Goal: Task Accomplishment & Management: Manage account settings

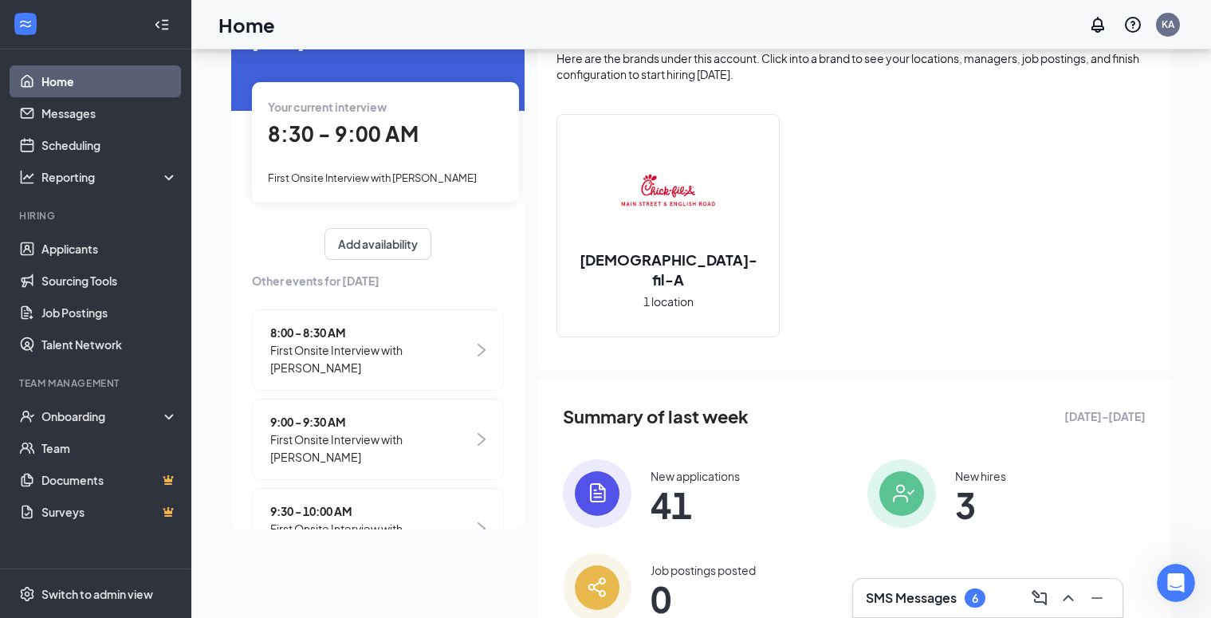
scroll to position [94, 0]
click at [365, 132] on span "8:30 - 9:00 AM" at bounding box center [343, 134] width 151 height 26
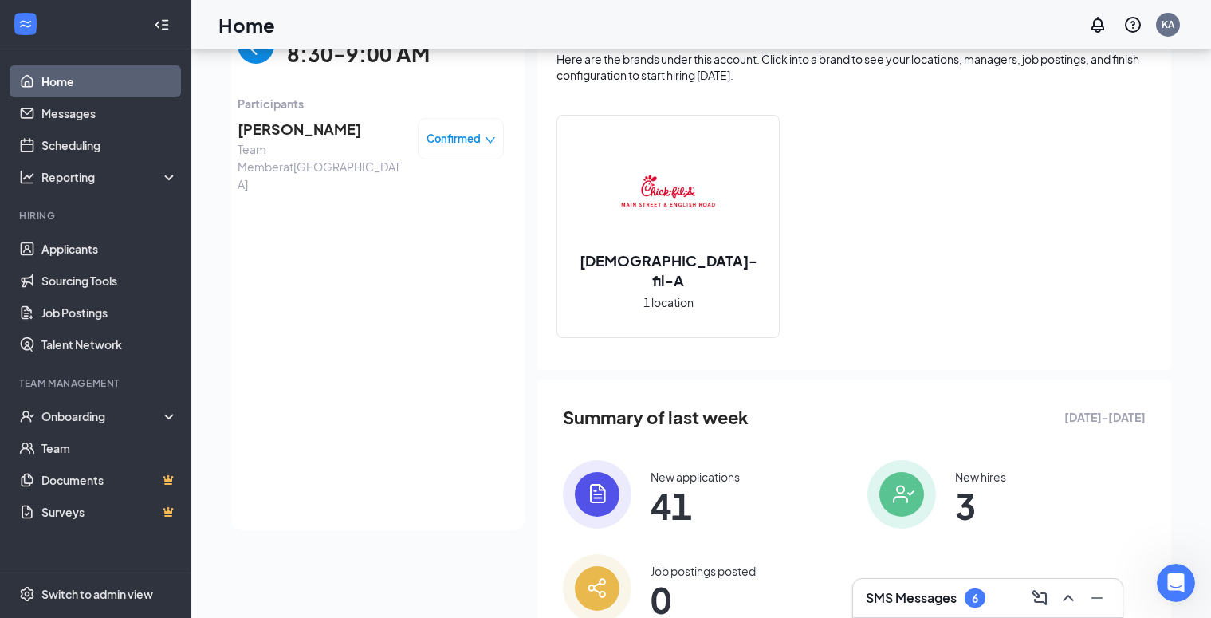
click at [280, 124] on span "[PERSON_NAME]" at bounding box center [321, 129] width 167 height 22
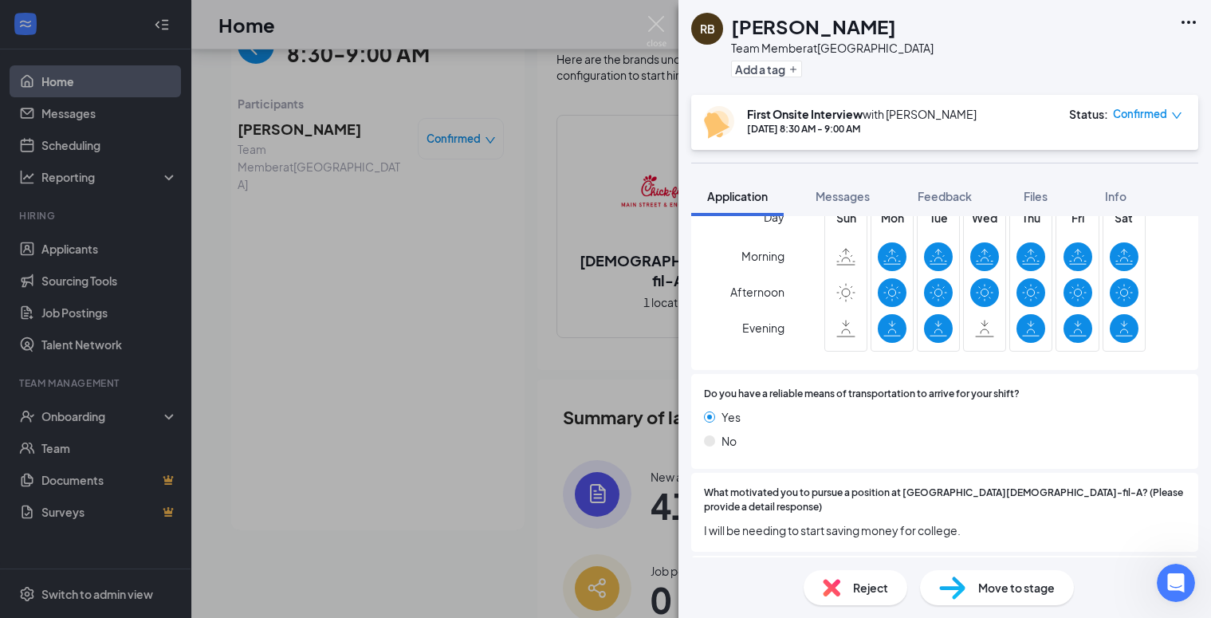
scroll to position [920, 0]
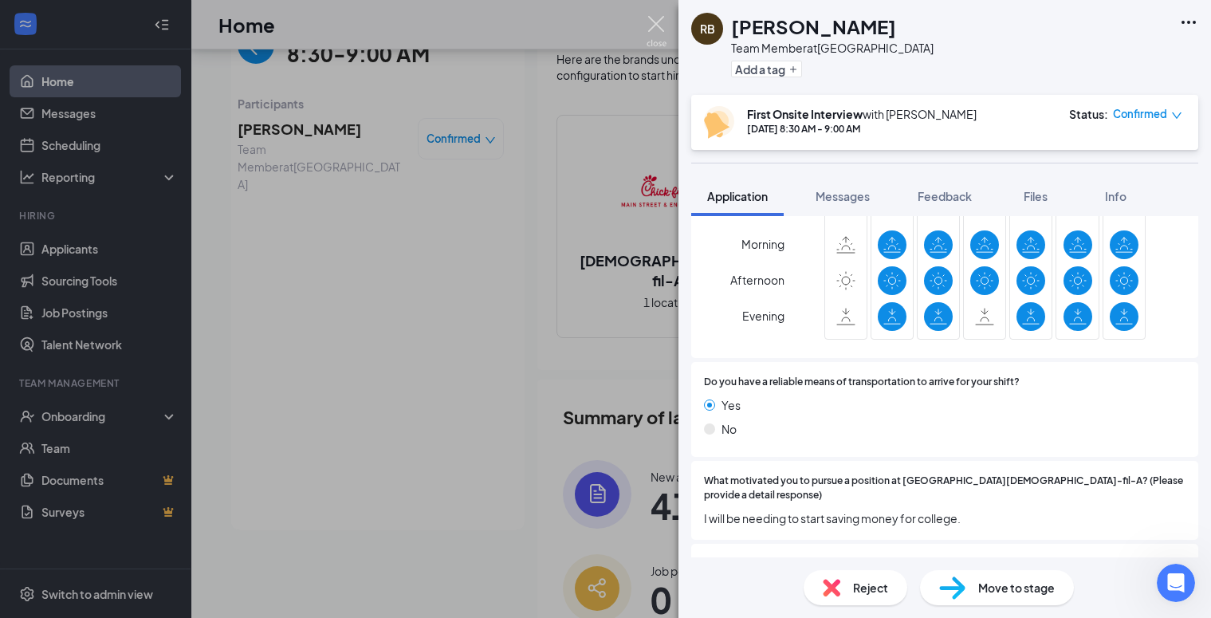
click at [647, 26] on img at bounding box center [657, 31] width 20 height 31
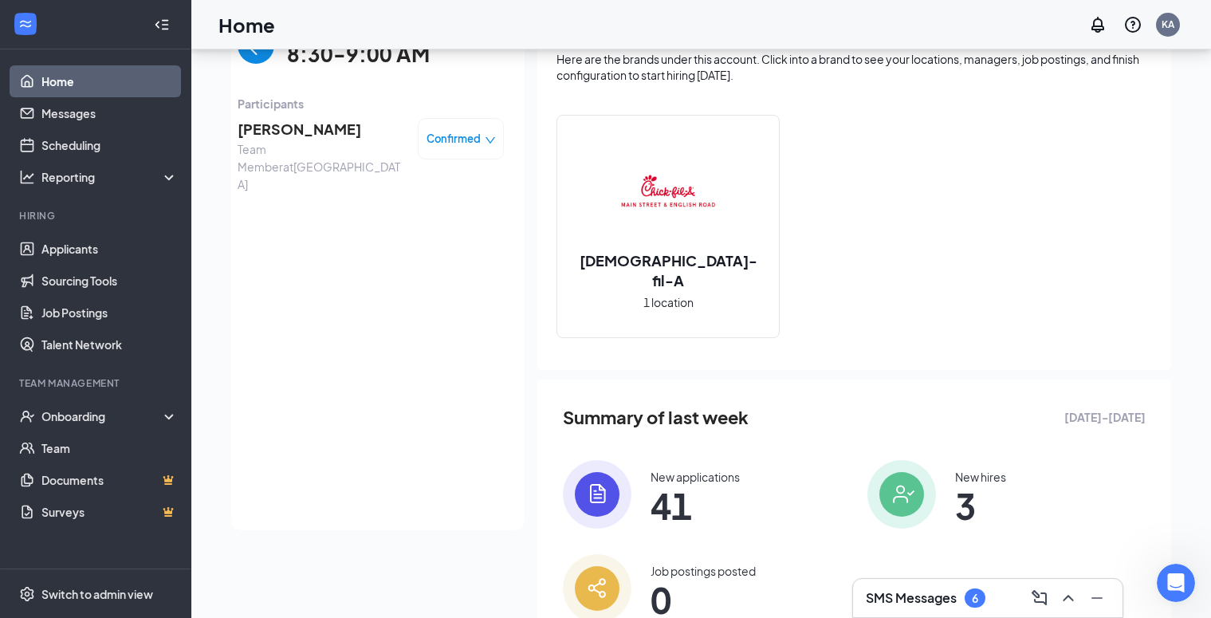
click at [289, 140] on span "Team Member at [GEOGRAPHIC_DATA]" at bounding box center [321, 166] width 167 height 53
click at [301, 131] on span "[PERSON_NAME]" at bounding box center [321, 129] width 167 height 22
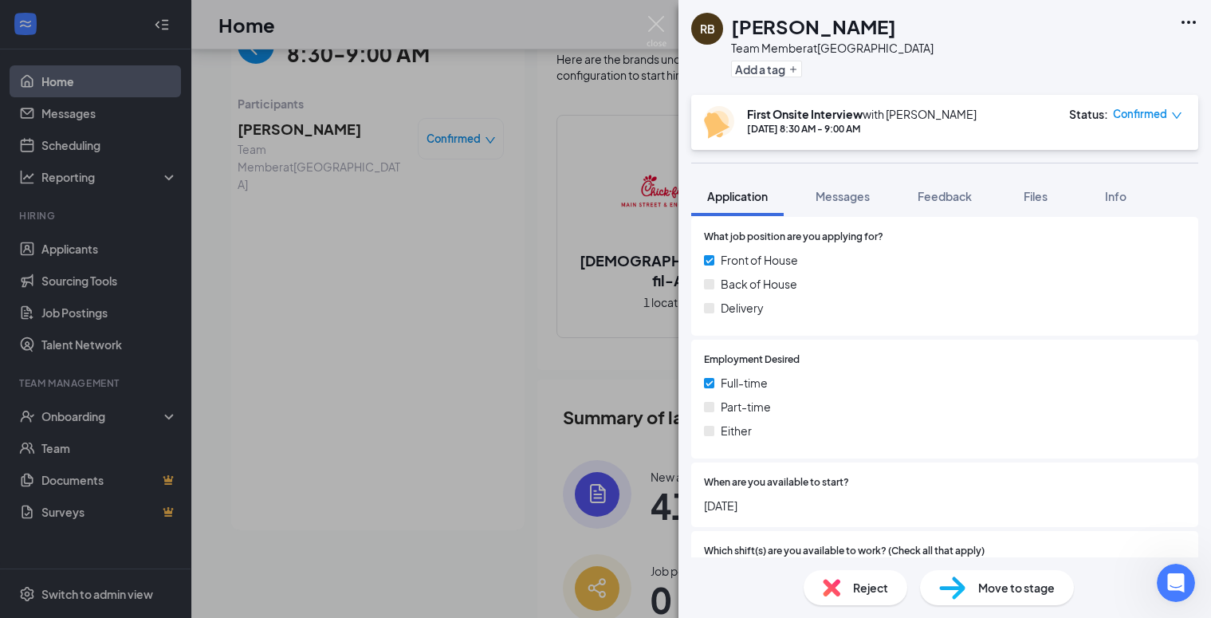
scroll to position [537, 0]
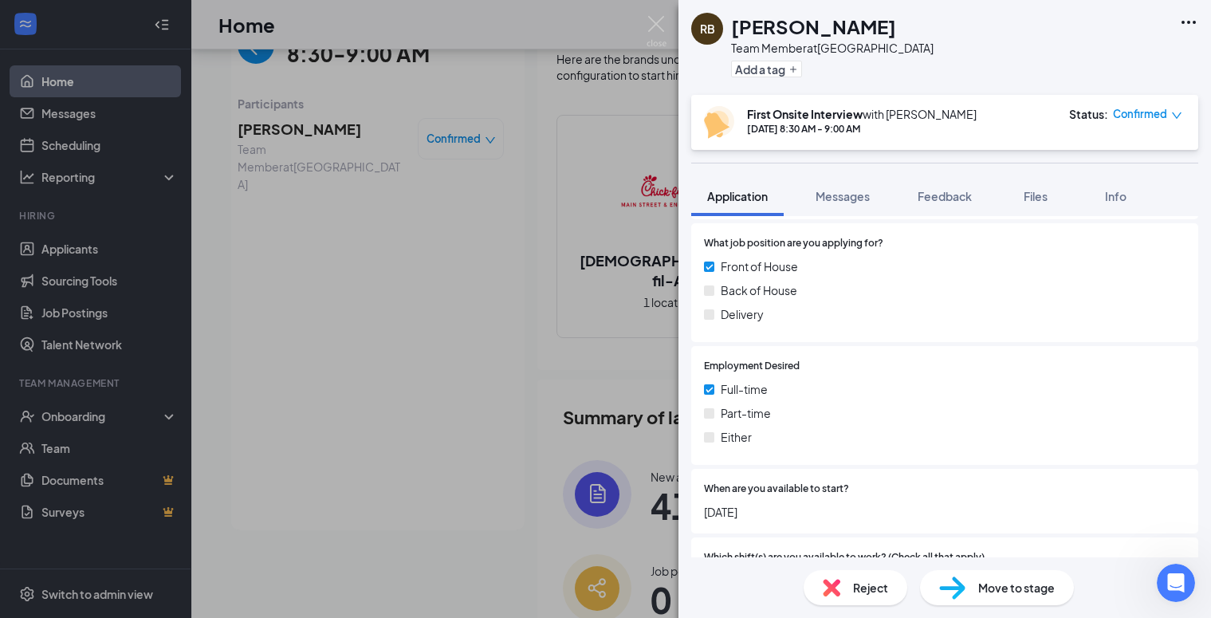
click at [68, 84] on div "RB [PERSON_NAME] Team Member at [GEOGRAPHIC_DATA] Add a tag First Onsite Interv…" at bounding box center [605, 309] width 1211 height 618
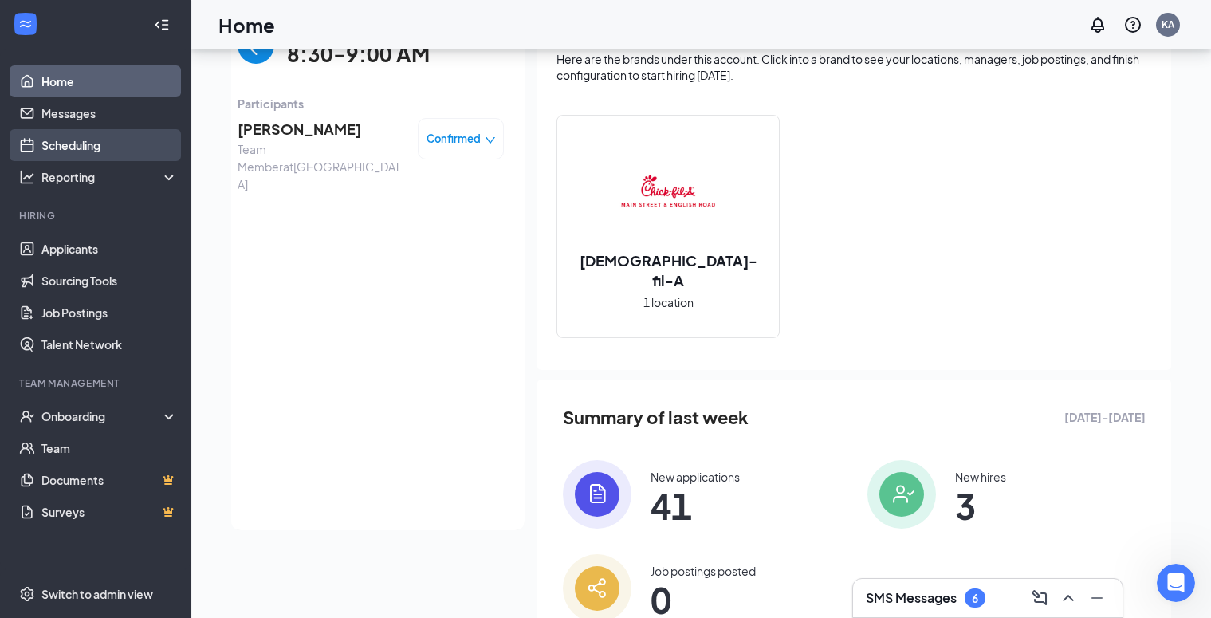
click at [68, 144] on link "Scheduling" at bounding box center [109, 145] width 136 height 32
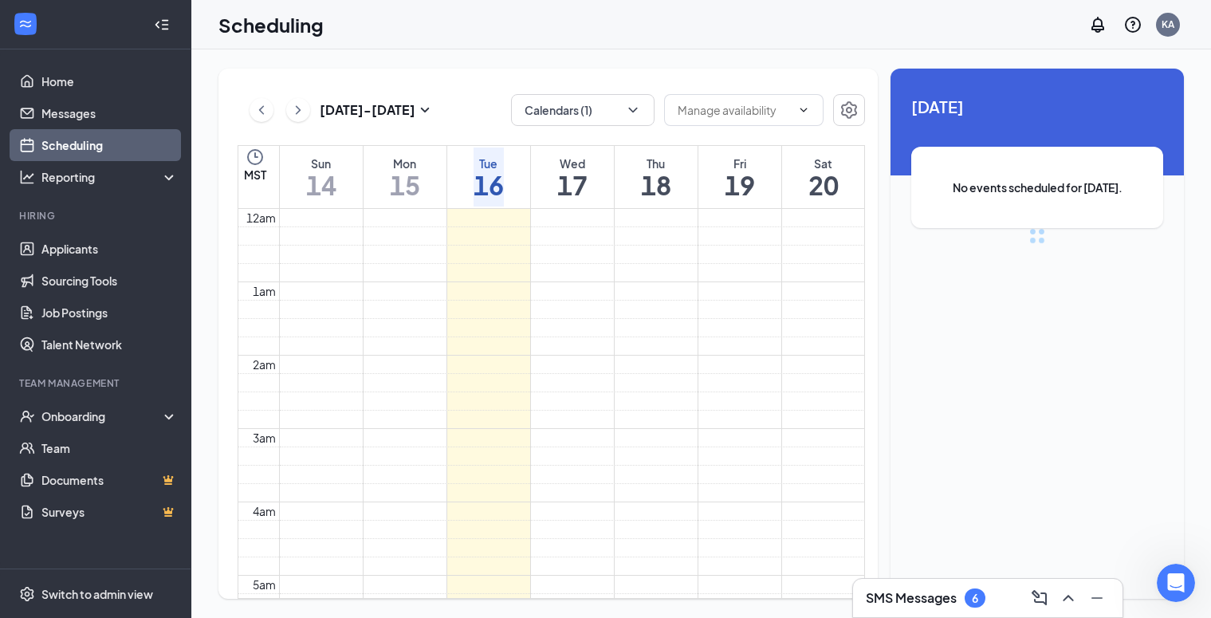
scroll to position [784, 0]
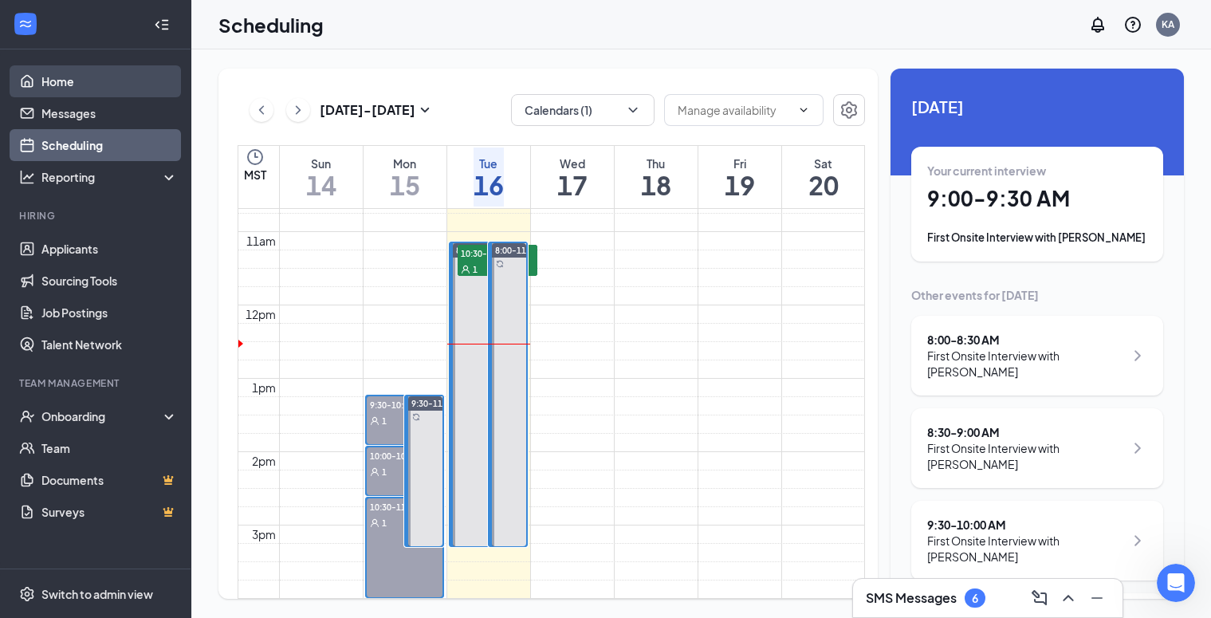
click at [53, 88] on link "Home" at bounding box center [109, 81] width 136 height 32
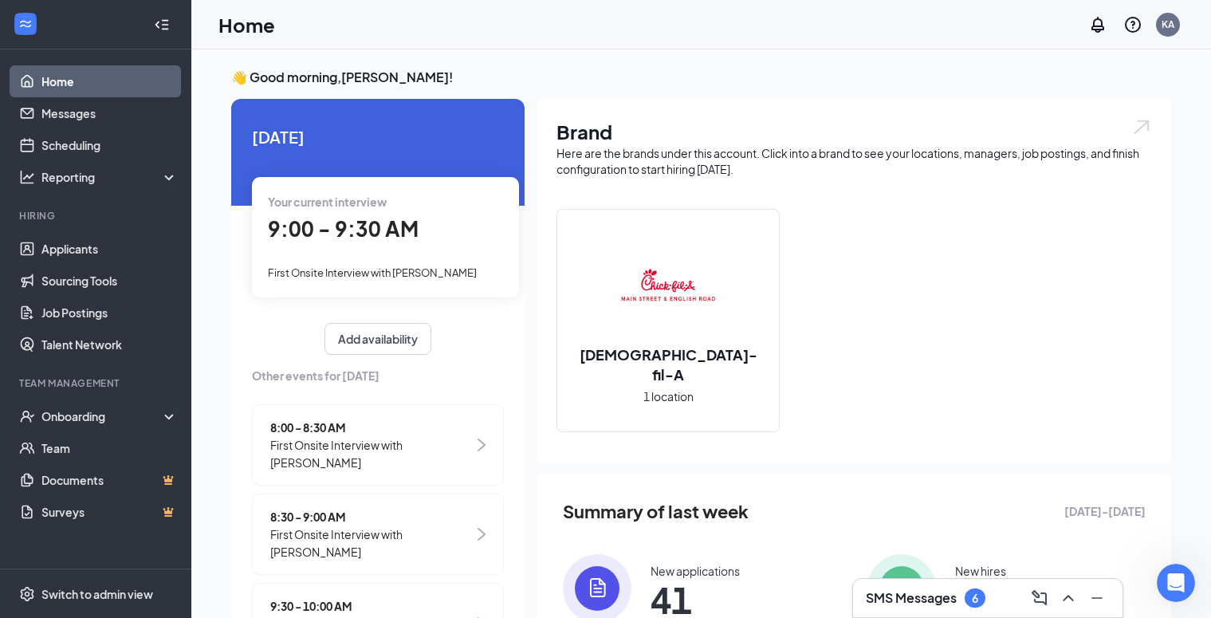
click at [343, 238] on span "9:00 - 9:30 AM" at bounding box center [343, 228] width 151 height 26
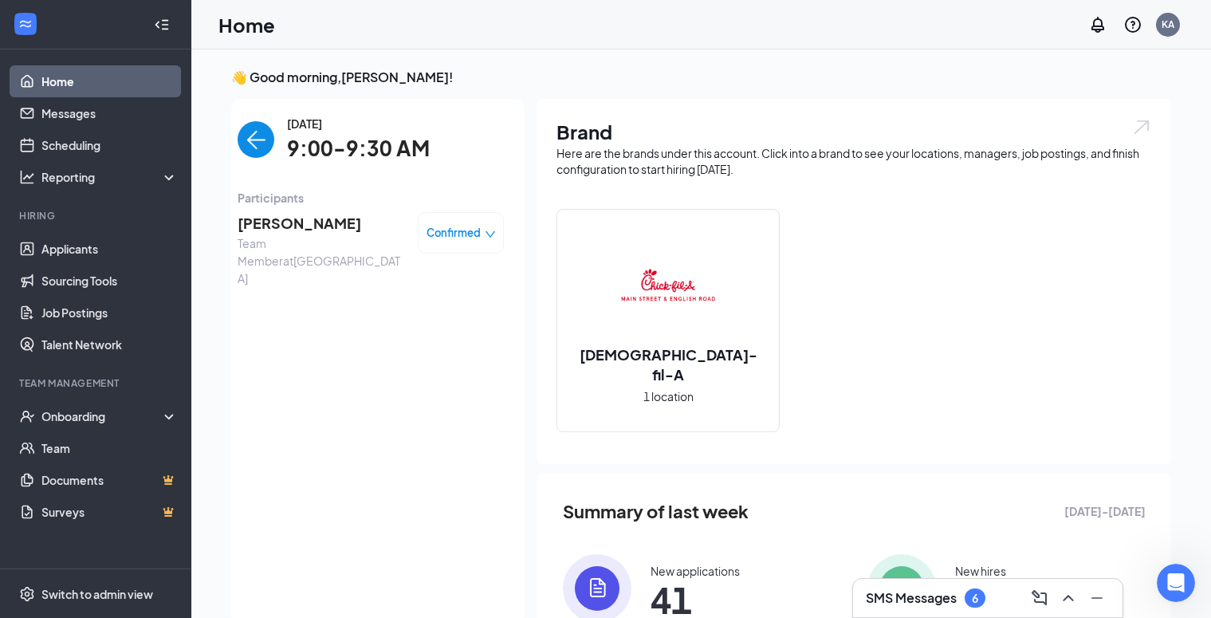
scroll to position [6, 0]
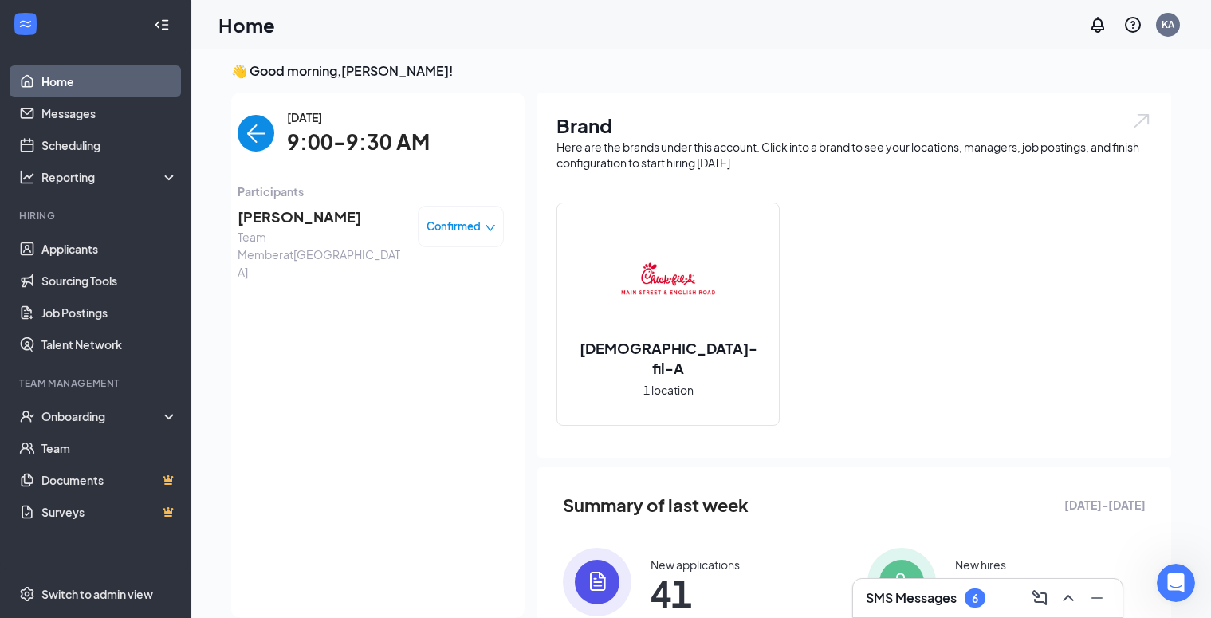
click at [282, 212] on span "[PERSON_NAME]" at bounding box center [321, 217] width 167 height 22
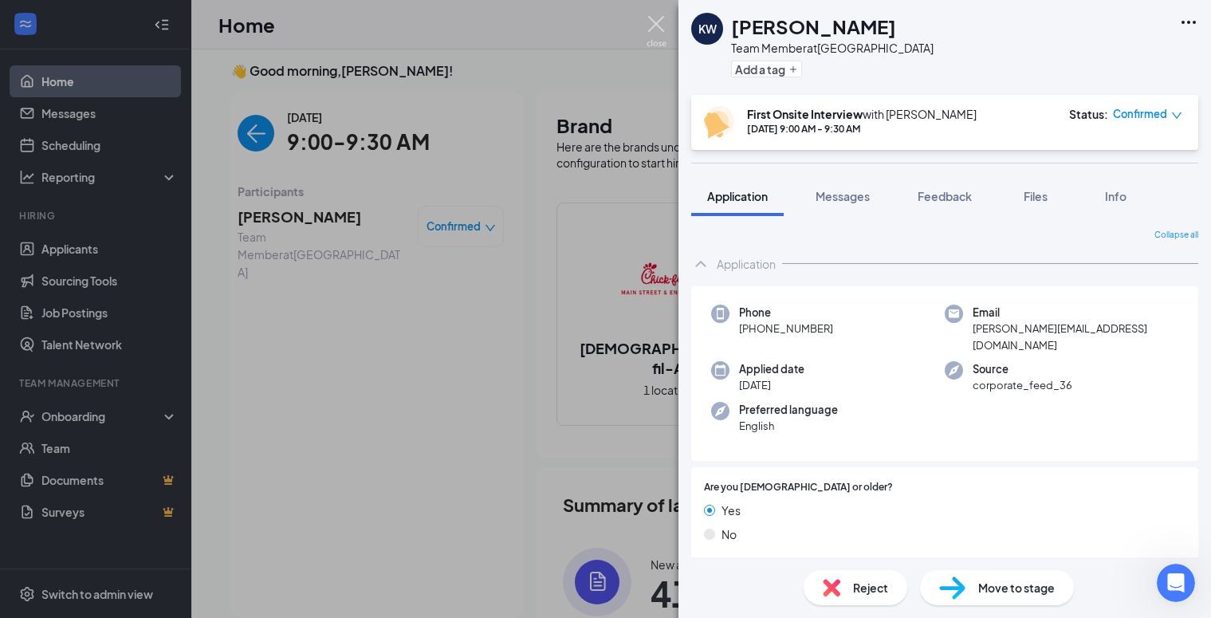
click at [664, 28] on img at bounding box center [657, 31] width 20 height 31
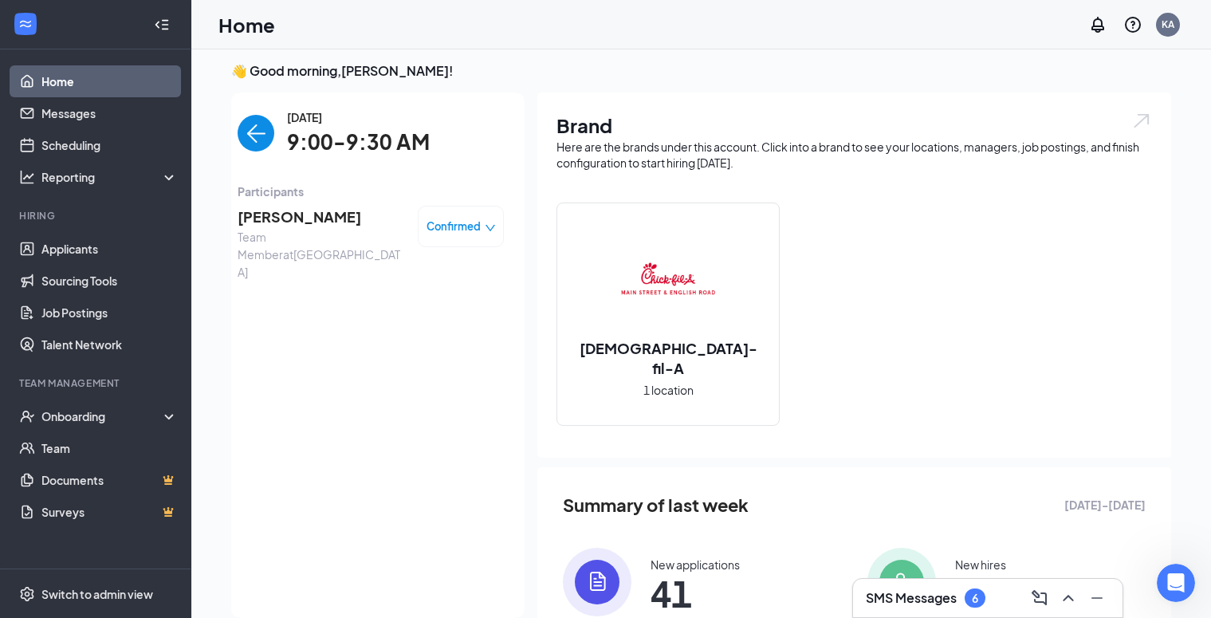
click at [306, 227] on span "[PERSON_NAME]" at bounding box center [321, 217] width 167 height 22
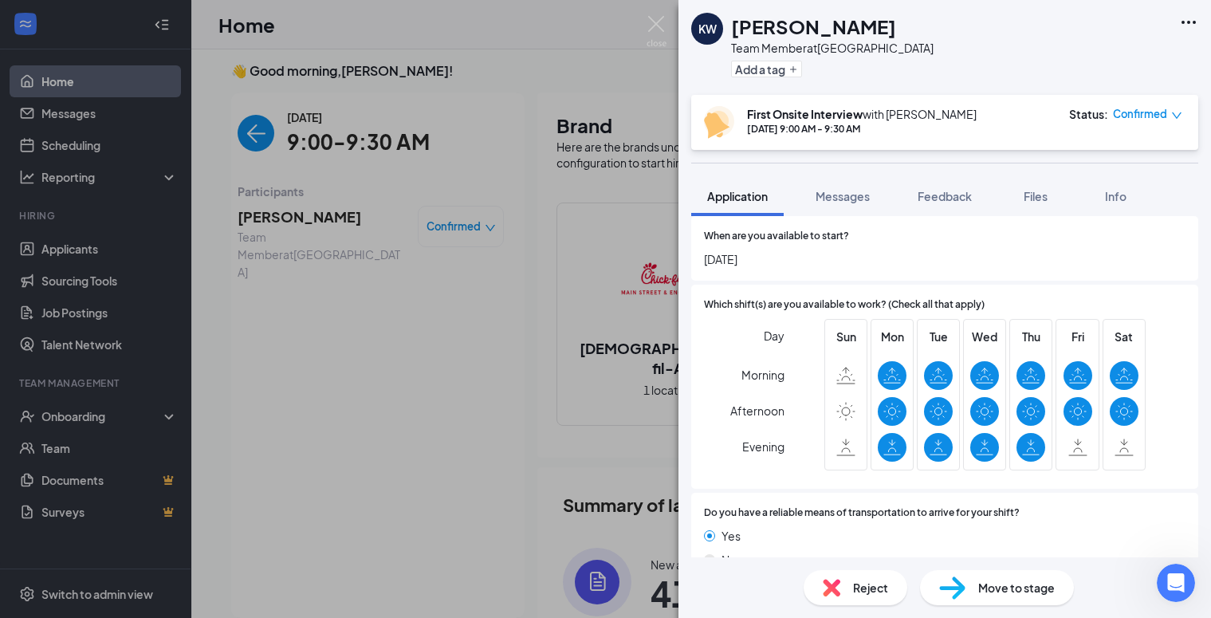
scroll to position [788, 0]
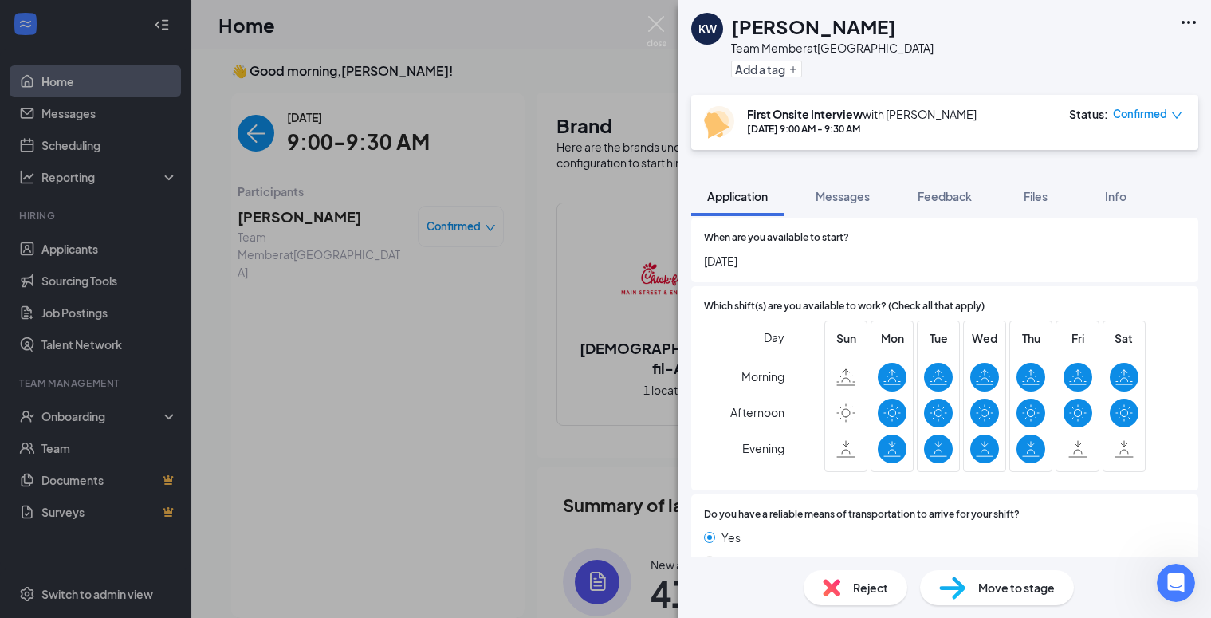
click at [984, 586] on span "Move to stage" at bounding box center [1016, 588] width 77 height 18
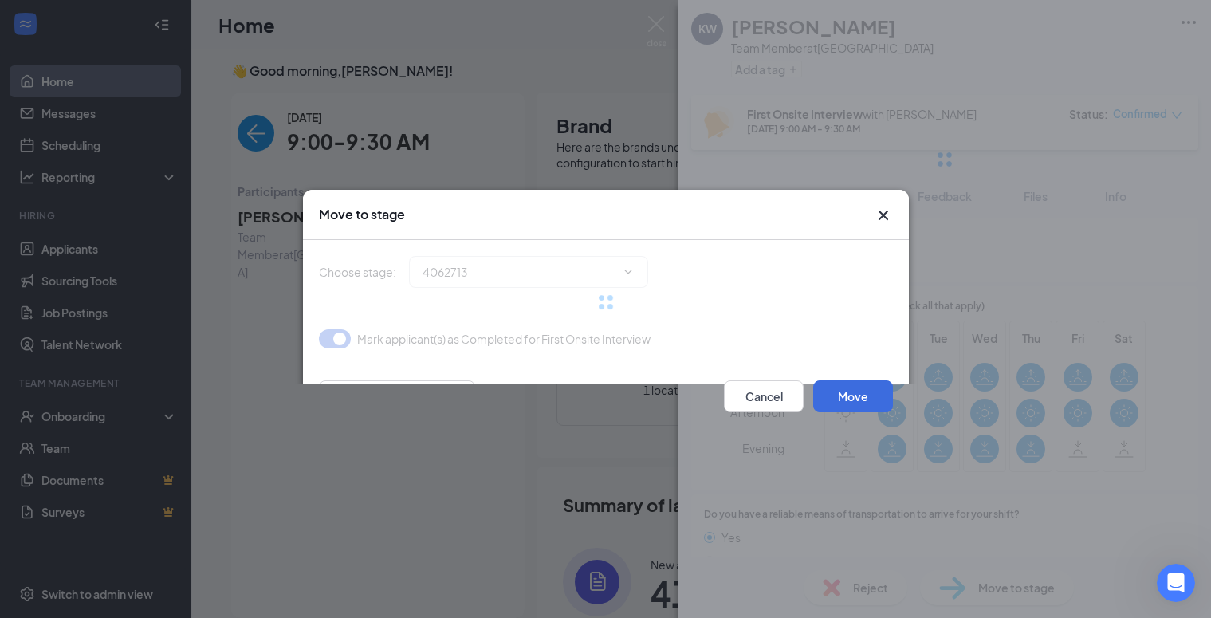
type input "Second Onsite Interview (next stage)"
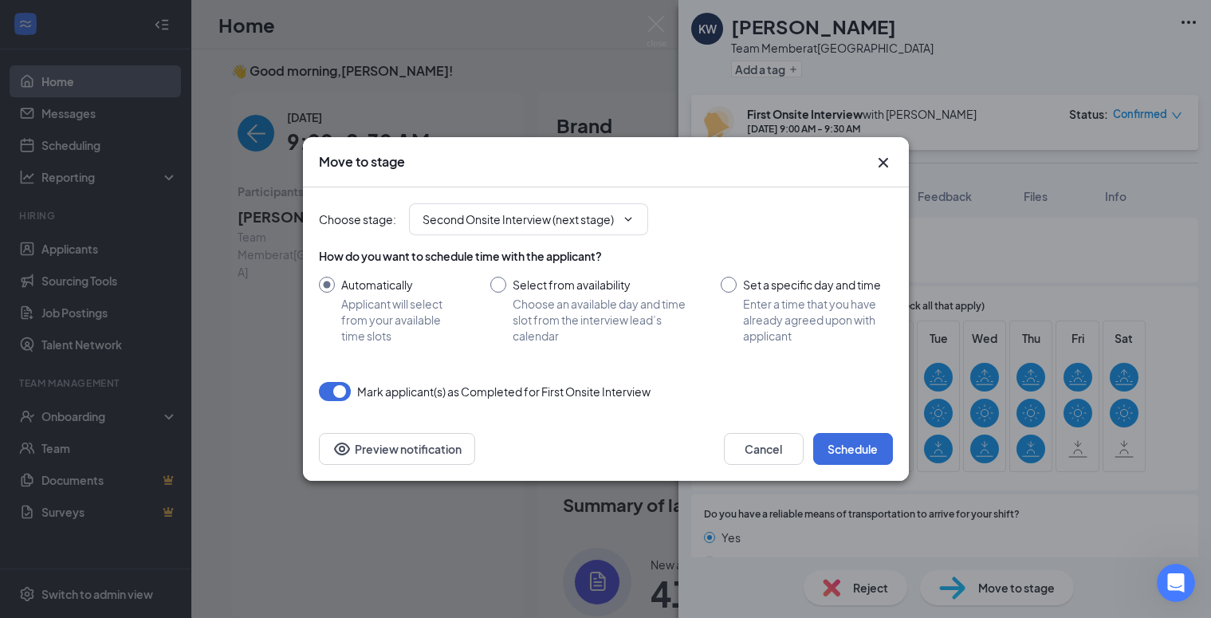
click at [888, 163] on icon "Cross" at bounding box center [883, 162] width 19 height 19
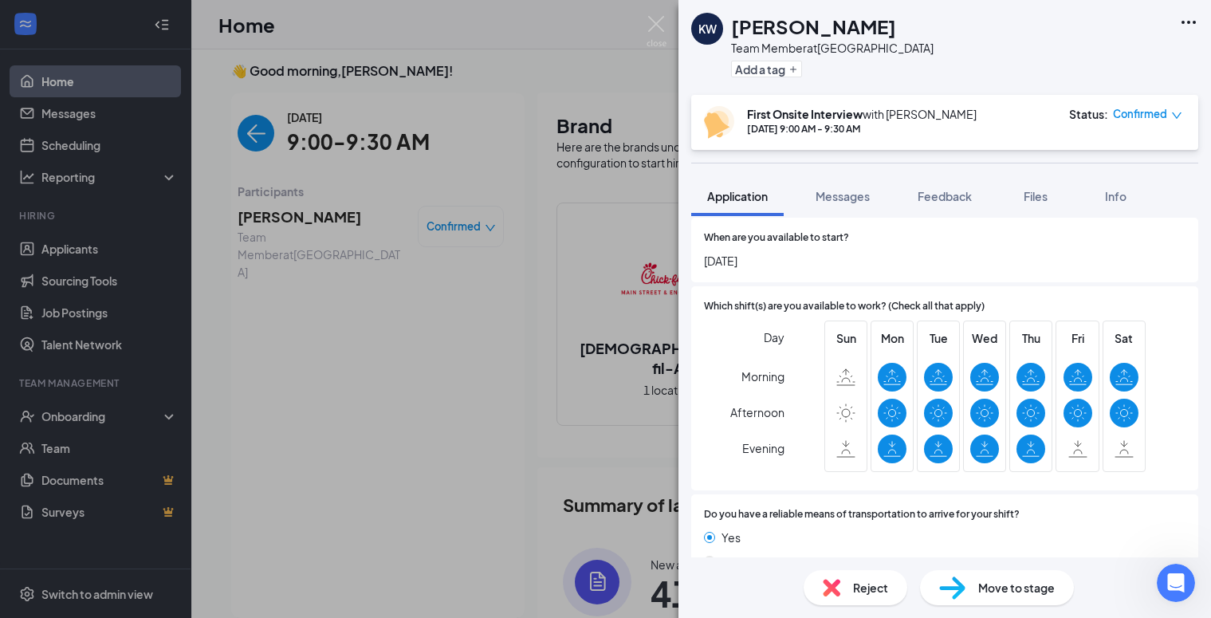
click at [105, 136] on div "KW [PERSON_NAME] Team Member at [GEOGRAPHIC_DATA] Add a tag First Onsite Interv…" at bounding box center [605, 309] width 1211 height 618
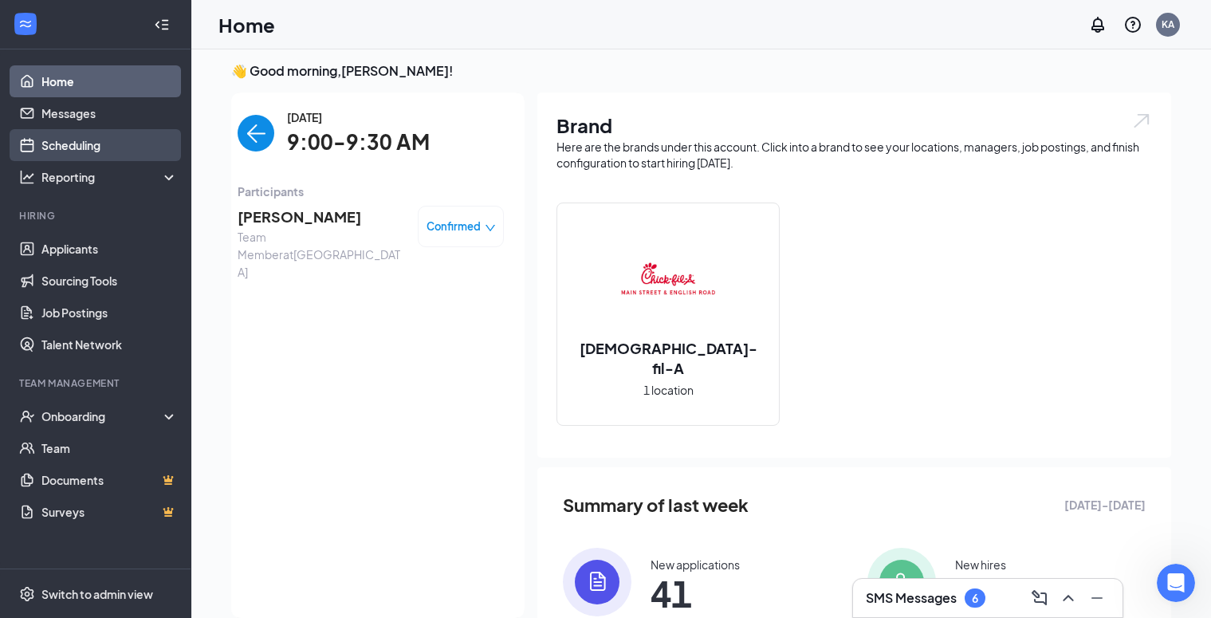
click at [79, 144] on link "Scheduling" at bounding box center [109, 145] width 136 height 32
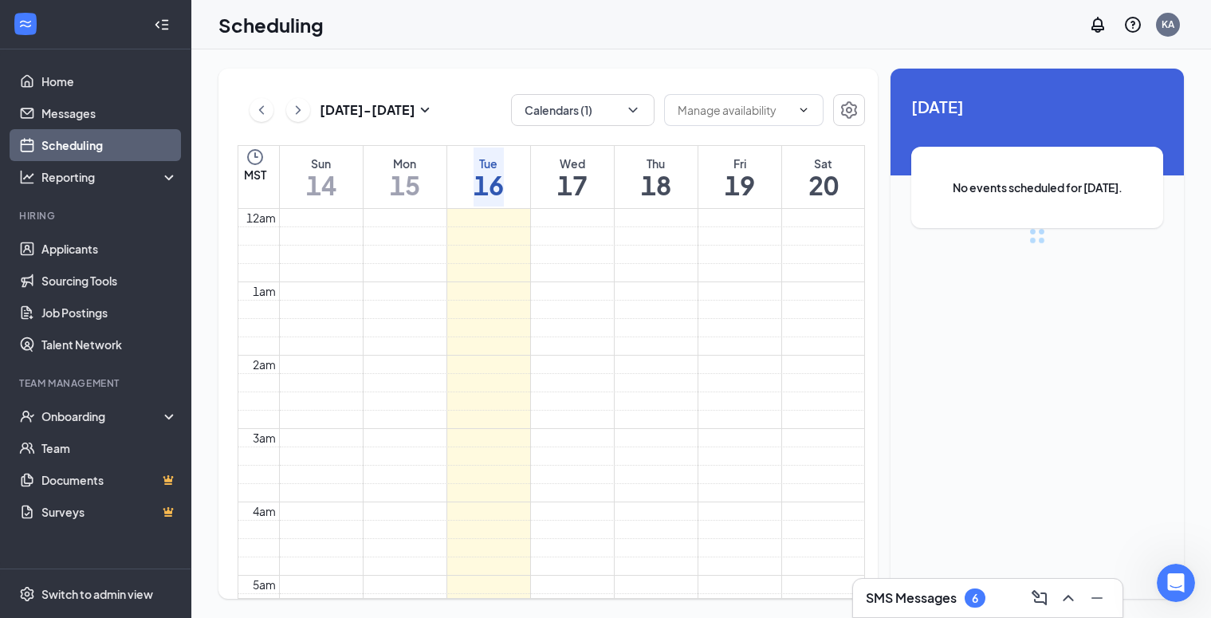
scroll to position [784, 0]
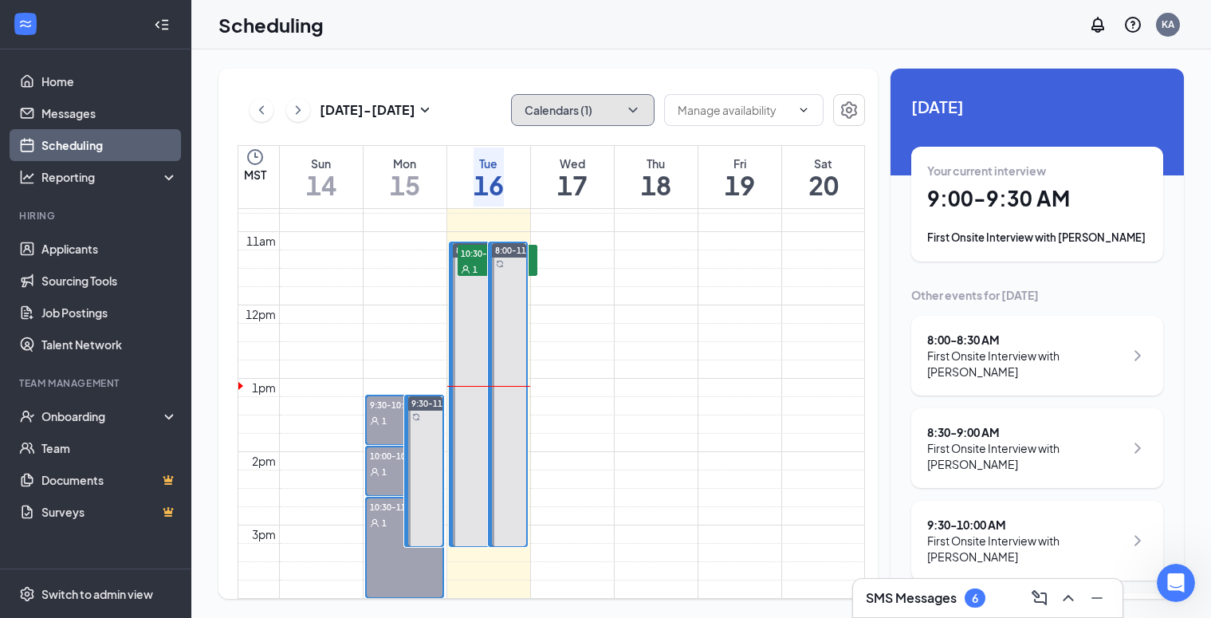
click at [603, 114] on button "Calendars (1)" at bounding box center [583, 110] width 144 height 32
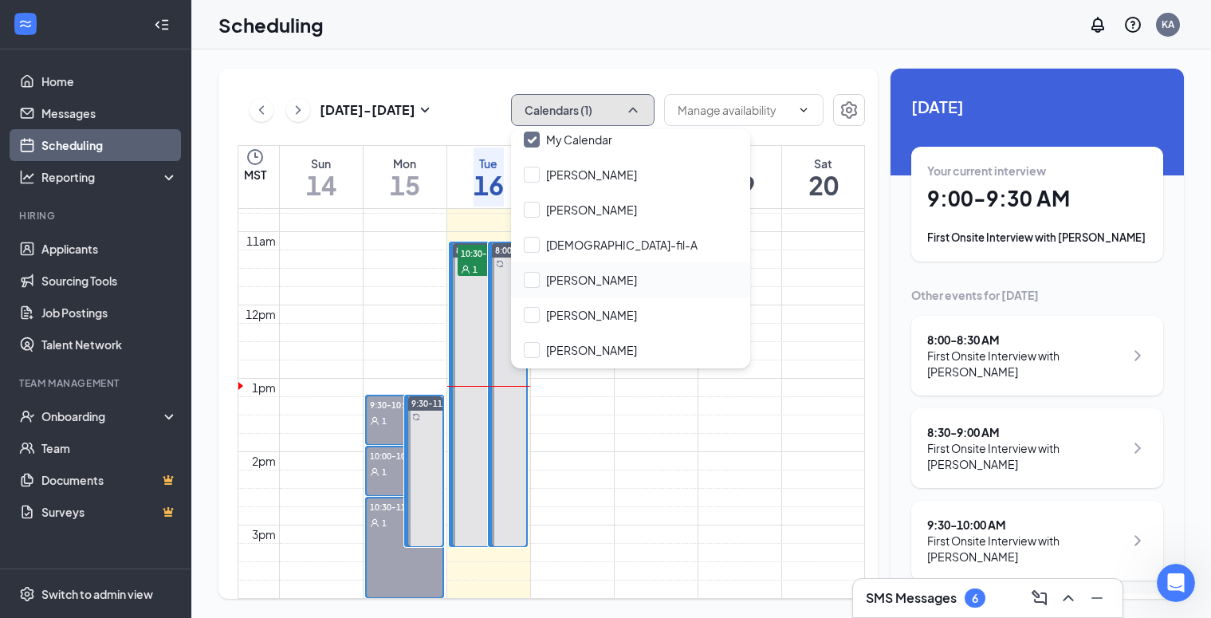
scroll to position [112, 0]
click at [589, 348] on input "[PERSON_NAME]" at bounding box center [580, 351] width 113 height 16
checkbox input "true"
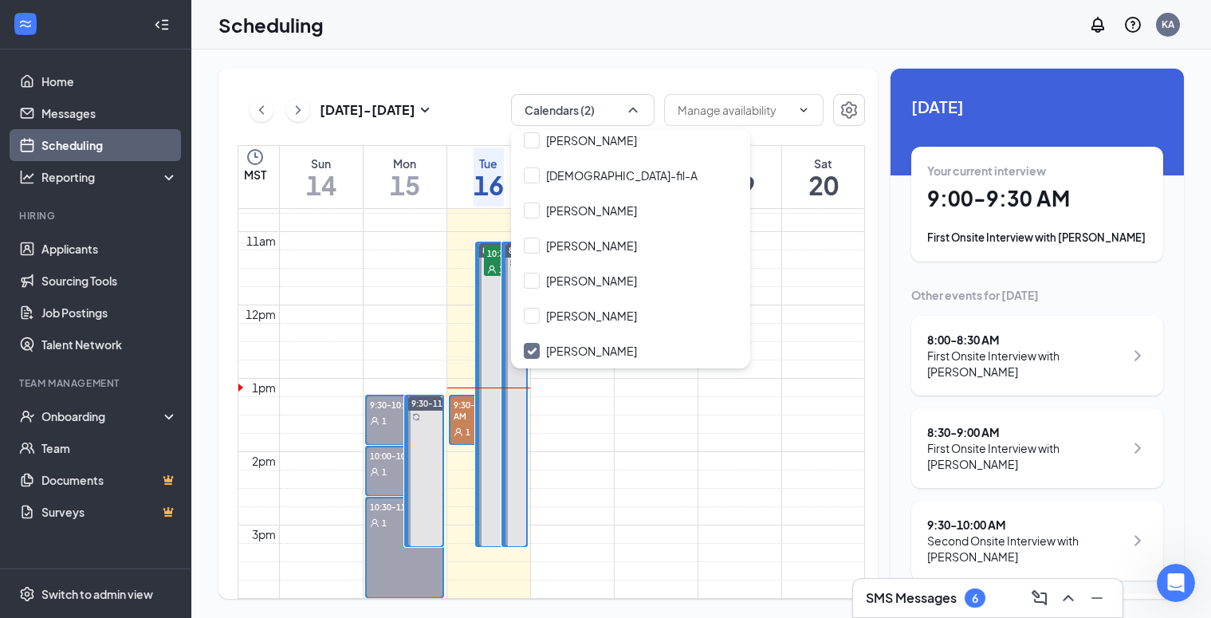
click at [786, 140] on td at bounding box center [572, 131] width 586 height 18
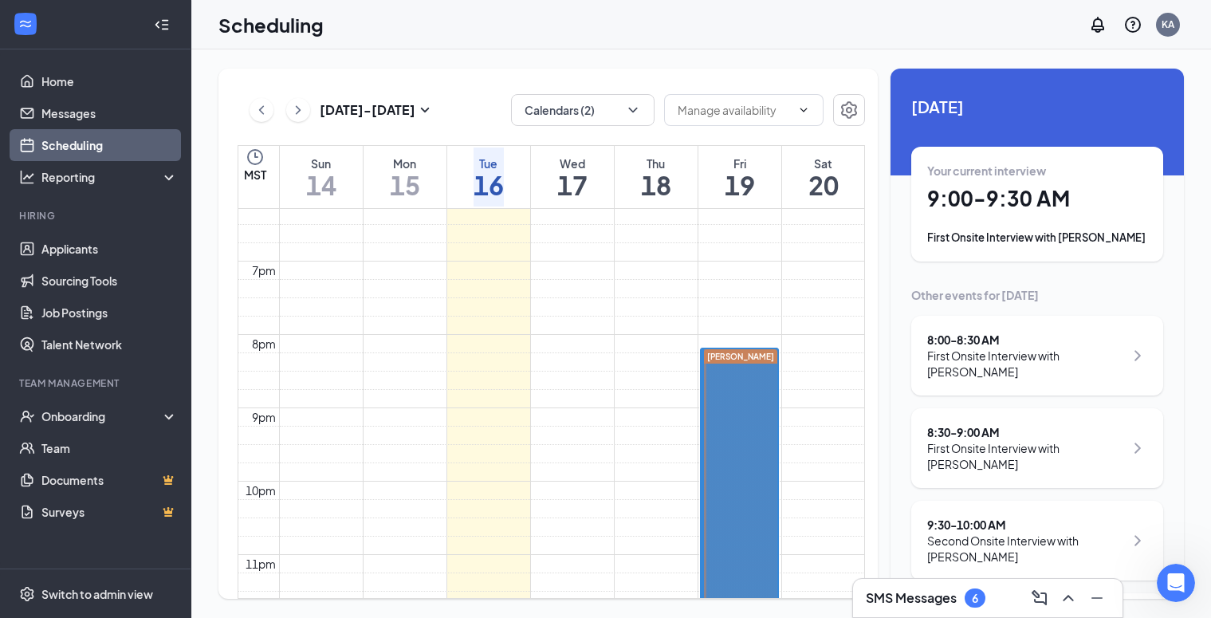
scroll to position [1344, 0]
click at [728, 348] on span "[PERSON_NAME]" at bounding box center [740, 353] width 67 height 10
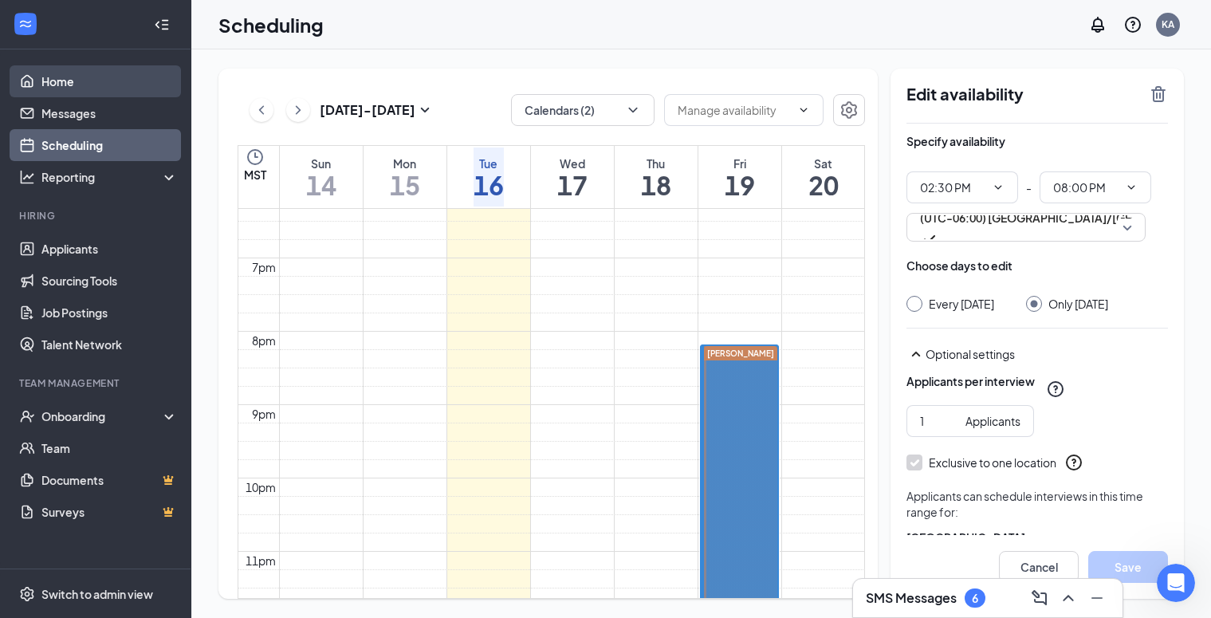
click at [65, 89] on link "Home" at bounding box center [109, 81] width 136 height 32
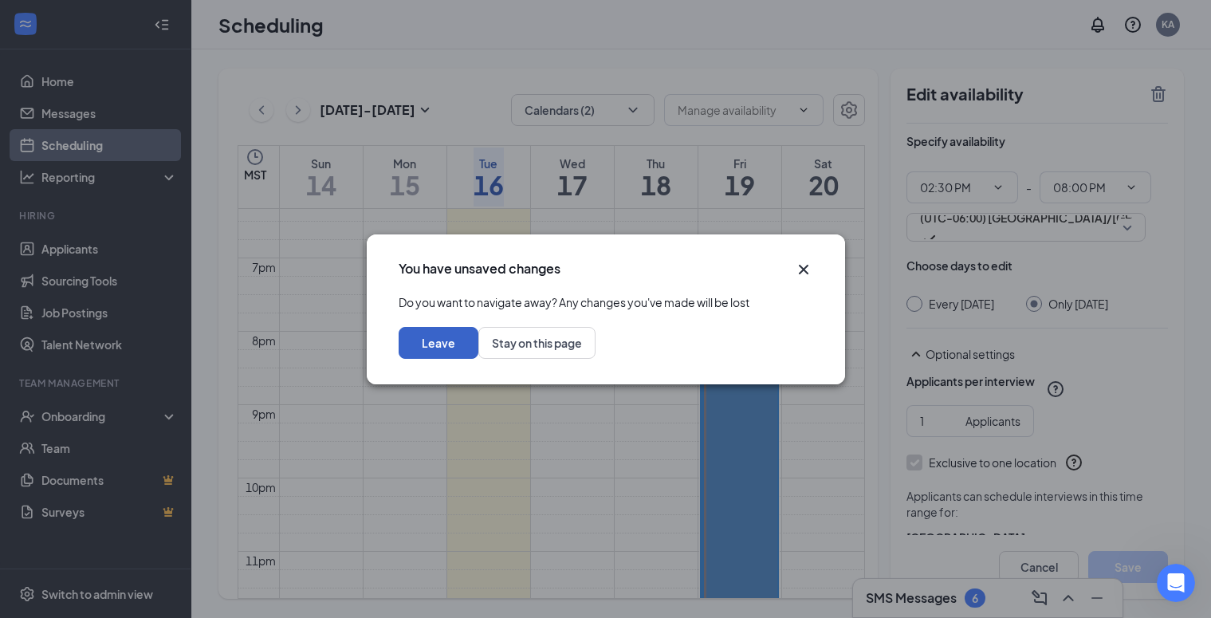
click at [478, 356] on button "Leave" at bounding box center [439, 343] width 80 height 32
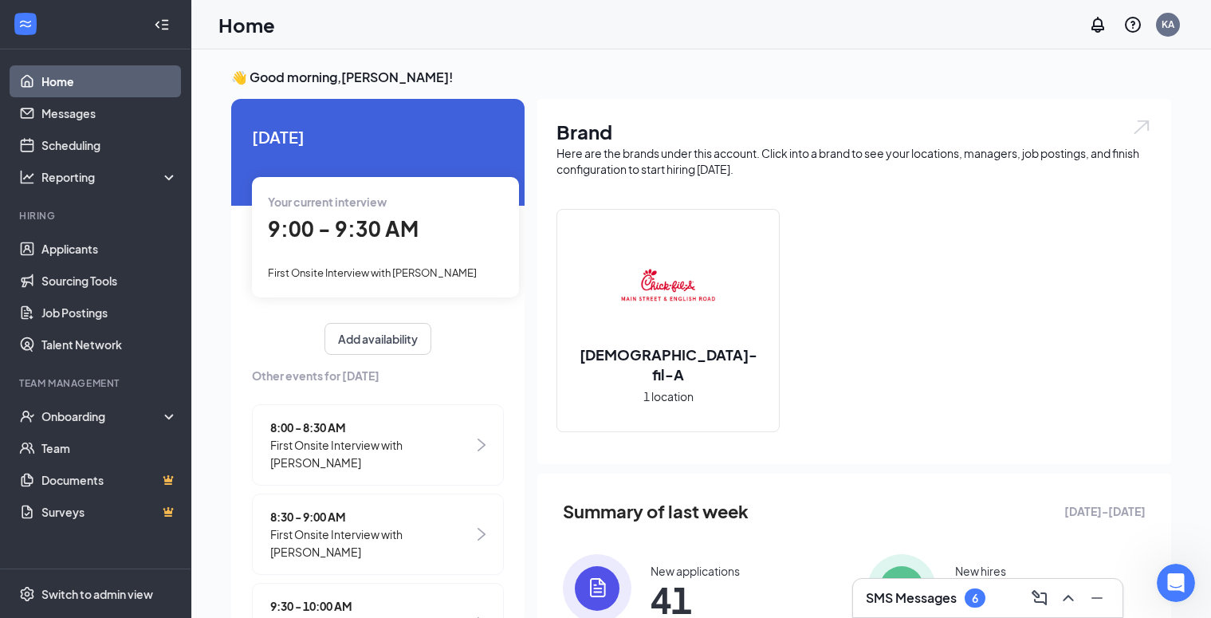
click at [387, 238] on span "9:00 - 9:30 AM" at bounding box center [343, 228] width 151 height 26
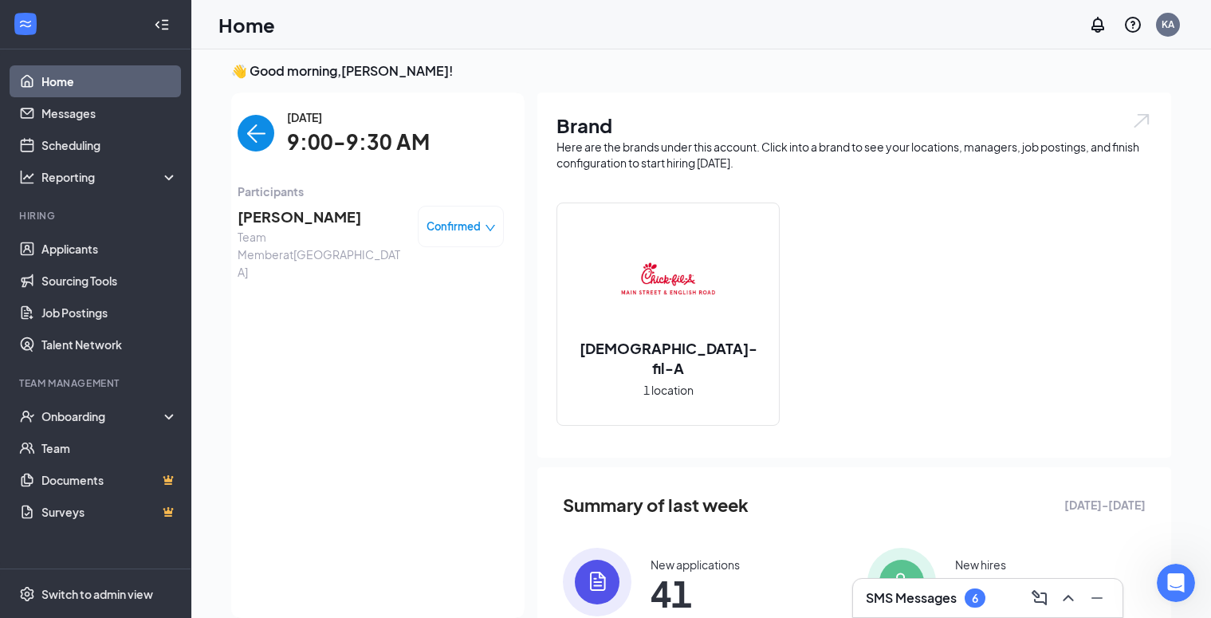
click at [290, 222] on span "[PERSON_NAME]" at bounding box center [321, 217] width 167 height 22
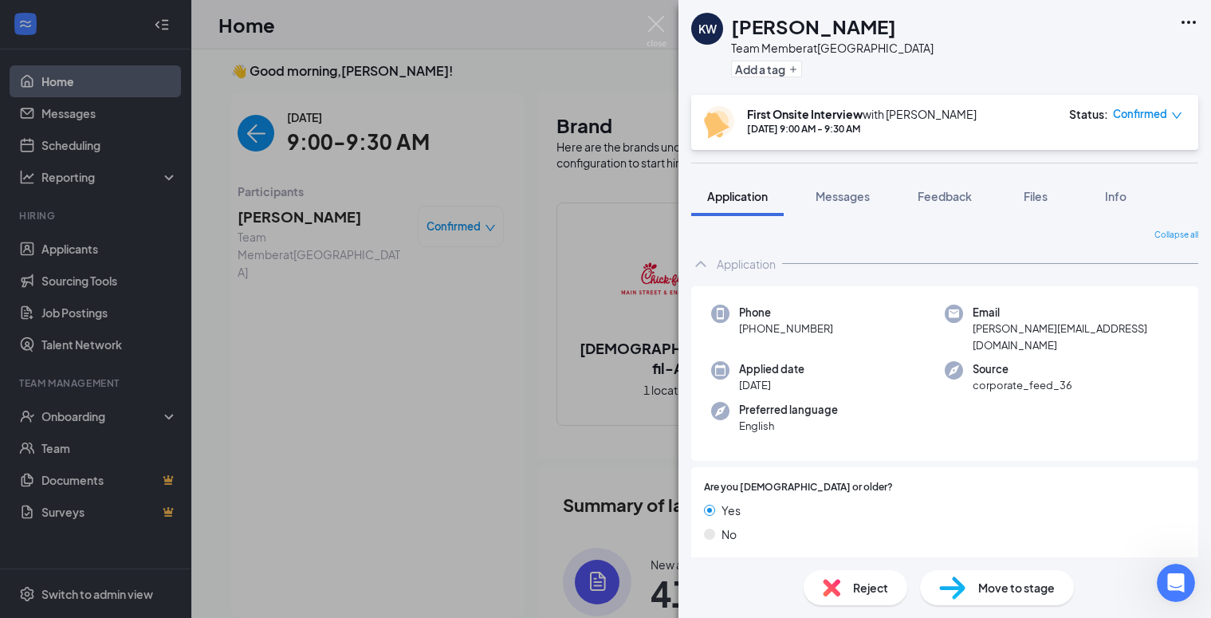
click at [970, 581] on div "Move to stage" at bounding box center [997, 587] width 154 height 35
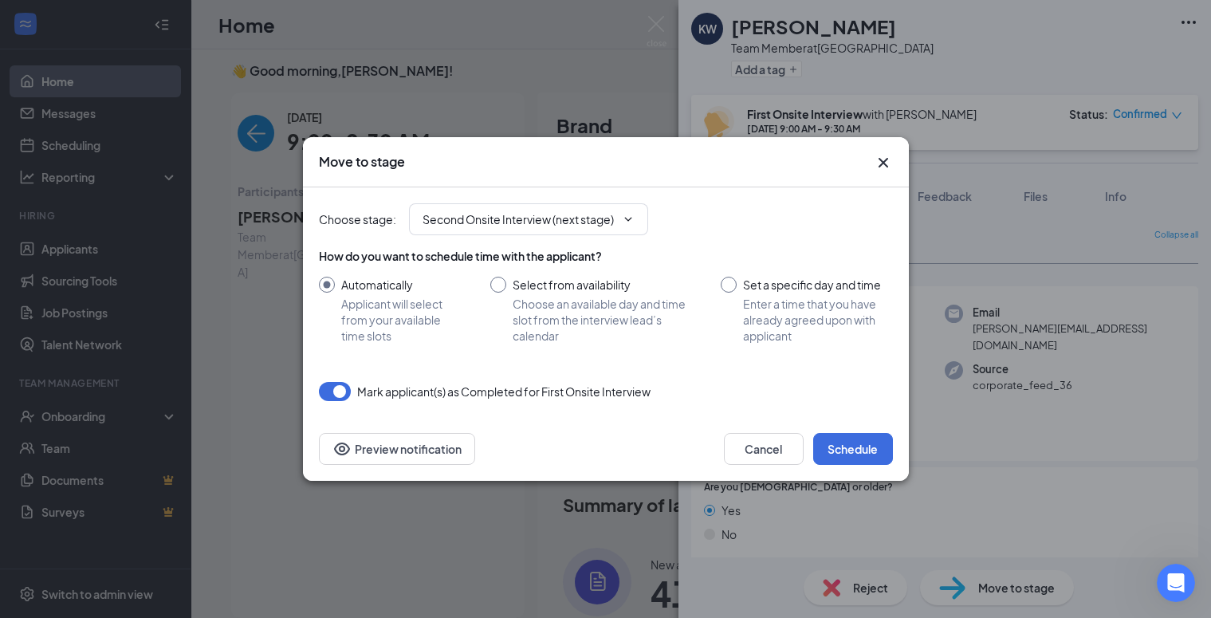
click at [734, 288] on input "Set a specific day and time Enter a time that you have already agreed upon with…" at bounding box center [806, 310] width 171 height 67
radio input "true"
radio input "false"
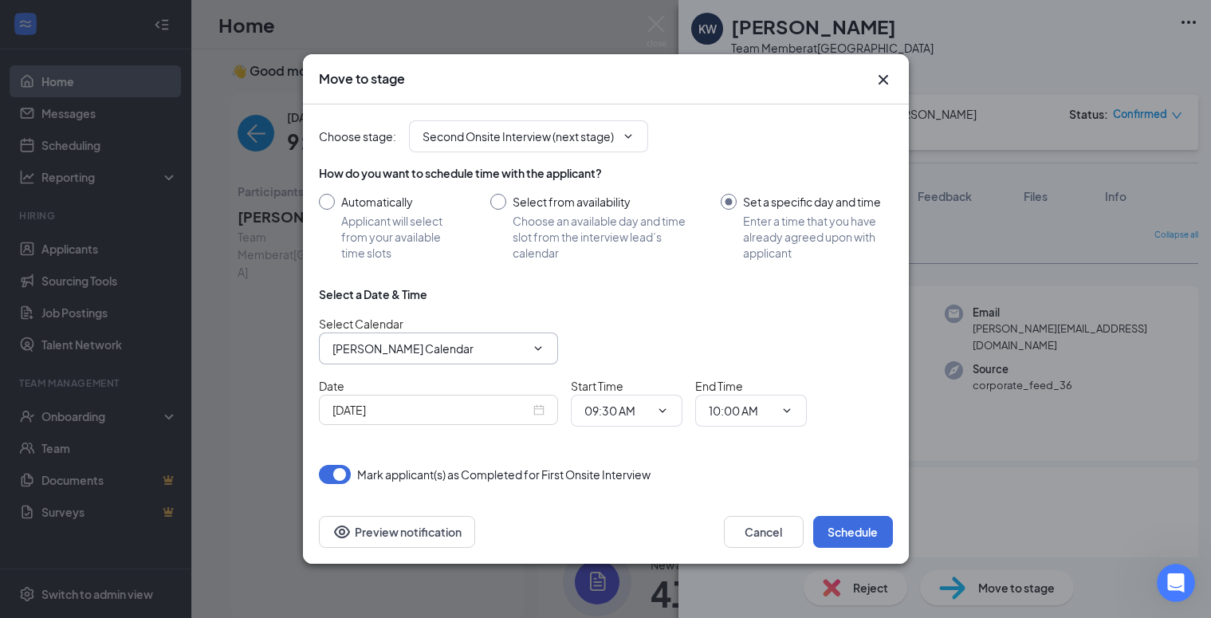
click at [475, 352] on input "[PERSON_NAME] Calendar" at bounding box center [429, 349] width 193 height 18
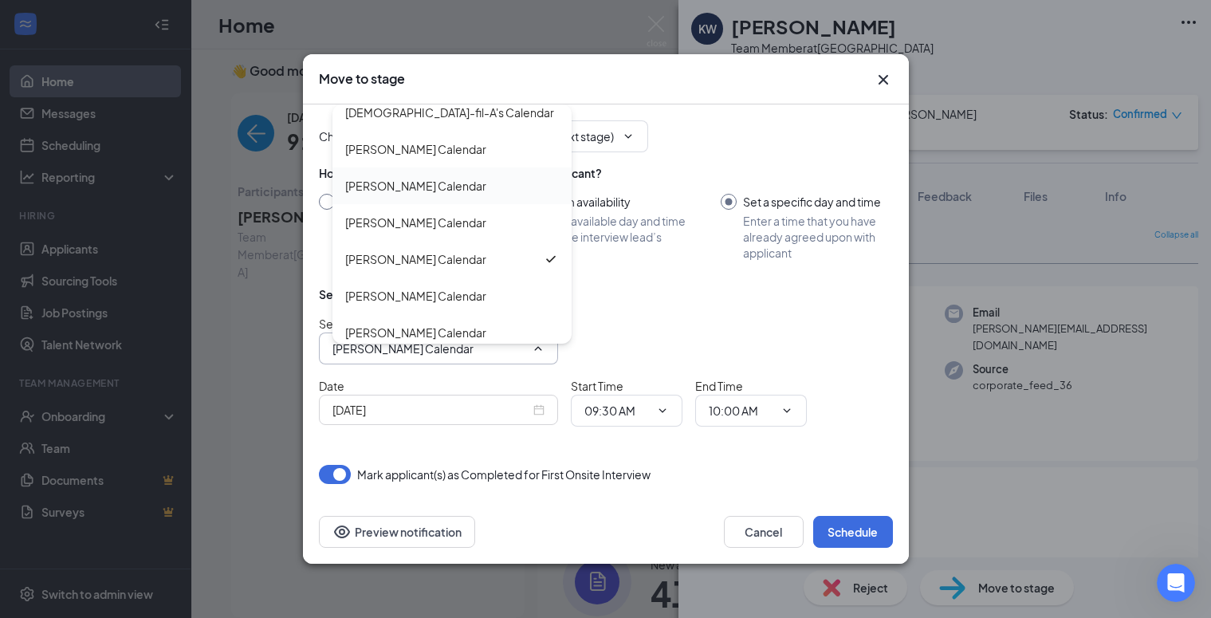
scroll to position [91, 0]
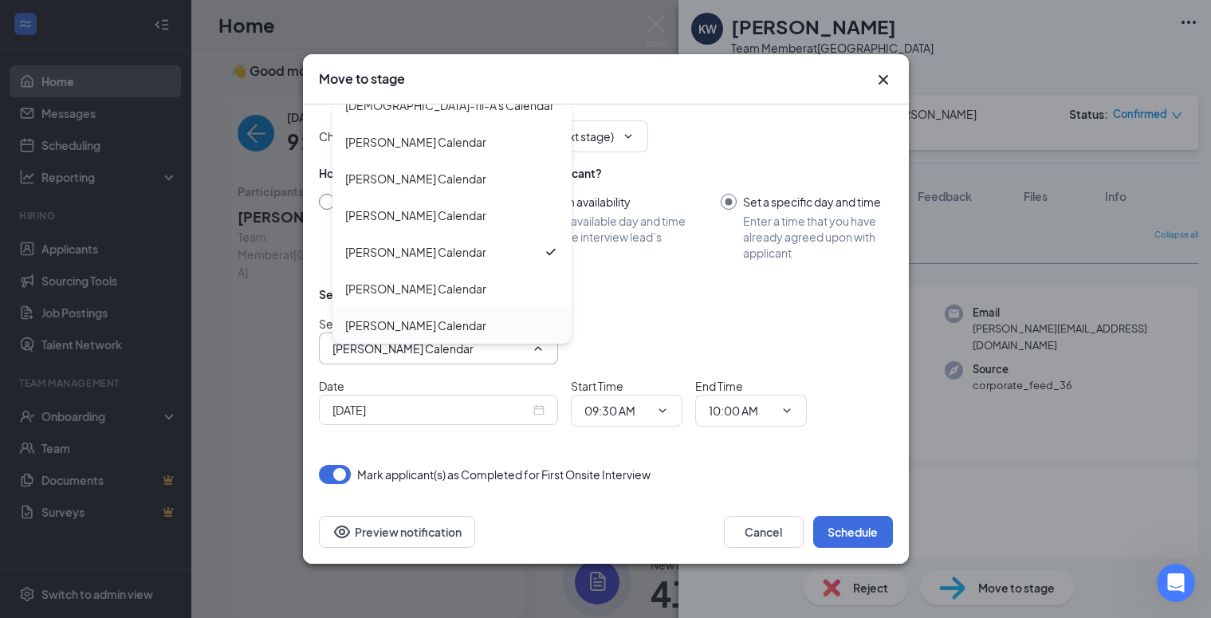
click at [414, 319] on div "[PERSON_NAME] Calendar" at bounding box center [415, 326] width 141 height 18
type input "[PERSON_NAME] Calendar"
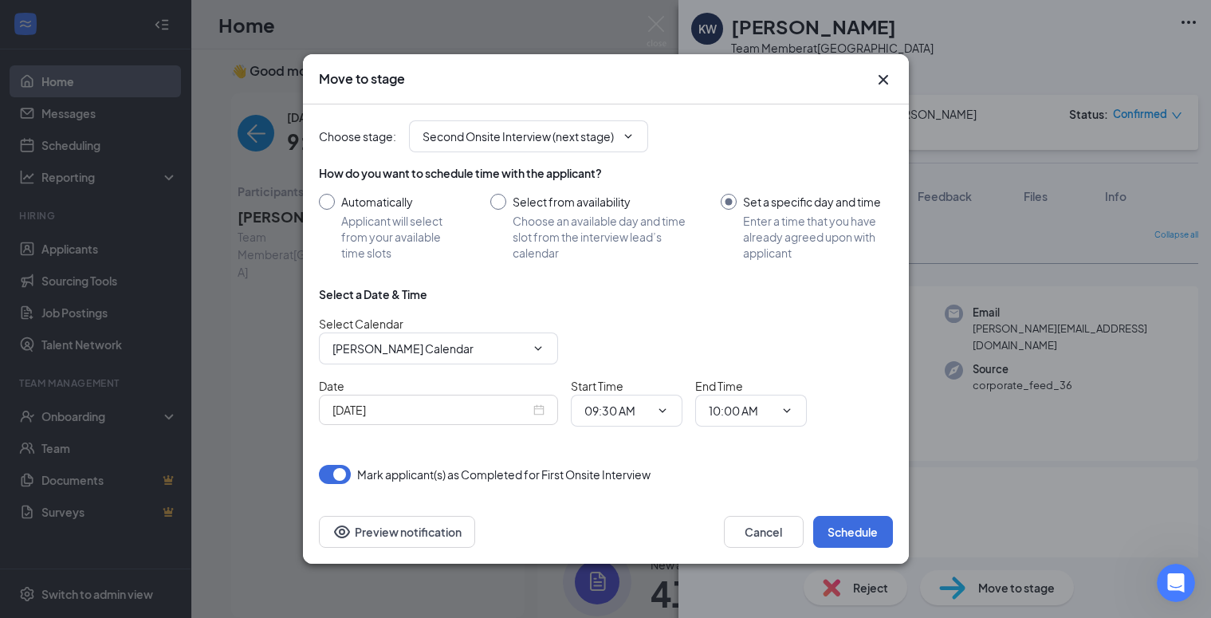
click at [542, 411] on div "[DATE]" at bounding box center [439, 410] width 212 height 18
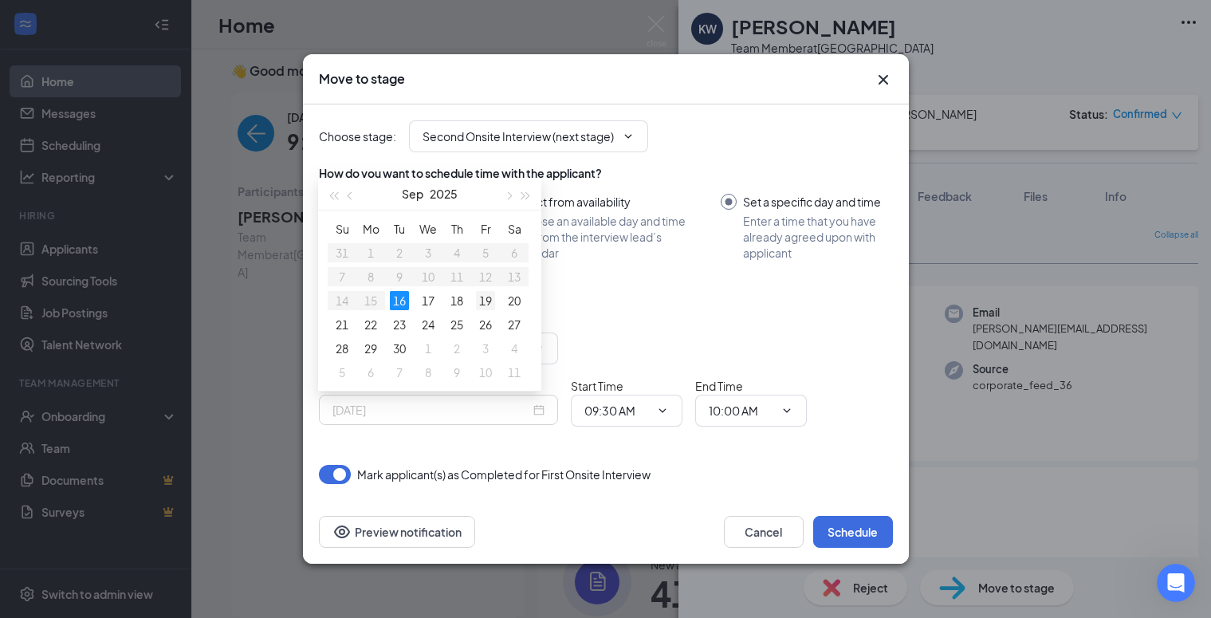
type input "[DATE]"
click at [486, 301] on div "19" at bounding box center [485, 300] width 19 height 19
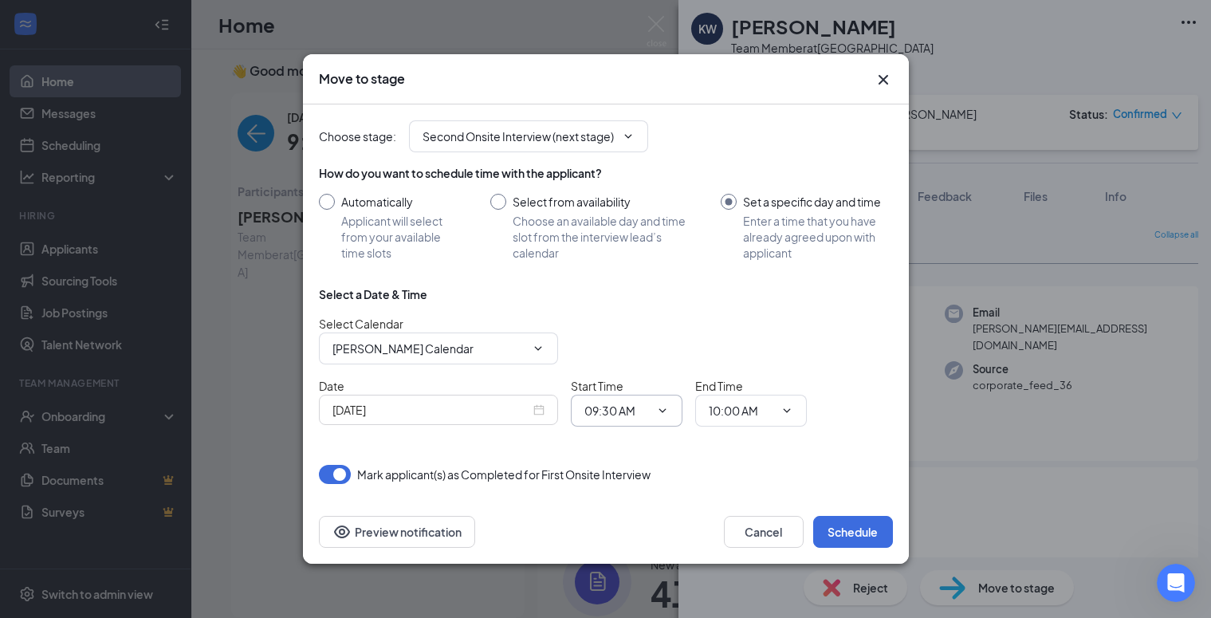
click at [625, 415] on input "09:30 AM" at bounding box center [617, 411] width 65 height 18
click at [620, 351] on div "03:00 PM" at bounding box center [641, 361] width 112 height 37
type input "03:00 PM"
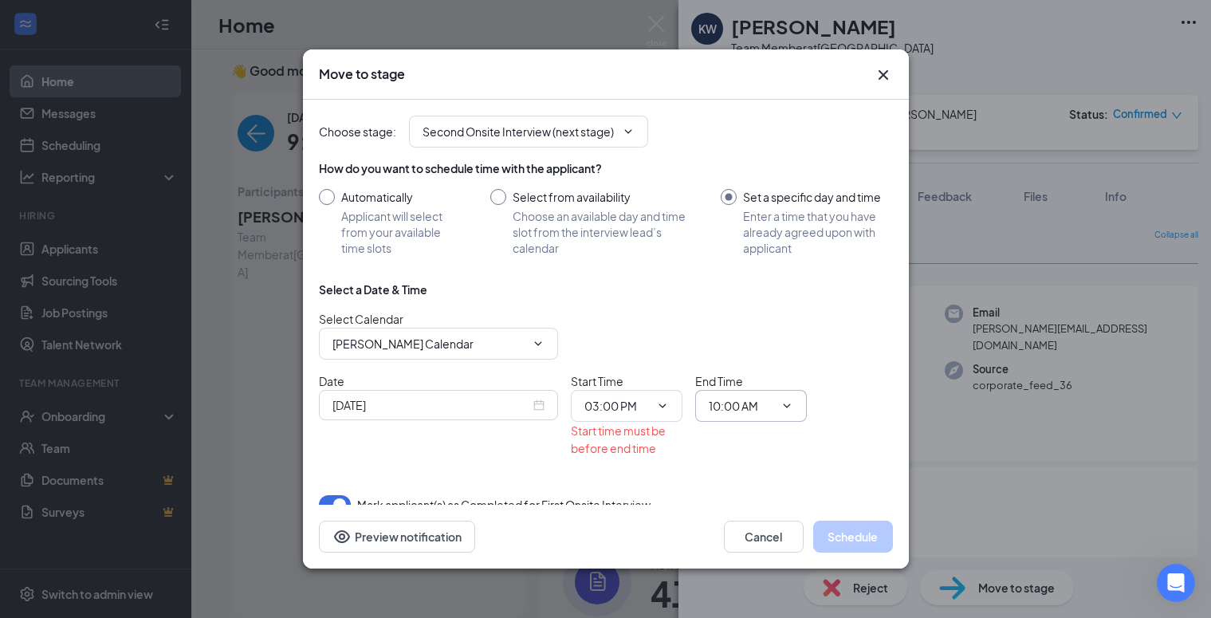
click at [742, 407] on input "10:00 AM" at bounding box center [741, 406] width 65 height 18
click at [742, 299] on div "03:00 PM" at bounding box center [745, 294] width 47 height 18
click at [718, 406] on input "03:00 PM" at bounding box center [741, 406] width 65 height 18
click at [734, 371] on div "03:30 PM" at bounding box center [745, 367] width 47 height 18
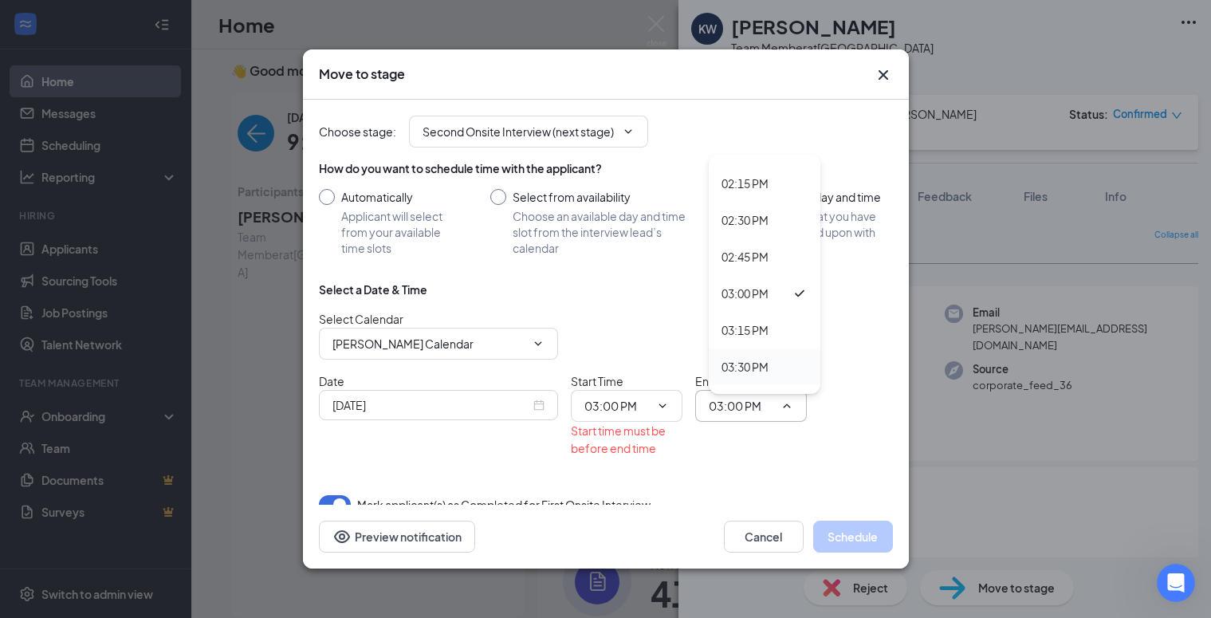
type input "03:30 PM"
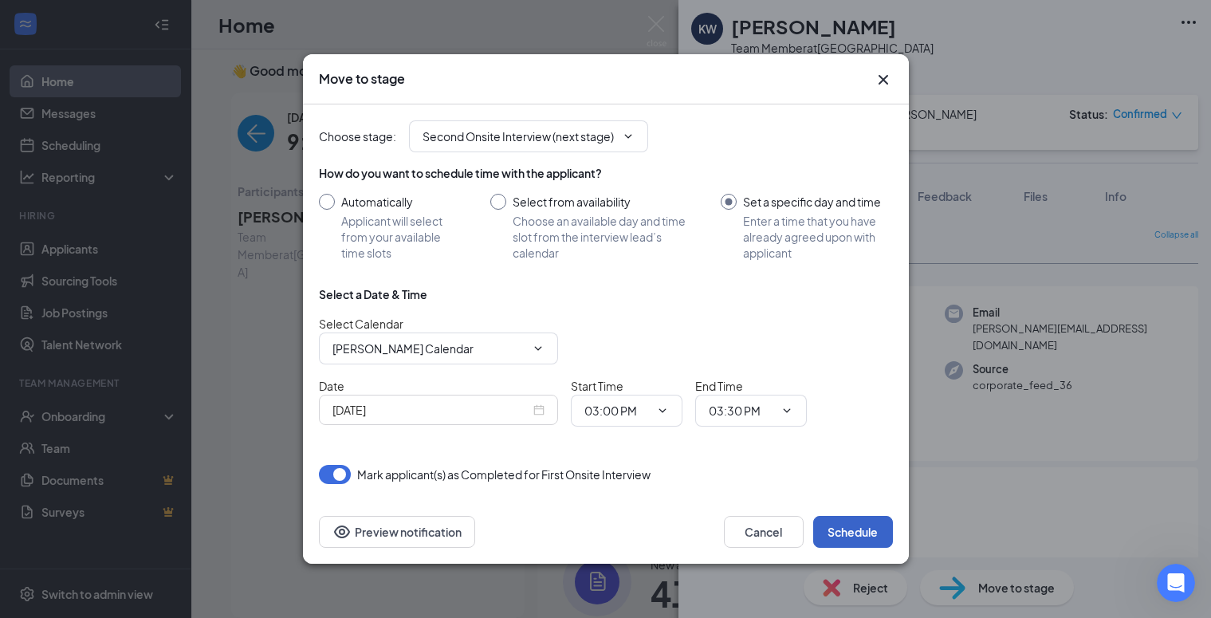
click at [843, 530] on button "Schedule" at bounding box center [853, 532] width 80 height 32
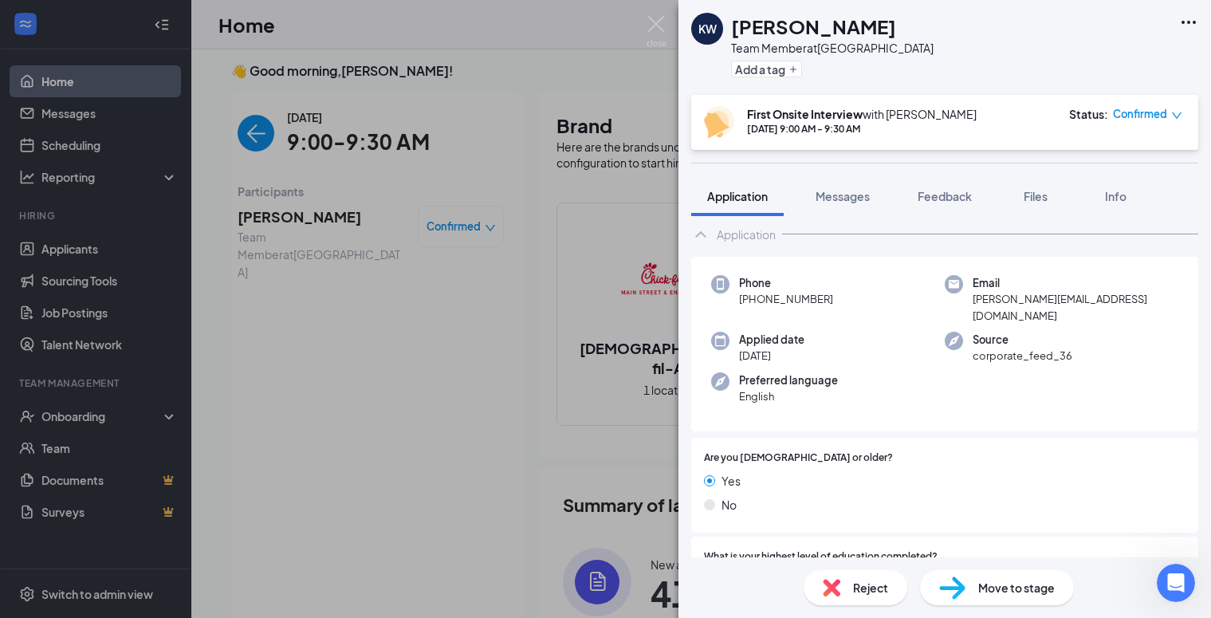
scroll to position [0, 0]
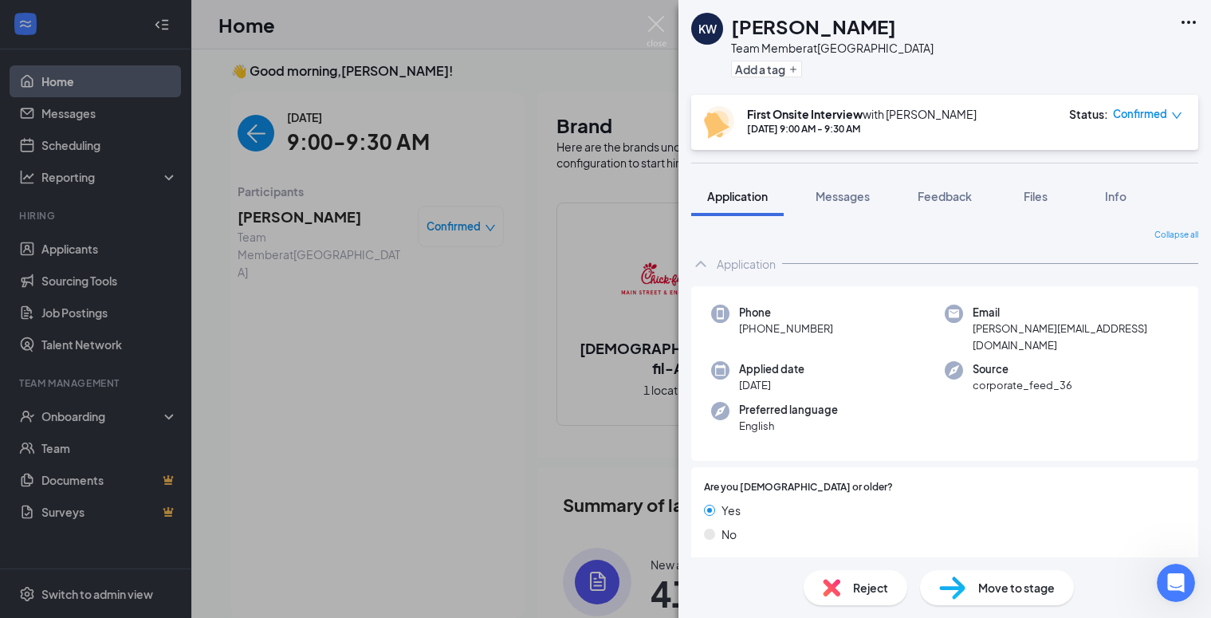
click at [962, 589] on img at bounding box center [952, 588] width 26 height 23
type input "Second Onsite Interview (next stage)"
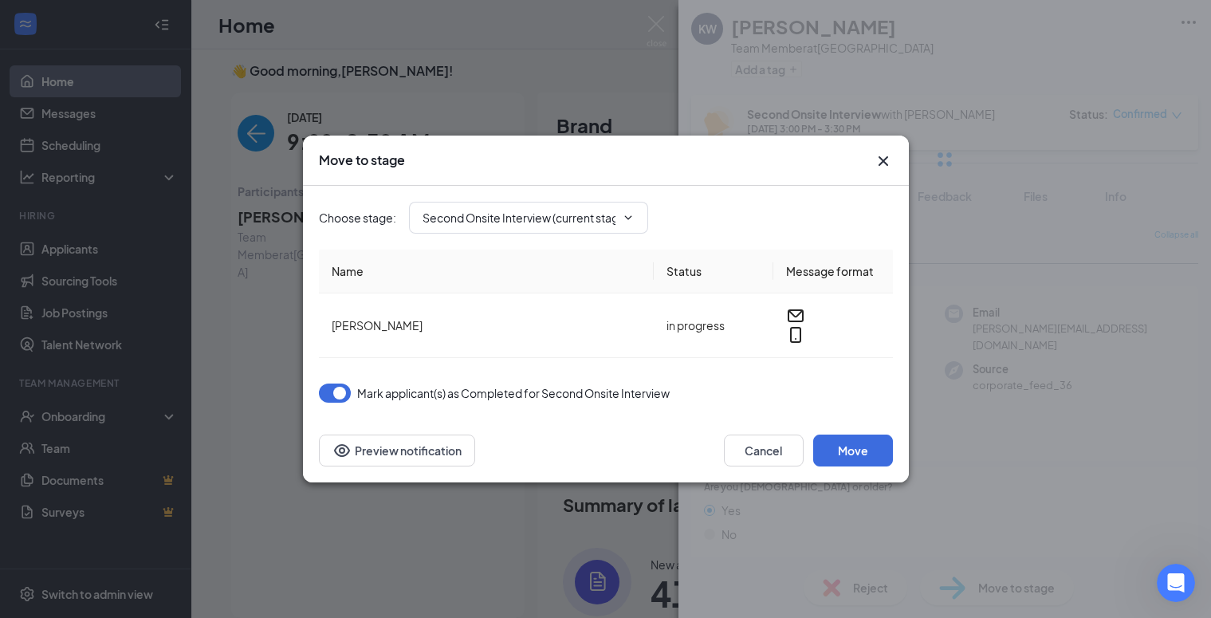
type input "Book (next stage)"
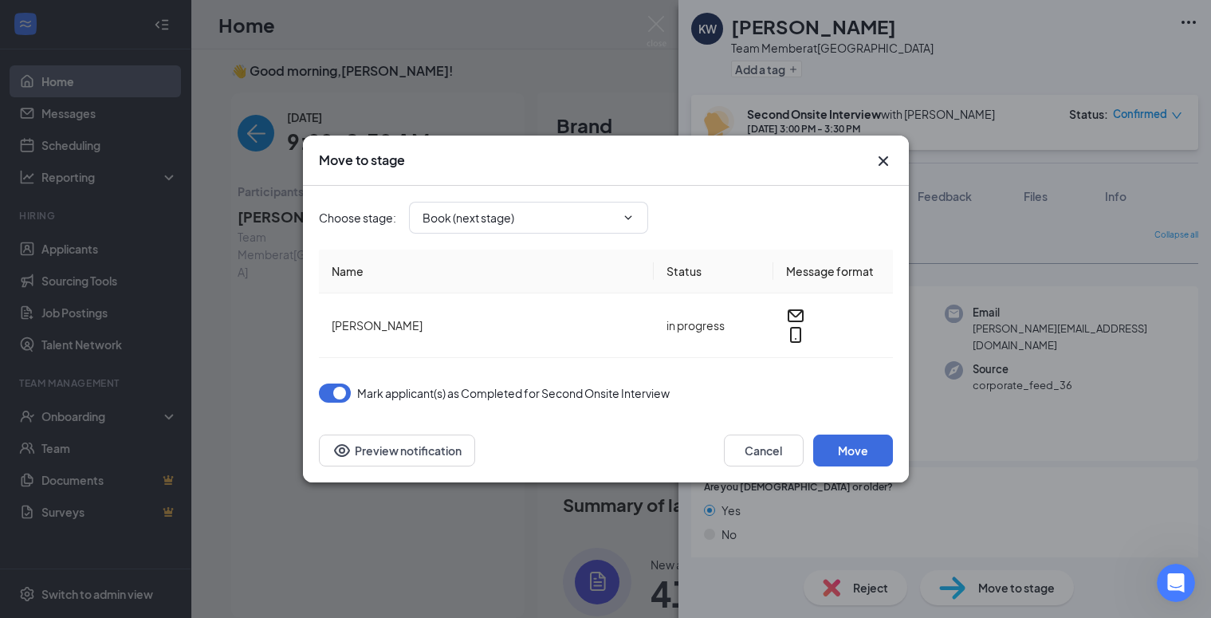
click at [893, 159] on div "Move to stage" at bounding box center [606, 161] width 606 height 50
click at [884, 165] on icon "Cross" at bounding box center [883, 161] width 19 height 19
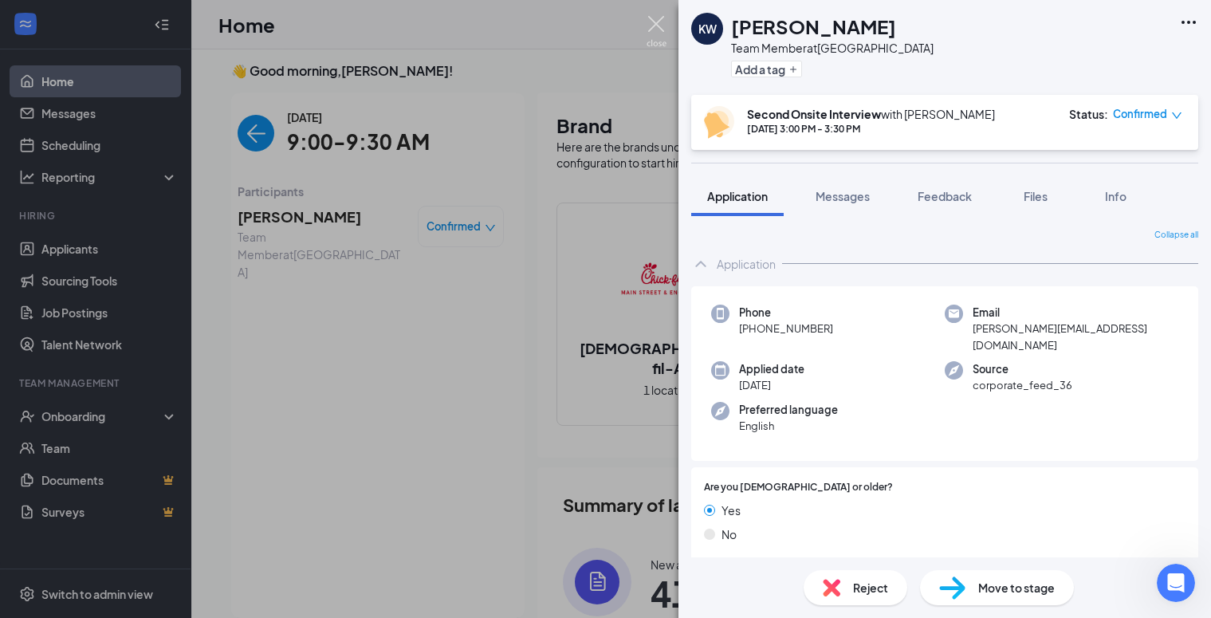
click at [660, 19] on img at bounding box center [657, 31] width 20 height 31
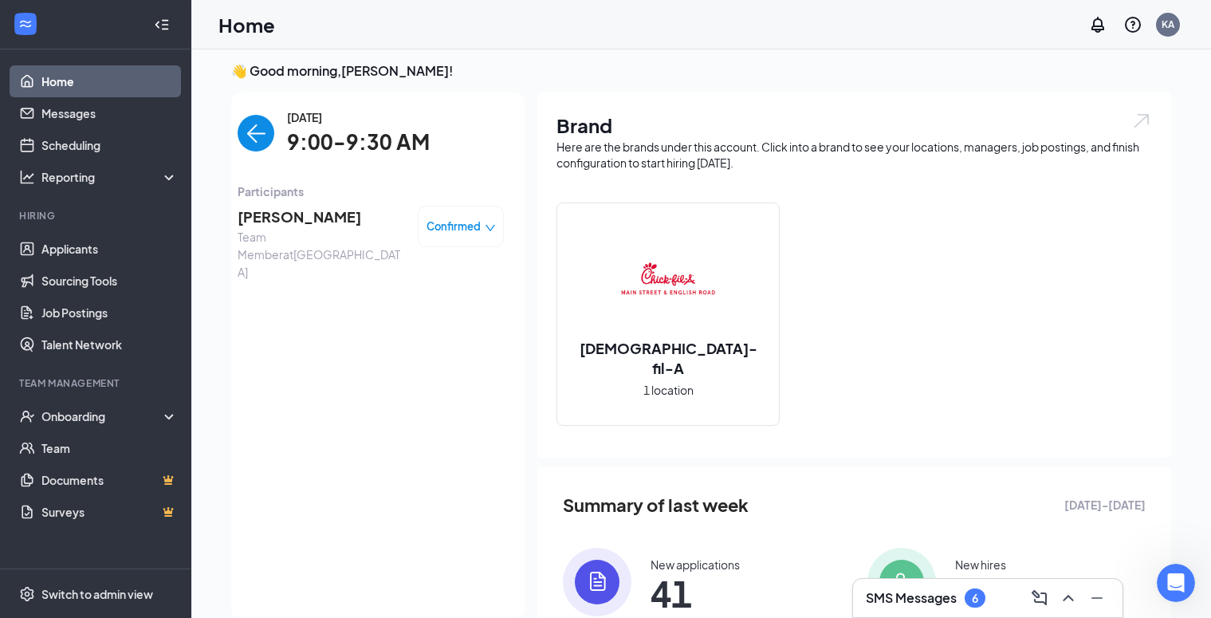
click at [42, 92] on link "Home" at bounding box center [109, 81] width 136 height 32
click at [59, 83] on link "Home" at bounding box center [109, 81] width 136 height 32
click at [77, 142] on link "Scheduling" at bounding box center [109, 145] width 136 height 32
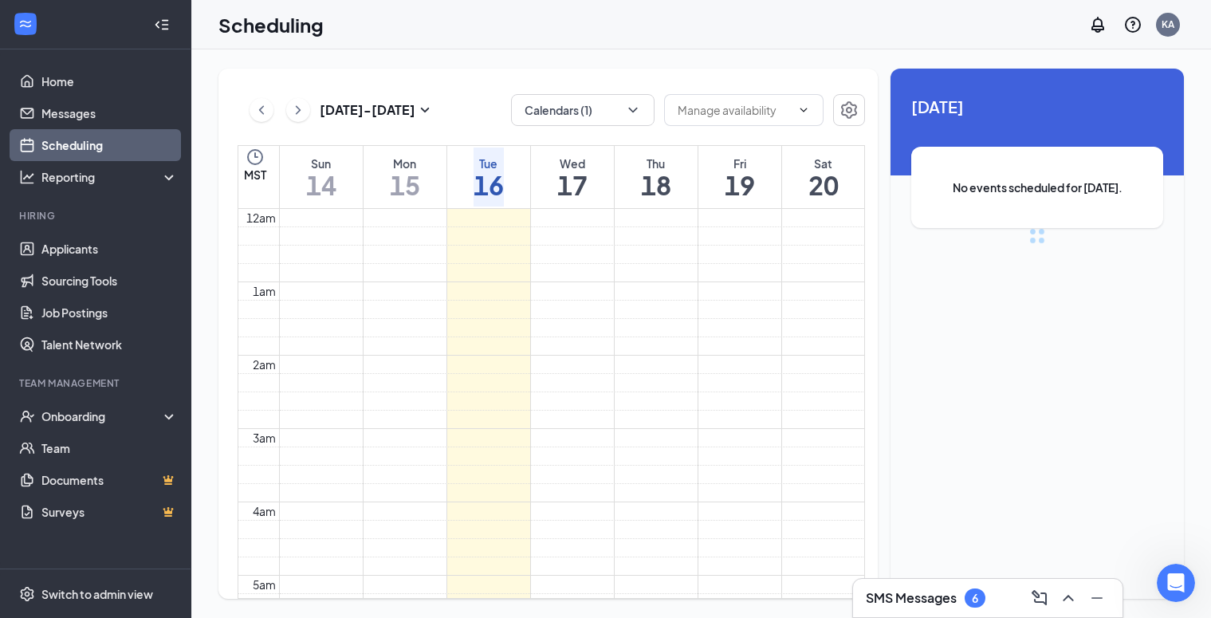
scroll to position [784, 0]
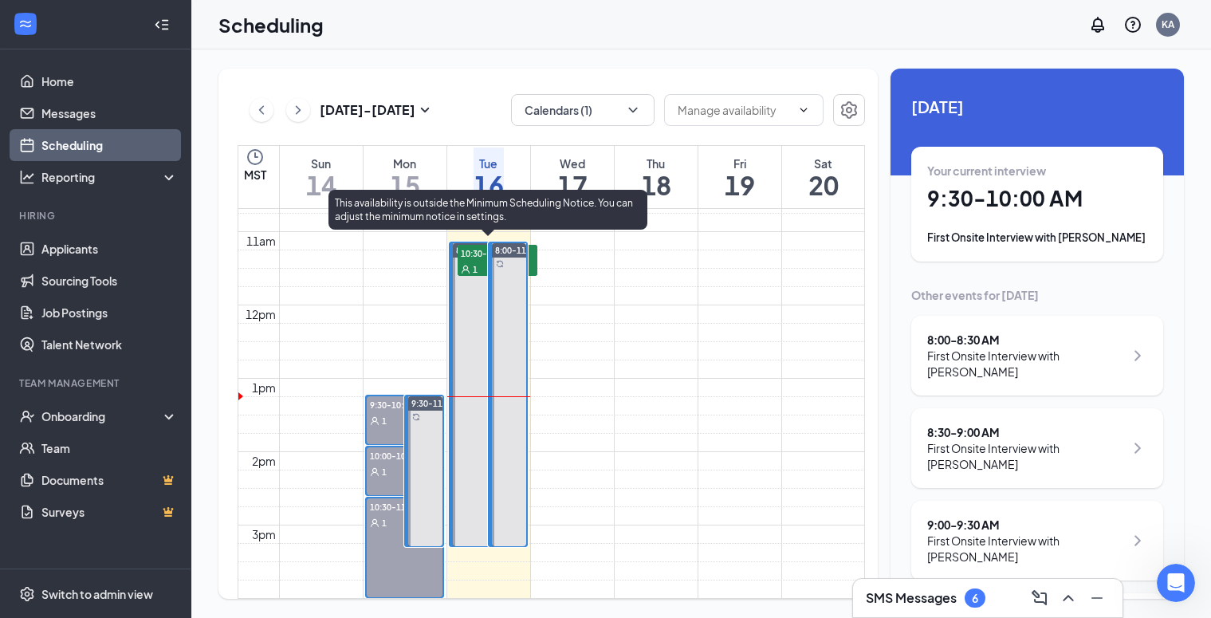
click at [470, 261] on span "9:30-10:00 AM" at bounding box center [498, 253] width 80 height 16
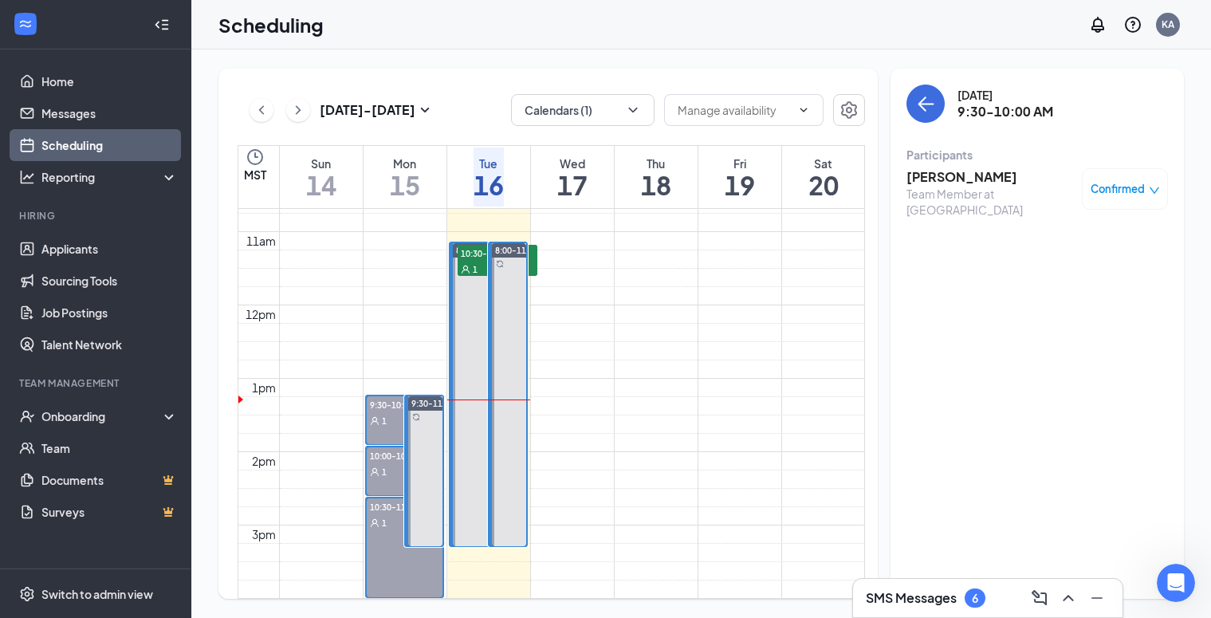
click at [69, 153] on link "Scheduling" at bounding box center [109, 145] width 136 height 32
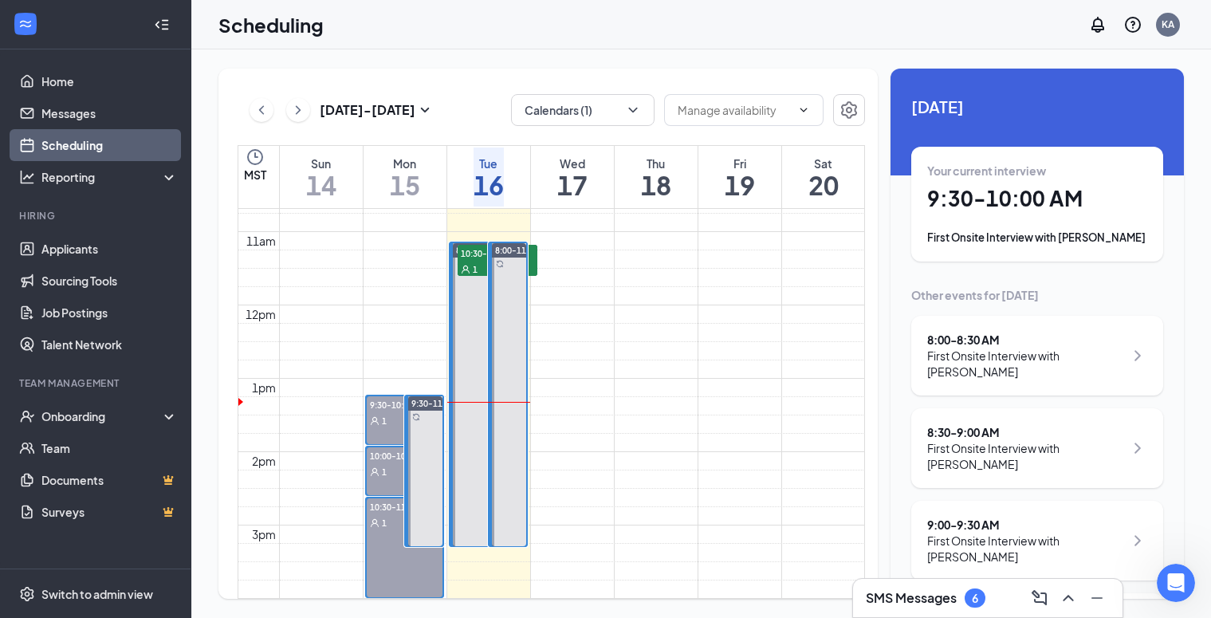
click at [982, 341] on div "8:00 - 8:30 AM" at bounding box center [1025, 340] width 197 height 16
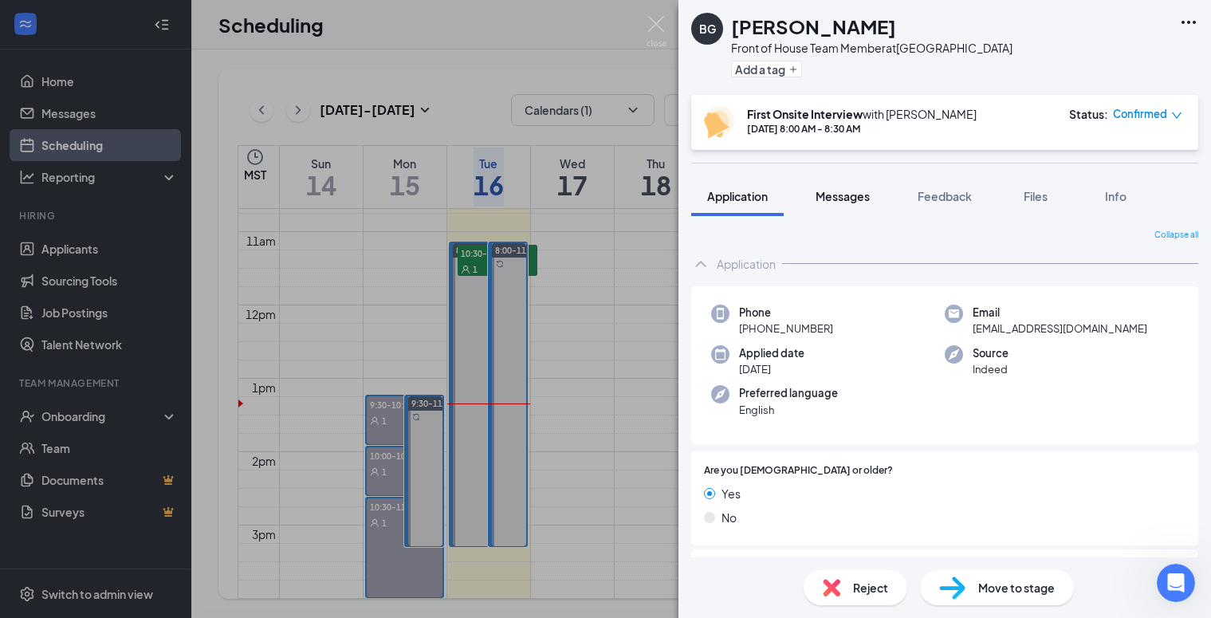
click at [840, 195] on span "Messages" at bounding box center [843, 196] width 54 height 14
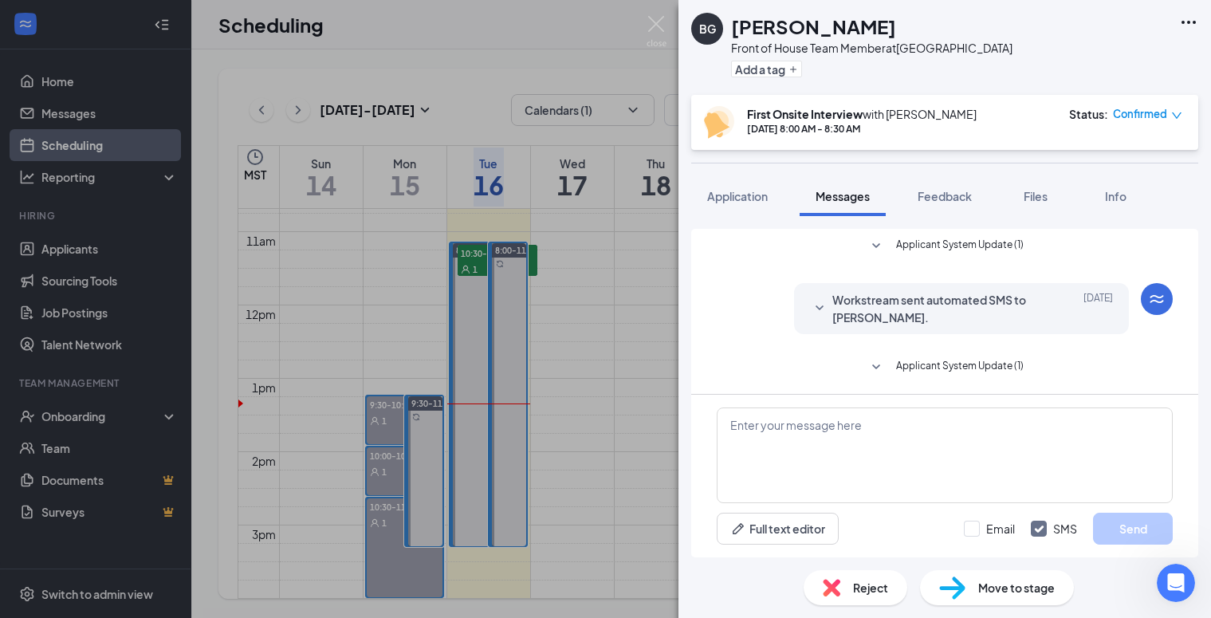
scroll to position [199, 0]
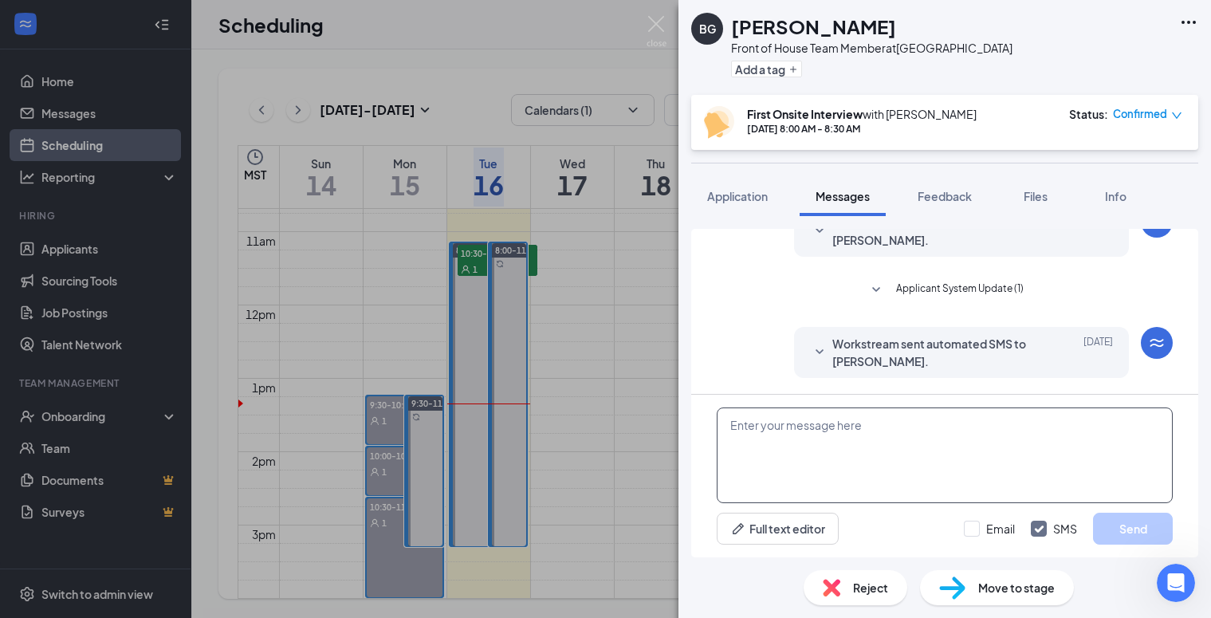
paste textarea "Hi (applicant), we noticed you didn’t attend your scheduled interview. Can you …"
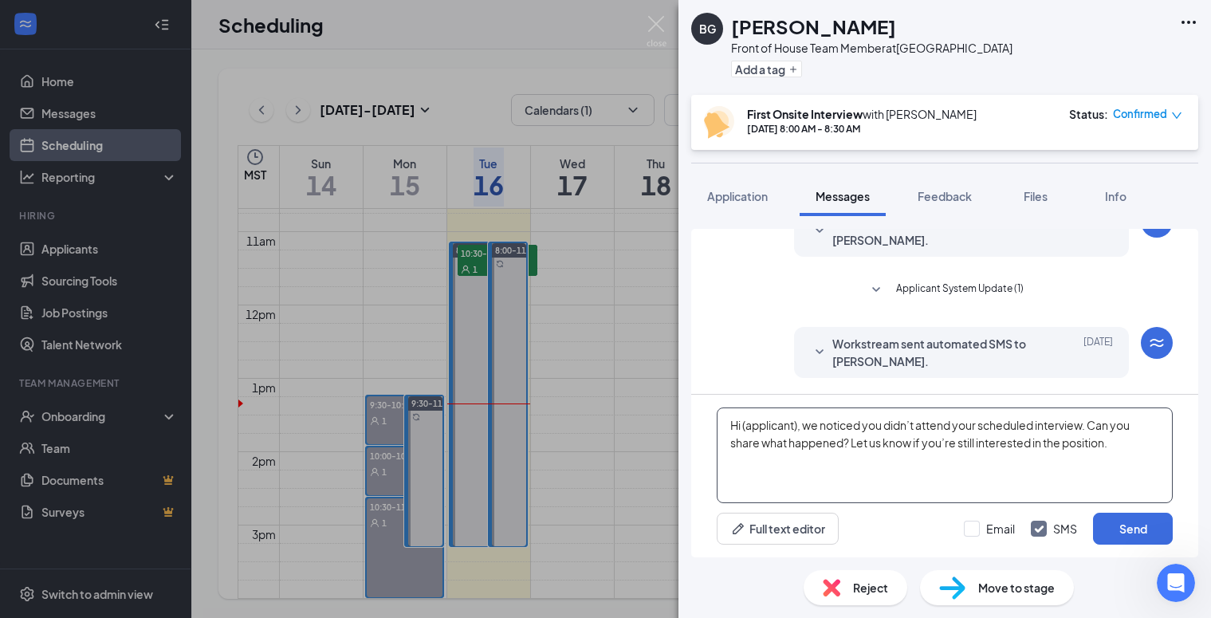
click at [797, 426] on textarea "Hi (applicant), we noticed you didn’t attend your scheduled interview. Can you …" at bounding box center [945, 455] width 456 height 96
type textarea "Hi [PERSON_NAME], we noticed you didn’t attend your scheduled interview. Can yo…"
click at [1141, 537] on button "Send" at bounding box center [1133, 529] width 80 height 32
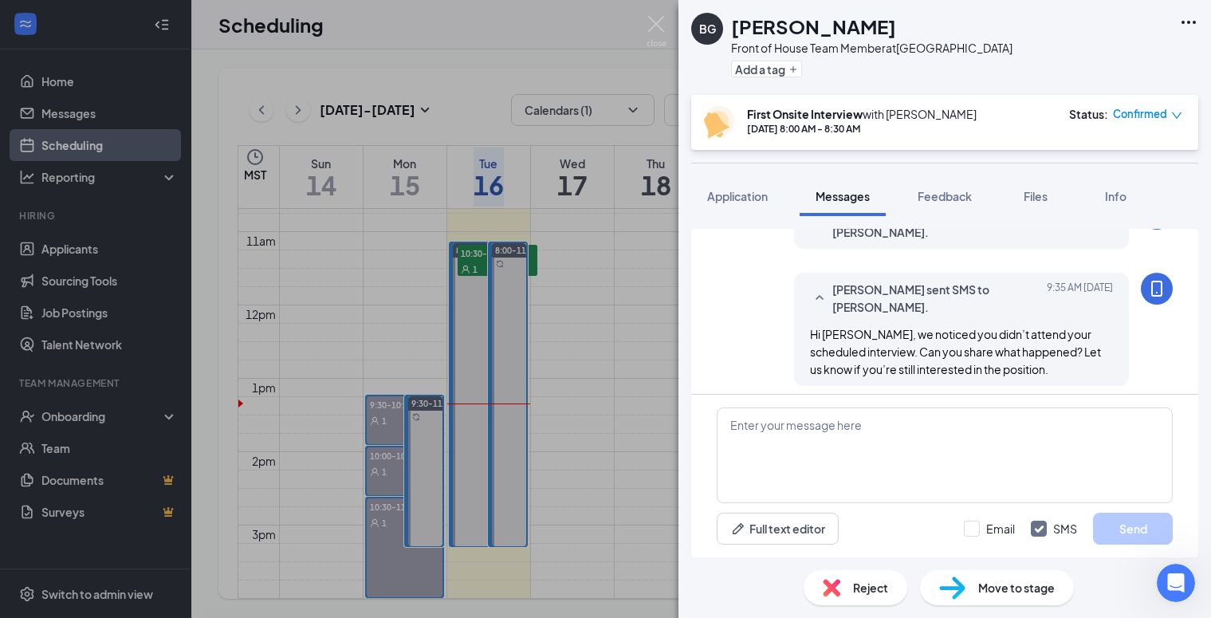
scroll to position [336, 0]
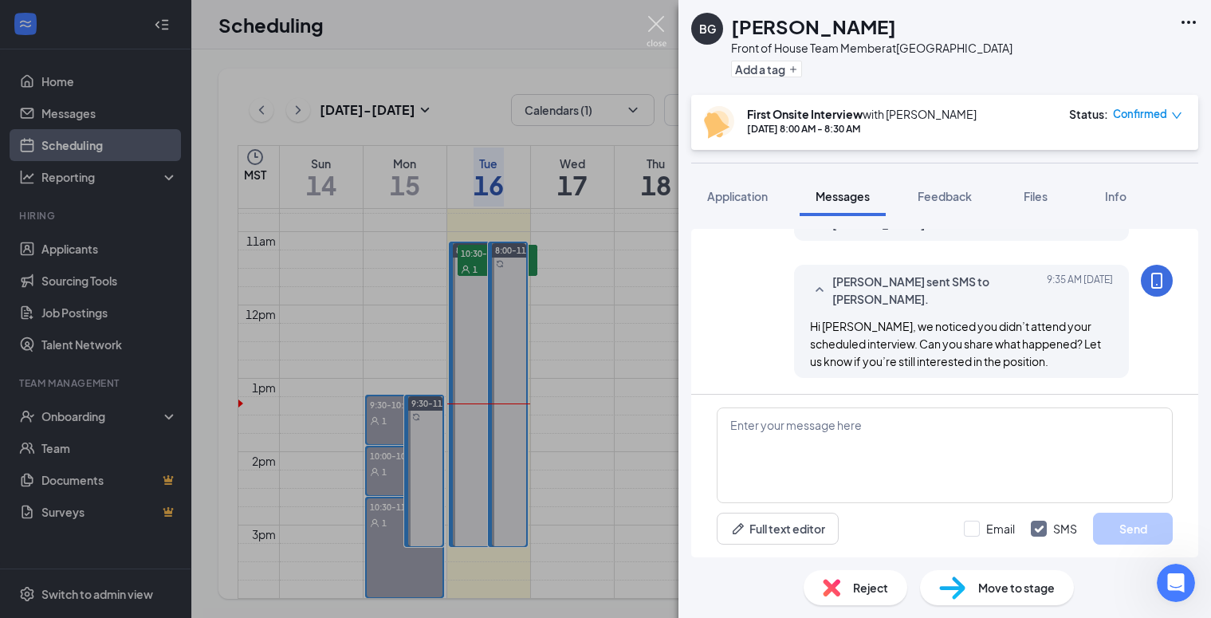
click at [659, 22] on img at bounding box center [657, 31] width 20 height 31
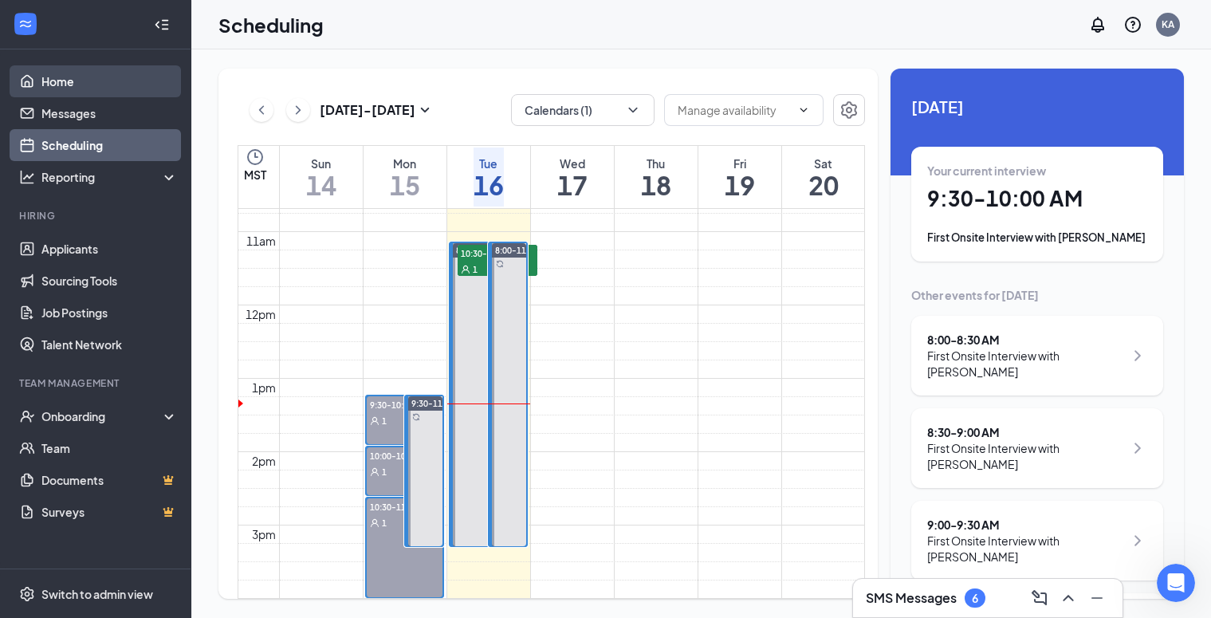
click at [67, 83] on link "Home" at bounding box center [109, 81] width 136 height 32
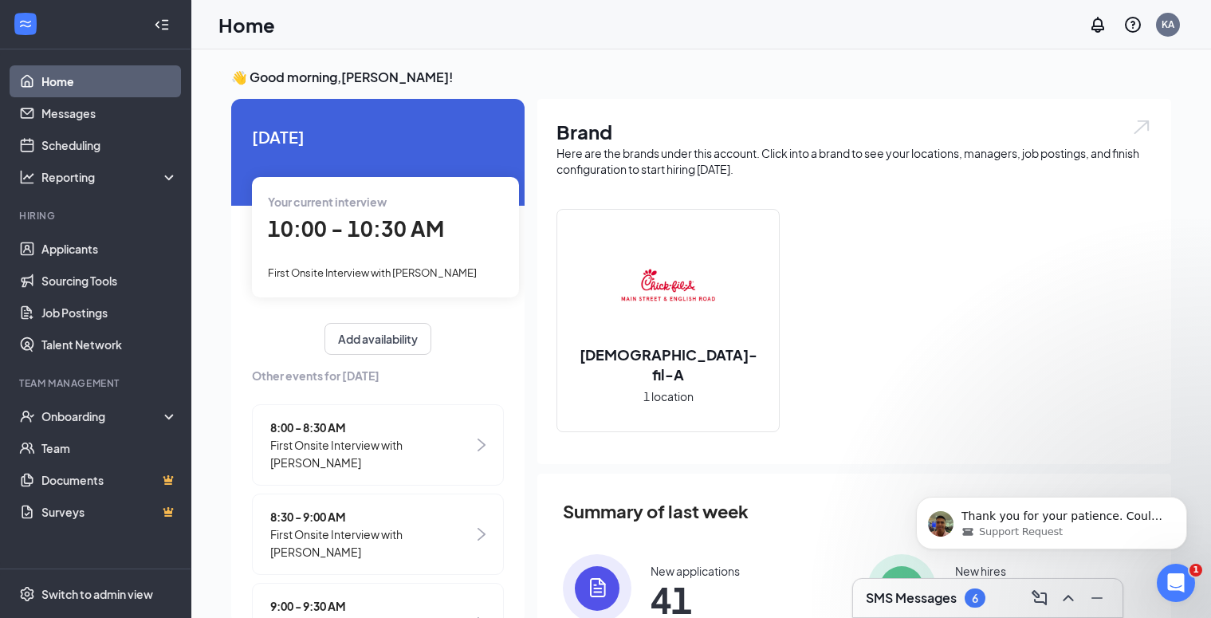
click at [344, 234] on span "10:00 - 10:30 AM" at bounding box center [356, 228] width 176 height 26
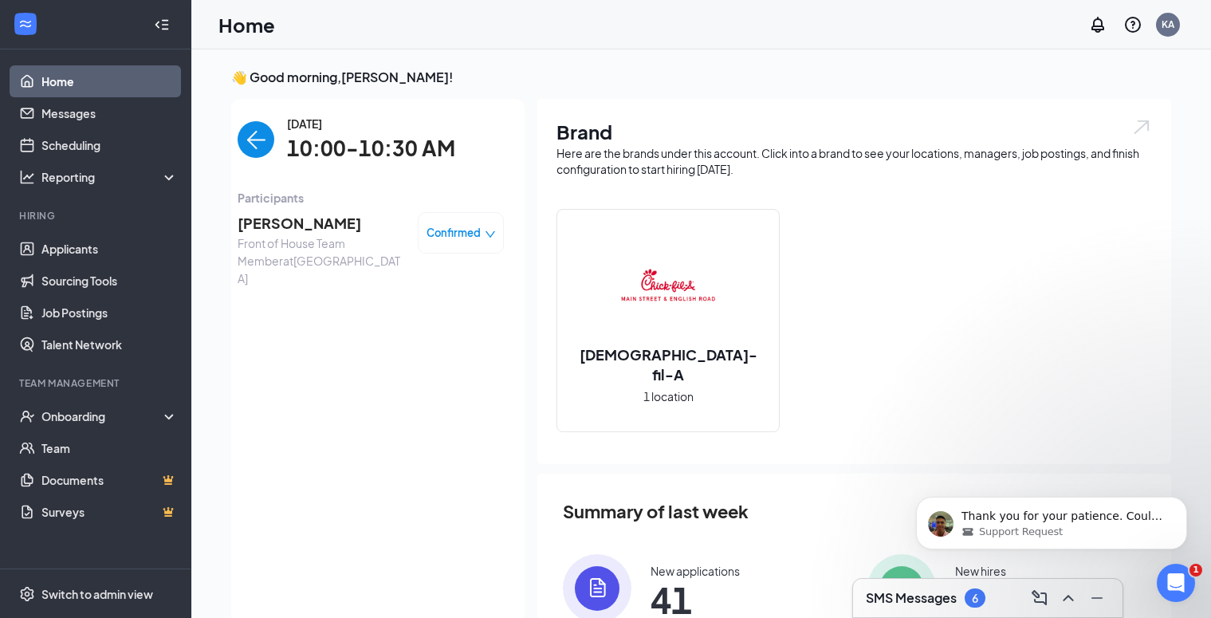
scroll to position [6, 0]
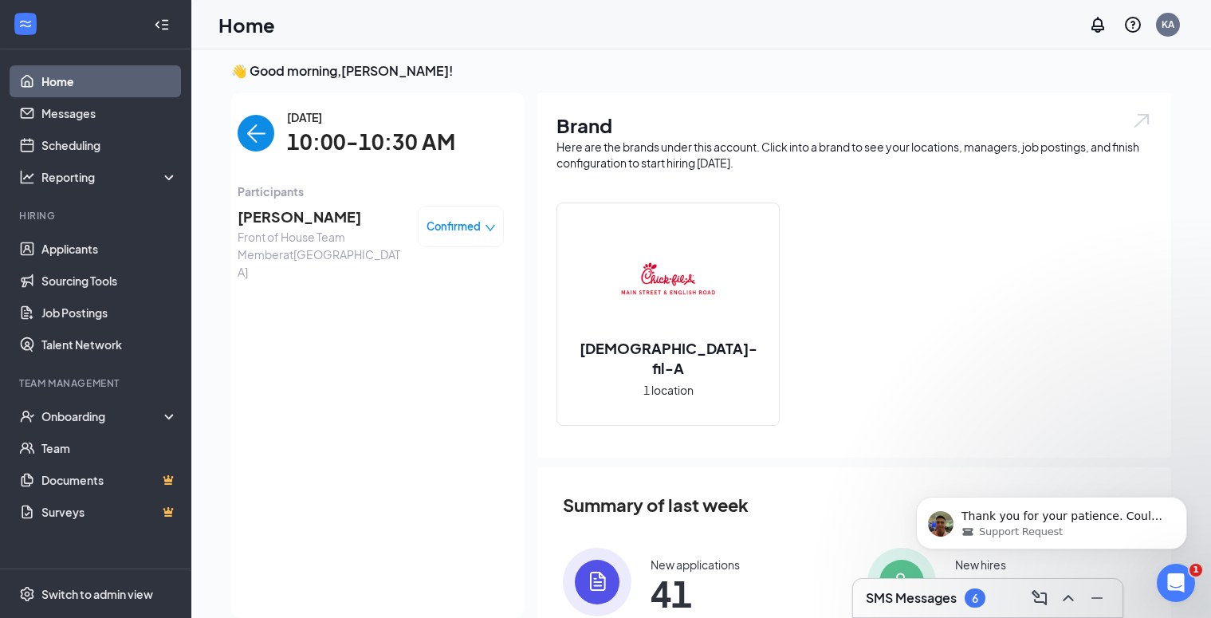
click at [317, 226] on span "[PERSON_NAME]" at bounding box center [321, 217] width 167 height 22
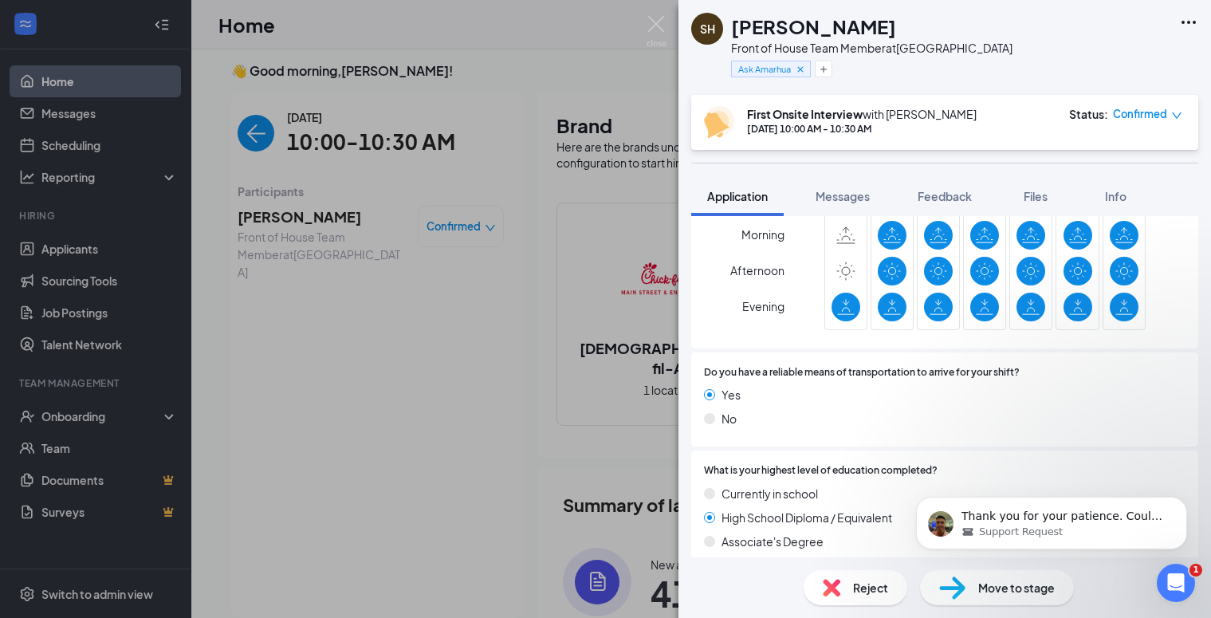
scroll to position [597, 0]
click at [652, 16] on img at bounding box center [657, 31] width 20 height 31
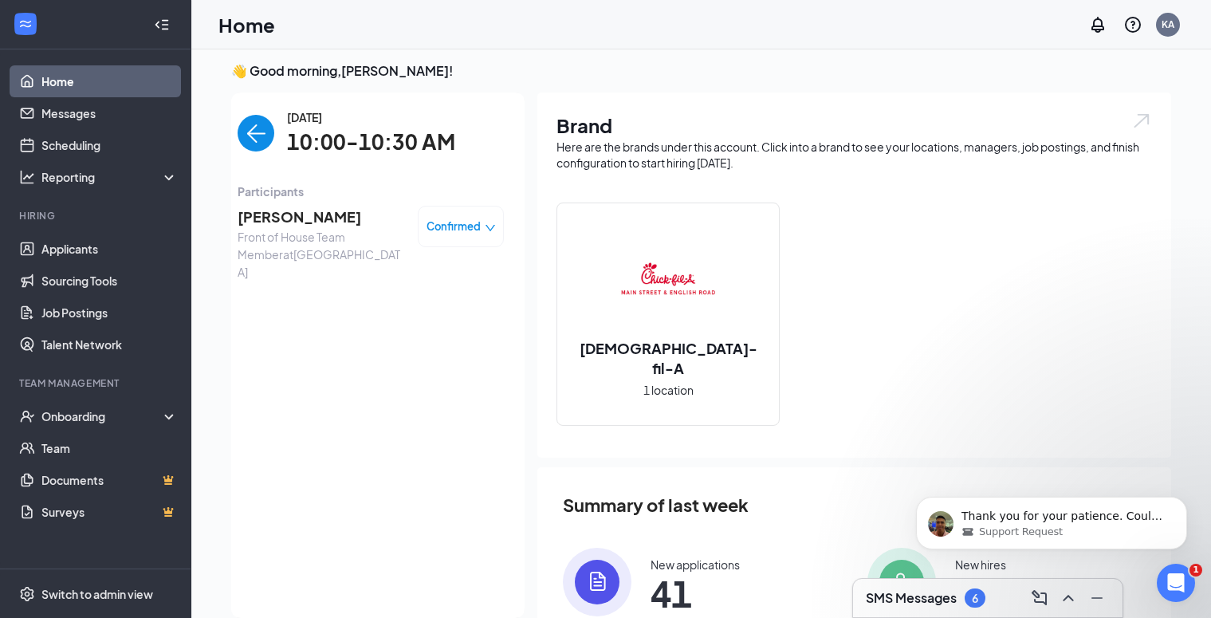
click at [248, 136] on img "back-button" at bounding box center [256, 133] width 37 height 37
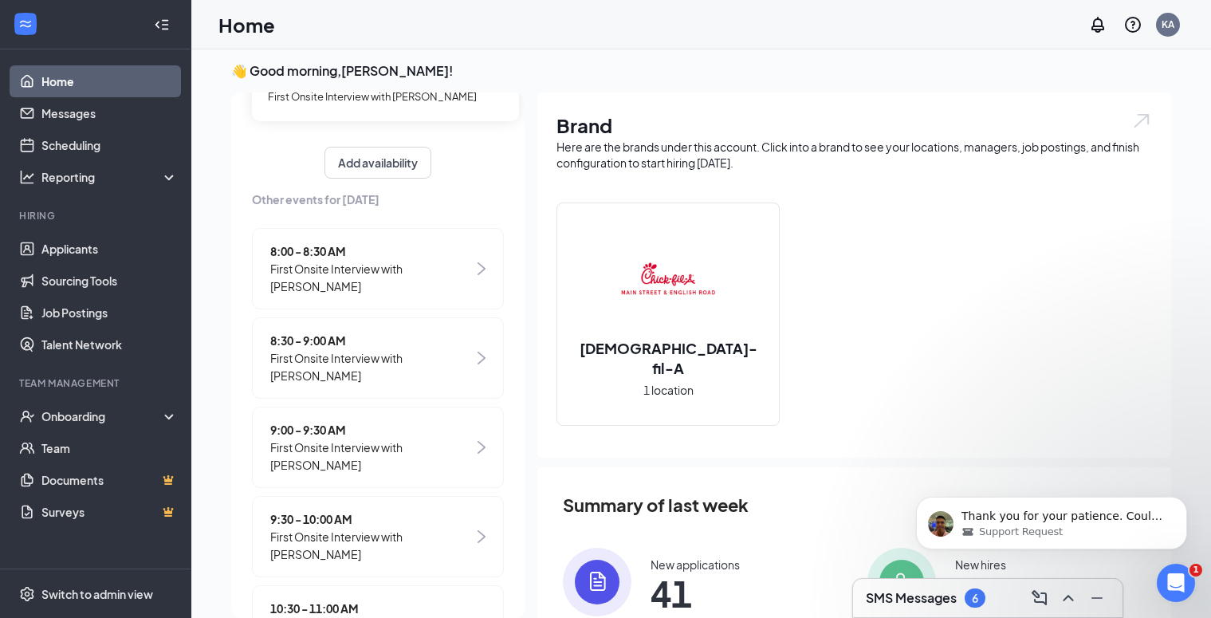
scroll to position [173, 0]
click at [291, 525] on span "First Onsite Interview with [PERSON_NAME]" at bounding box center [371, 542] width 203 height 35
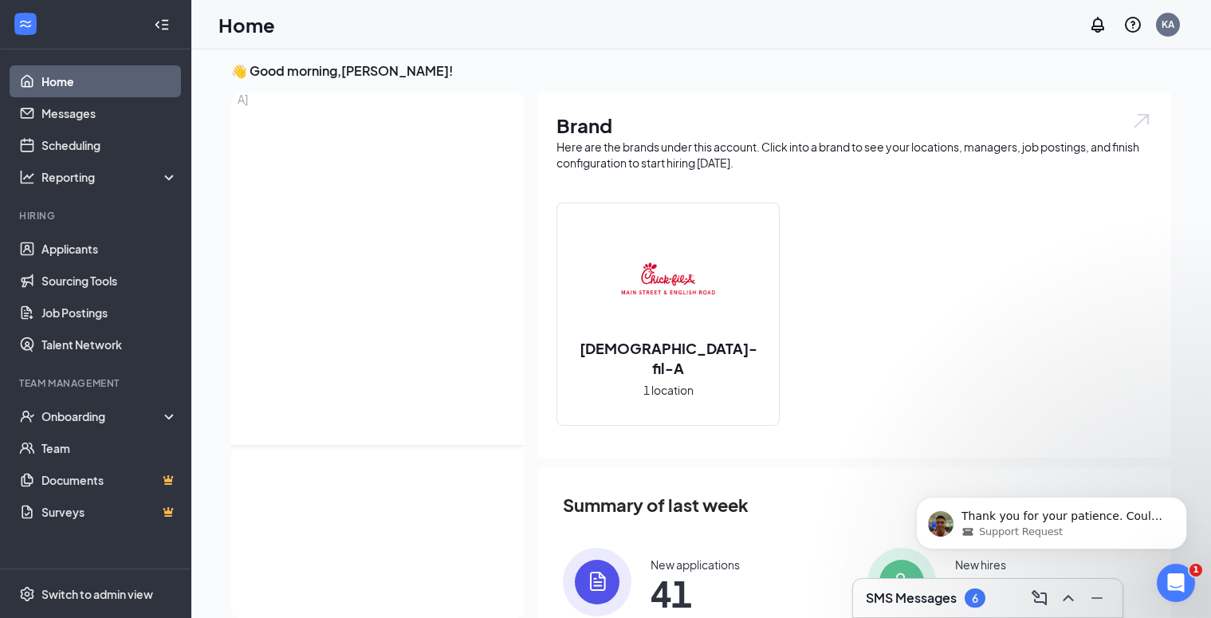
scroll to position [0, 0]
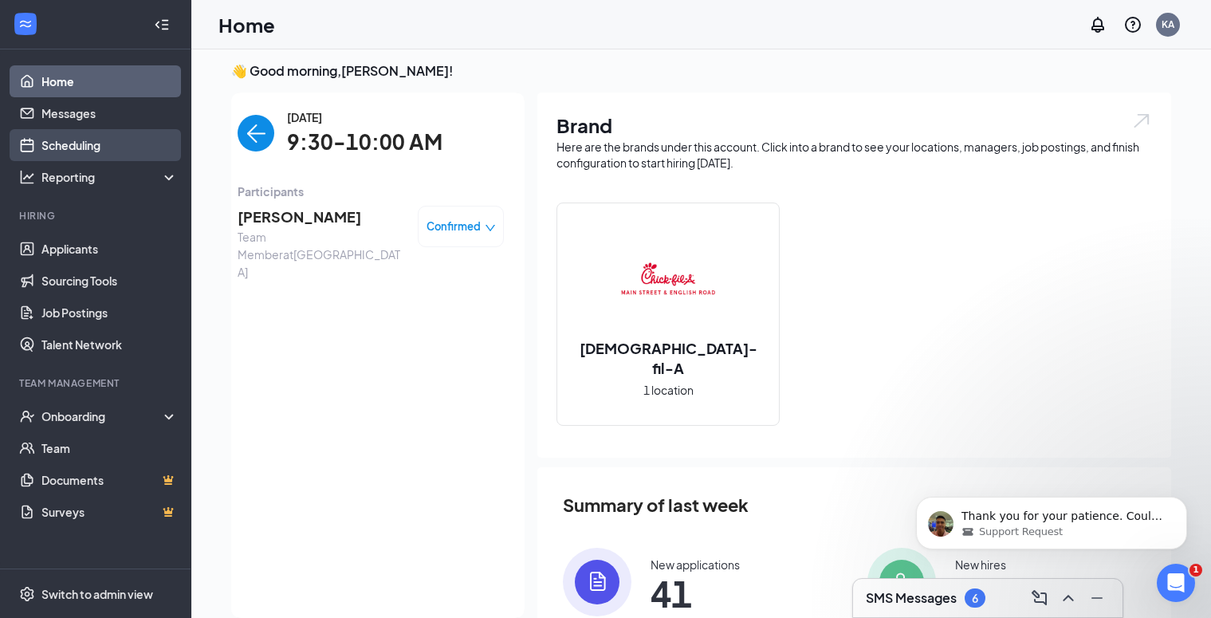
click at [72, 146] on link "Scheduling" at bounding box center [109, 145] width 136 height 32
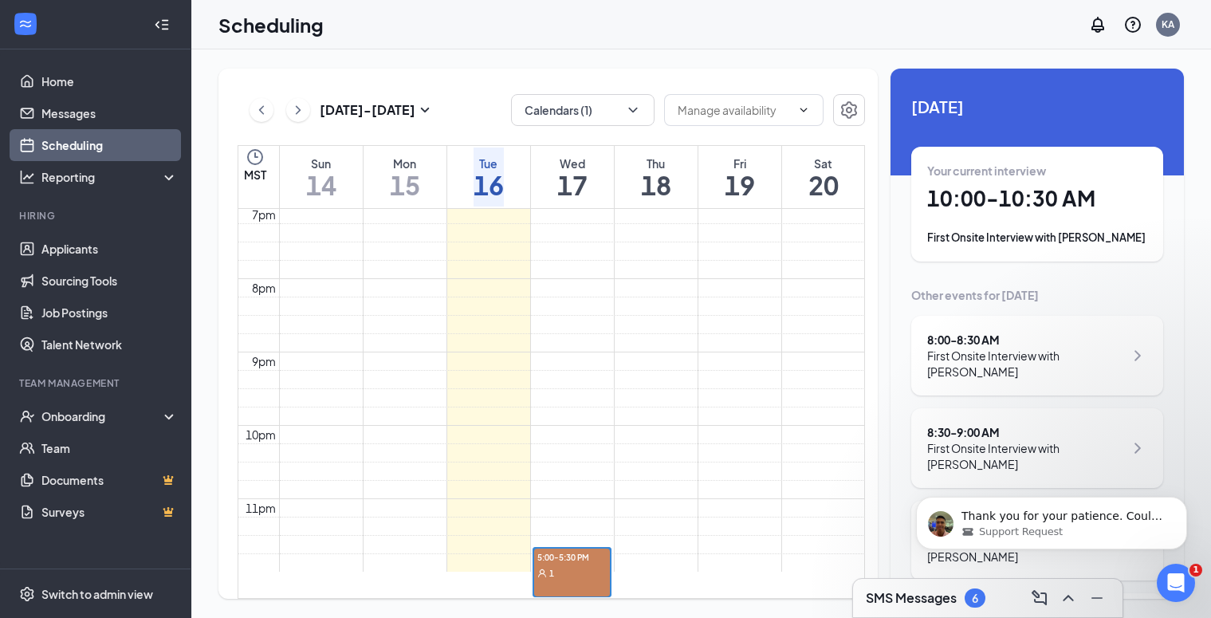
scroll to position [1616, 0]
click at [573, 114] on td at bounding box center [572, 105] width 586 height 18
click at [54, 77] on link "Home" at bounding box center [109, 81] width 136 height 32
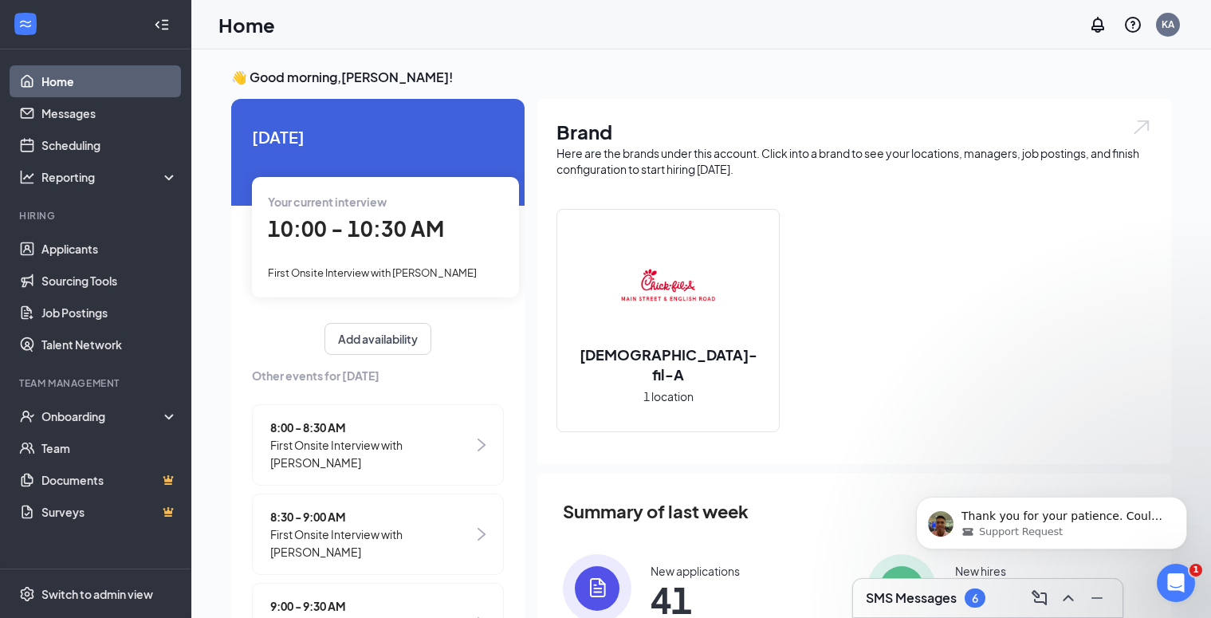
click at [299, 230] on span "10:00 - 10:30 AM" at bounding box center [356, 228] width 176 height 26
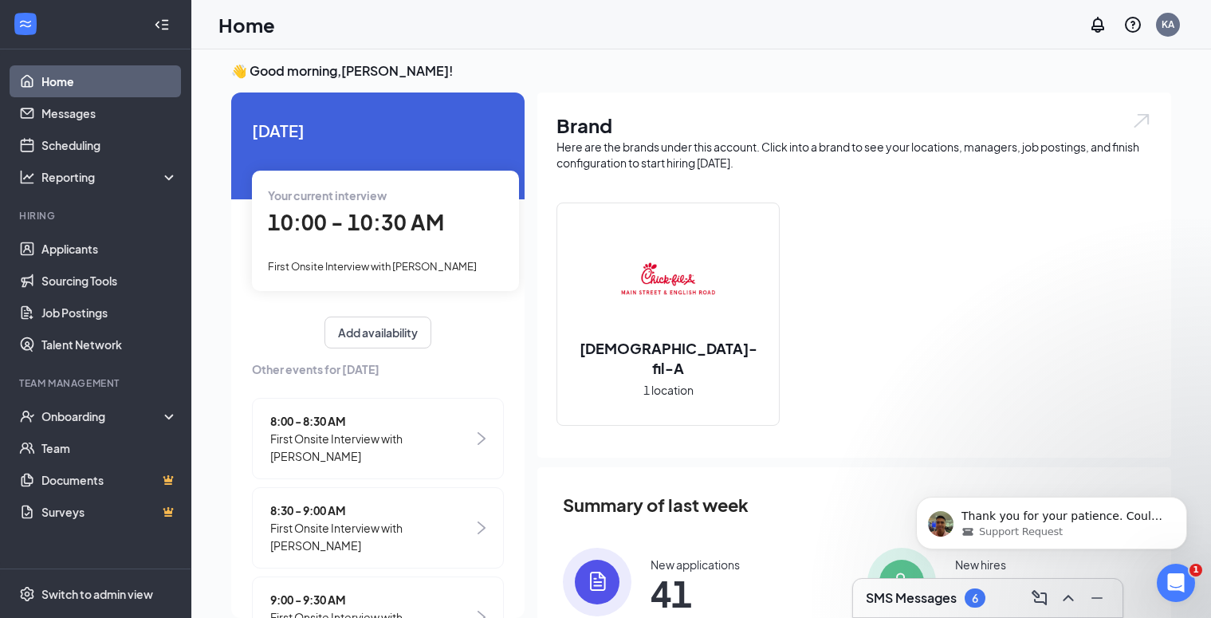
click at [299, 230] on span "10:00 - 10:30 AM" at bounding box center [356, 222] width 176 height 26
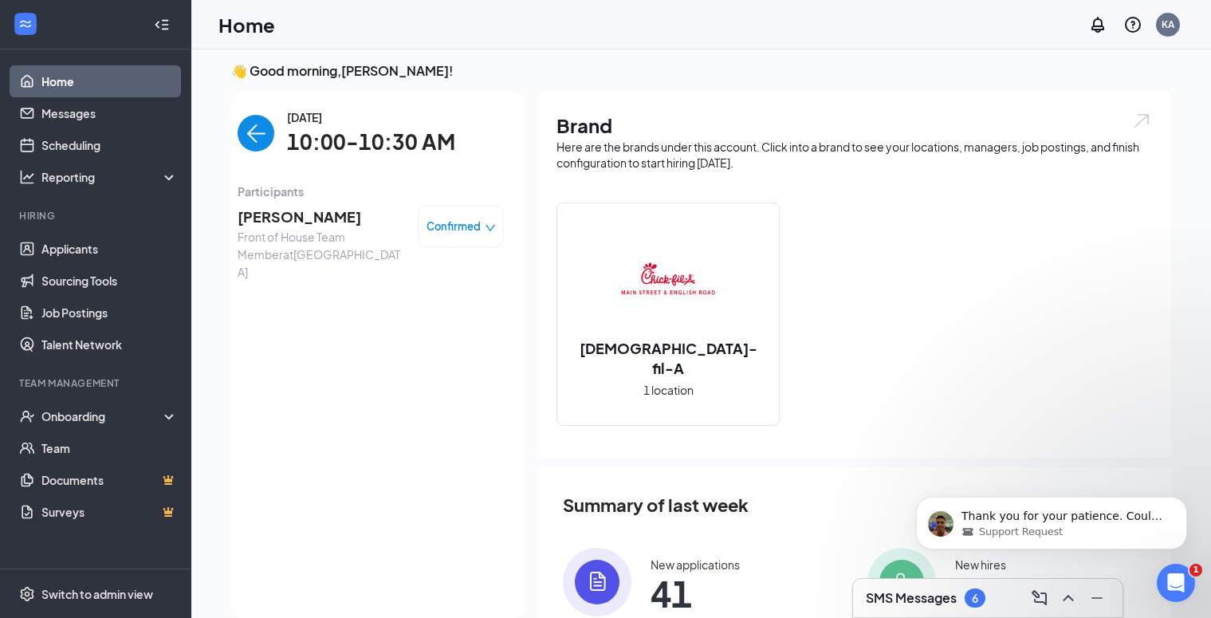
click at [317, 226] on span "[PERSON_NAME]" at bounding box center [321, 217] width 167 height 22
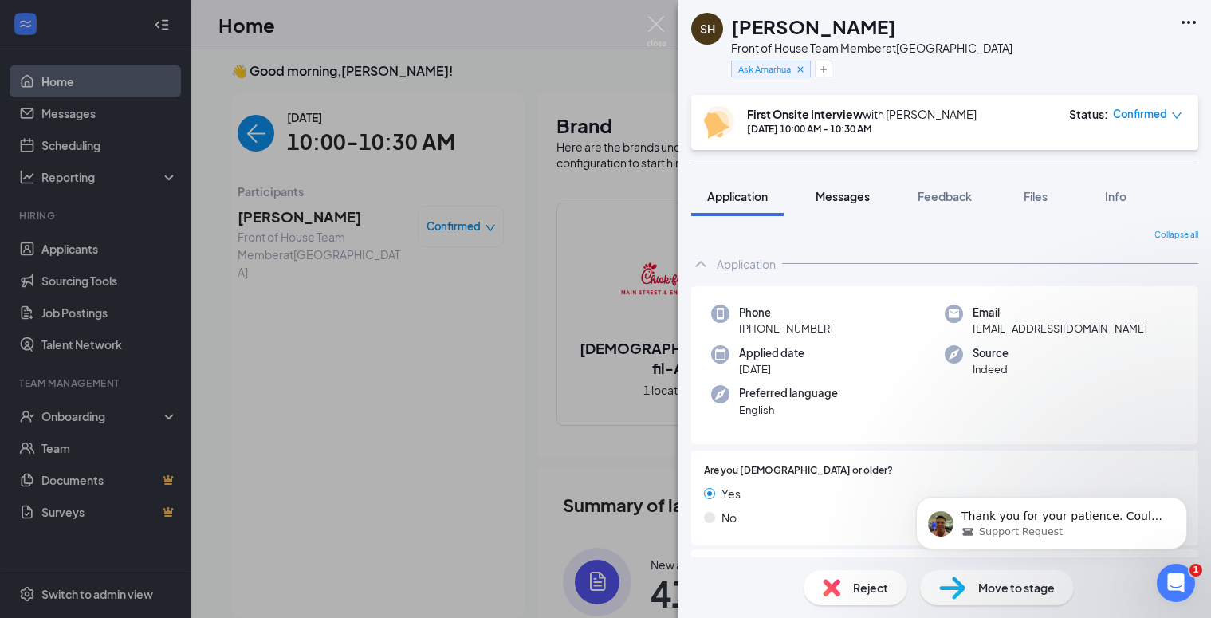
click at [847, 198] on span "Messages" at bounding box center [843, 196] width 54 height 14
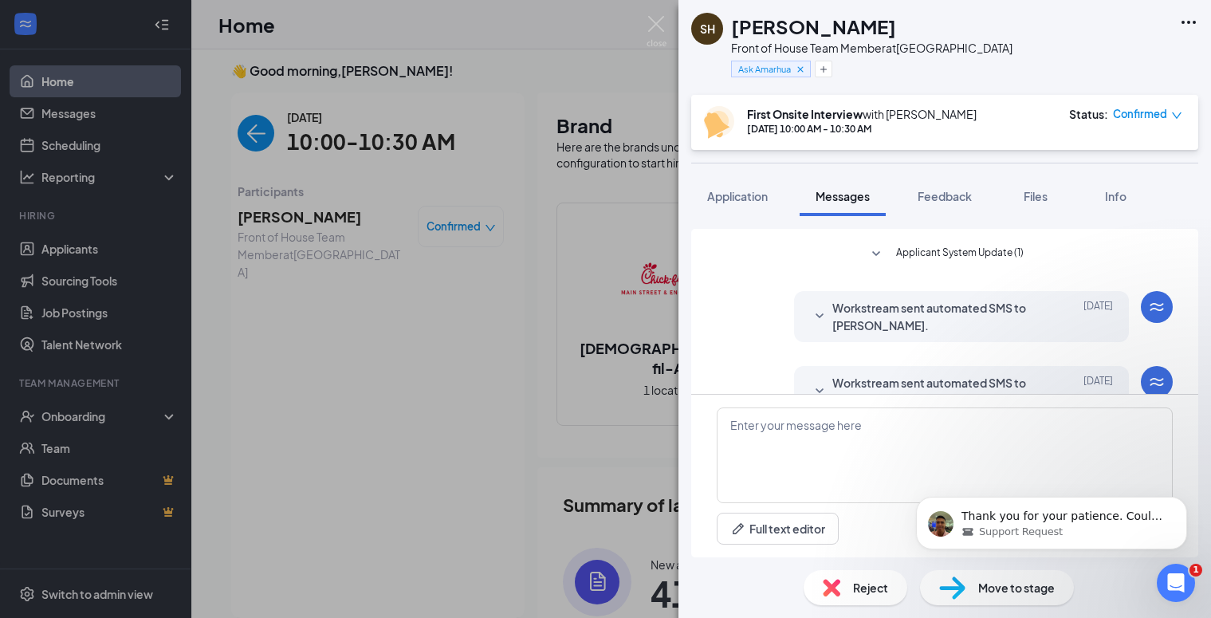
scroll to position [274, 0]
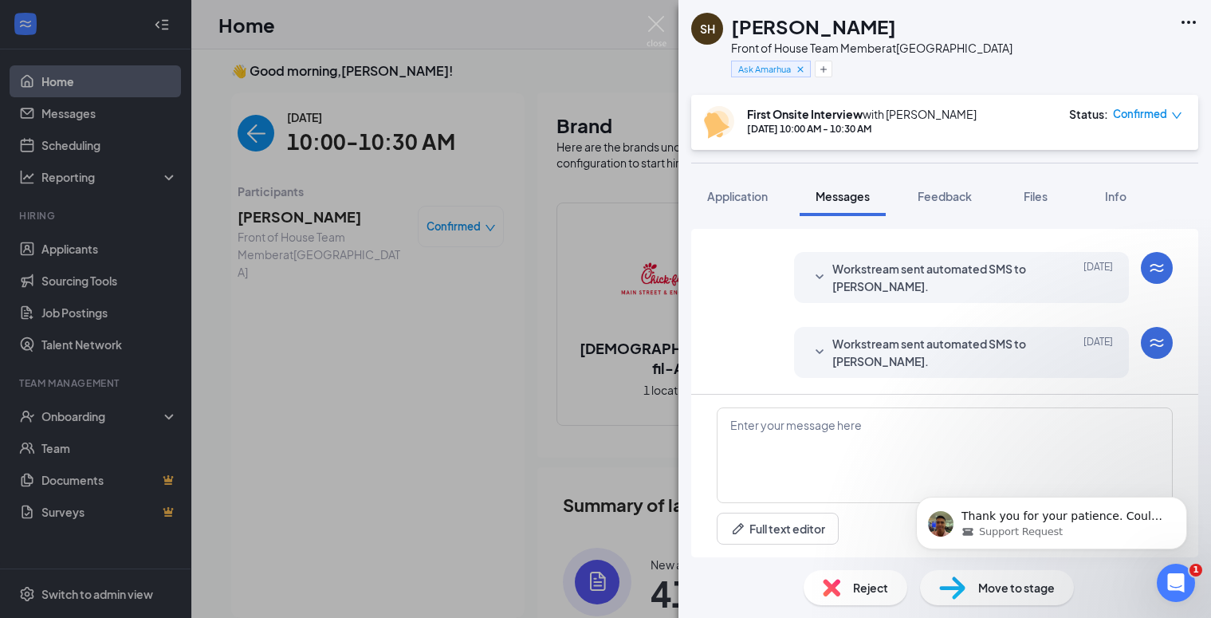
click at [1140, 113] on span "Confirmed" at bounding box center [1140, 114] width 54 height 16
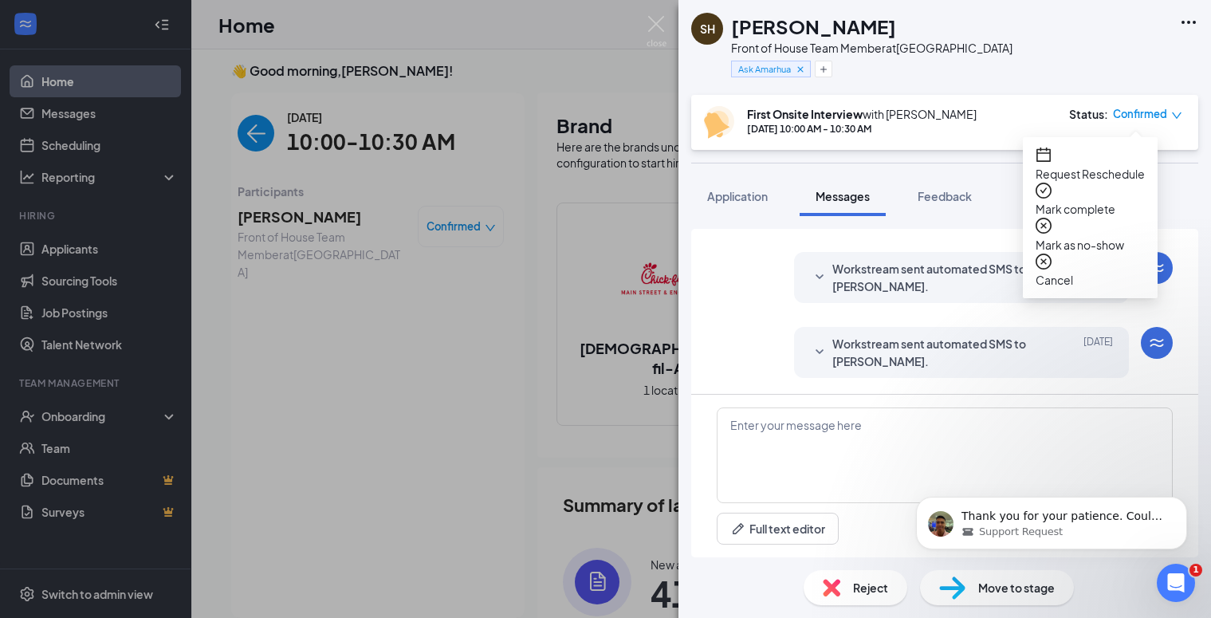
click at [1083, 165] on span "Request Reschedule" at bounding box center [1090, 174] width 109 height 18
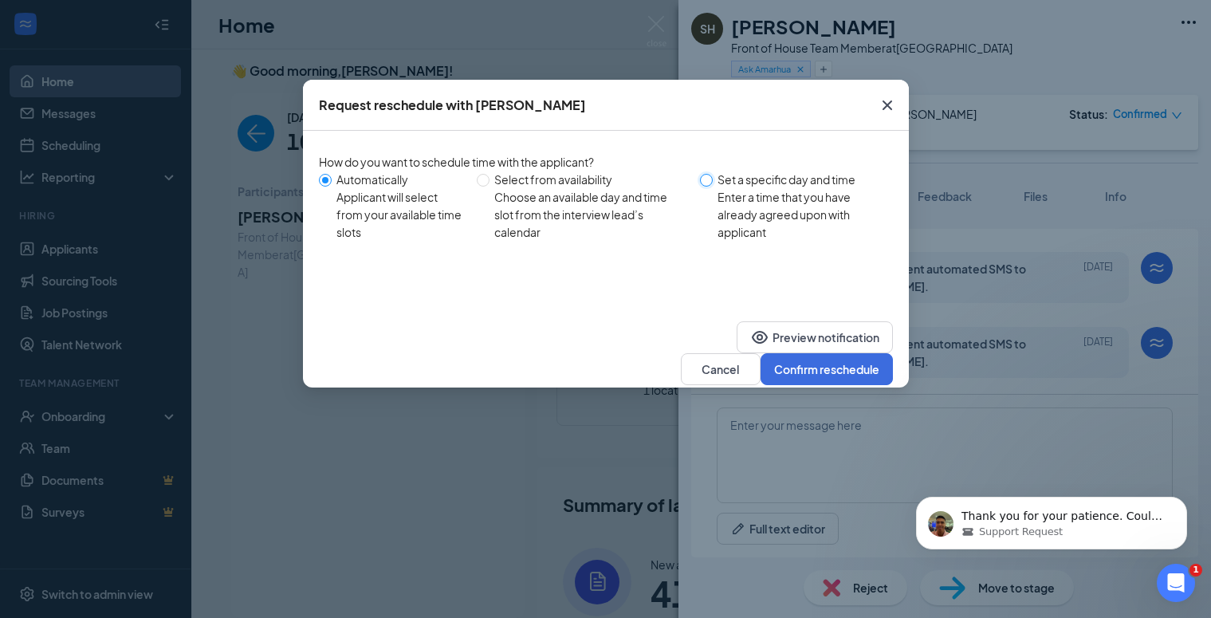
click at [710, 180] on input "Set a specific day and time Enter a time that you have already agreed upon with…" at bounding box center [706, 180] width 13 height 13
radio input "true"
radio input "false"
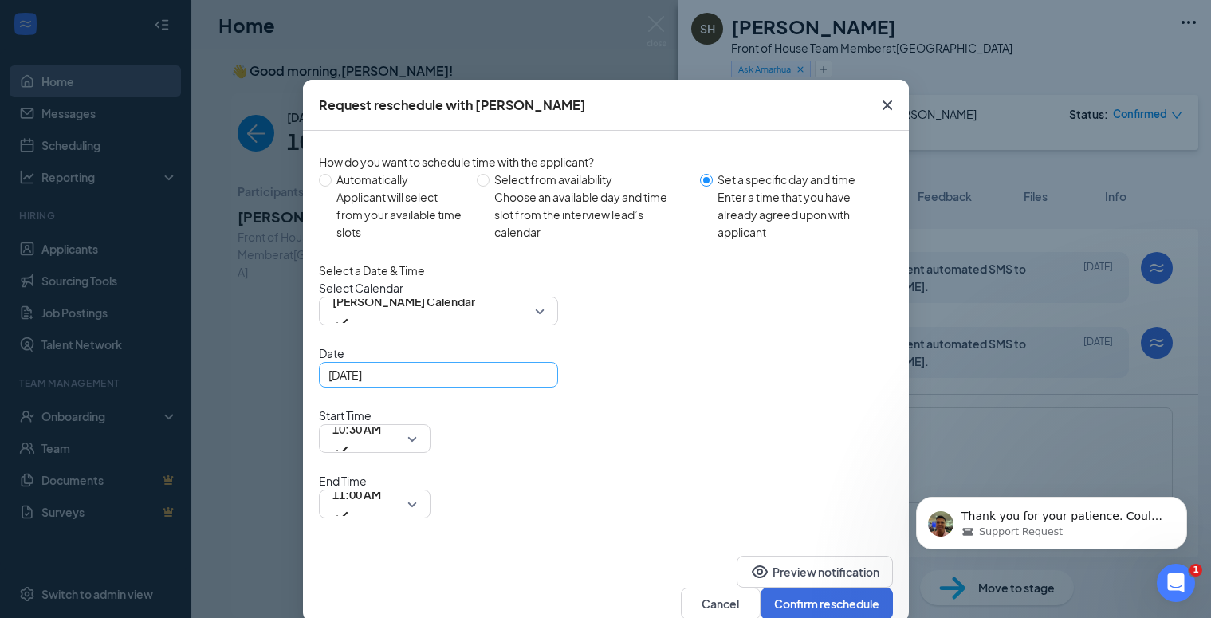
click at [535, 384] on div "[DATE]" at bounding box center [439, 375] width 220 height 18
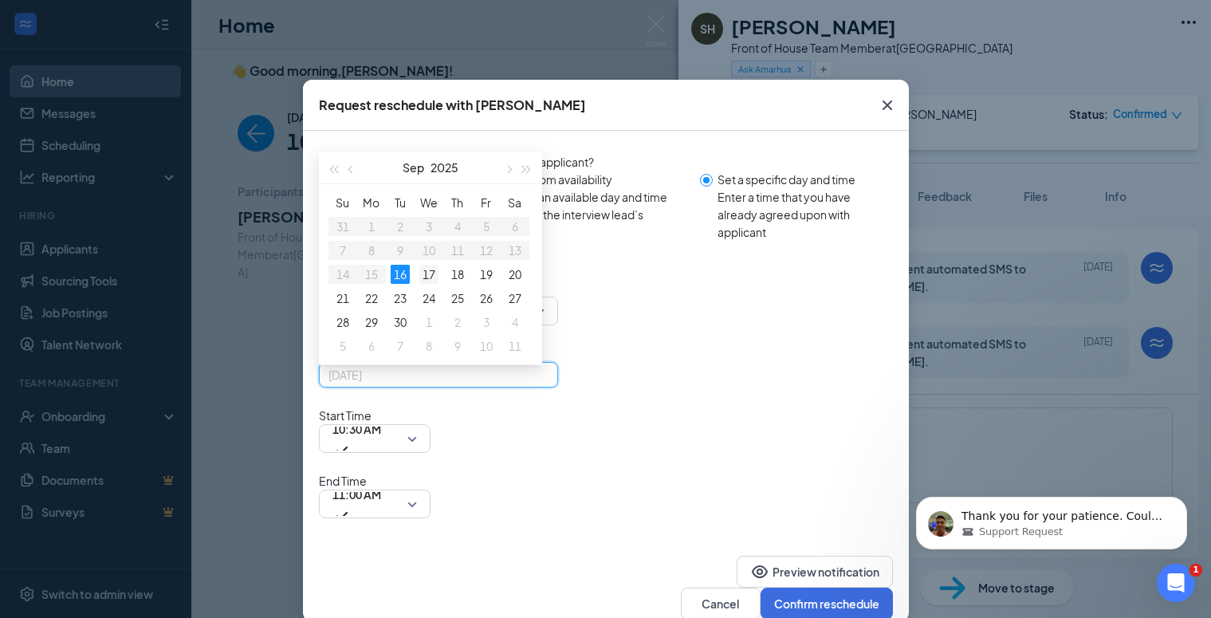
type input "[DATE]"
click at [428, 284] on div "17" at bounding box center [428, 274] width 19 height 19
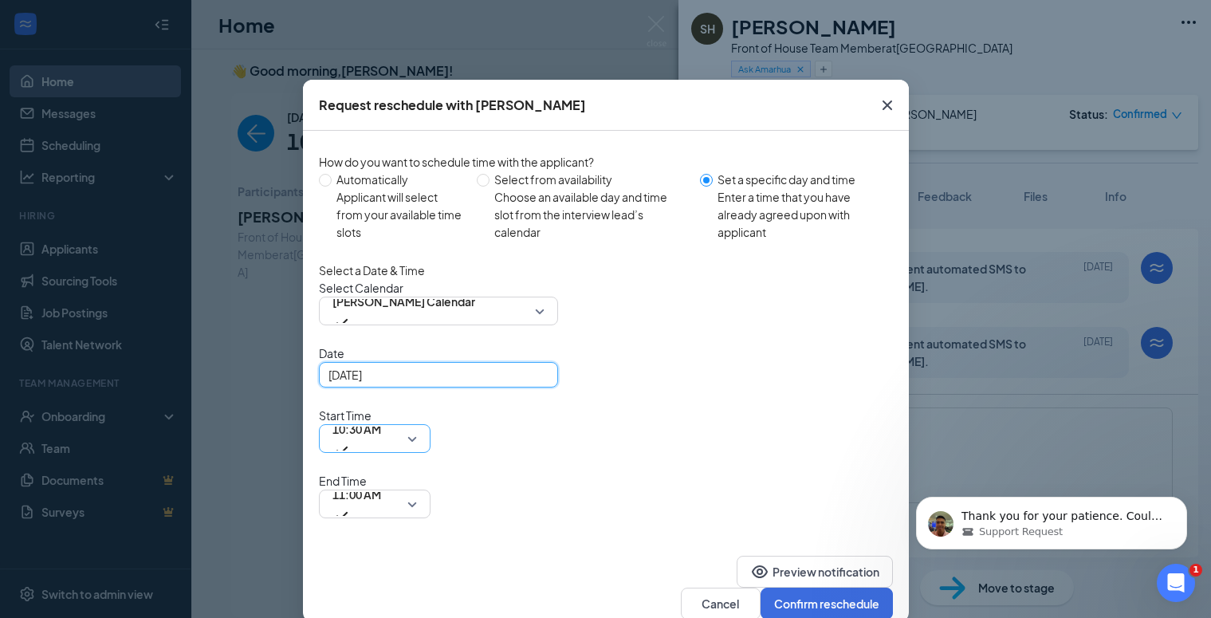
click at [417, 427] on span "10:30 AM" at bounding box center [375, 439] width 85 height 24
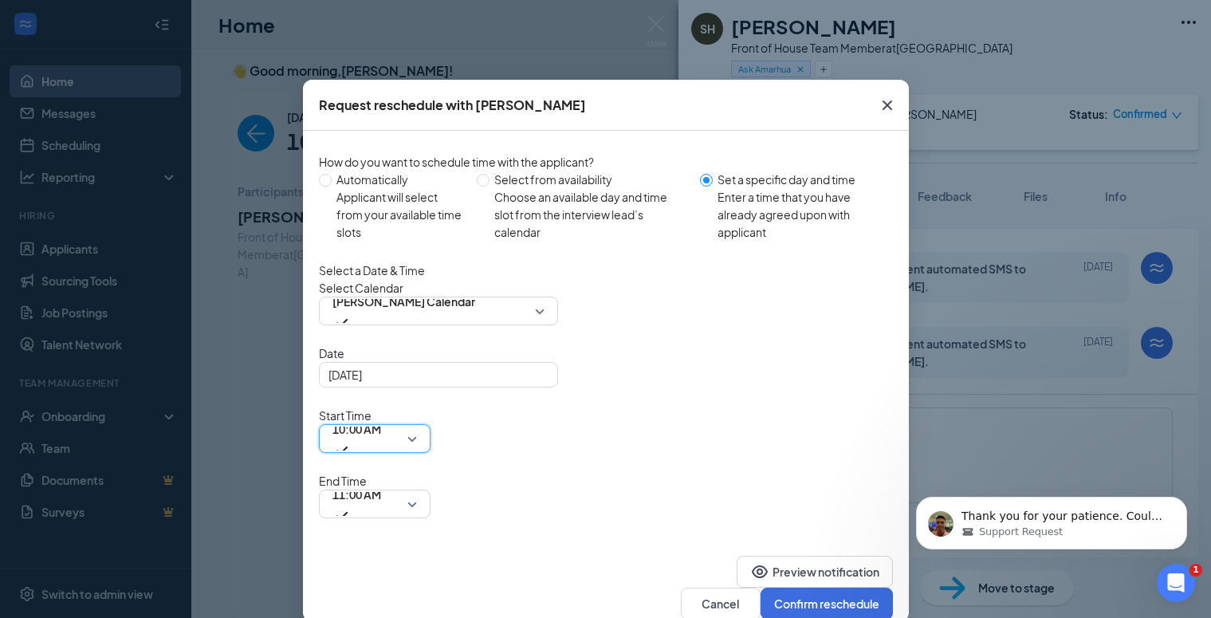
click at [381, 417] on span "10:00 AM" at bounding box center [357, 429] width 49 height 24
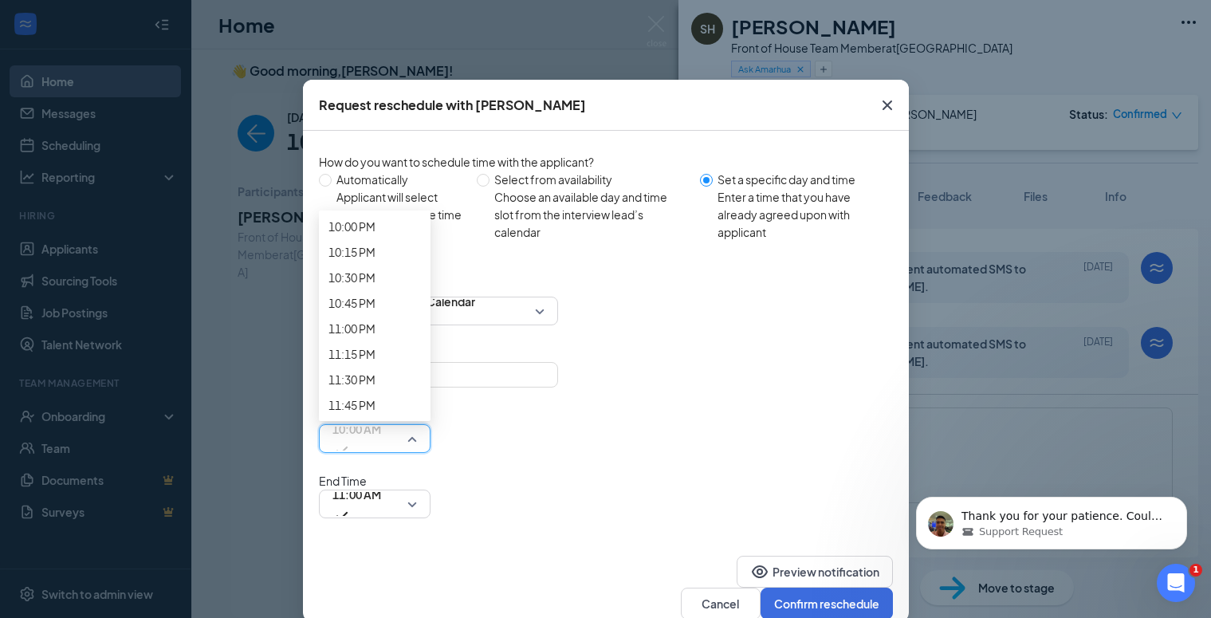
scroll to position [2430, 0]
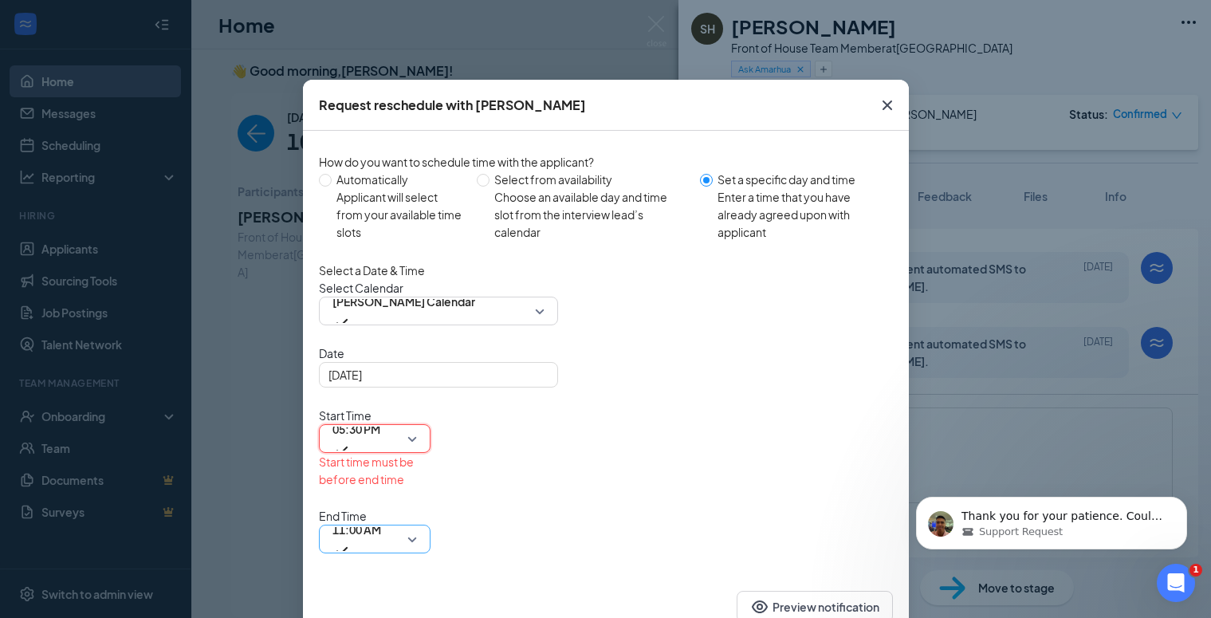
click at [381, 518] on span "11:00 AM" at bounding box center [357, 530] width 49 height 24
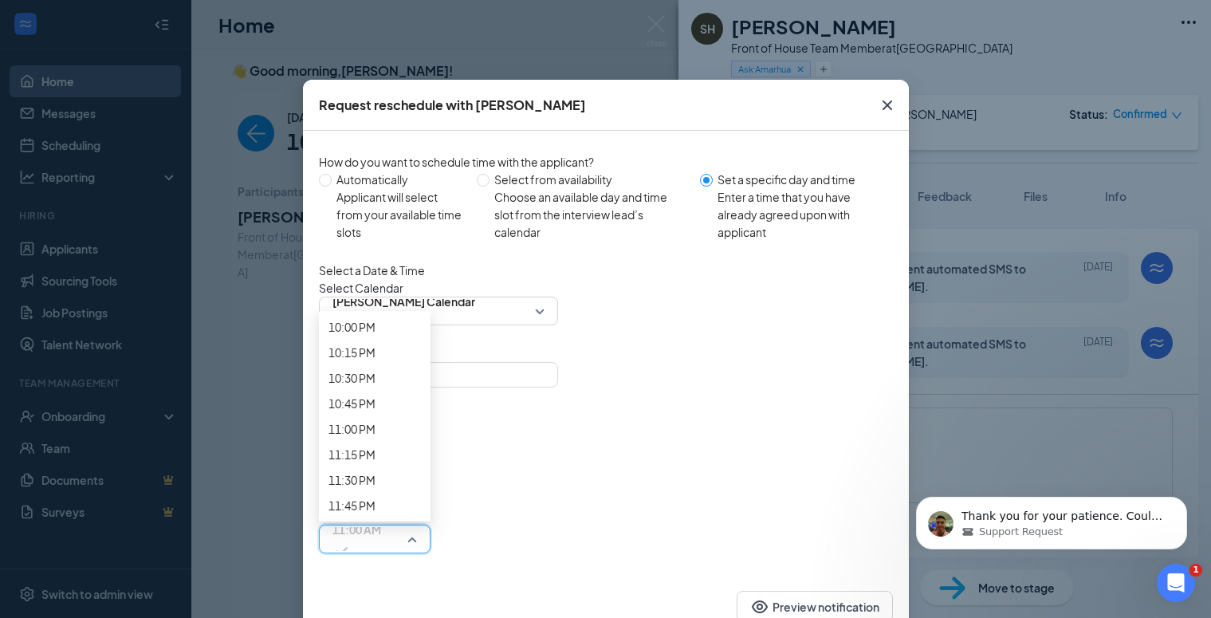
scroll to position [2599, 0]
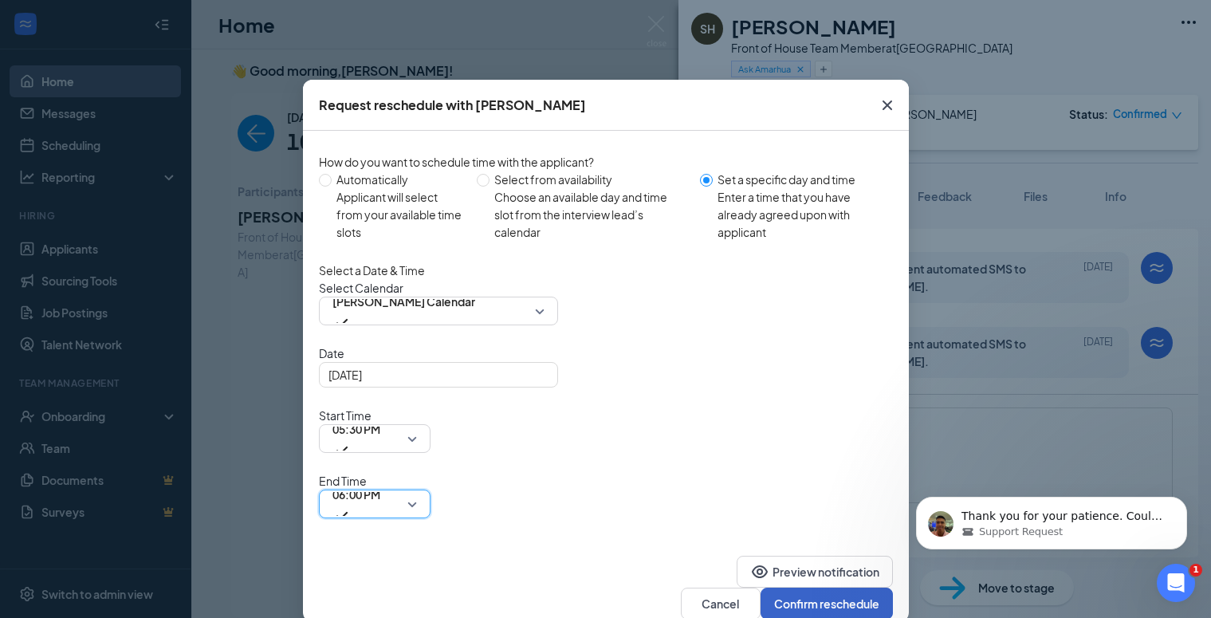
click at [799, 588] on button "Confirm reschedule" at bounding box center [827, 604] width 132 height 32
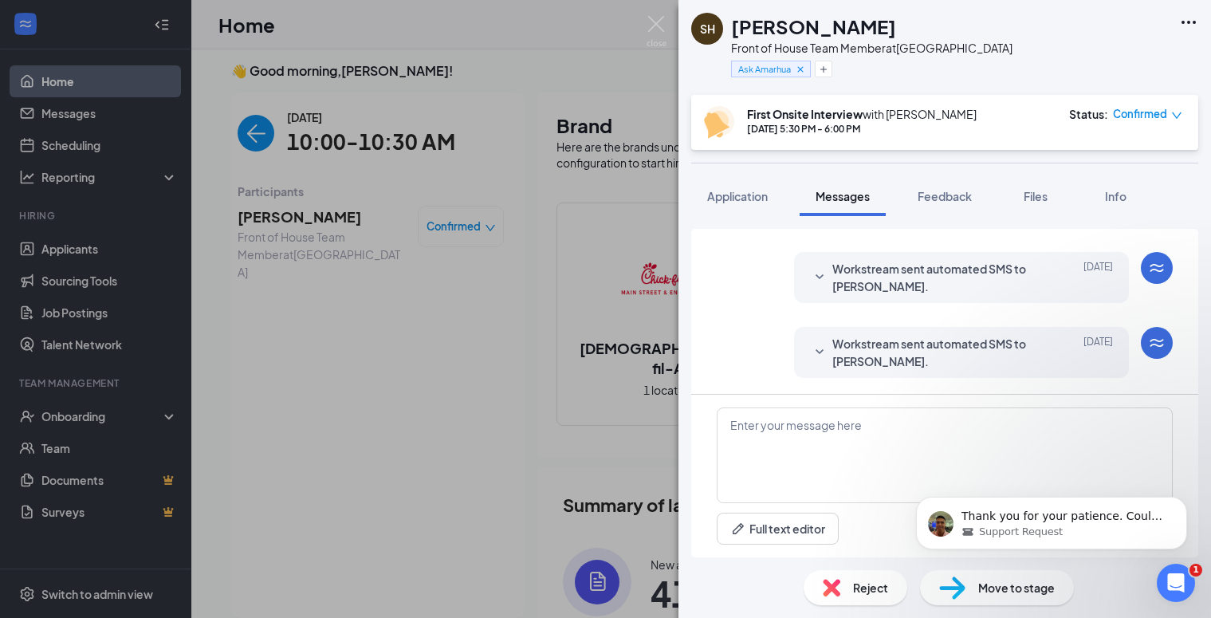
click at [811, 352] on icon "SmallChevronDown" at bounding box center [819, 352] width 19 height 19
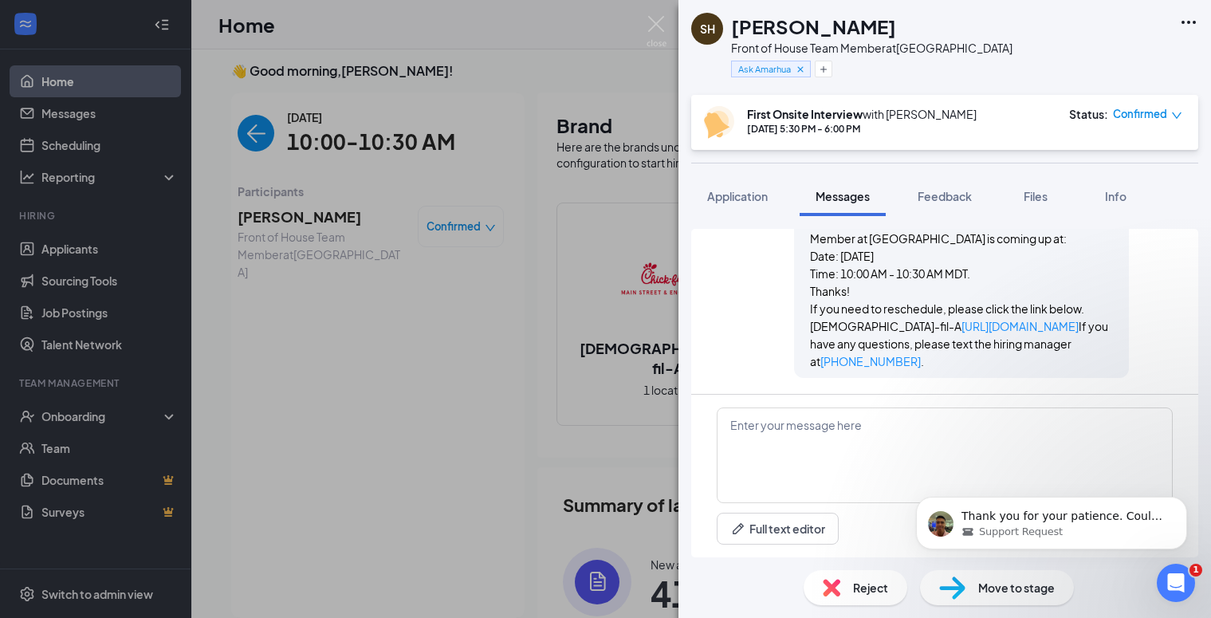
scroll to position [494, 0]
click at [1016, 522] on p "Thank you for your patience. Could you please give me one of the names of the a…" at bounding box center [1065, 517] width 206 height 16
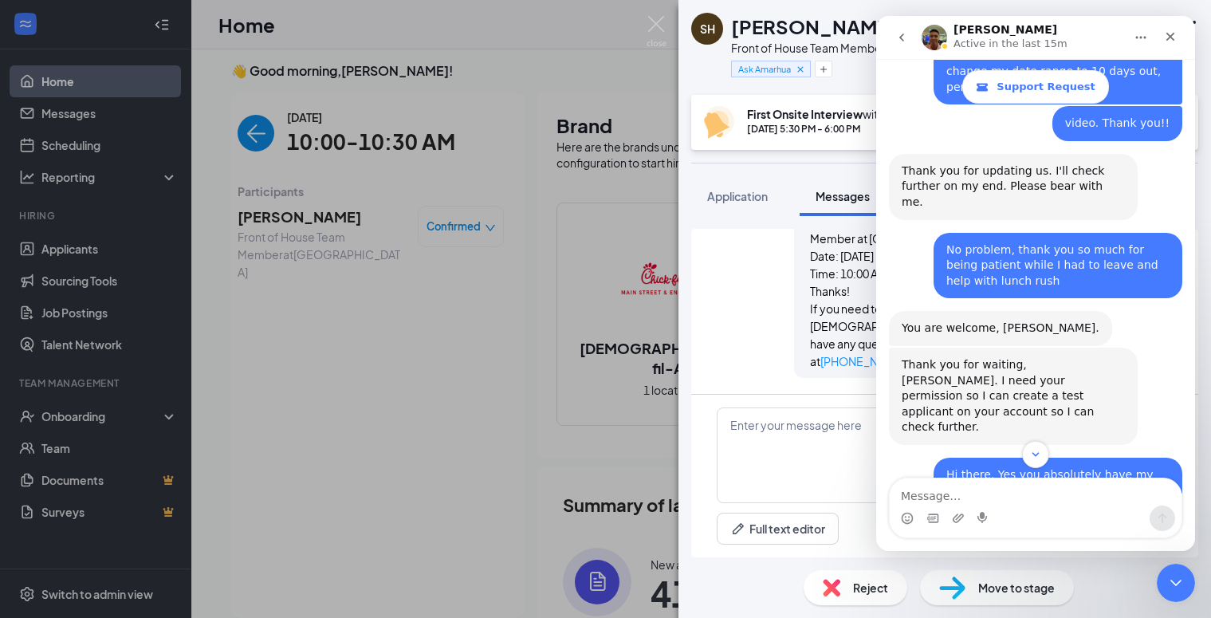
scroll to position [1282, 0]
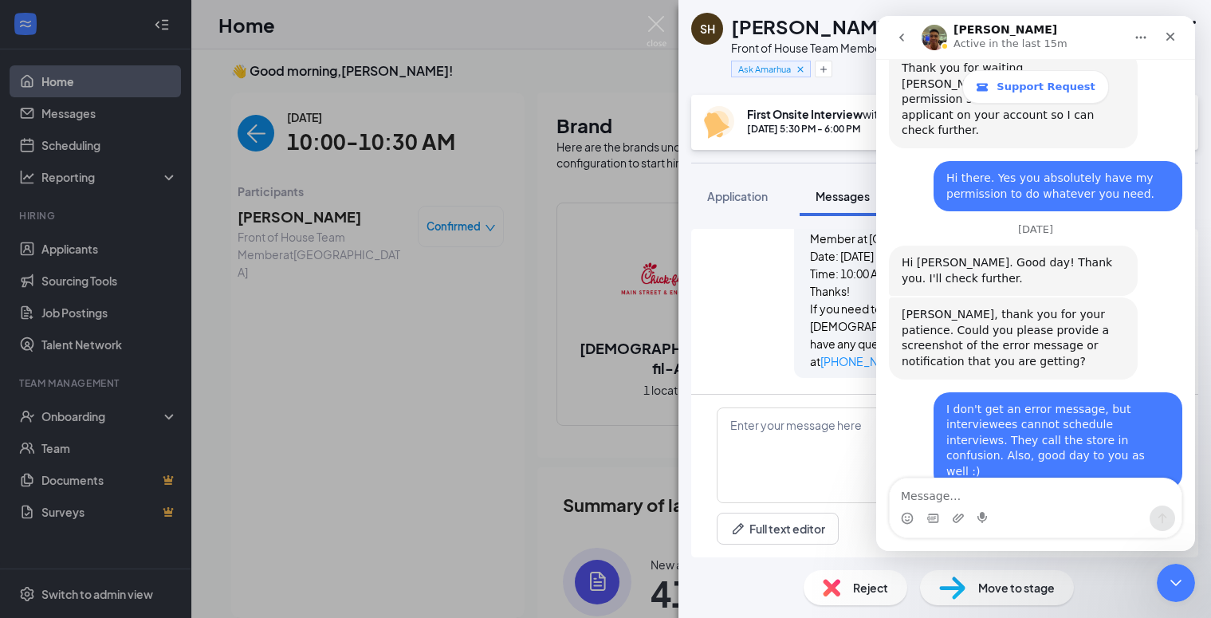
click at [75, 152] on div "SH [PERSON_NAME] Front of House Team Member at [GEOGRAPHIC_DATA] Ask Amarhua Fi…" at bounding box center [605, 309] width 1211 height 618
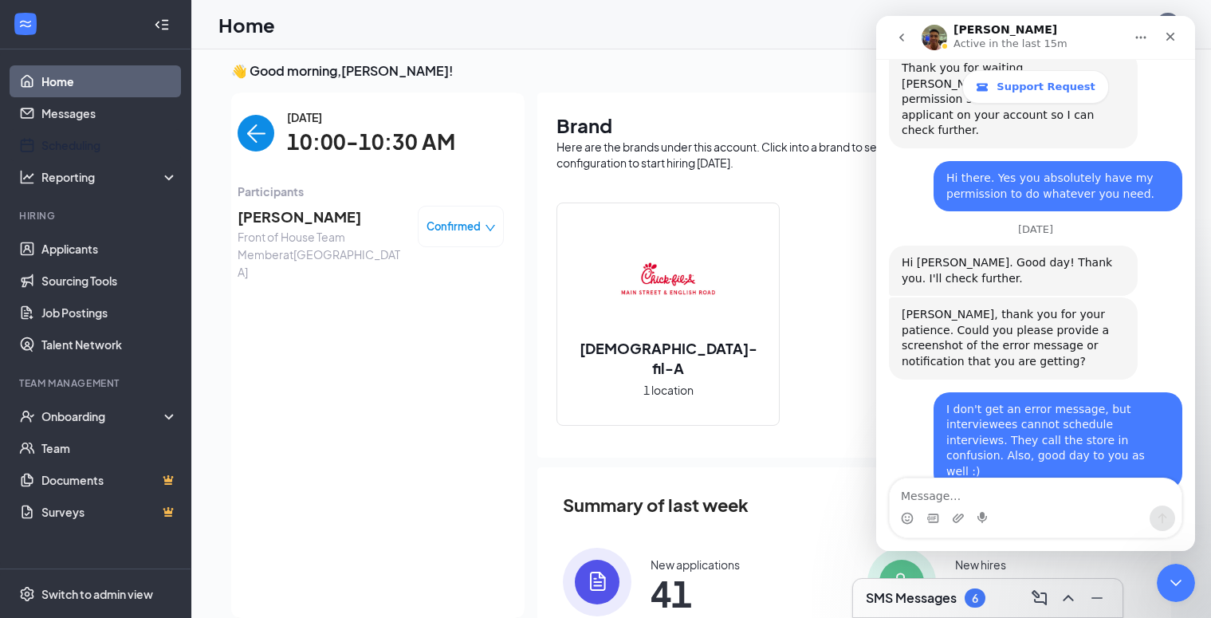
click at [75, 152] on link "Scheduling" at bounding box center [109, 145] width 136 height 32
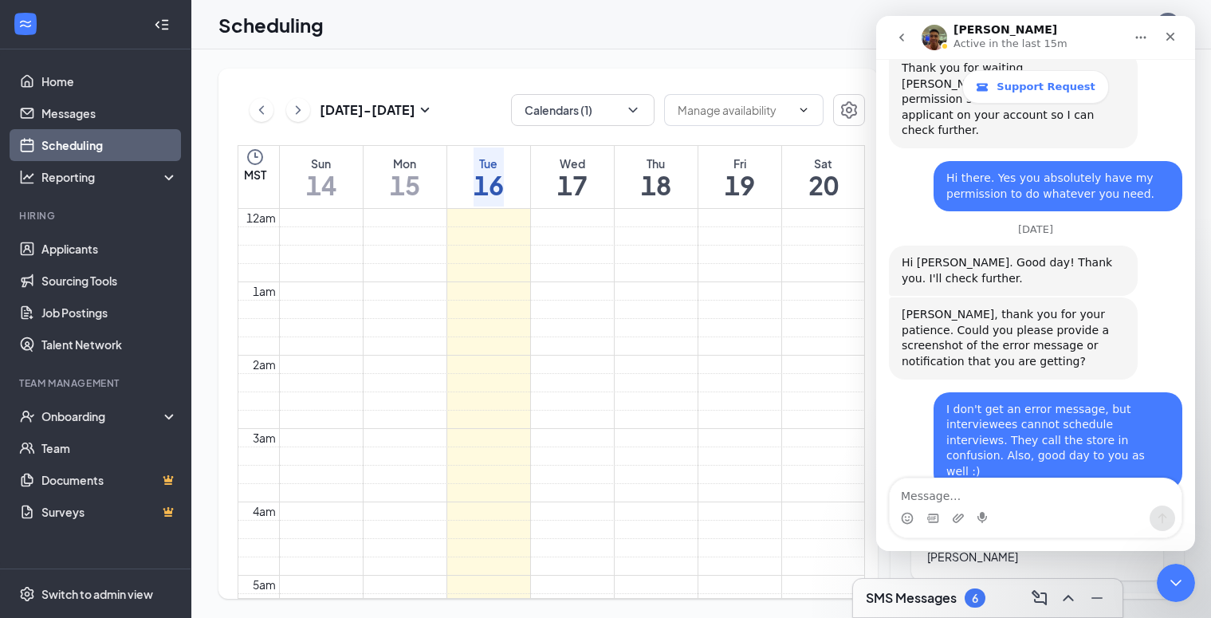
scroll to position [784, 0]
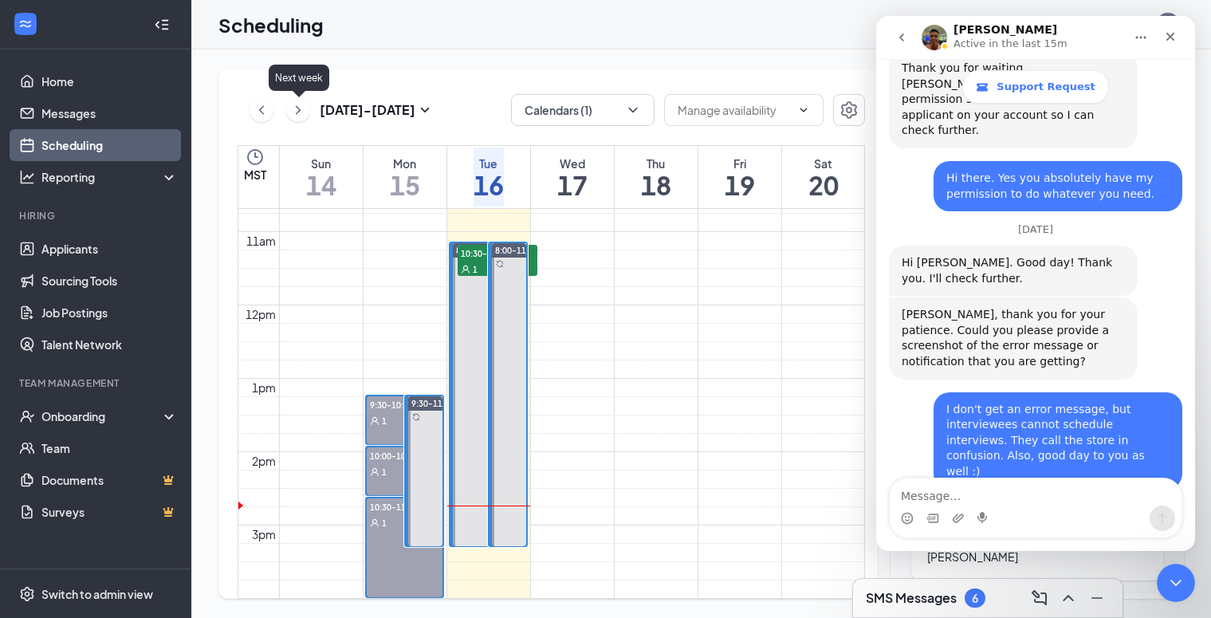
click at [296, 112] on icon "ChevronRight" at bounding box center [298, 109] width 16 height 19
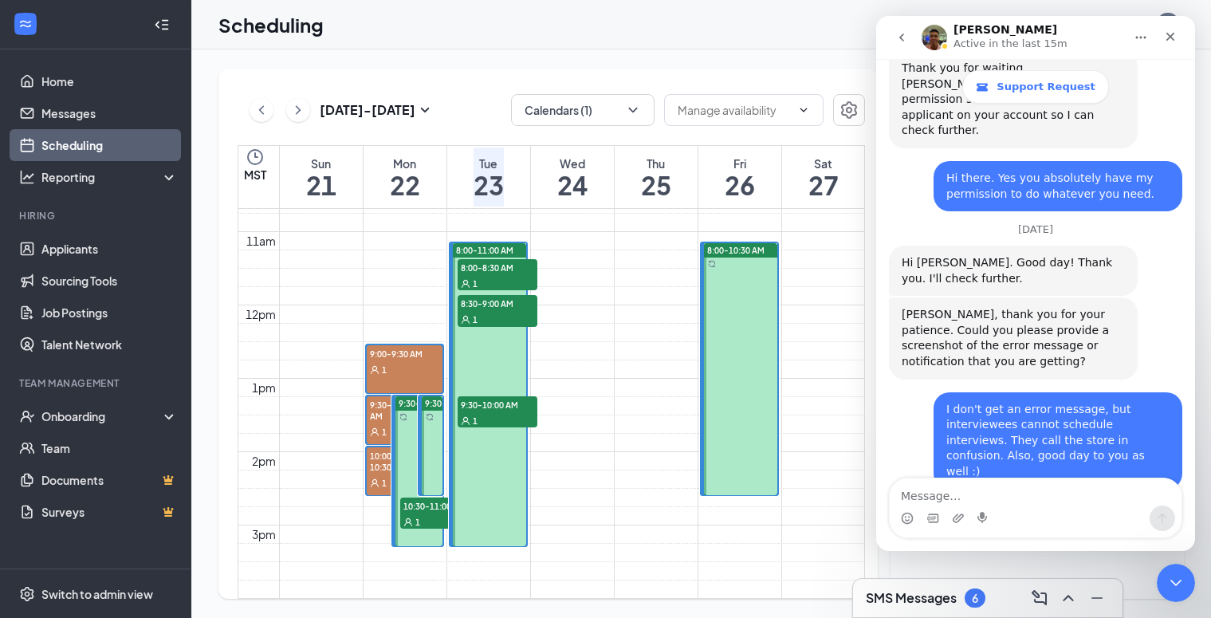
click at [484, 268] on span "8:00-8:30 AM" at bounding box center [498, 267] width 80 height 16
click at [1176, 574] on icon "Close Intercom Messenger" at bounding box center [1173, 580] width 19 height 19
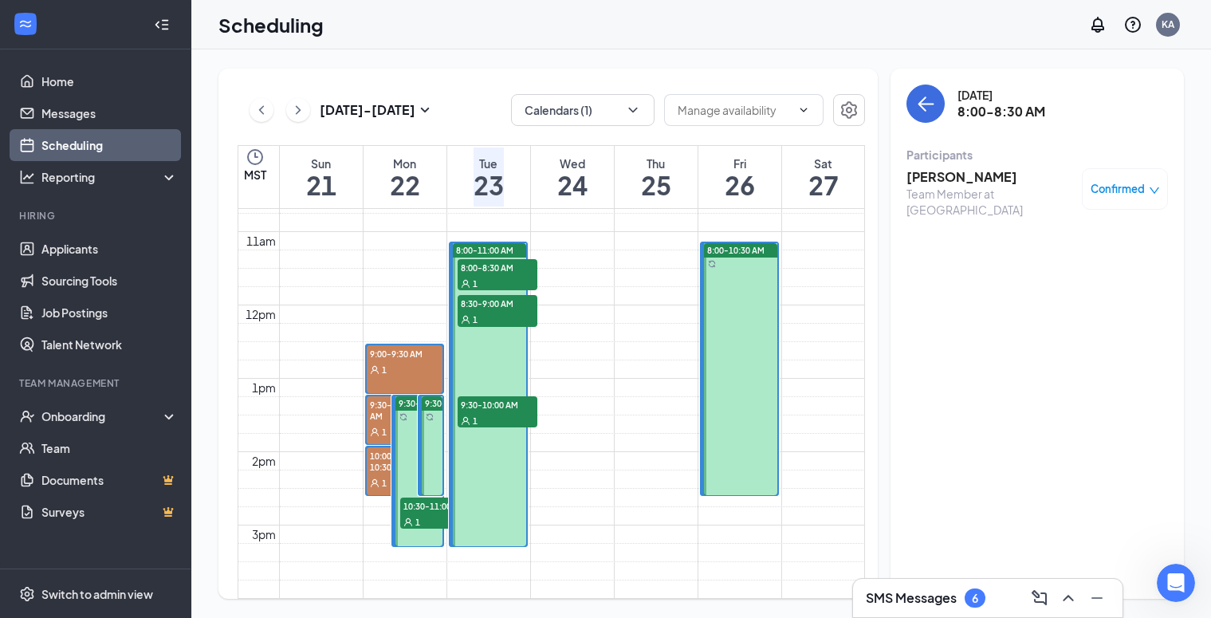
click at [483, 297] on span "8:30-9:00 AM" at bounding box center [498, 303] width 80 height 16
click at [486, 398] on span "9:30-10:00 AM" at bounding box center [498, 404] width 80 height 16
click at [482, 295] on span "8:30-9:00 AM" at bounding box center [498, 303] width 80 height 16
click at [467, 269] on span "8:00-8:30 AM" at bounding box center [498, 267] width 80 height 16
click at [1179, 589] on icon "Open Intercom Messenger" at bounding box center [1174, 581] width 26 height 26
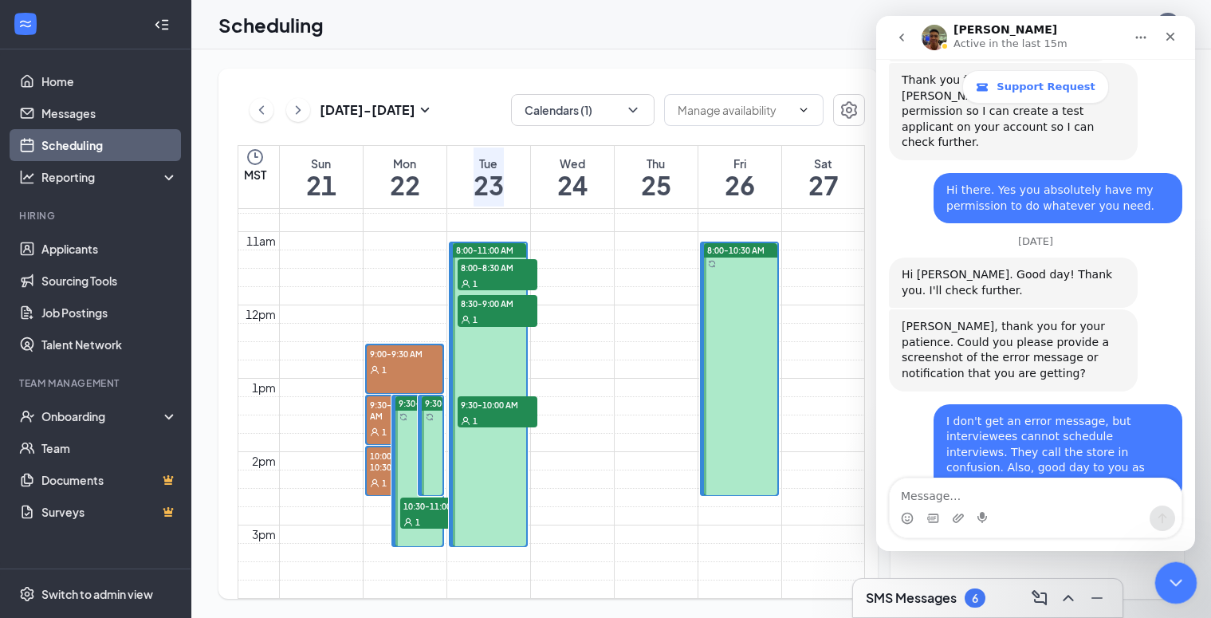
scroll to position [1282, 0]
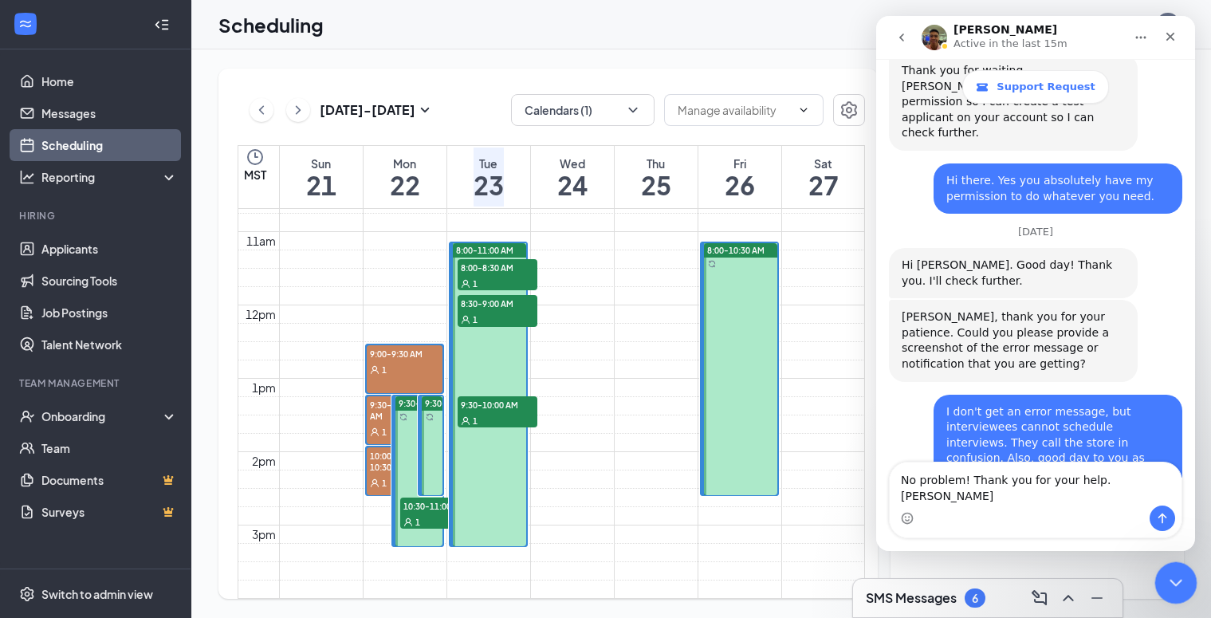
type textarea "No problem! Thank you for your help. [PERSON_NAME]"
click at [1171, 583] on icon "Close Intercom Messenger" at bounding box center [1173, 580] width 19 height 19
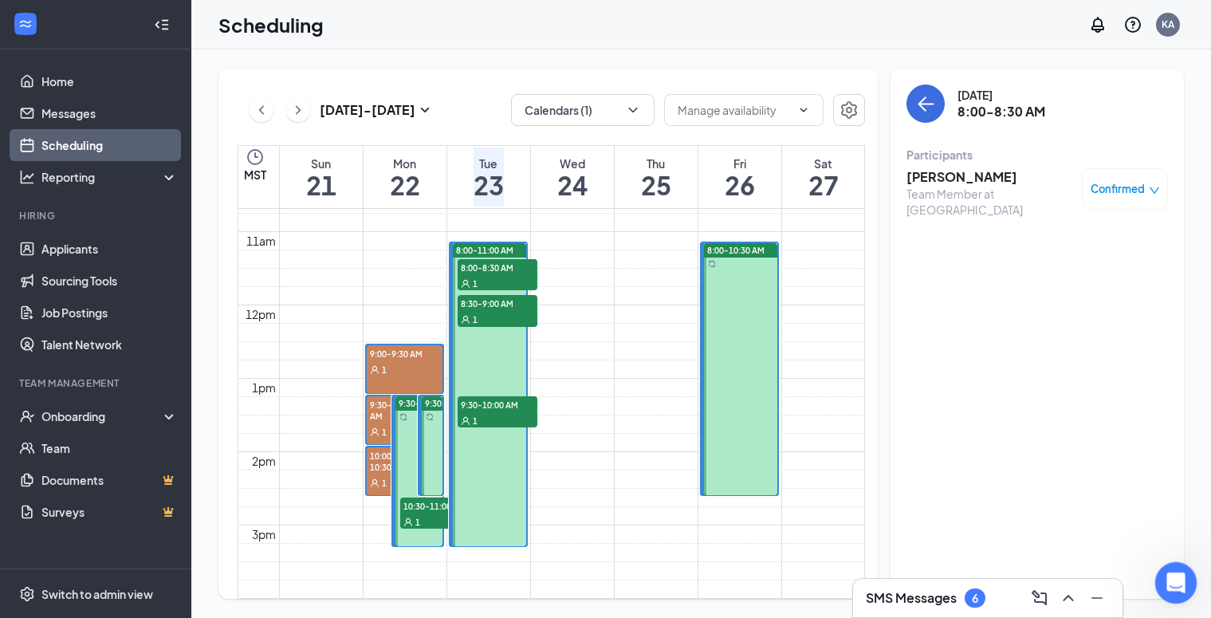
click at [1168, 581] on icon "Open Intercom Messenger" at bounding box center [1174, 581] width 26 height 26
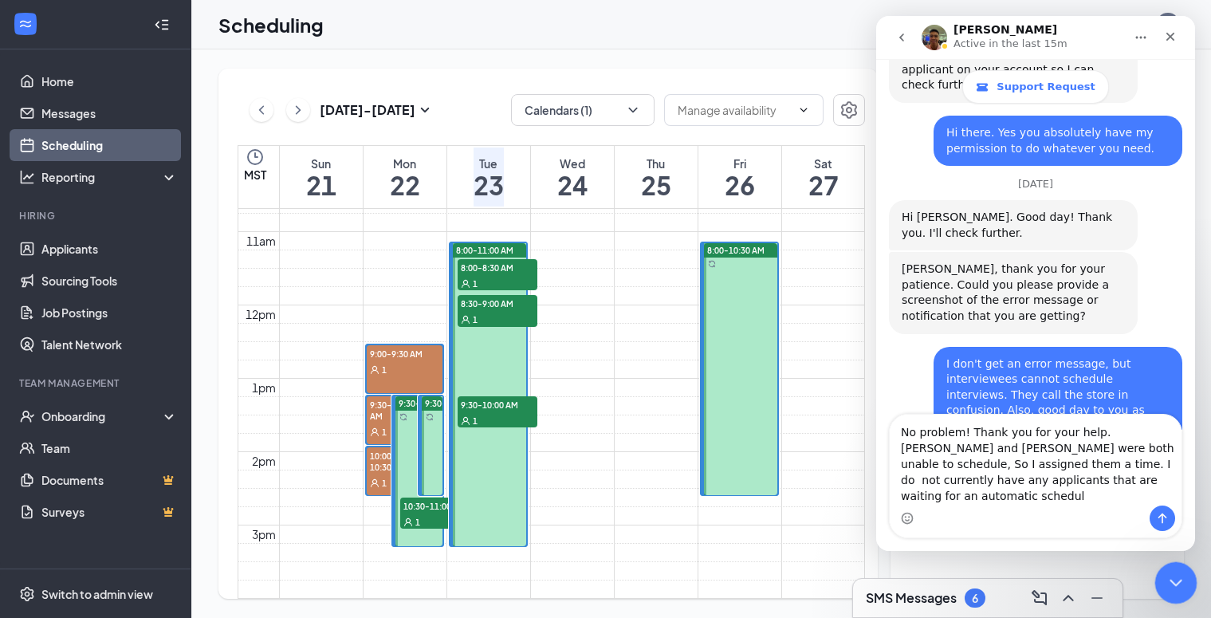
scroll to position [1346, 0]
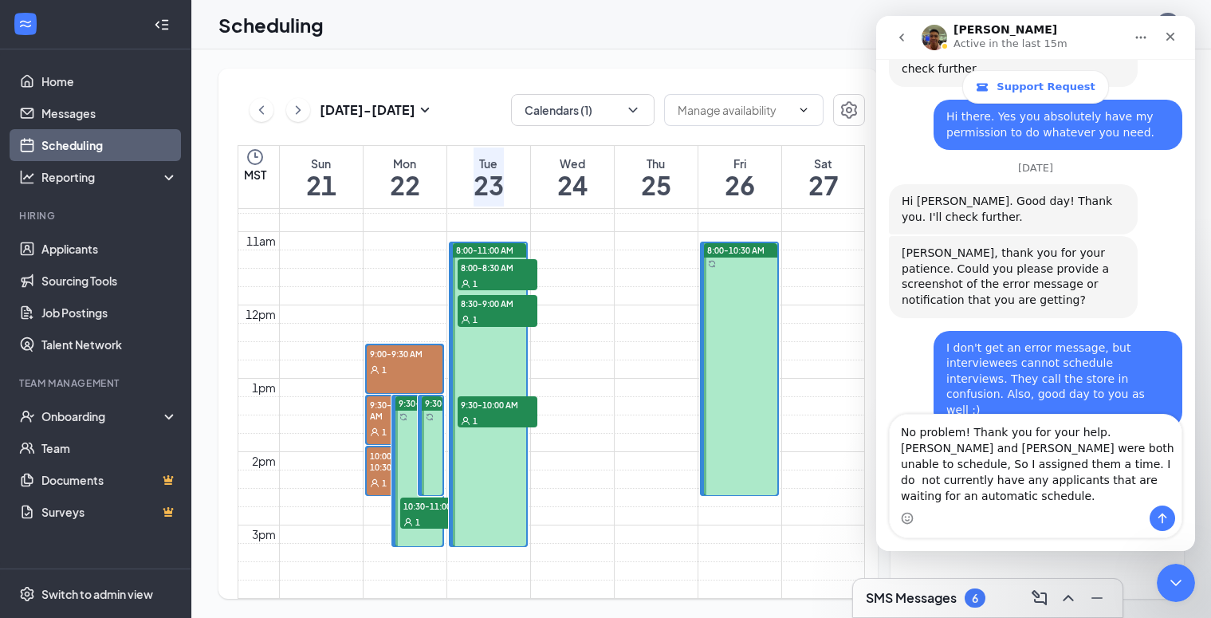
type textarea "No problem! Thank you for your help. [PERSON_NAME] and [PERSON_NAME] were both …"
click at [1168, 515] on icon "Send a message…" at bounding box center [1162, 518] width 13 height 13
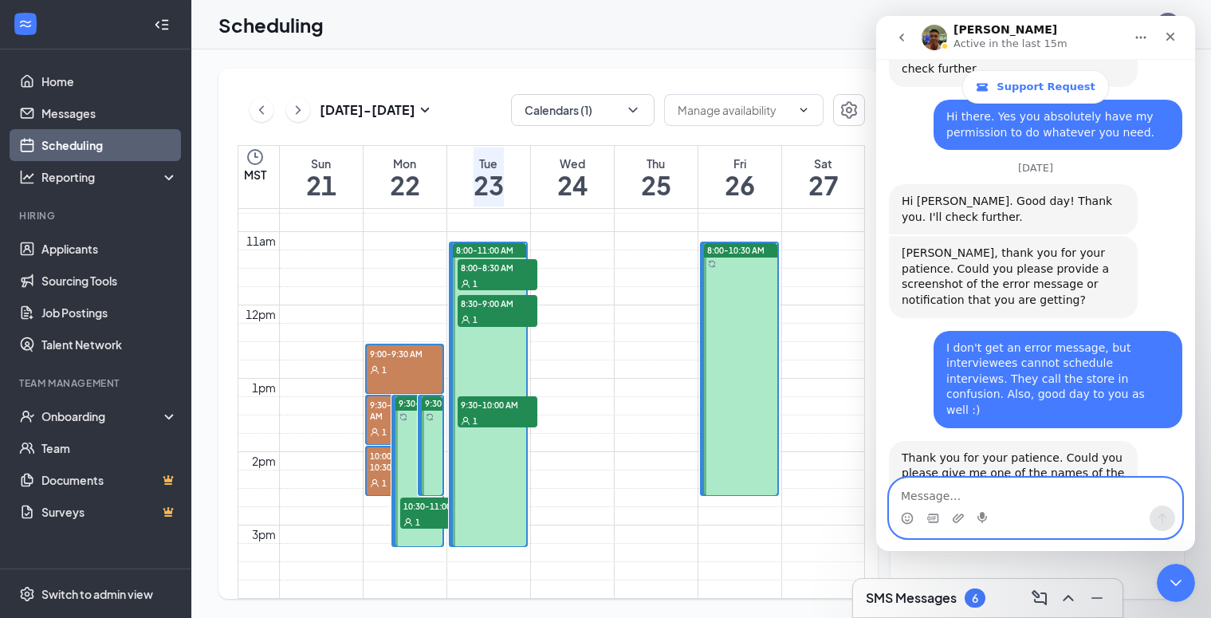
scroll to position [1408, 0]
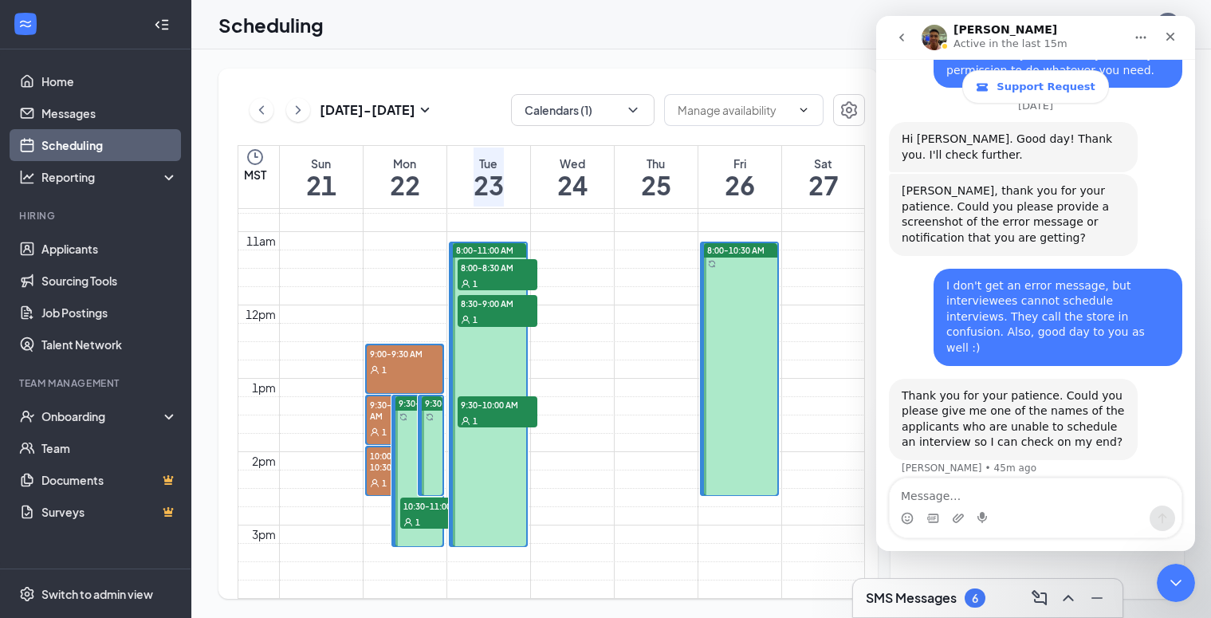
click at [903, 33] on icon "go back" at bounding box center [901, 37] width 5 height 8
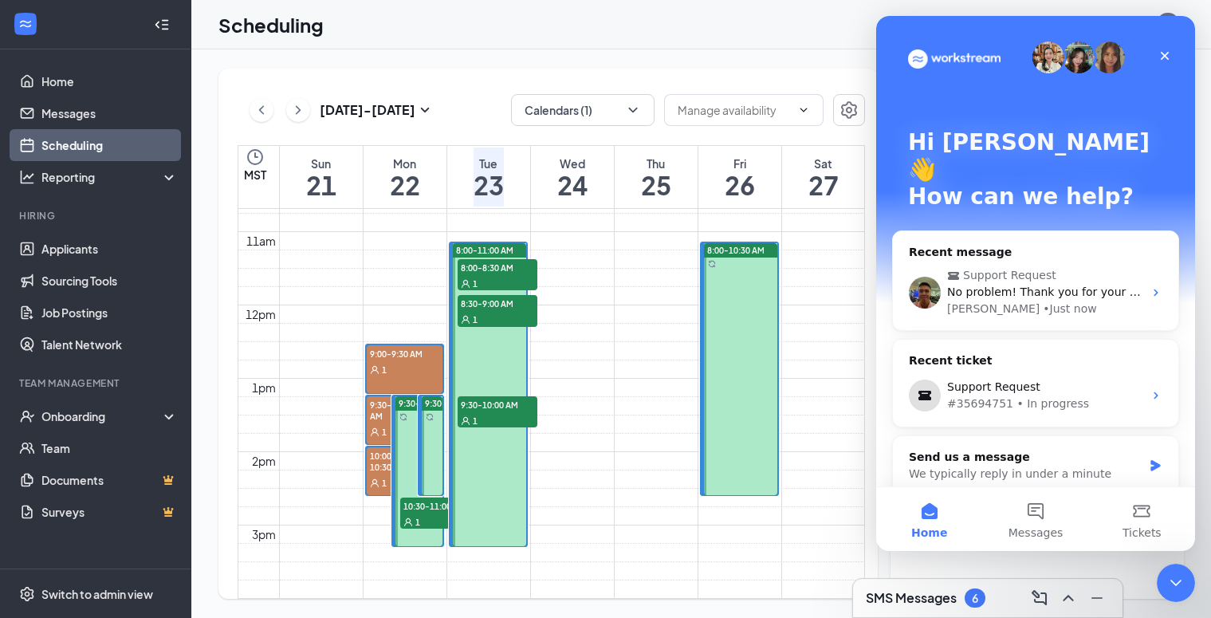
scroll to position [0, 0]
click at [1048, 301] on div "[PERSON_NAME] • Just now" at bounding box center [1045, 309] width 196 height 17
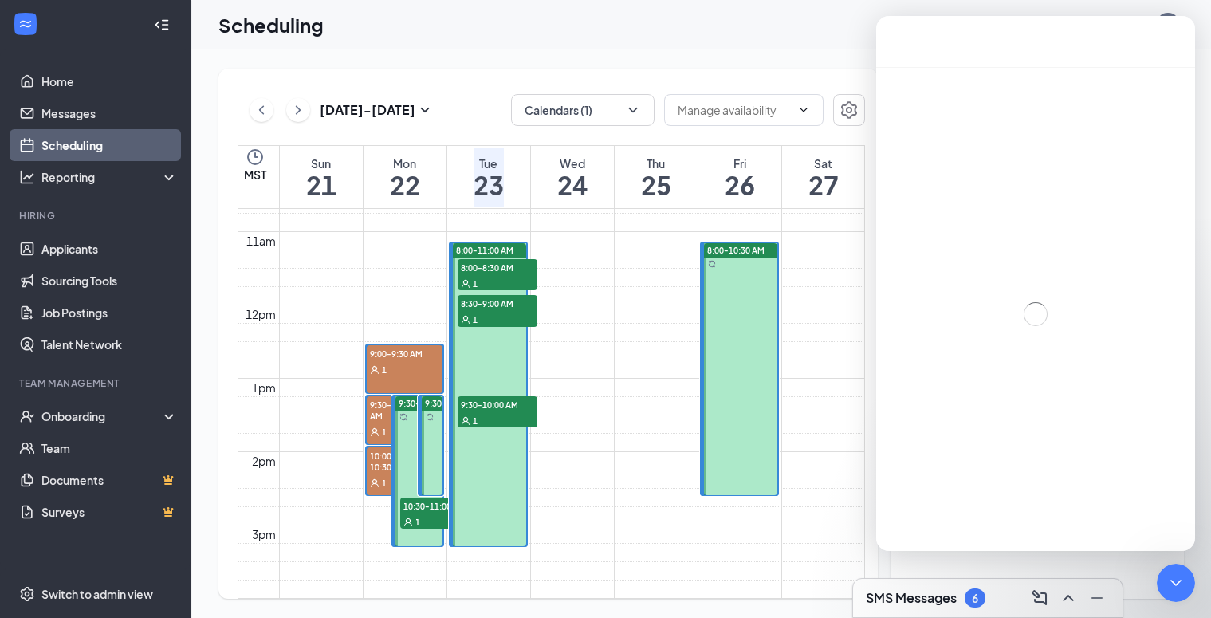
scroll to position [10, 0]
click at [1175, 581] on icon "Close Intercom Messenger" at bounding box center [1173, 580] width 19 height 19
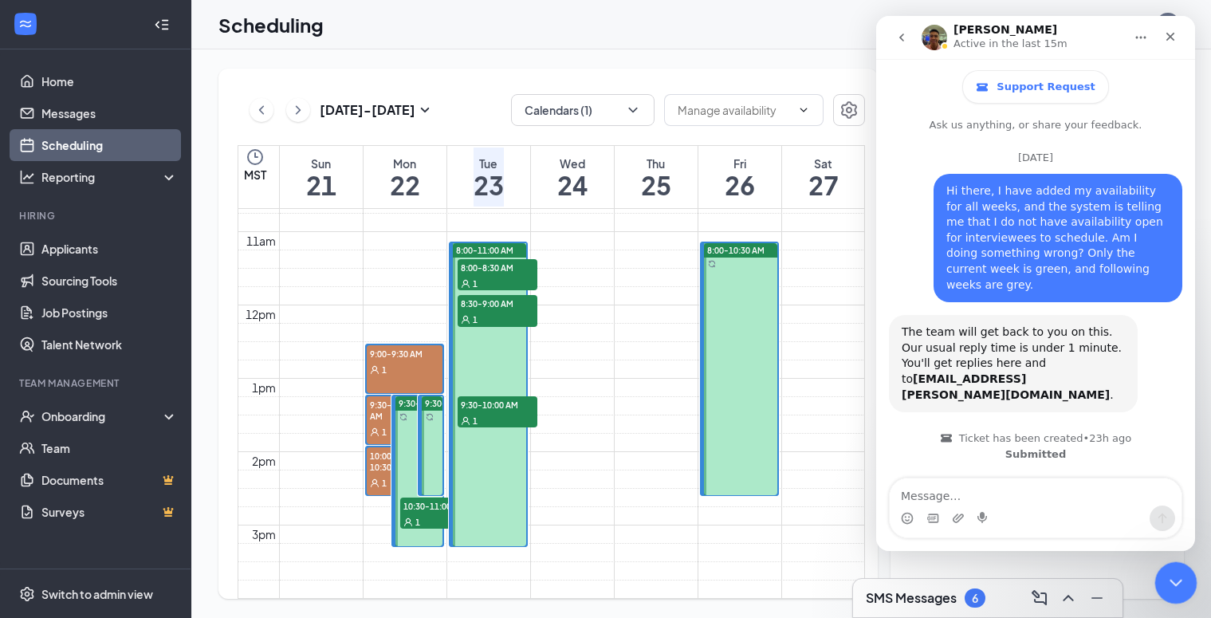
scroll to position [0, 0]
click at [1175, 581] on icon "Close Intercom Messenger" at bounding box center [1173, 580] width 19 height 19
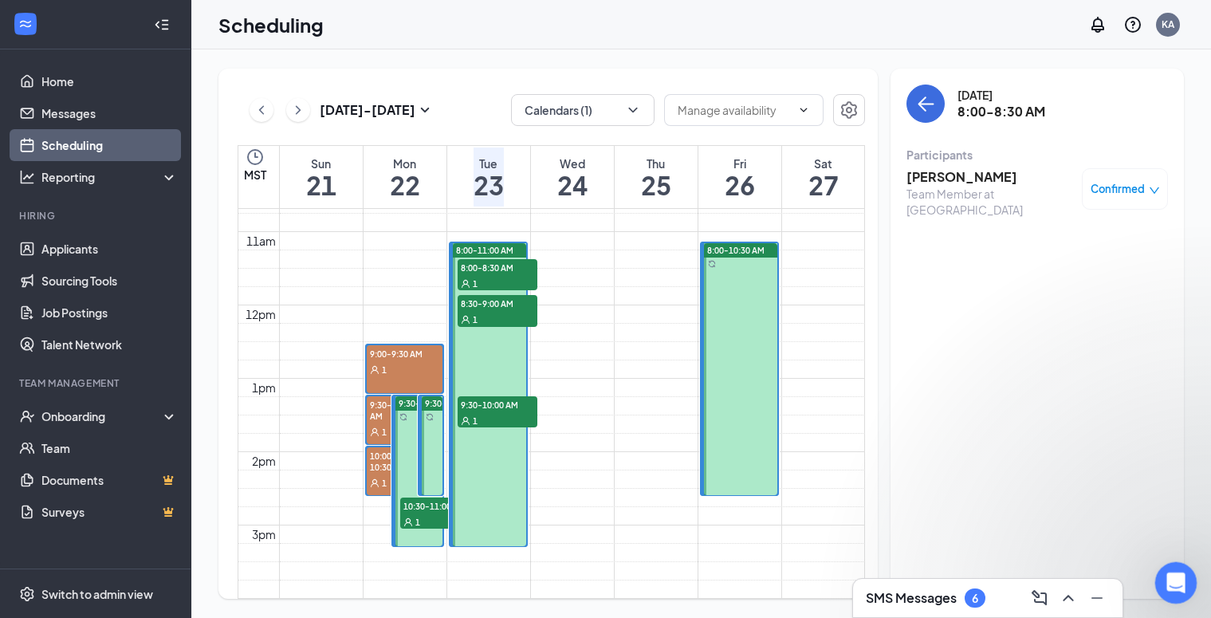
click at [1175, 581] on icon "Open Intercom Messenger" at bounding box center [1173, 580] width 11 height 13
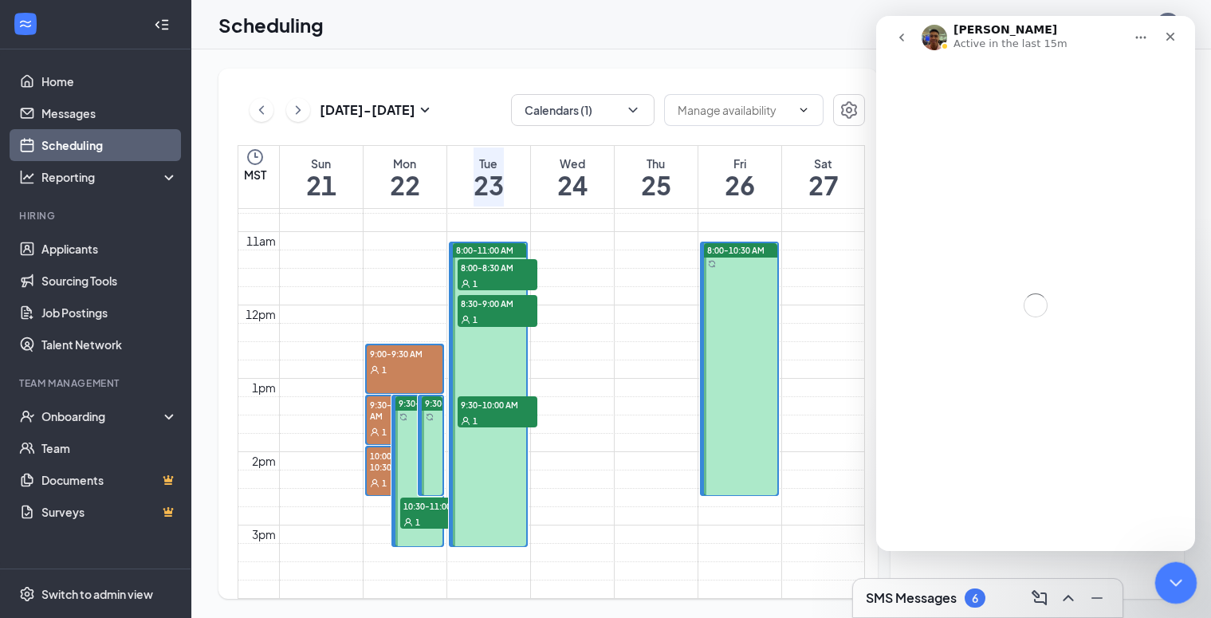
click at [1175, 581] on icon "Close Intercom Messenger" at bounding box center [1173, 580] width 19 height 19
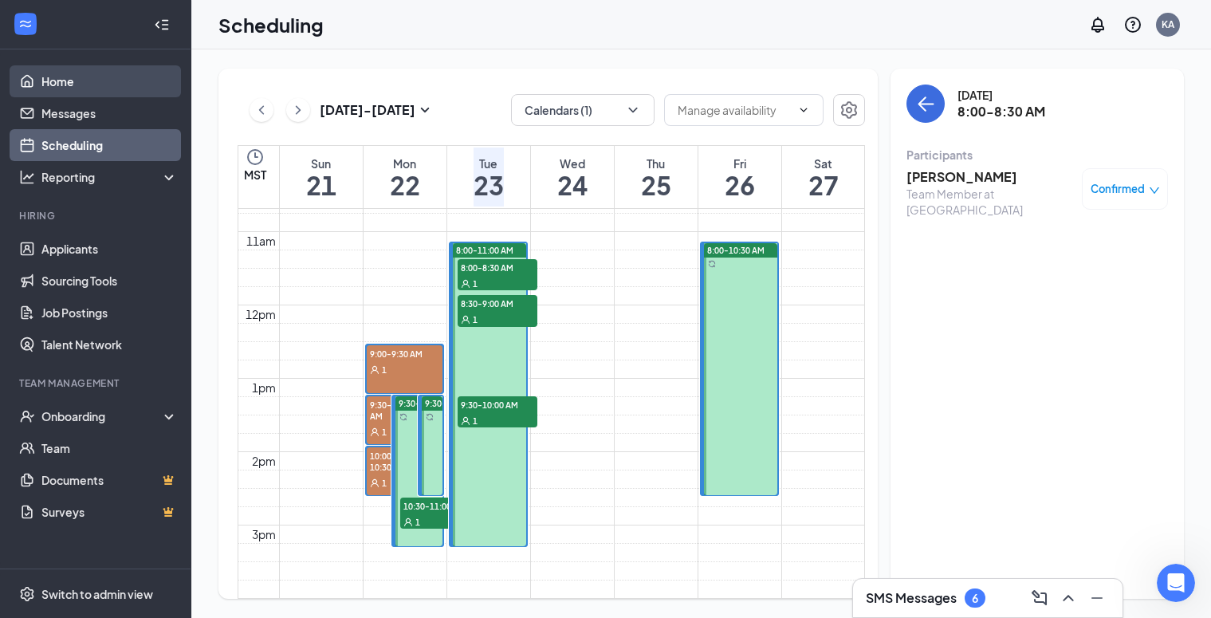
click at [69, 81] on link "Home" at bounding box center [109, 81] width 136 height 32
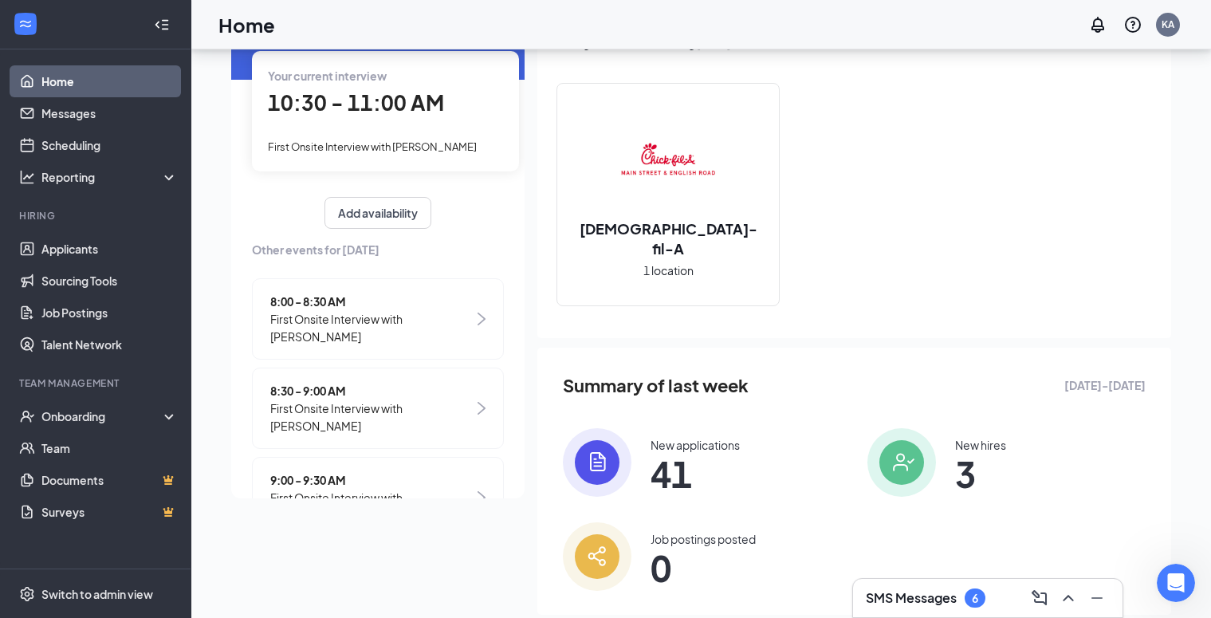
click at [310, 114] on span "10:30 - 11:00 AM" at bounding box center [356, 102] width 176 height 26
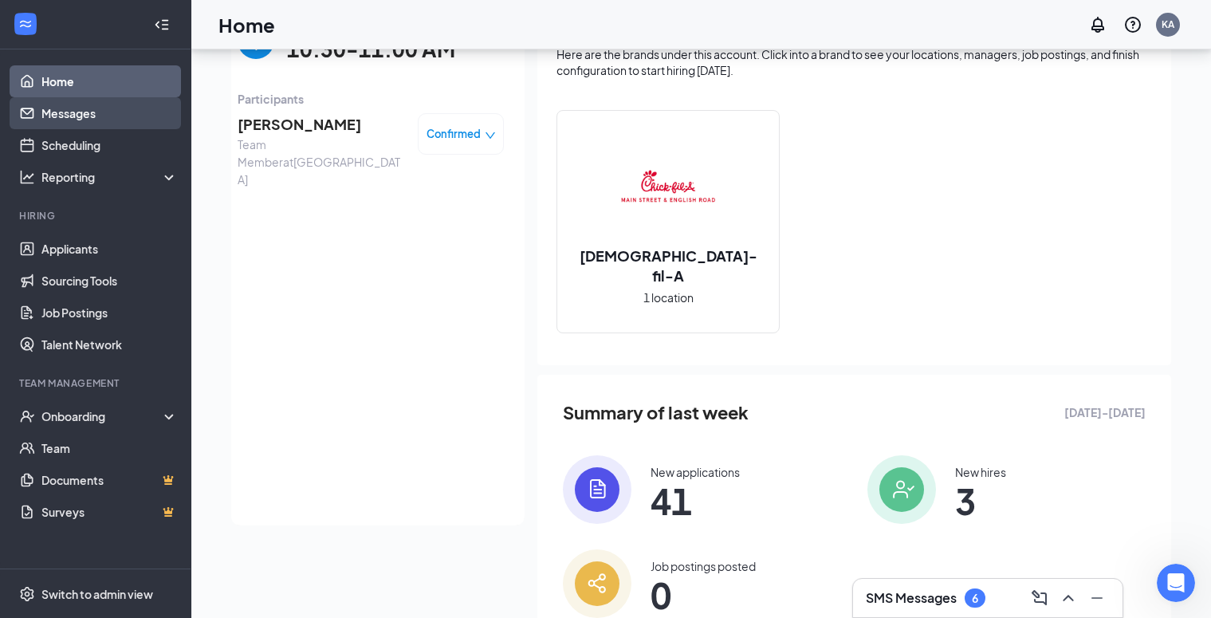
click at [69, 104] on link "Messages" at bounding box center [109, 113] width 136 height 32
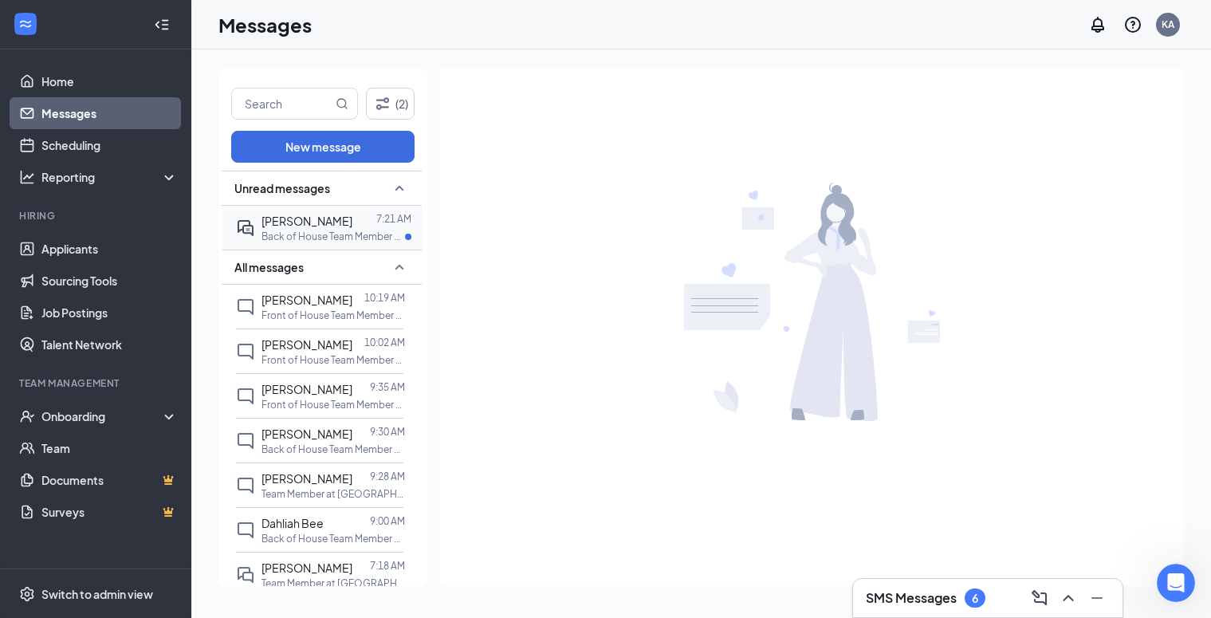
click at [305, 223] on span "[PERSON_NAME]" at bounding box center [307, 221] width 91 height 14
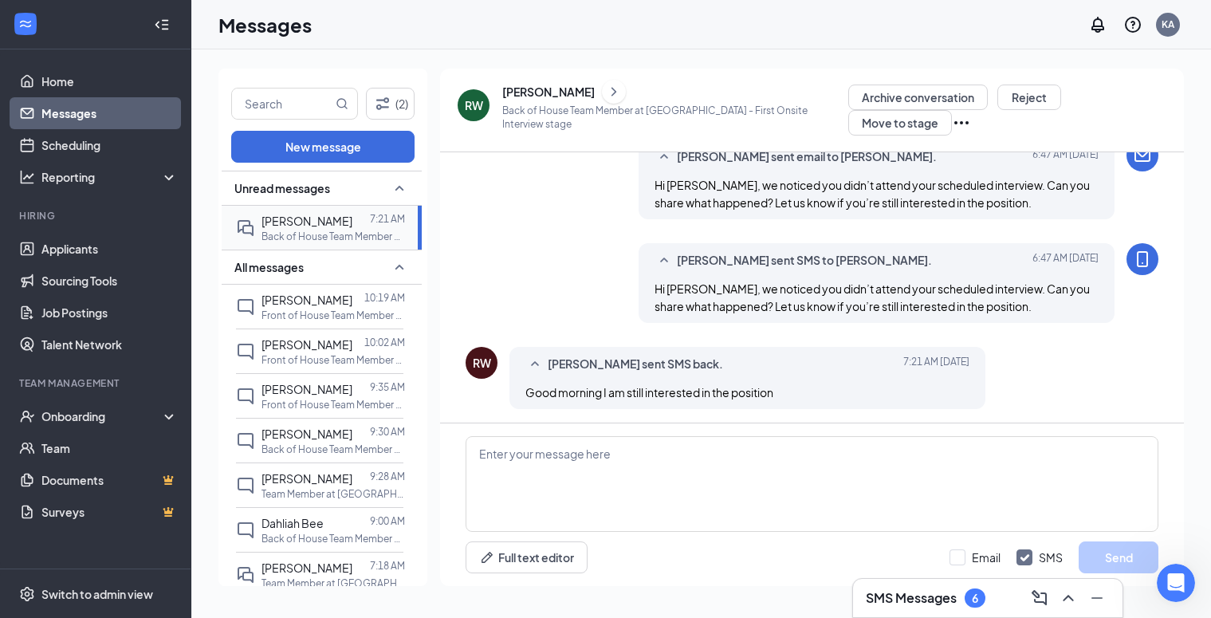
scroll to position [411, 0]
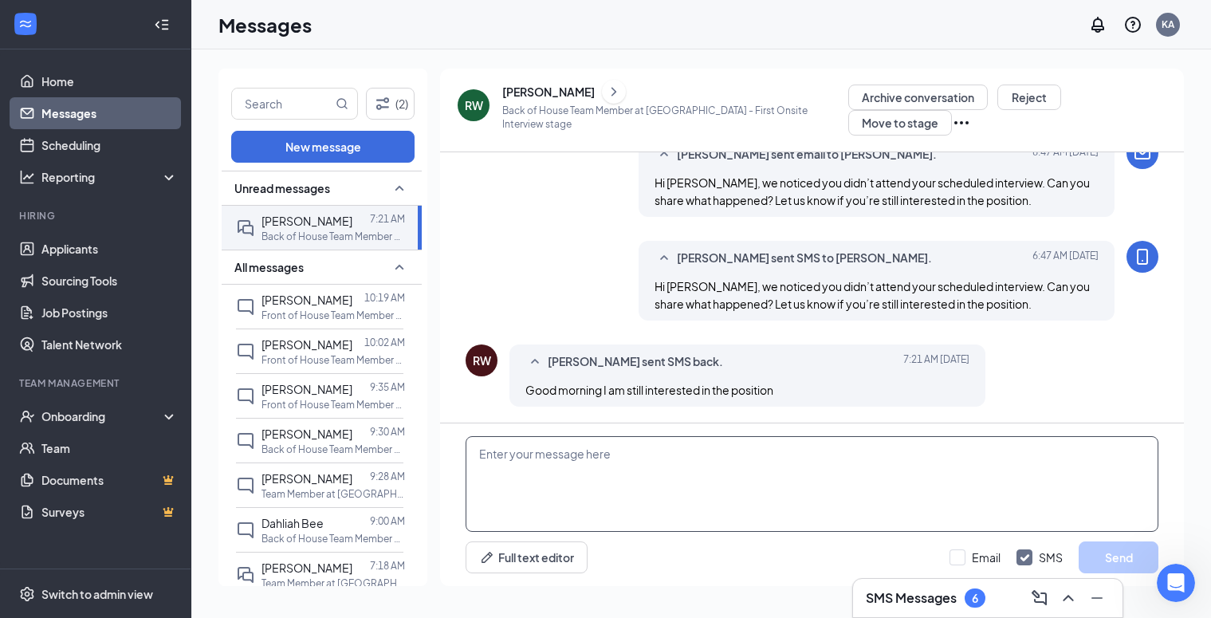
click at [532, 452] on textarea at bounding box center [812, 484] width 693 height 96
type textarea "Why did you not come to your interview this morning?"
click at [1115, 561] on button "Send" at bounding box center [1119, 557] width 80 height 32
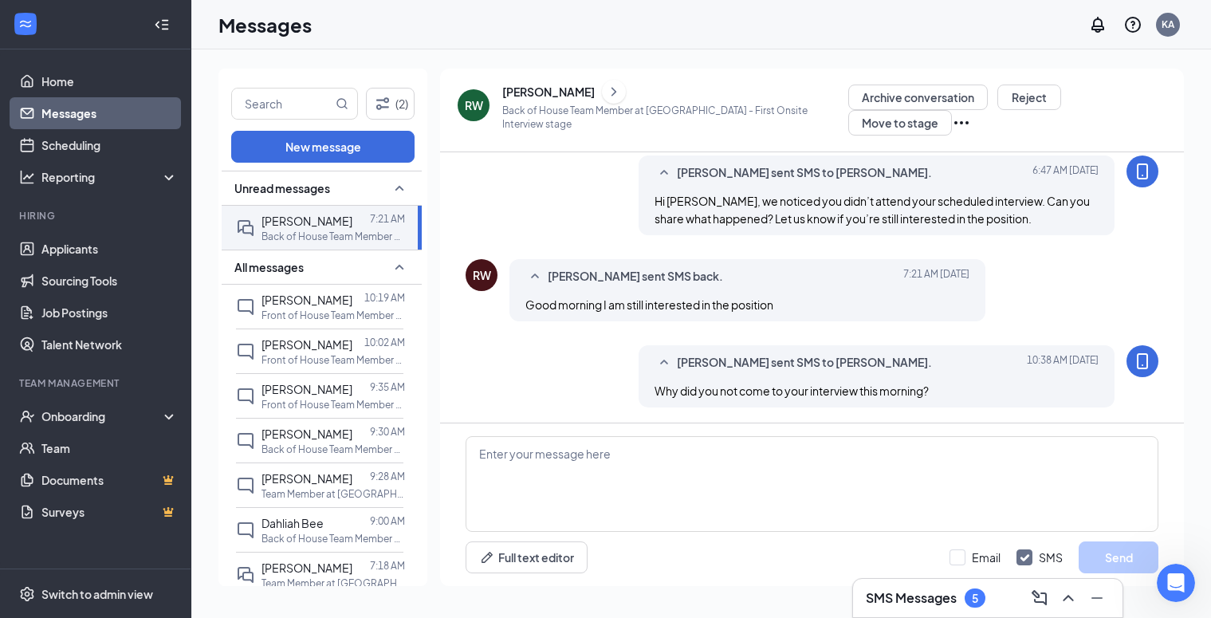
scroll to position [497, 0]
click at [67, 108] on link "Messages" at bounding box center [109, 113] width 136 height 32
click at [49, 81] on link "Home" at bounding box center [109, 81] width 136 height 32
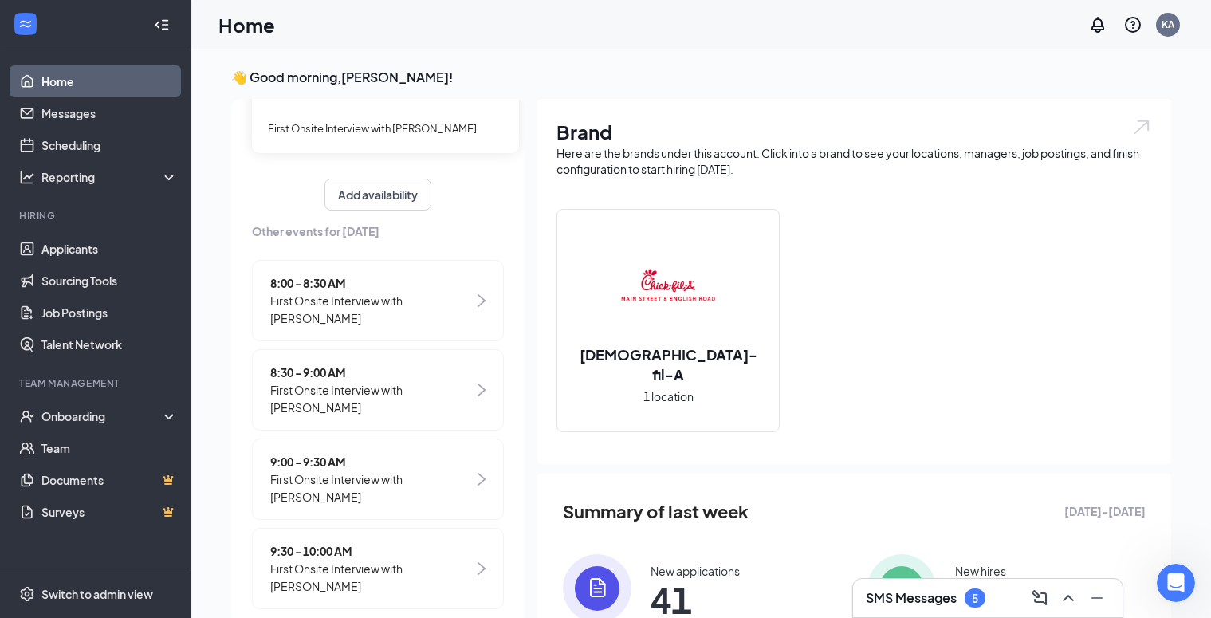
scroll to position [160, 0]
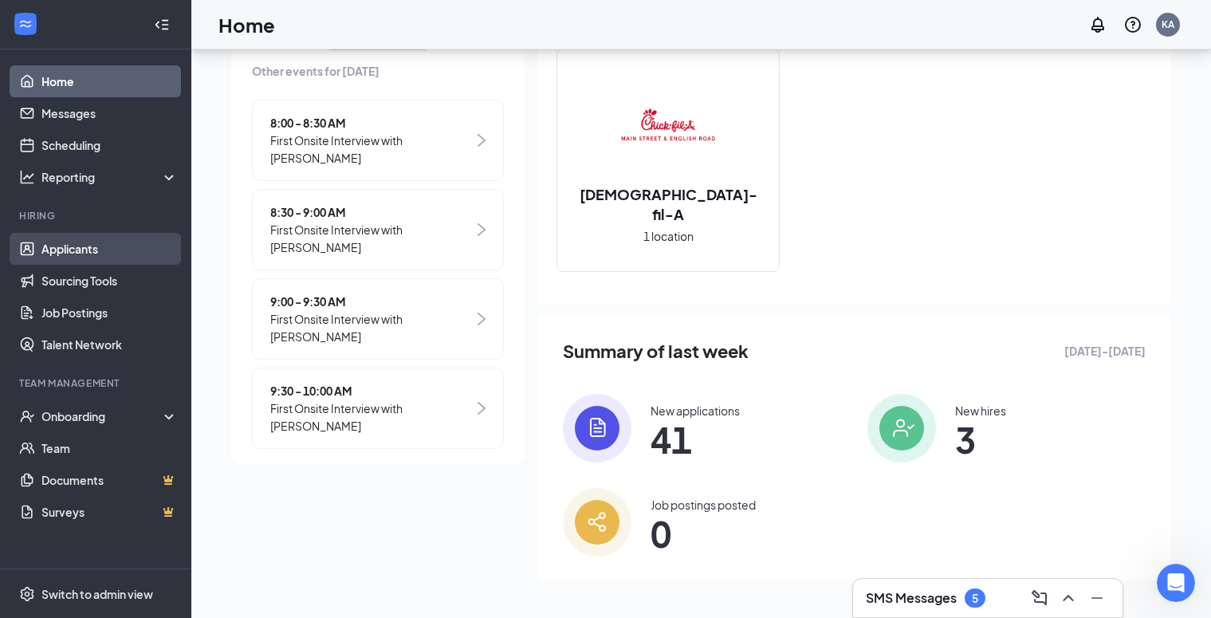
click at [71, 248] on link "Applicants" at bounding box center [109, 249] width 136 height 32
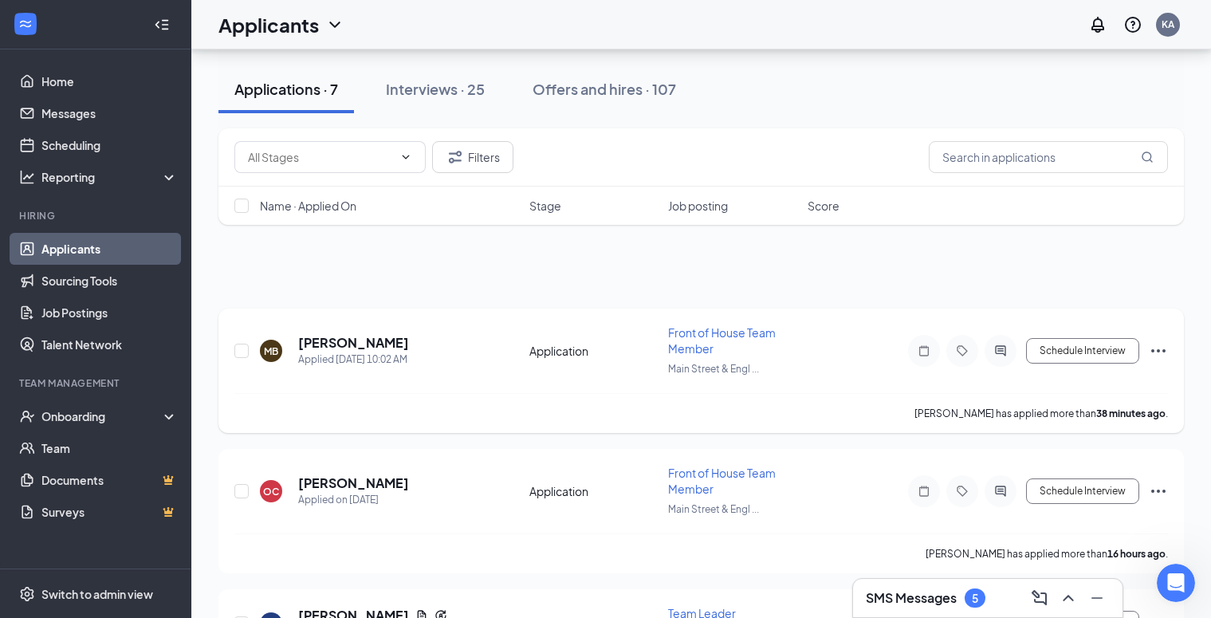
scroll to position [588, 0]
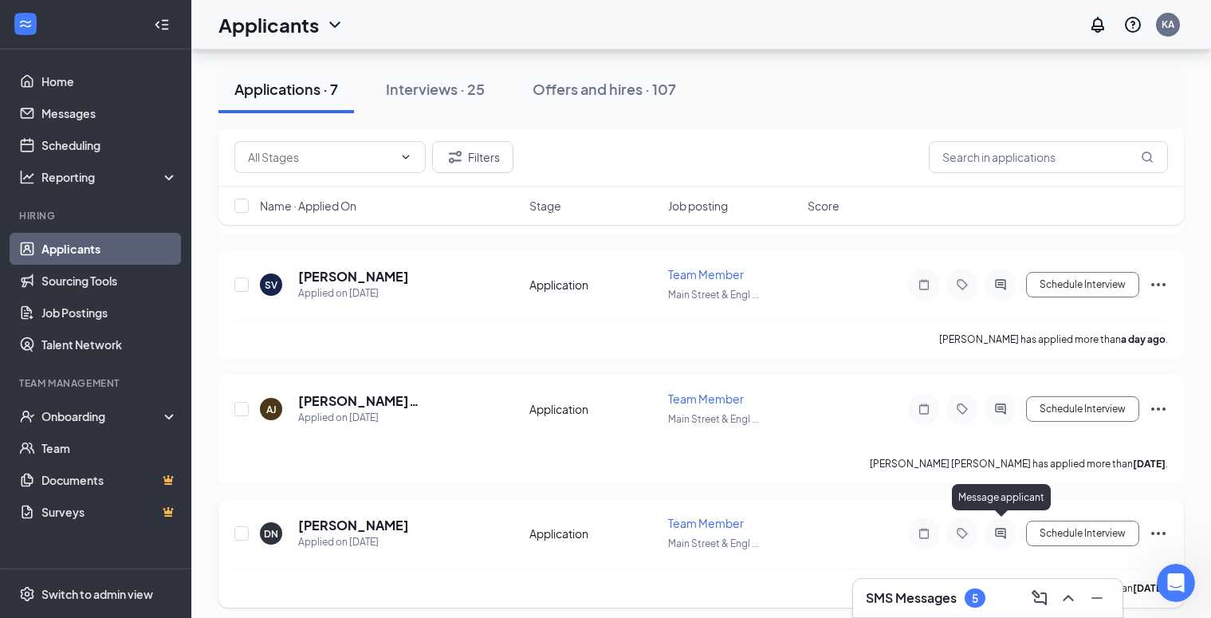
click at [1008, 527] on icon "ActiveChat" at bounding box center [1000, 533] width 19 height 13
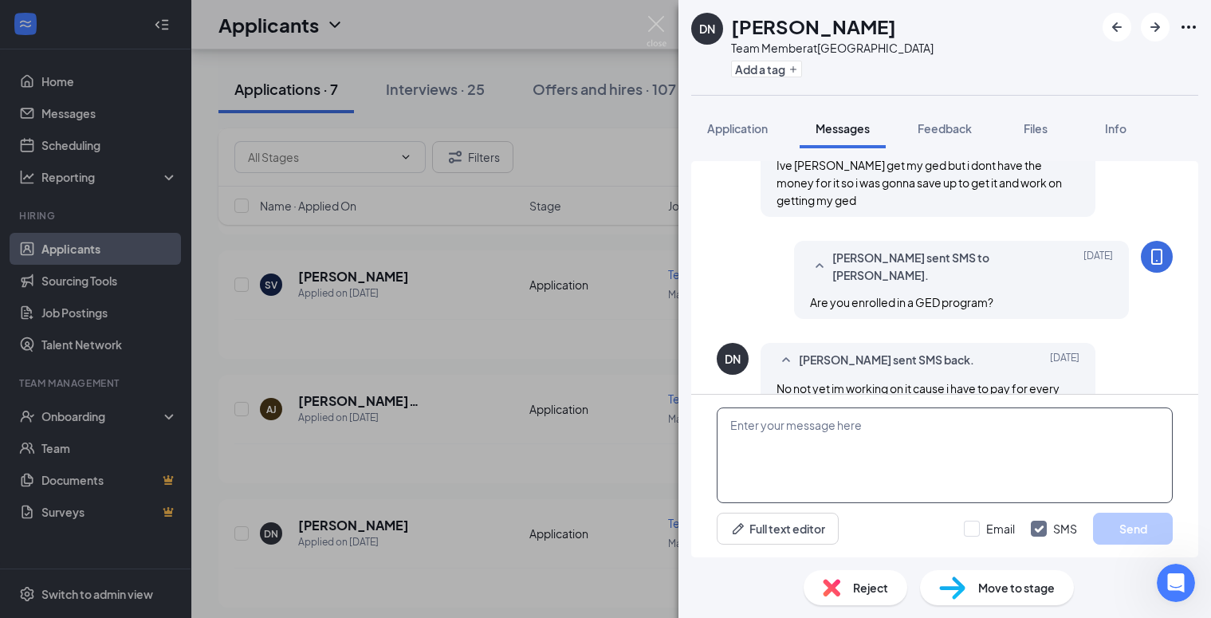
scroll to position [370, 0]
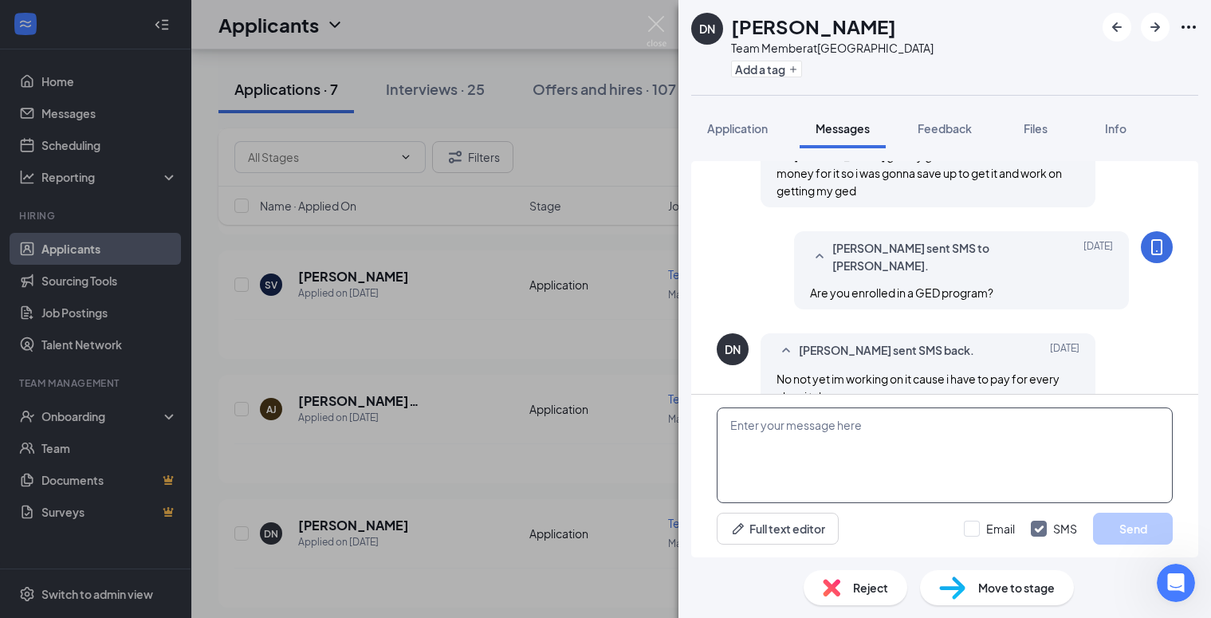
click at [782, 430] on textarea at bounding box center [945, 455] width 456 height 96
type textarea "T"
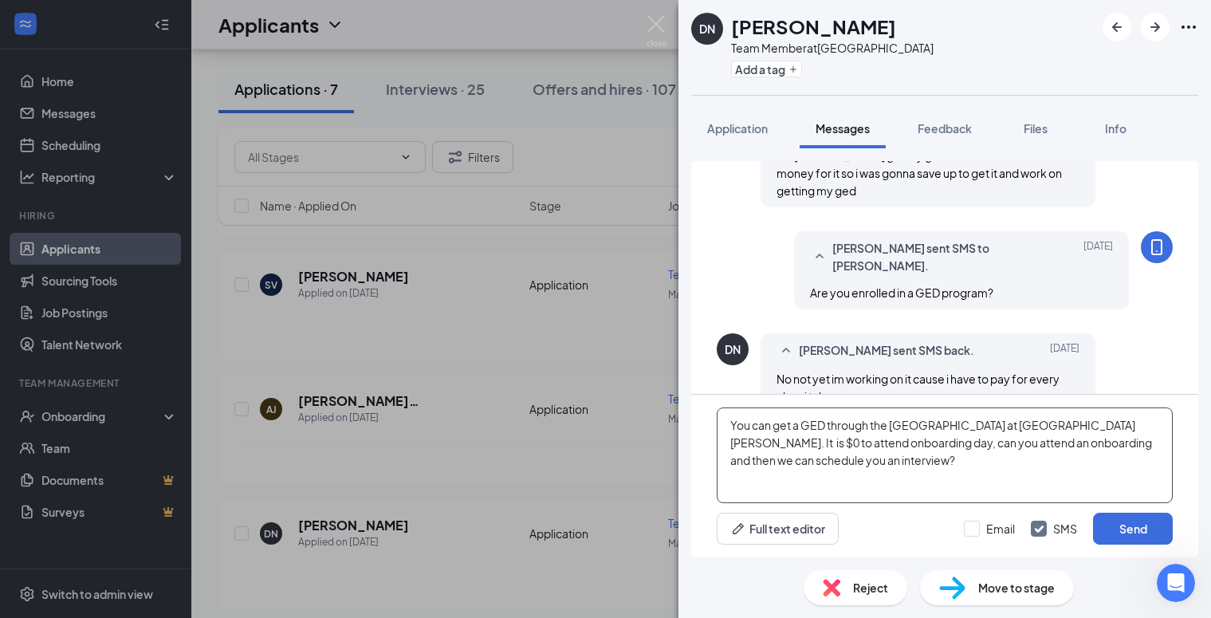
click at [800, 431] on textarea "You can get a GED through the [GEOGRAPHIC_DATA] at [GEOGRAPHIC_DATA][PERSON_NAM…" at bounding box center [945, 455] width 456 height 96
type textarea "You can get your GED through the [GEOGRAPHIC_DATA] at [GEOGRAPHIC_DATA][PERSON_…"
click at [1129, 531] on button "Send" at bounding box center [1133, 529] width 80 height 32
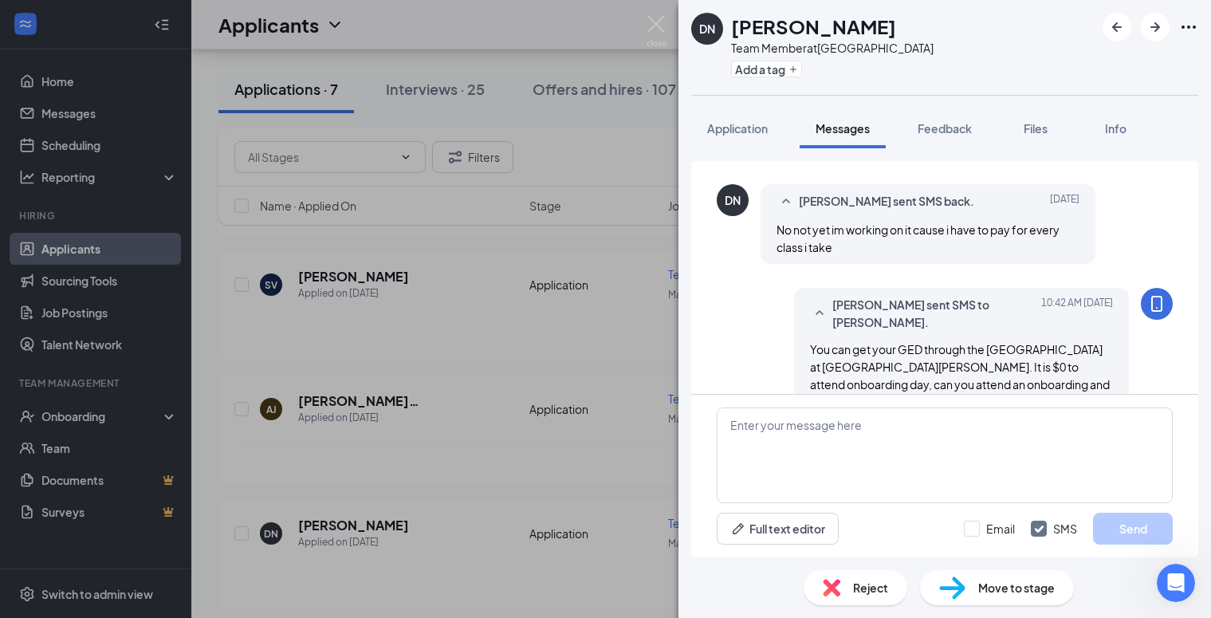
scroll to position [525, 0]
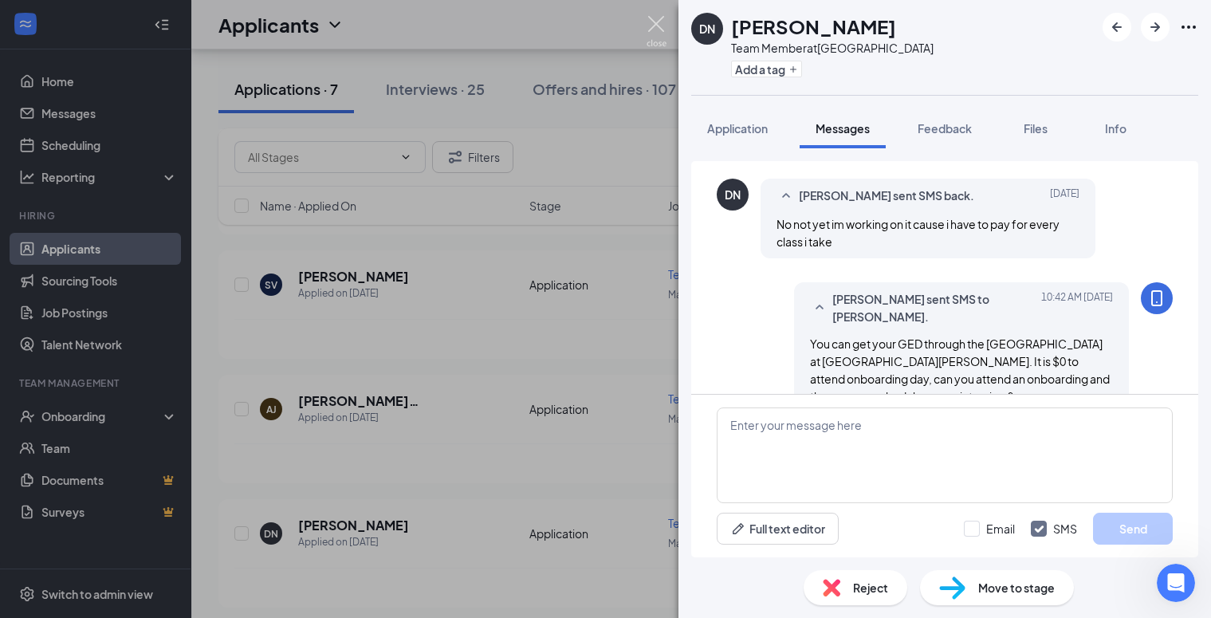
click at [656, 23] on img at bounding box center [657, 31] width 20 height 31
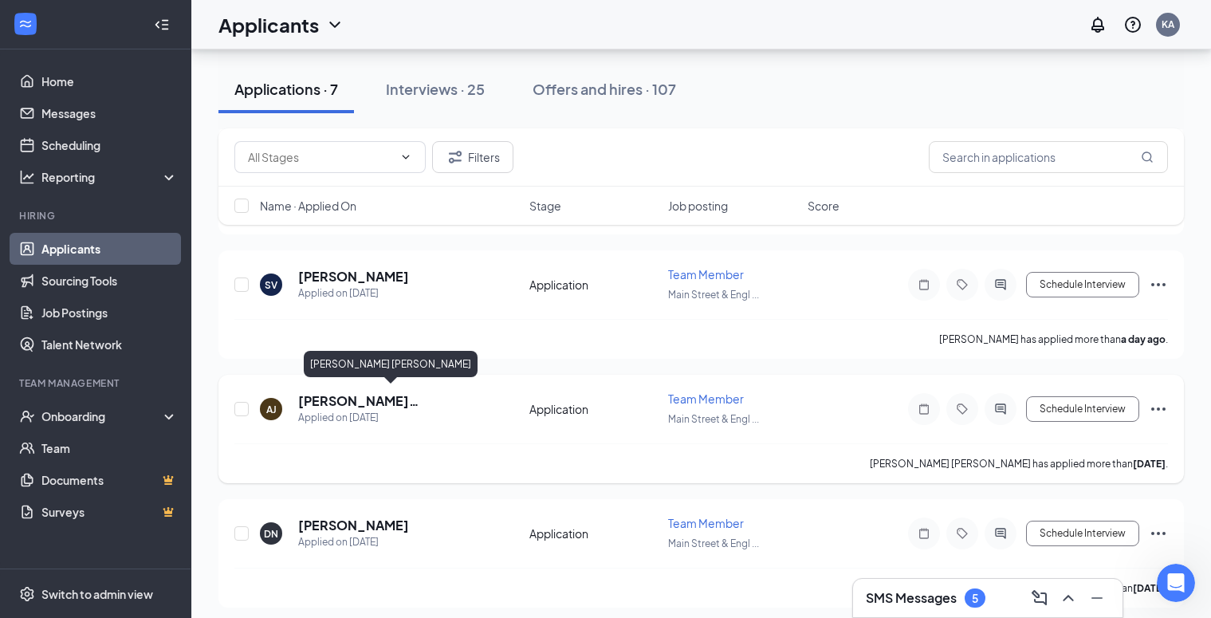
click at [331, 397] on h5 "[PERSON_NAME] [PERSON_NAME]" at bounding box center [392, 401] width 188 height 18
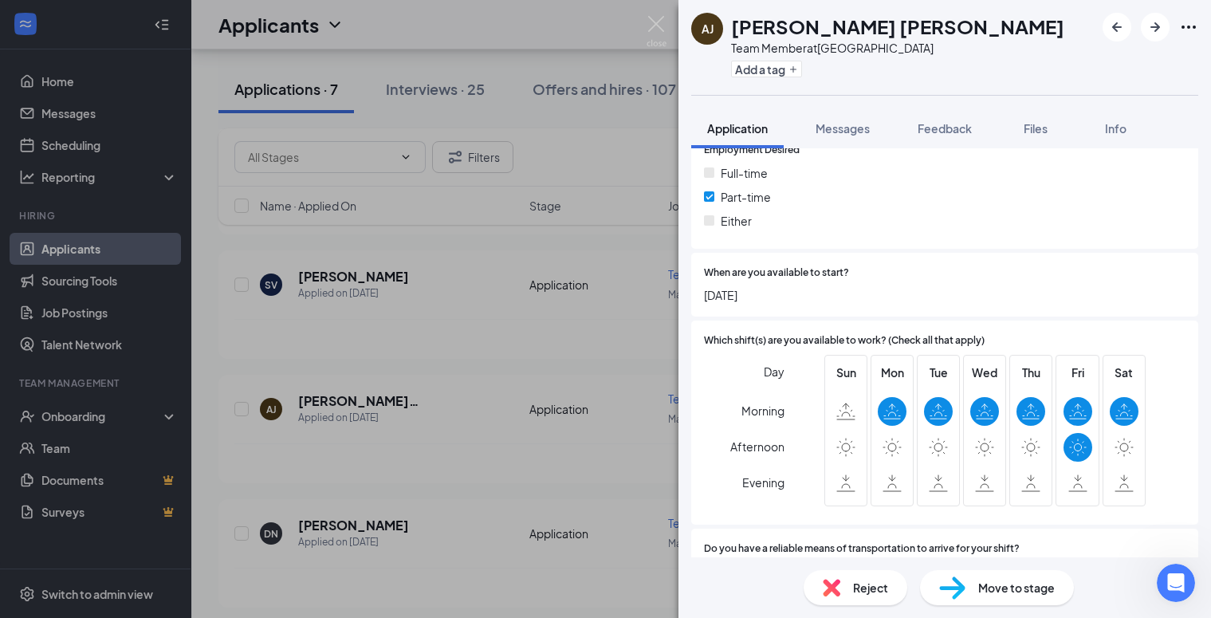
scroll to position [738, 0]
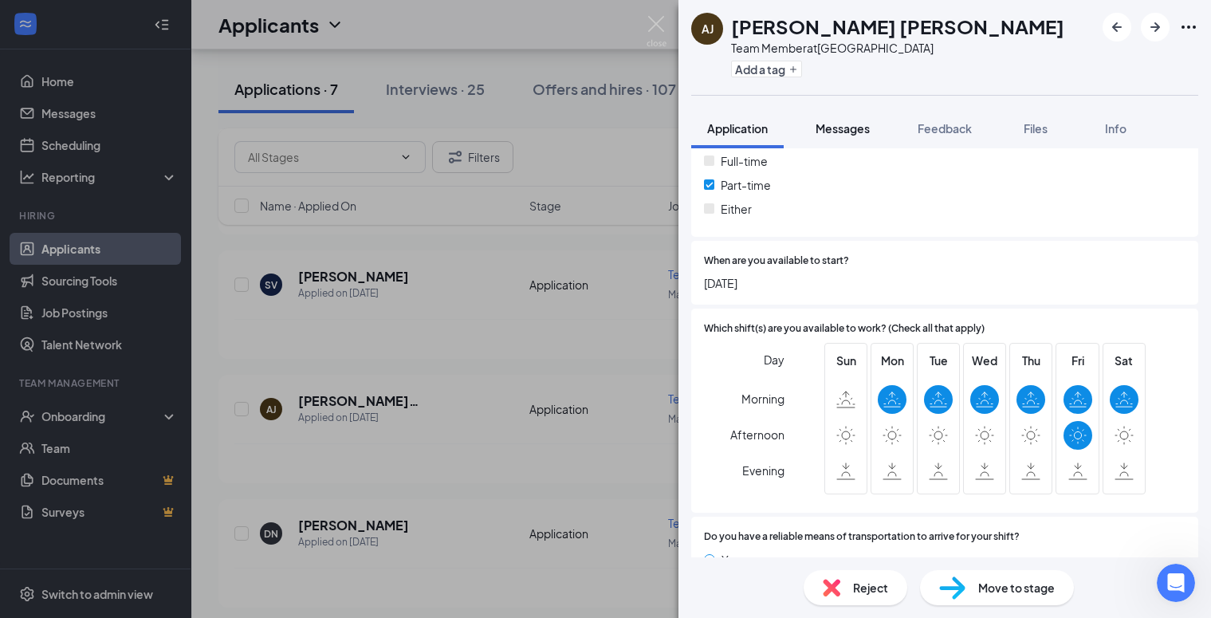
click at [844, 134] on span "Messages" at bounding box center [843, 128] width 54 height 14
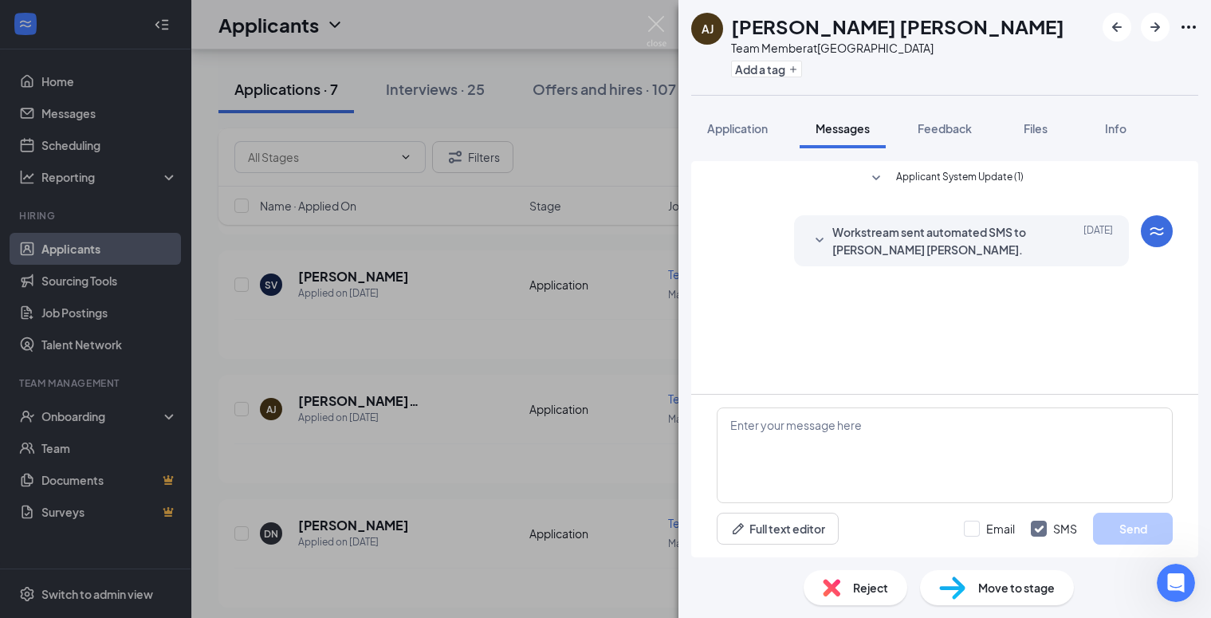
click at [822, 249] on icon "SmallChevronDown" at bounding box center [819, 240] width 19 height 19
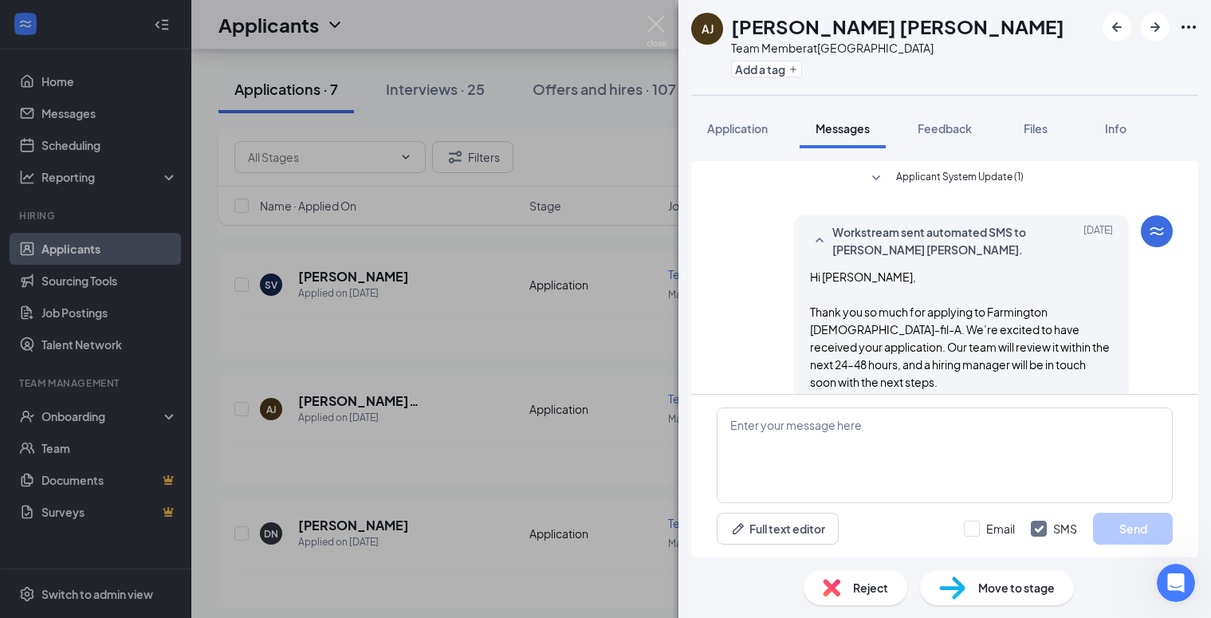
click at [842, 596] on div "Reject" at bounding box center [856, 587] width 104 height 35
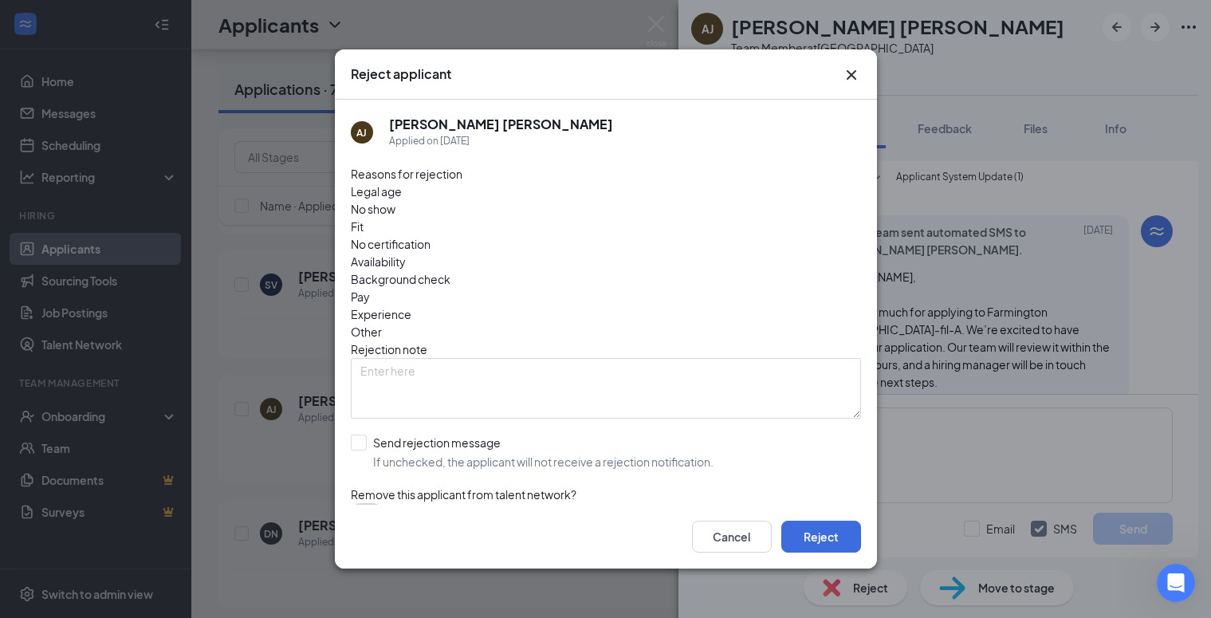
click at [406, 253] on span "Availability" at bounding box center [378, 262] width 55 height 18
click at [361, 435] on input "Send rejection message If unchecked, the applicant will not receive a rejection…" at bounding box center [532, 452] width 363 height 35
checkbox input "true"
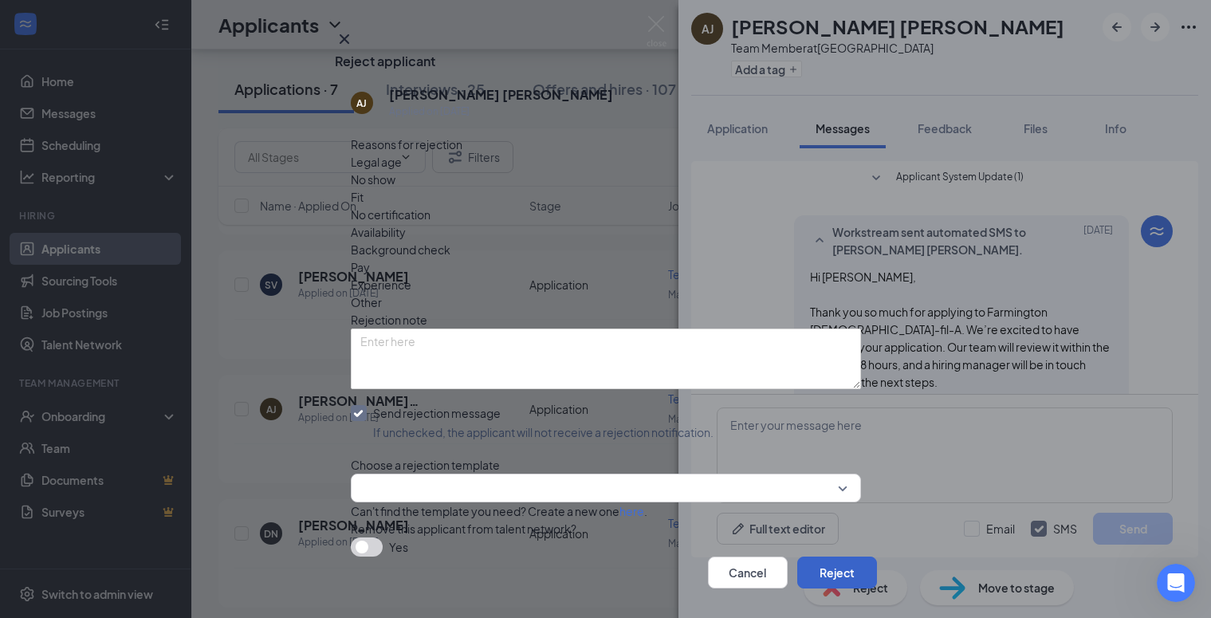
click at [822, 557] on button "Reject" at bounding box center [837, 573] width 80 height 32
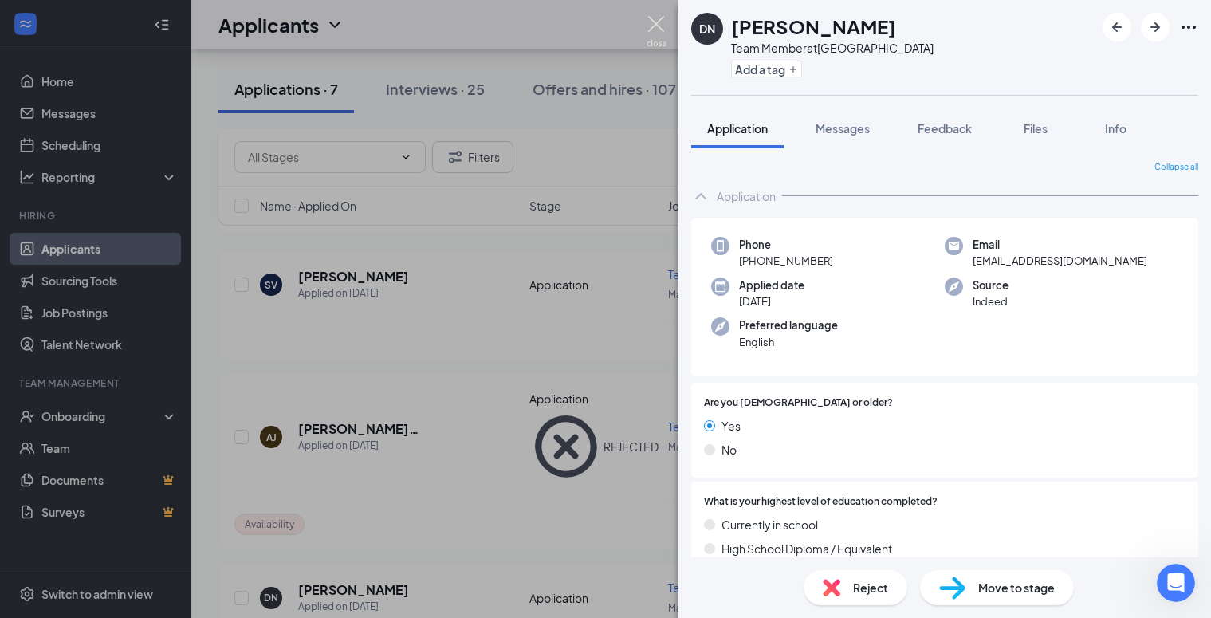
click at [659, 22] on img at bounding box center [657, 31] width 20 height 31
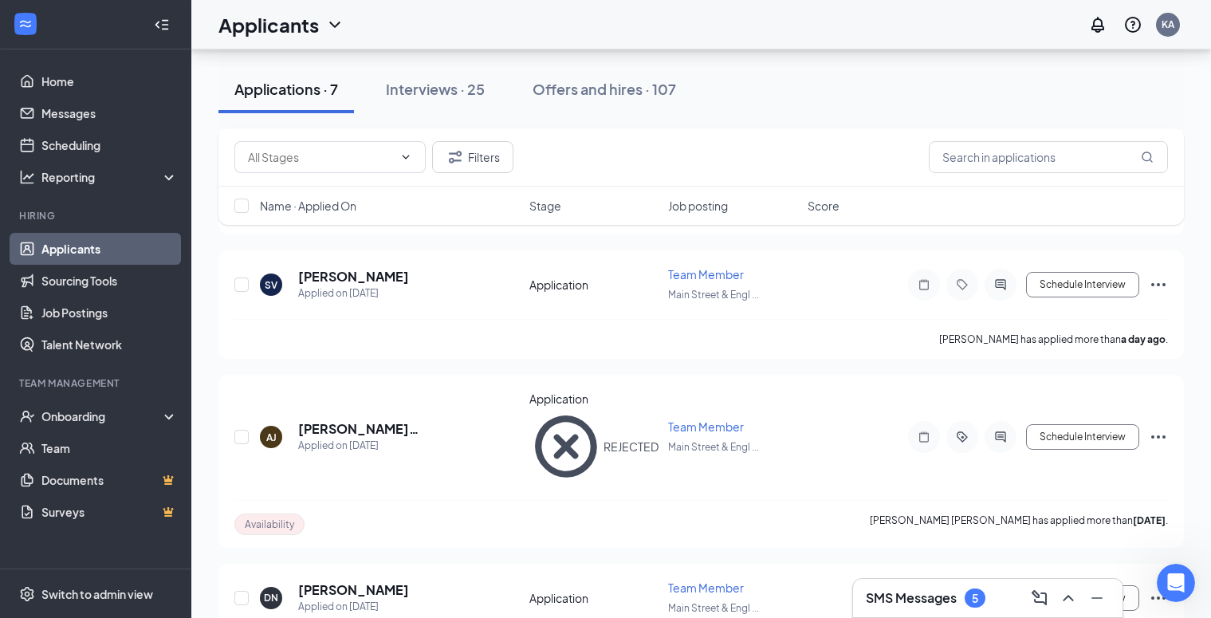
scroll to position [465, 0]
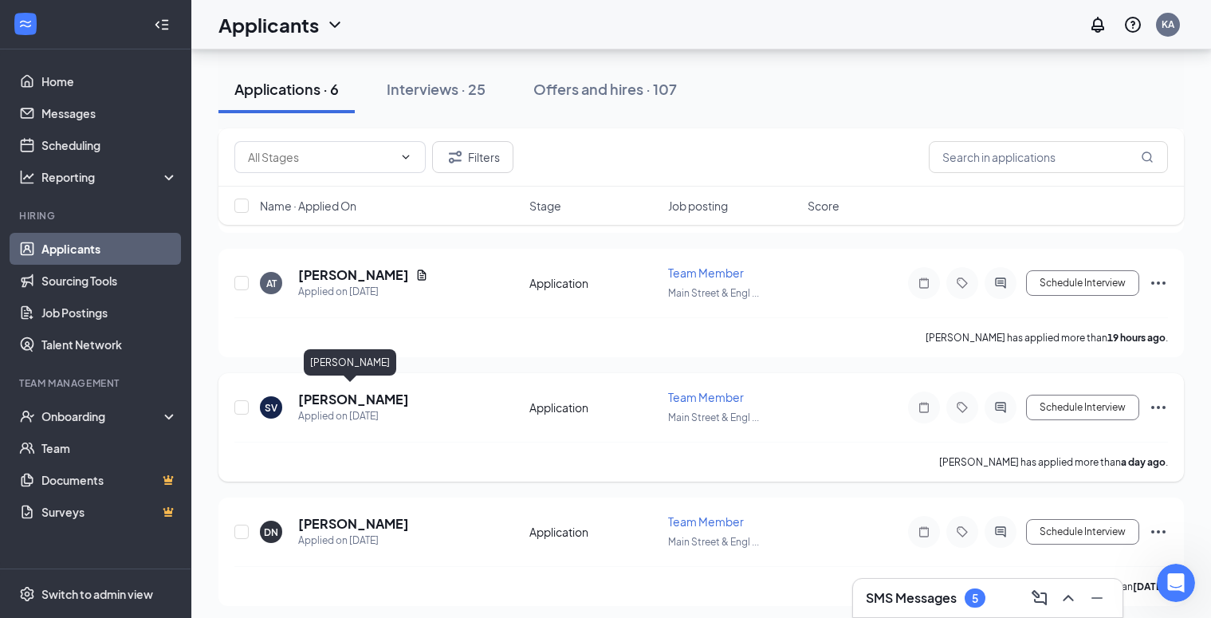
click at [321, 392] on h5 "[PERSON_NAME]" at bounding box center [353, 400] width 111 height 18
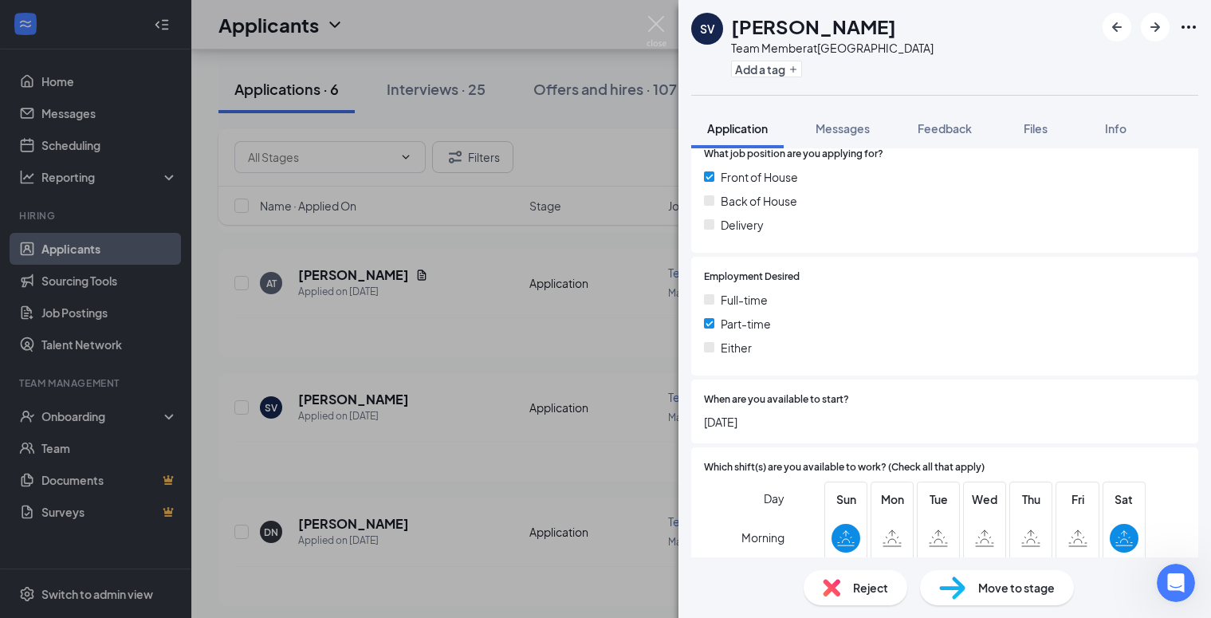
scroll to position [427, 0]
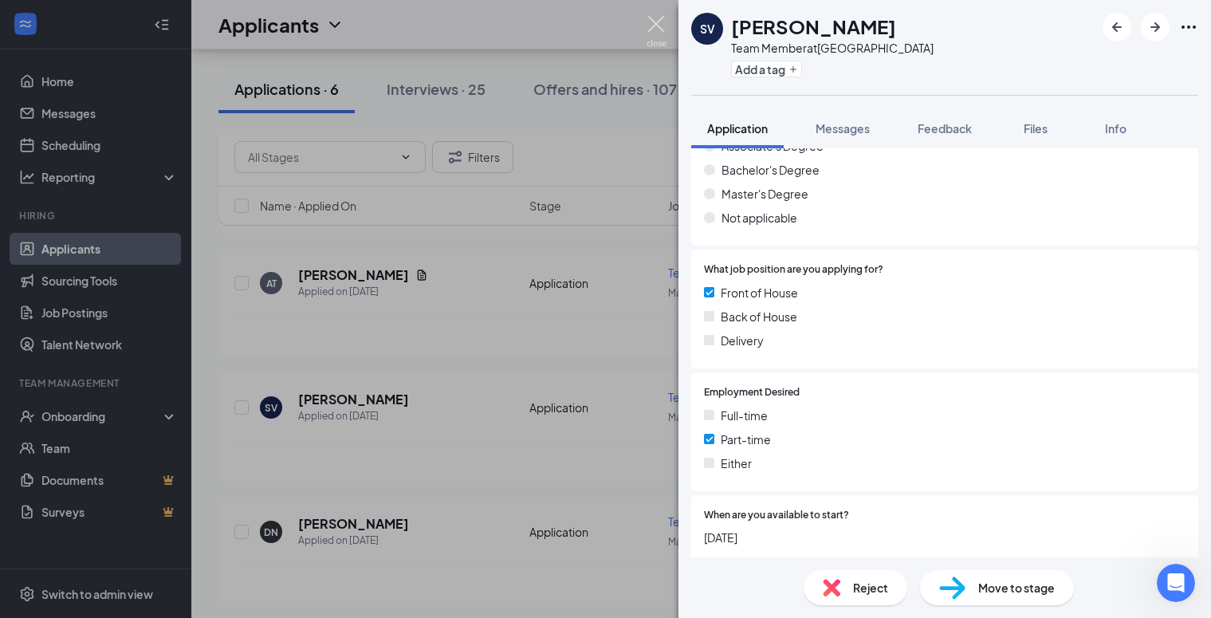
click at [664, 23] on img at bounding box center [657, 31] width 20 height 31
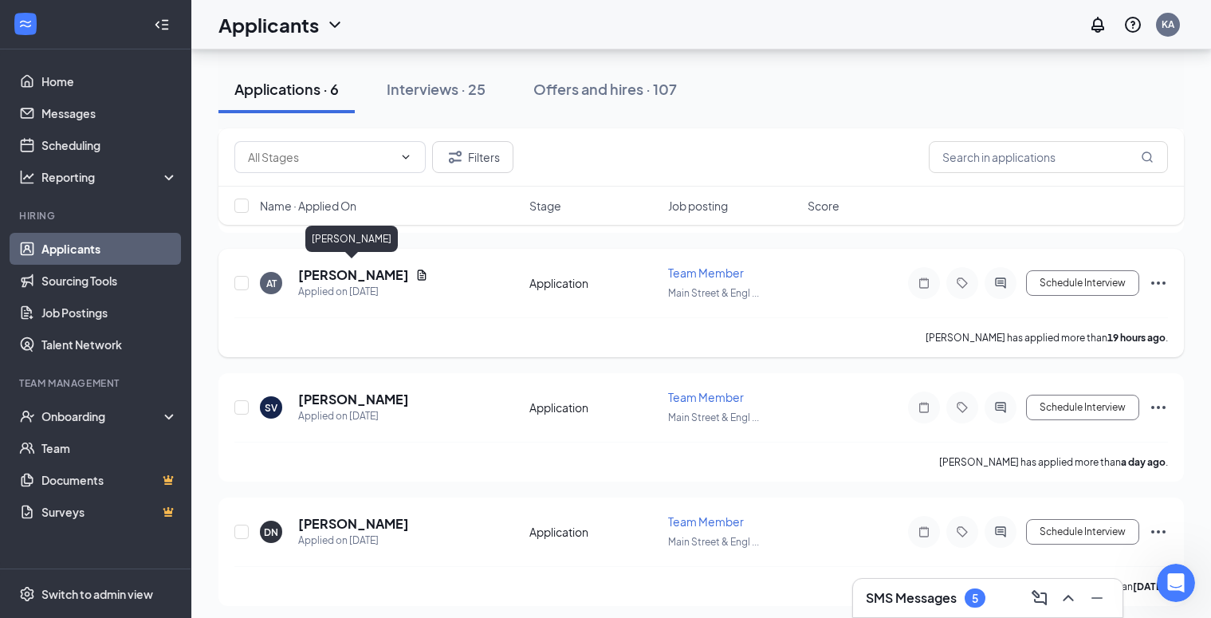
click at [352, 272] on h5 "[PERSON_NAME]" at bounding box center [353, 275] width 111 height 18
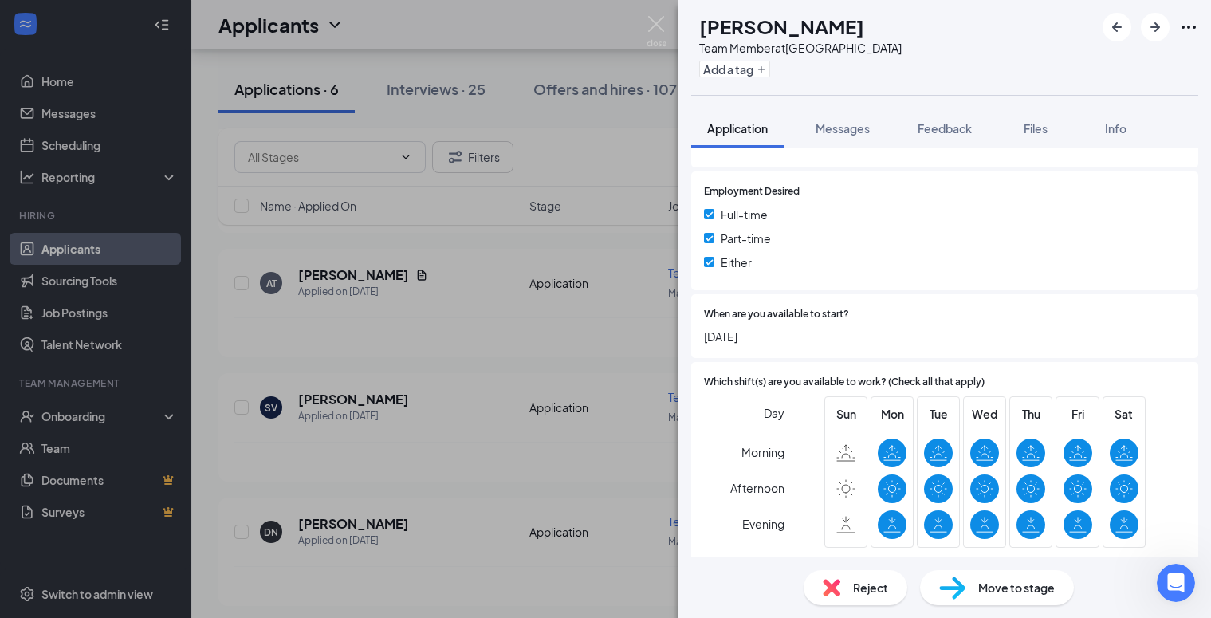
scroll to position [647, 0]
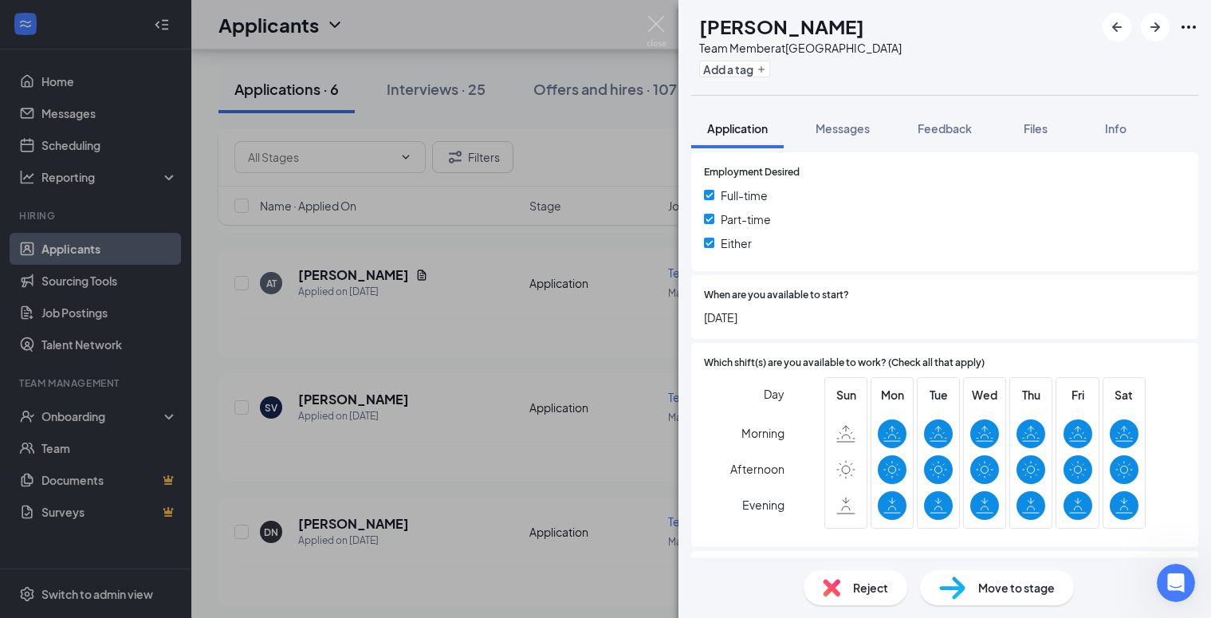
click at [1022, 588] on span "Move to stage" at bounding box center [1016, 588] width 77 height 18
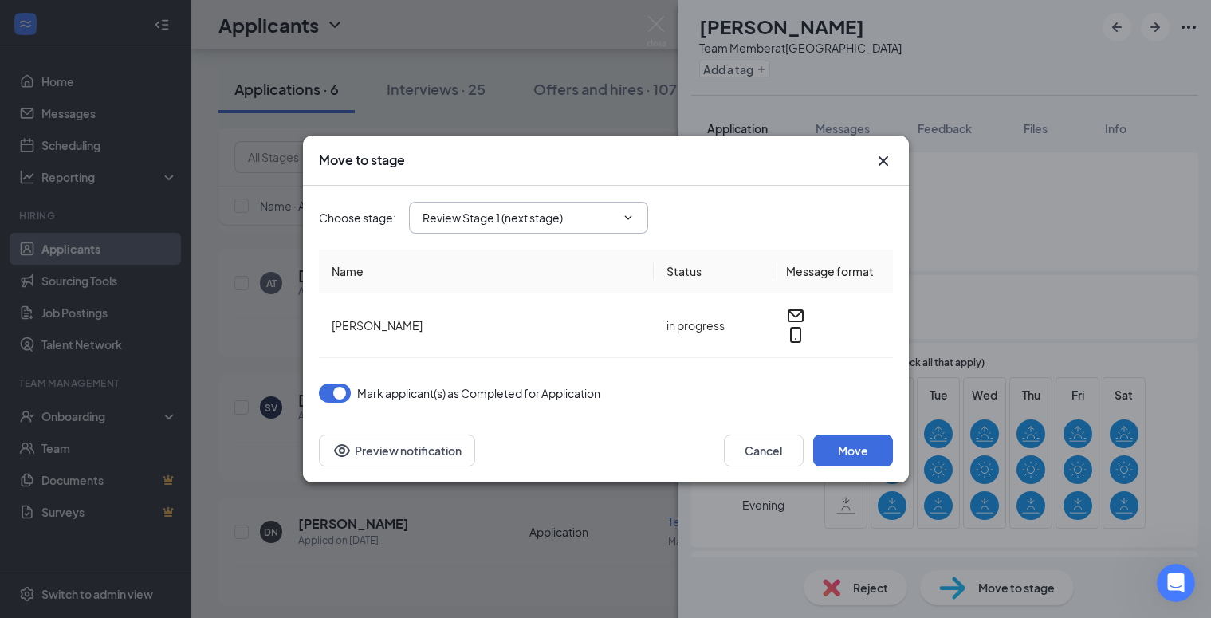
click at [516, 225] on input "Review Stage 1 (next stage)" at bounding box center [519, 218] width 193 height 18
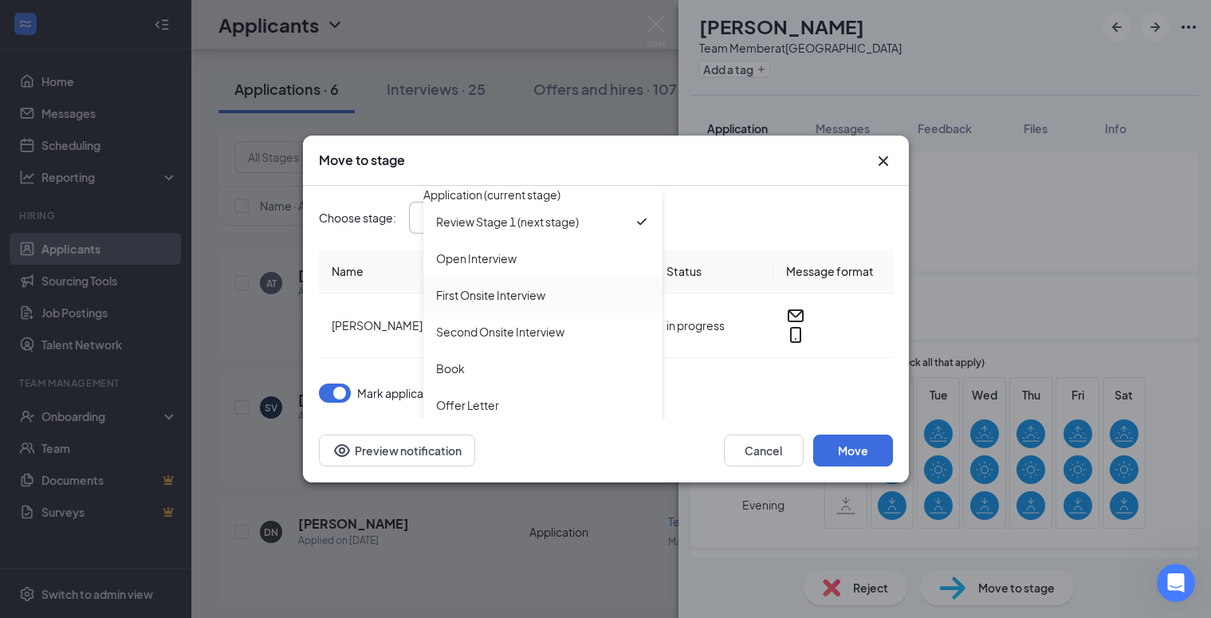
click at [473, 304] on div "First Onsite Interview" at bounding box center [490, 295] width 109 height 18
type input "First Onsite Interview"
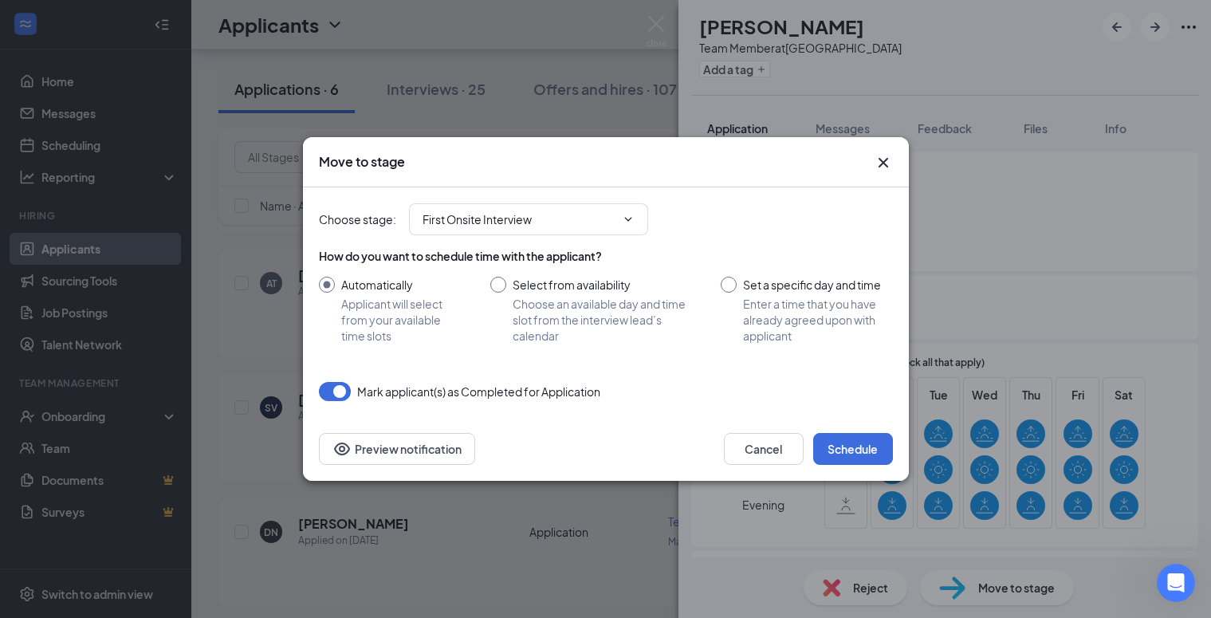
click at [497, 289] on input "Select from availability Choose an available day and time slot from the intervi…" at bounding box center [589, 310] width 199 height 67
radio input "true"
radio input "false"
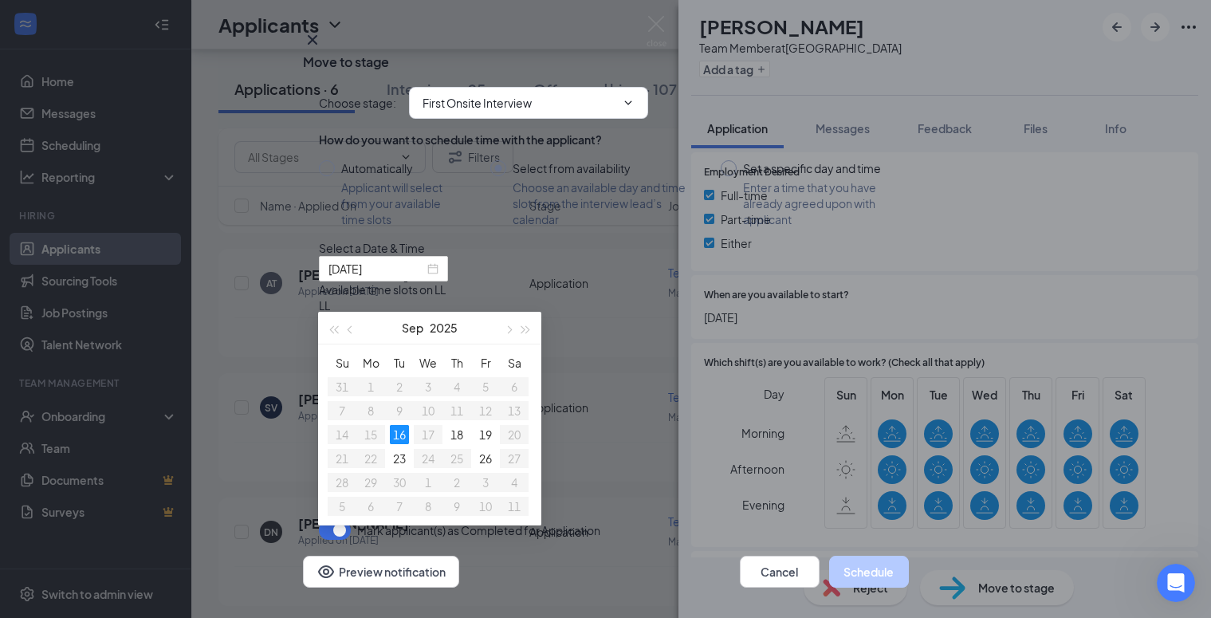
click at [564, 256] on div "Select a Date & Time" at bounding box center [606, 248] width 574 height 16
click at [594, 377] on div "Available time slots on LL LL 3:30PM - 4:00PM 4:00PM - 4:30PM 4:30PM - 5:00PM 5…" at bounding box center [471, 329] width 305 height 96
click at [322, 49] on icon "Cross" at bounding box center [312, 39] width 19 height 19
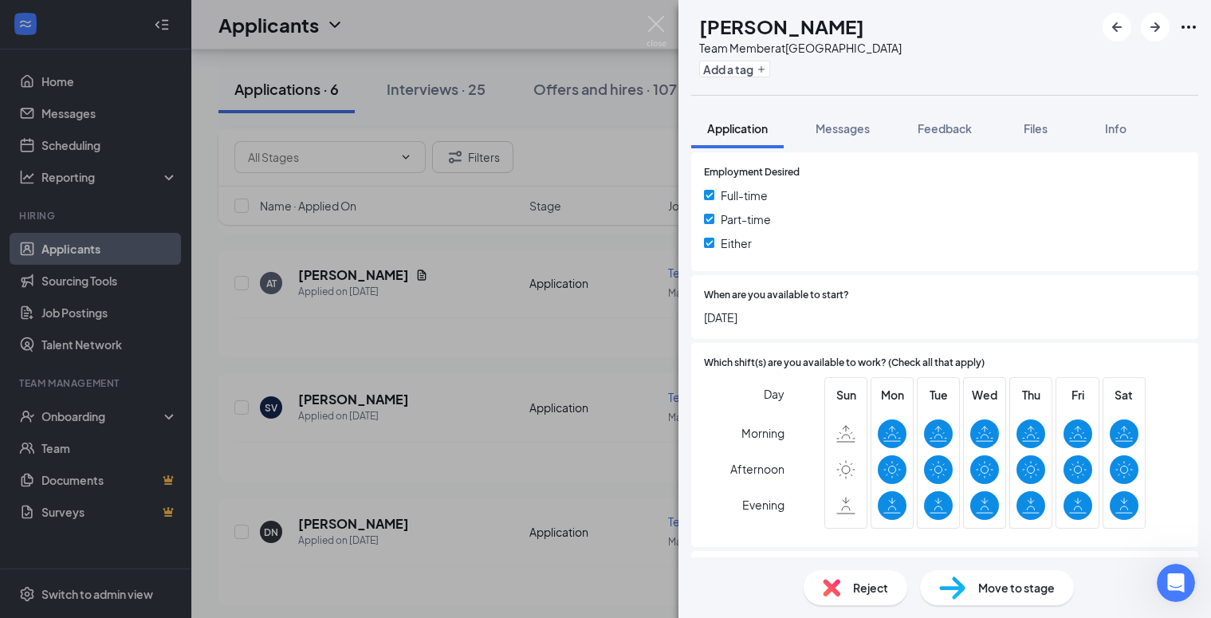
click at [443, 81] on div "AT [PERSON_NAME] Team Member at [GEOGRAPHIC_DATA] Add a tag Application Message…" at bounding box center [605, 309] width 1211 height 618
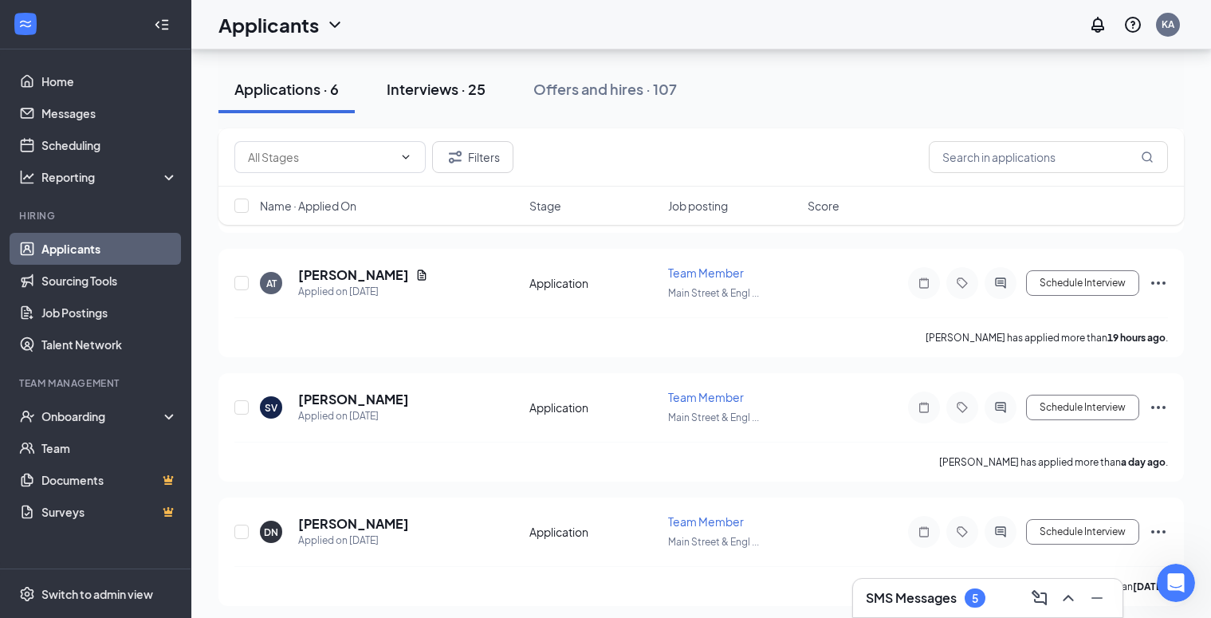
click at [439, 91] on div "Interviews · 25" at bounding box center [436, 89] width 99 height 20
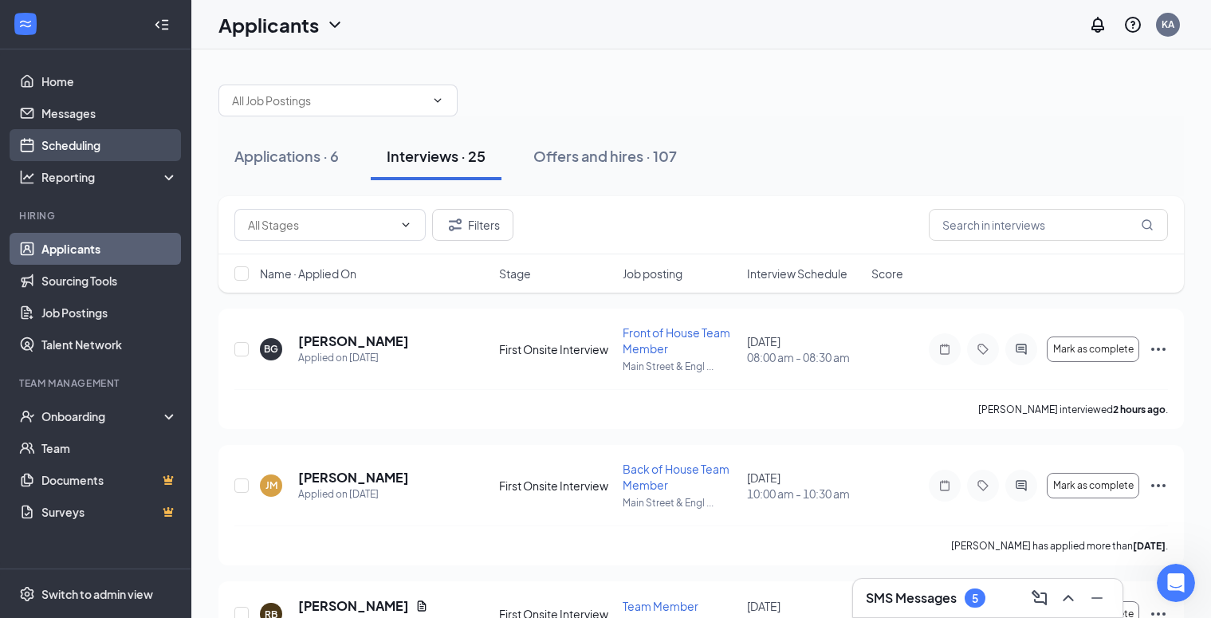
click at [75, 156] on link "Scheduling" at bounding box center [109, 145] width 136 height 32
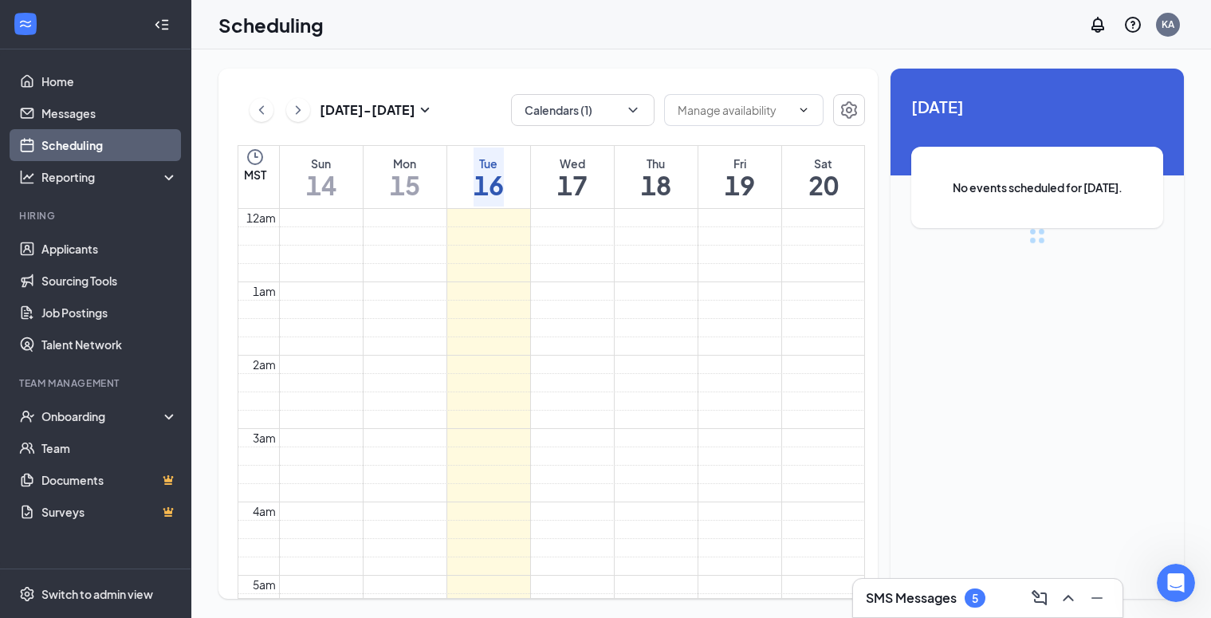
scroll to position [784, 0]
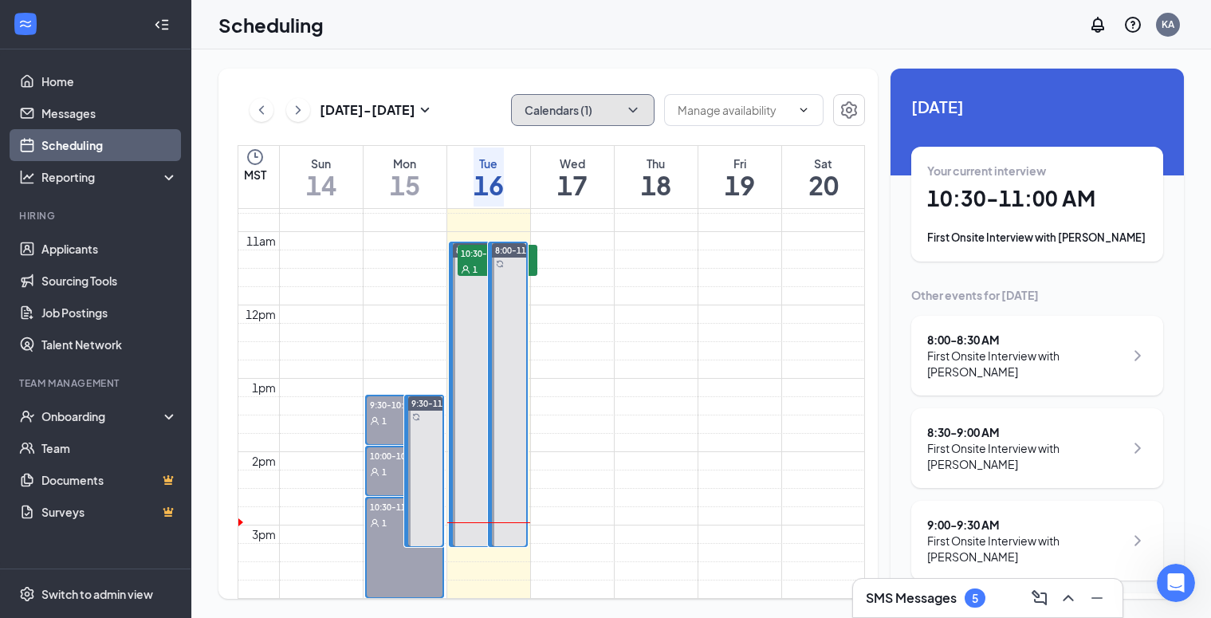
click at [605, 111] on button "Calendars (1)" at bounding box center [583, 110] width 144 height 32
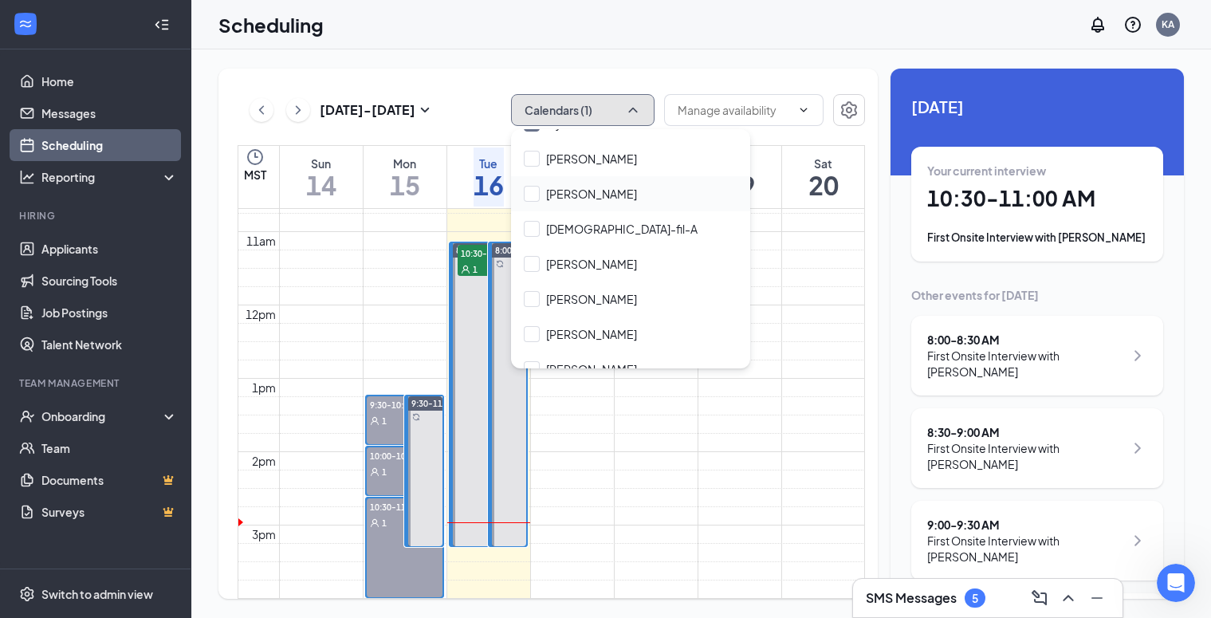
scroll to position [62, 0]
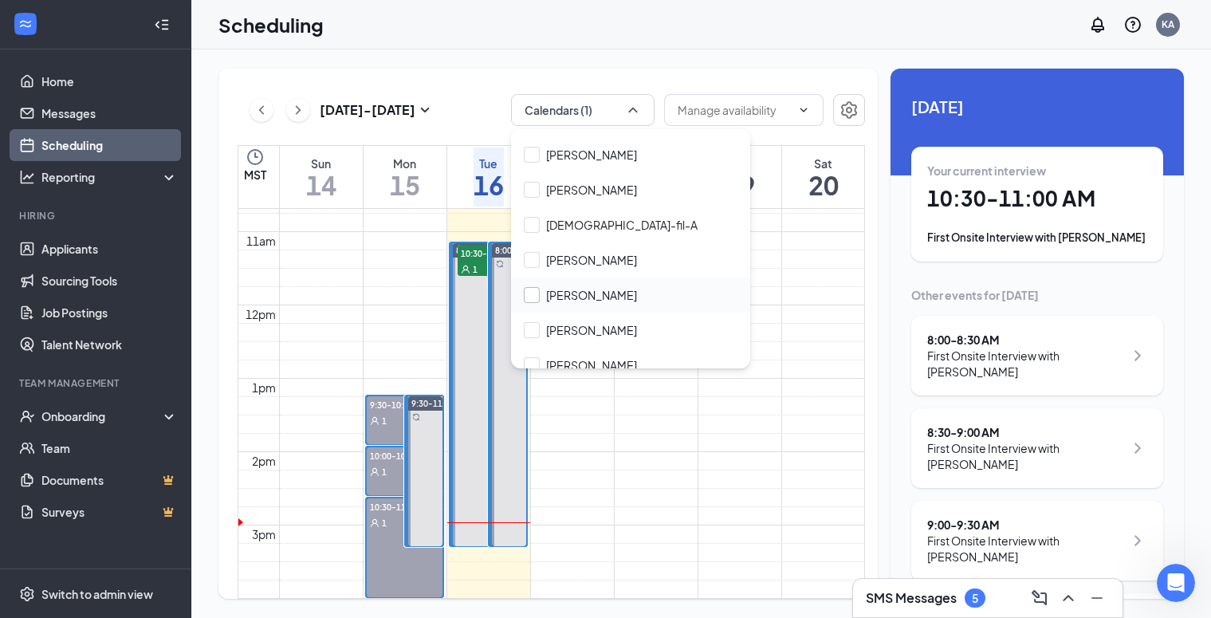
click at [530, 293] on input "[PERSON_NAME]" at bounding box center [580, 295] width 113 height 16
checkbox input "true"
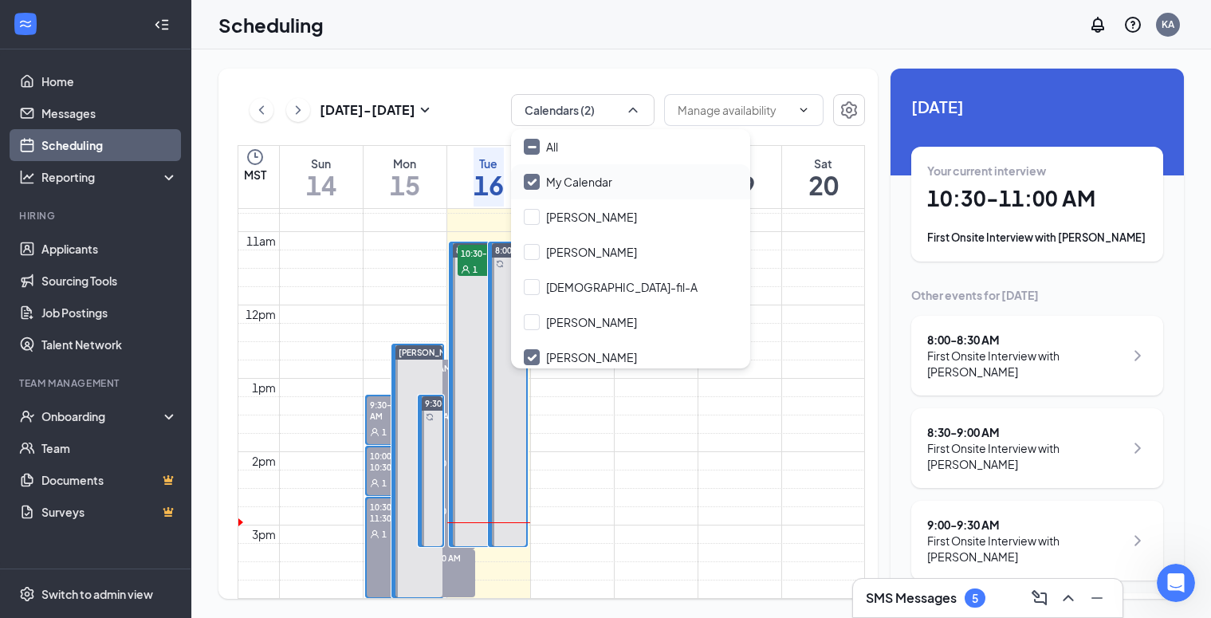
click at [529, 179] on input "My Calendar" at bounding box center [568, 182] width 89 height 16
checkbox input "false"
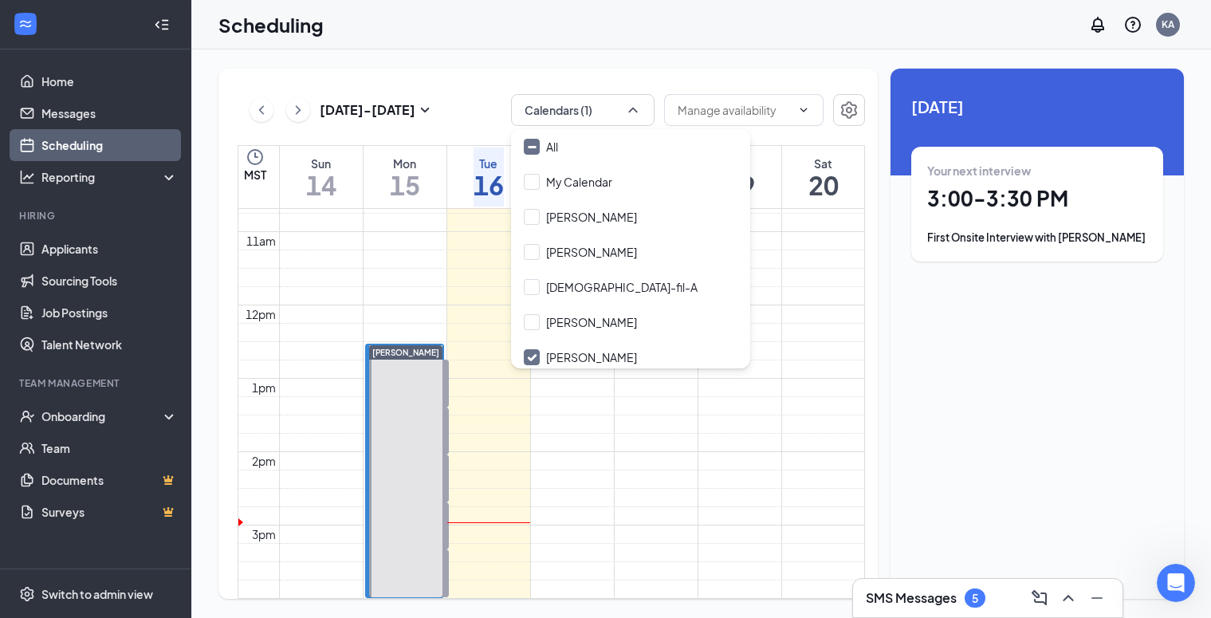
click at [695, 177] on td at bounding box center [572, 168] width 586 height 18
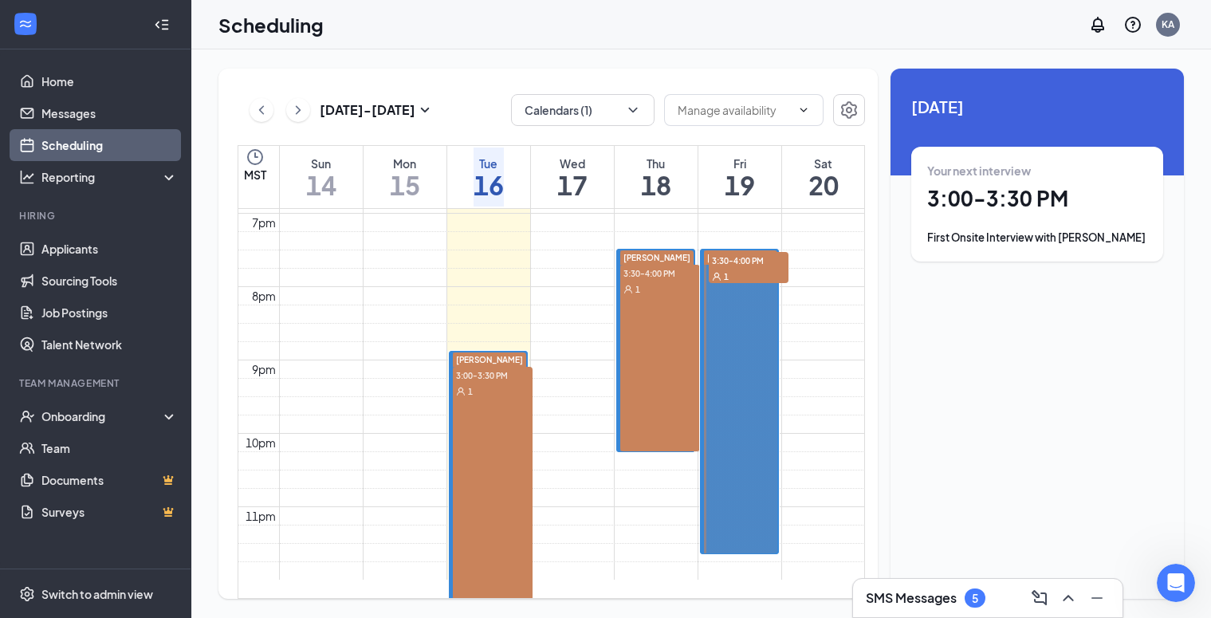
scroll to position [1374, 0]
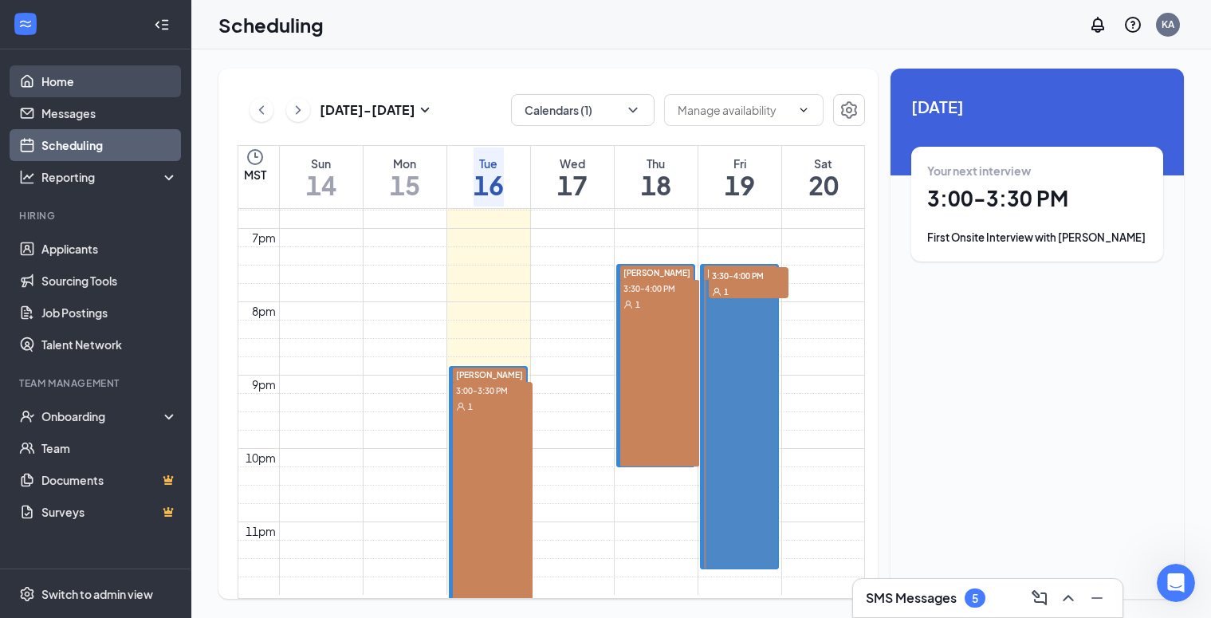
click at [41, 66] on link "Home" at bounding box center [109, 81] width 136 height 32
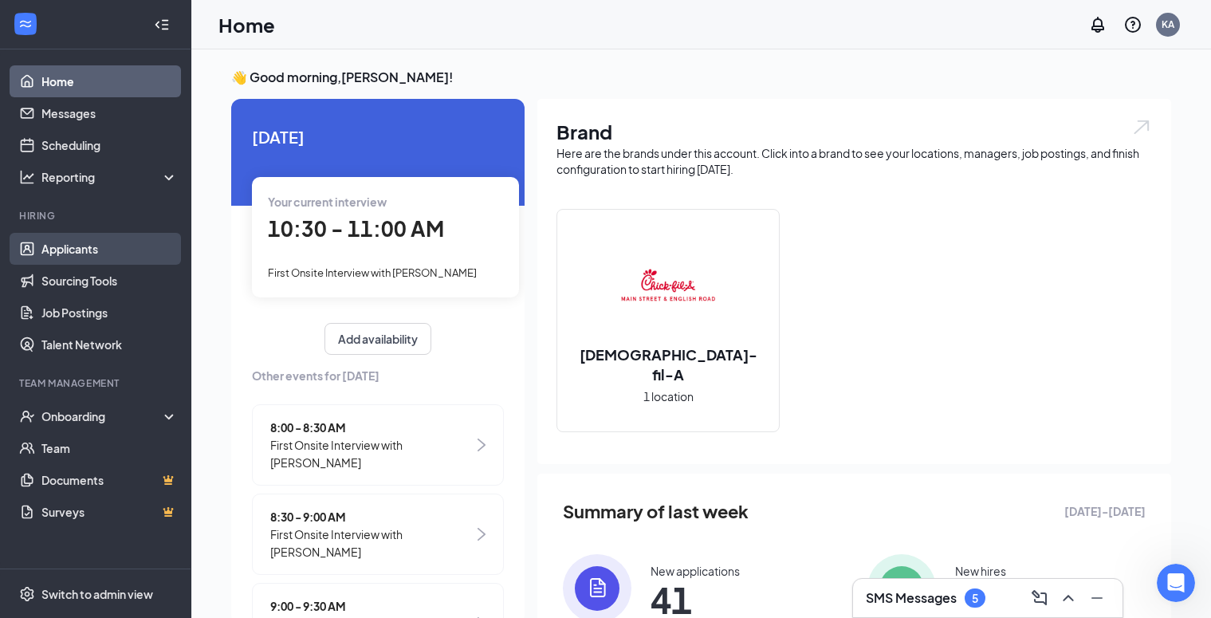
click at [61, 256] on link "Applicants" at bounding box center [109, 249] width 136 height 32
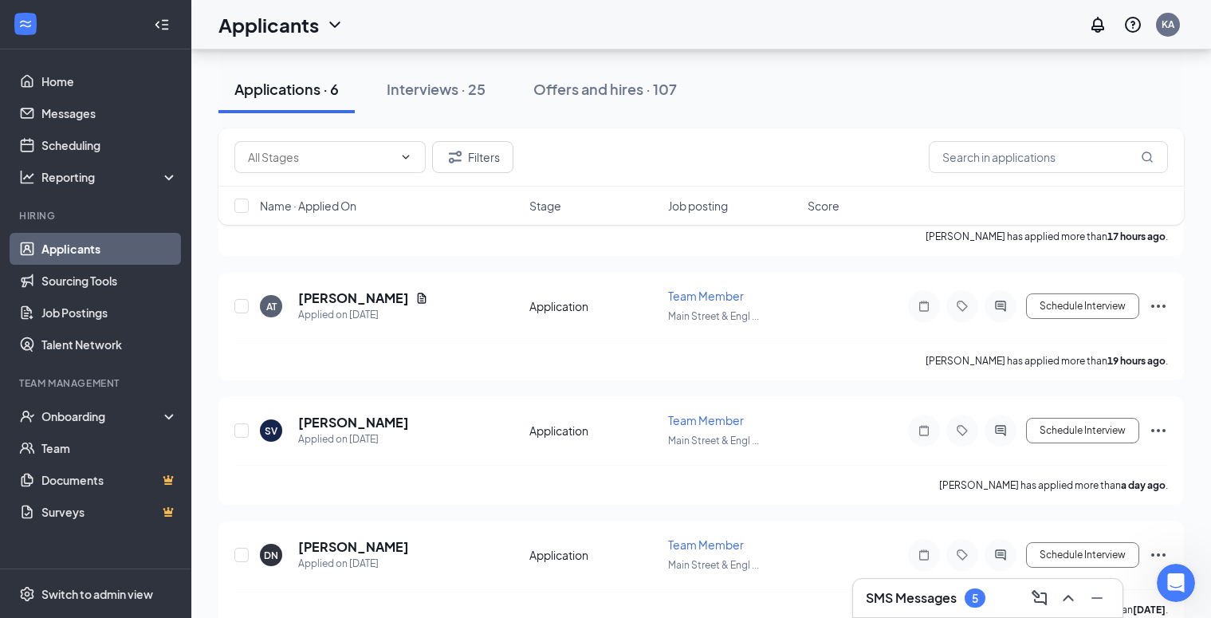
scroll to position [465, 0]
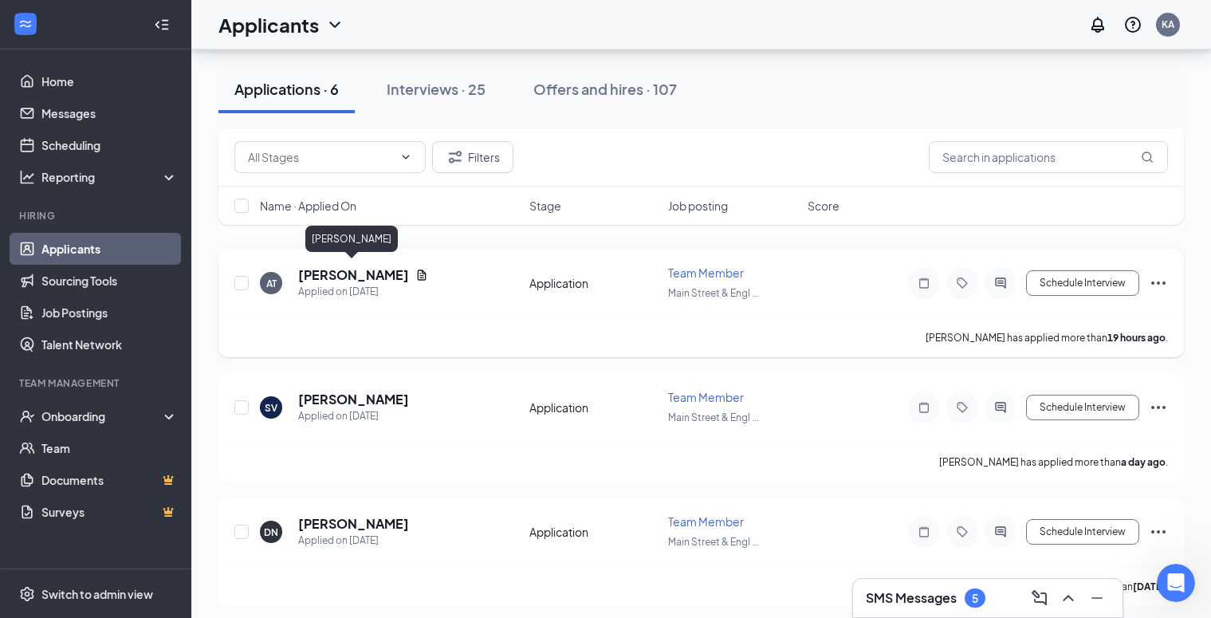
click at [364, 271] on h5 "[PERSON_NAME]" at bounding box center [353, 275] width 111 height 18
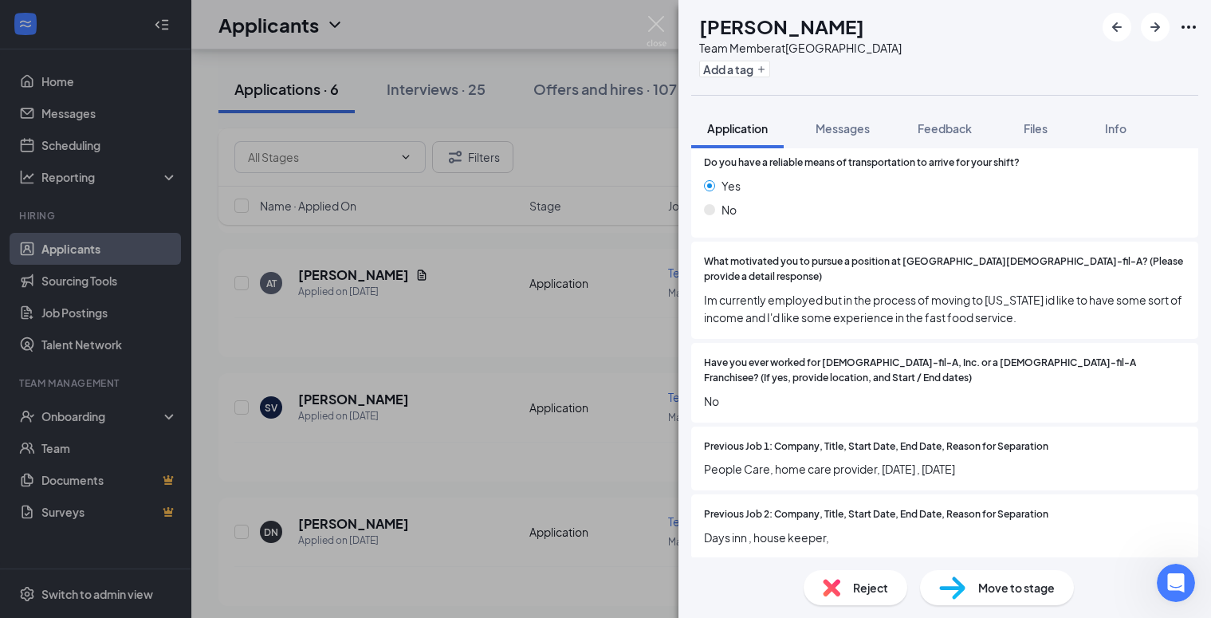
scroll to position [1201, 0]
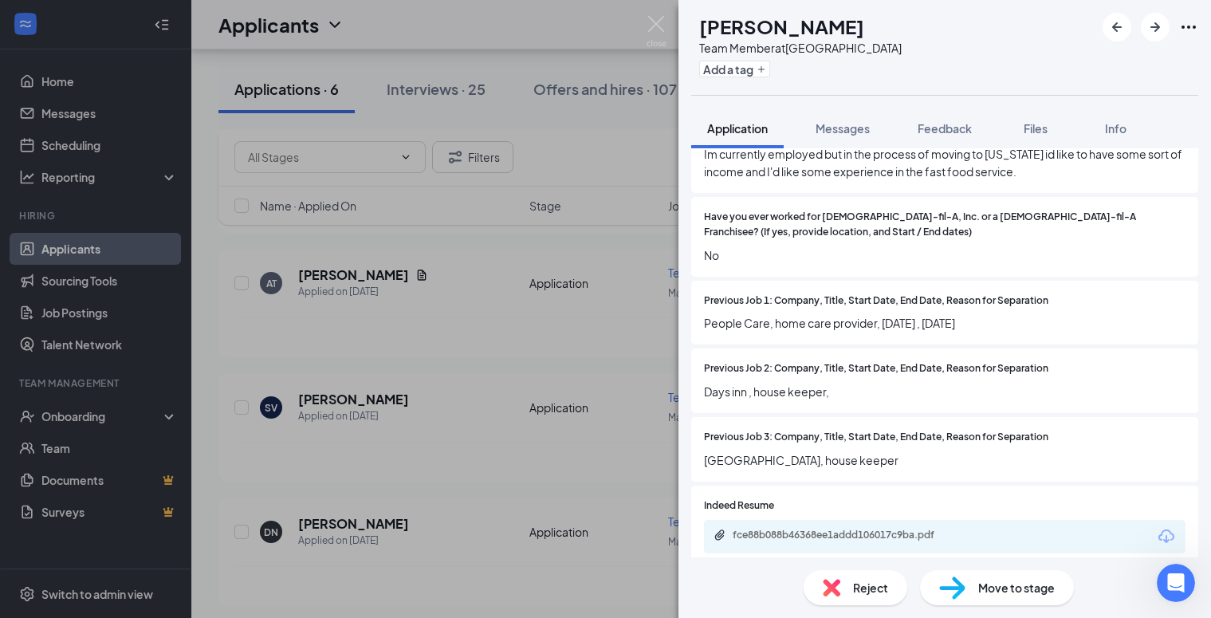
click at [986, 583] on span "Move to stage" at bounding box center [1016, 588] width 77 height 18
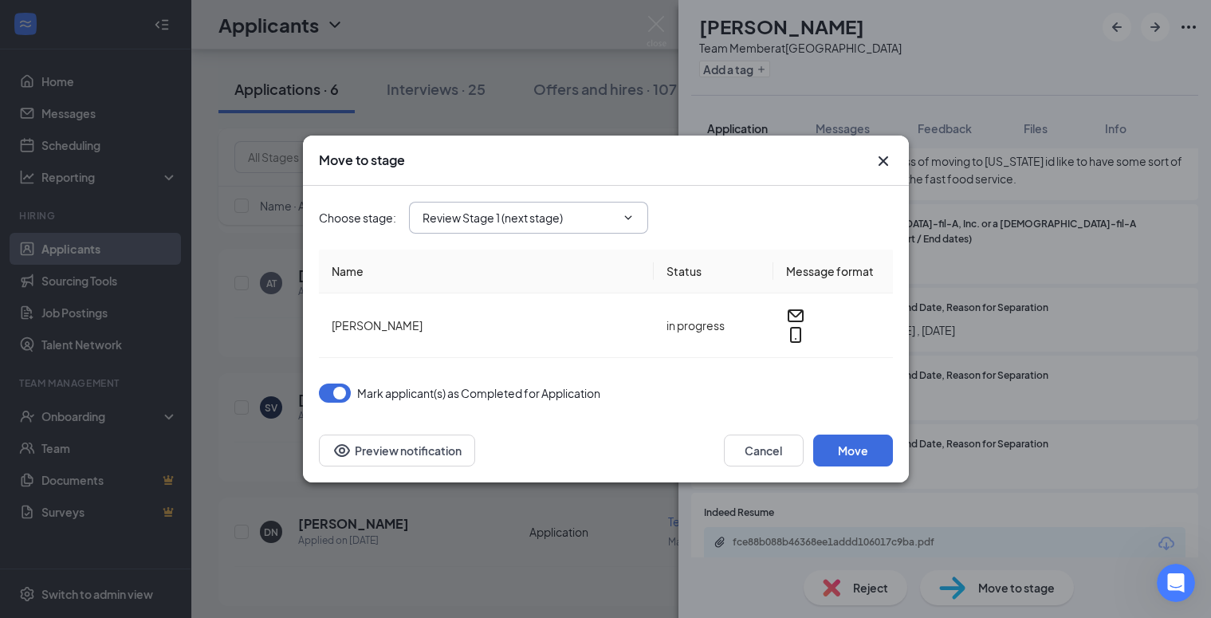
click at [523, 216] on span "Review Stage 1 (next stage)" at bounding box center [528, 218] width 239 height 32
click at [515, 222] on input "Review Stage 1 (next stage)" at bounding box center [519, 218] width 193 height 18
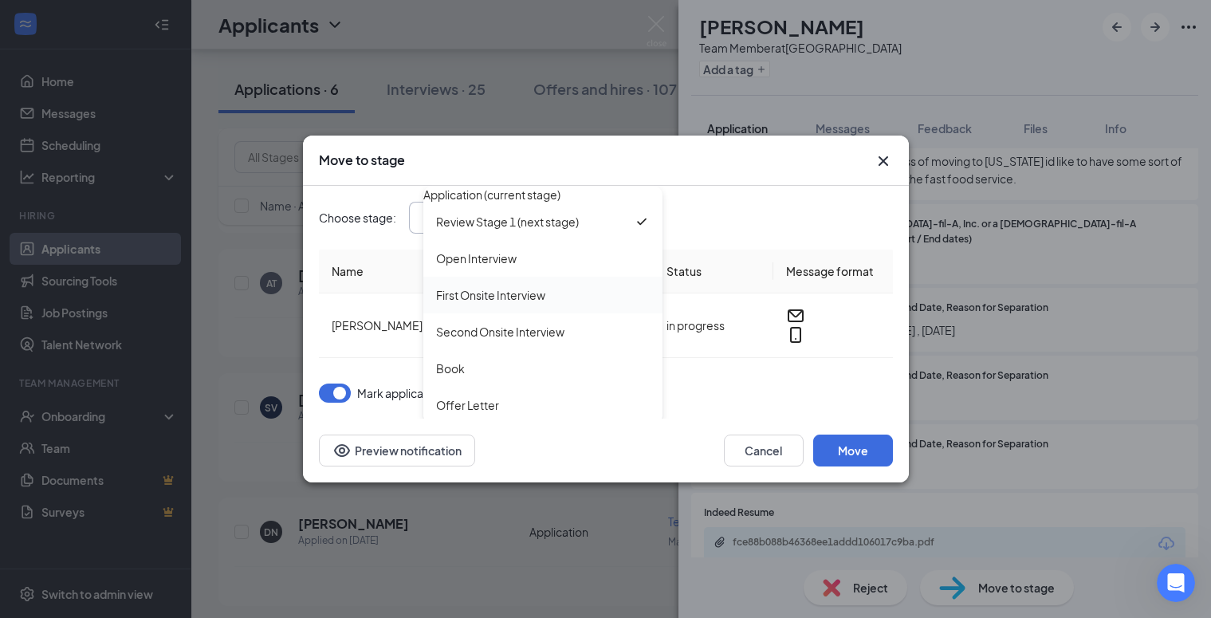
click at [487, 304] on div "First Onsite Interview" at bounding box center [490, 295] width 109 height 18
type input "First Onsite Interview"
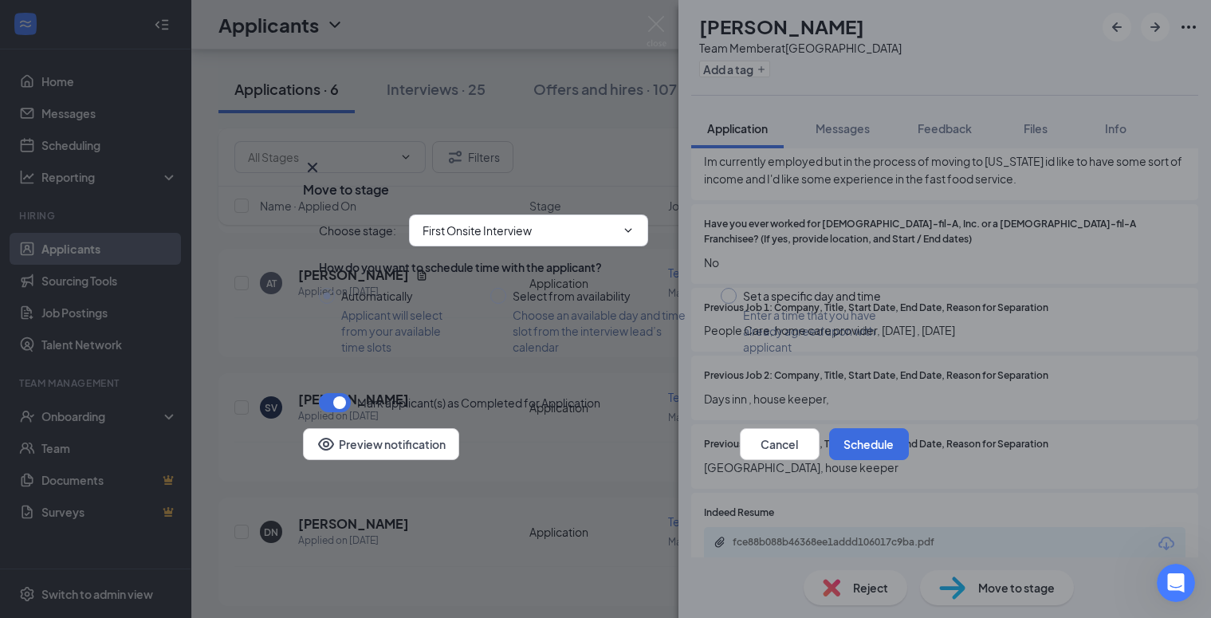
click at [722, 288] on input "Set a specific day and time Enter a time that you have already agreed upon with…" at bounding box center [806, 321] width 171 height 67
radio input "true"
radio input "false"
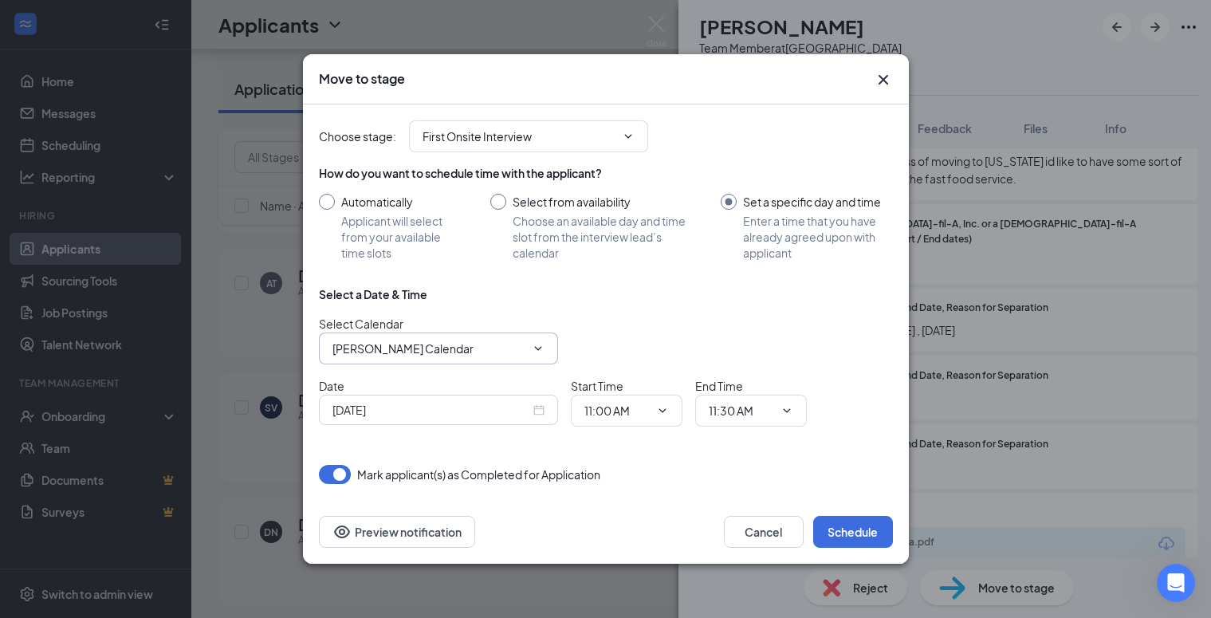
click at [414, 352] on input "[PERSON_NAME] Calendar" at bounding box center [429, 349] width 193 height 18
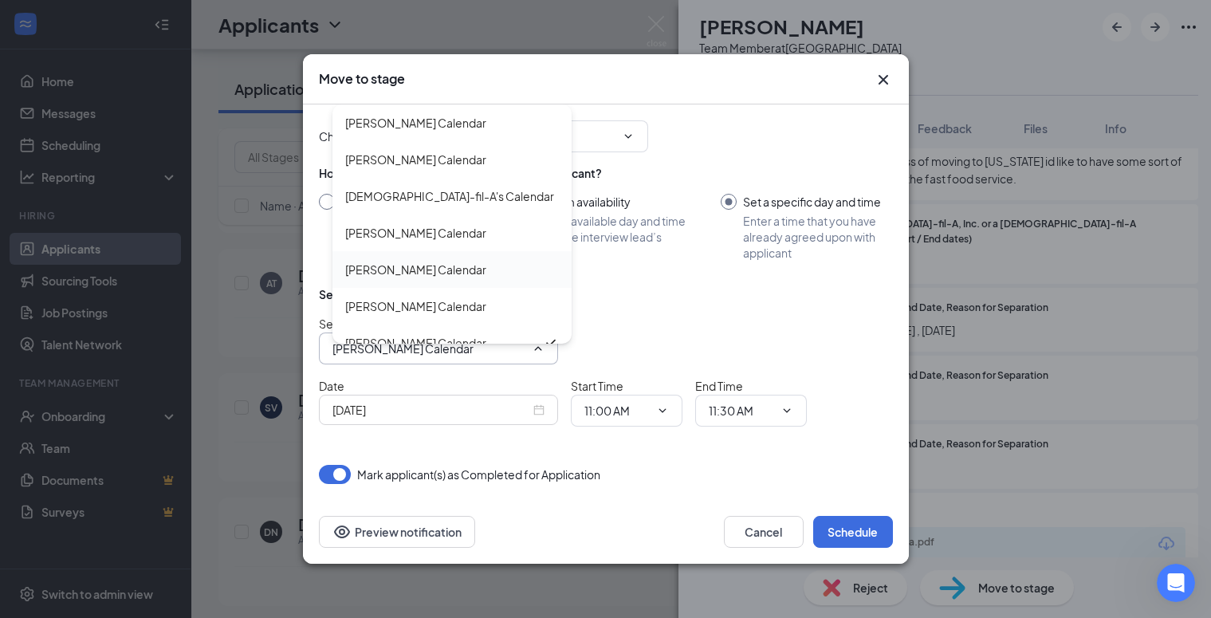
click at [411, 273] on div "[PERSON_NAME] Calendar" at bounding box center [415, 270] width 141 height 18
type input "[PERSON_NAME] Calendar"
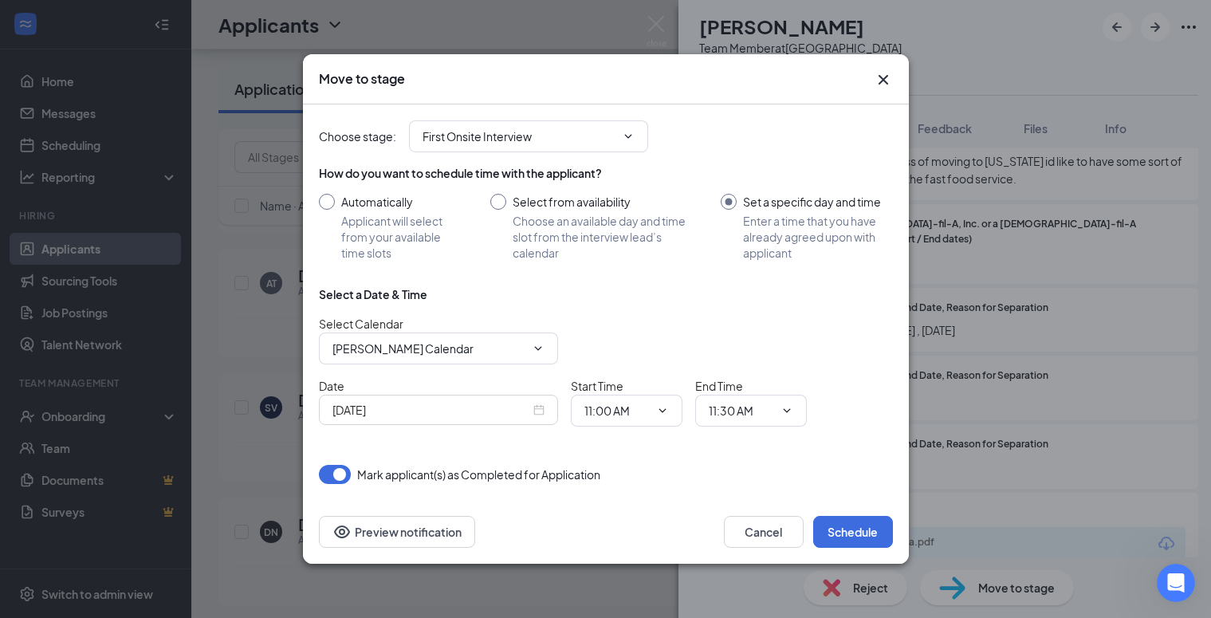
click at [538, 412] on div "[DATE]" at bounding box center [439, 410] width 212 height 18
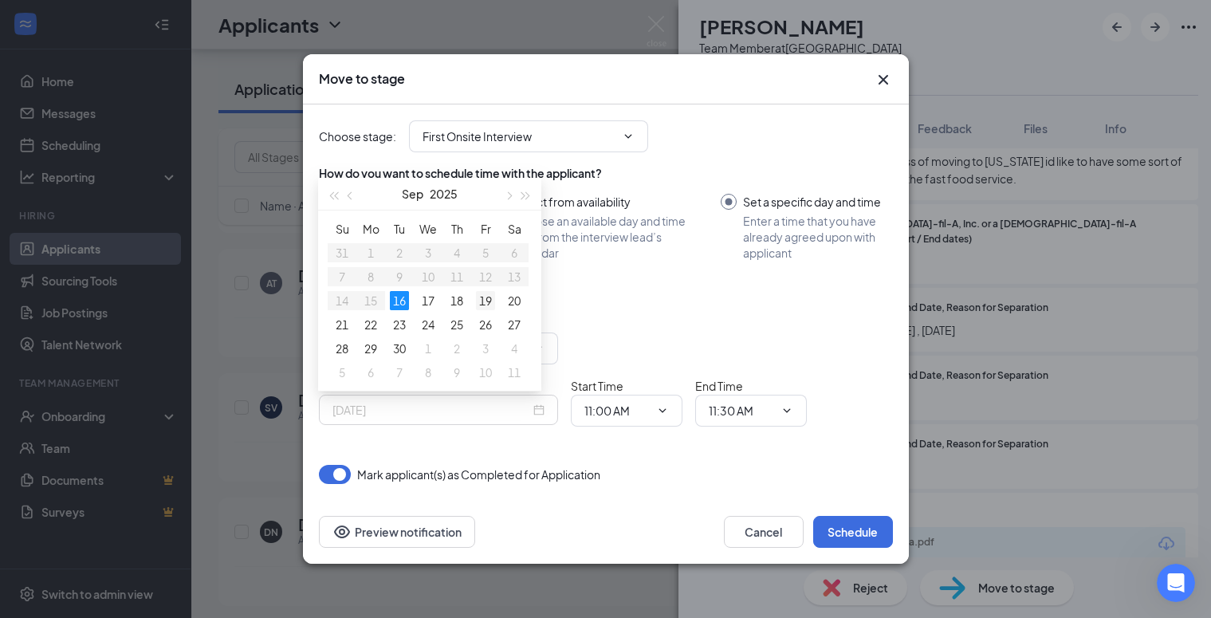
type input "[DATE]"
click at [486, 305] on div "19" at bounding box center [485, 300] width 19 height 19
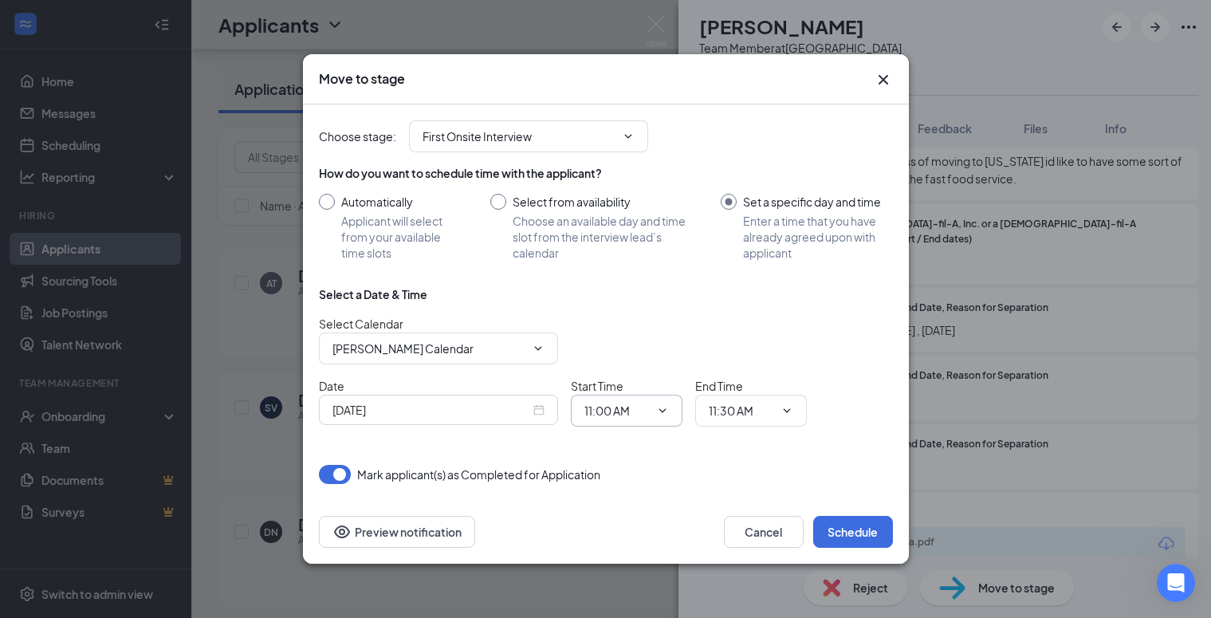
click at [612, 400] on span "11:00 AM" at bounding box center [627, 411] width 112 height 32
click at [597, 419] on input "11:00 AM" at bounding box center [617, 411] width 65 height 18
click at [616, 327] on div "03:00 PM" at bounding box center [620, 330] width 47 height 18
type input "03:00 PM"
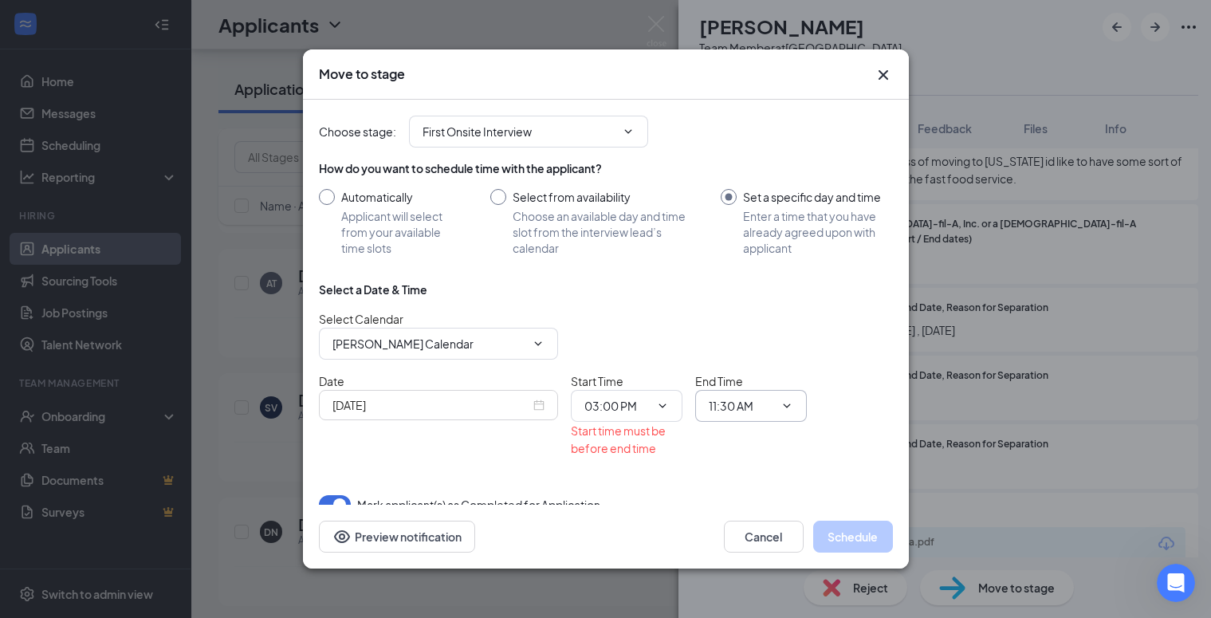
click at [725, 410] on input "11:30 AM" at bounding box center [741, 406] width 65 height 18
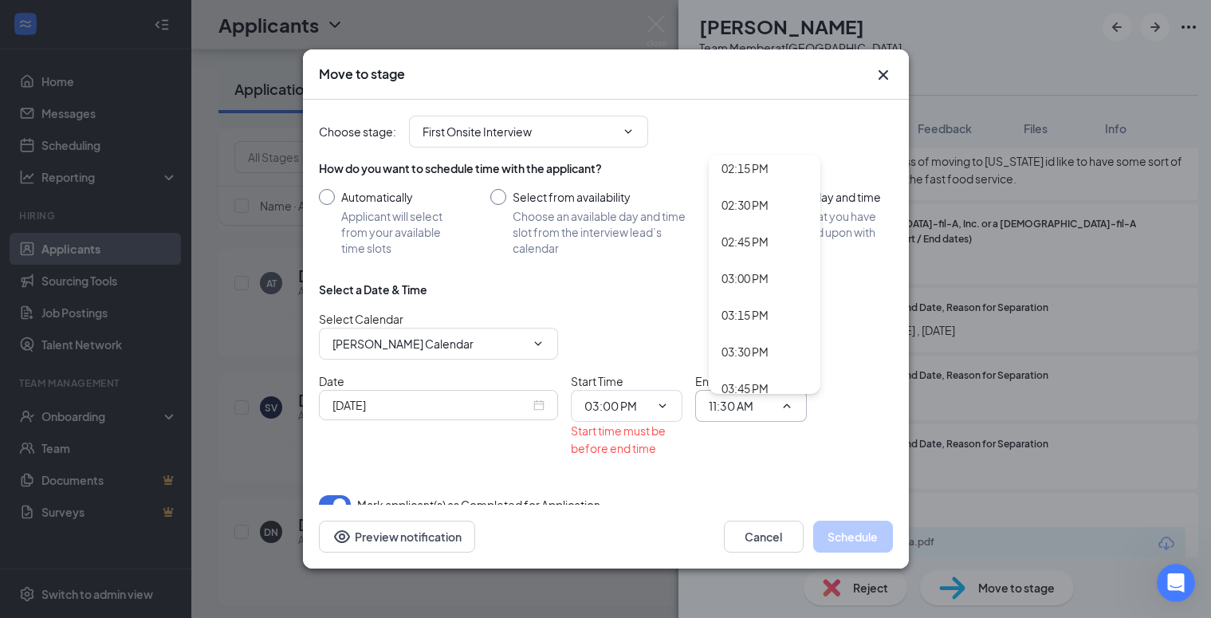
scroll to position [2099, 0]
click at [739, 351] on div "03:30 PM" at bounding box center [745, 349] width 47 height 18
type input "03:30 PM"
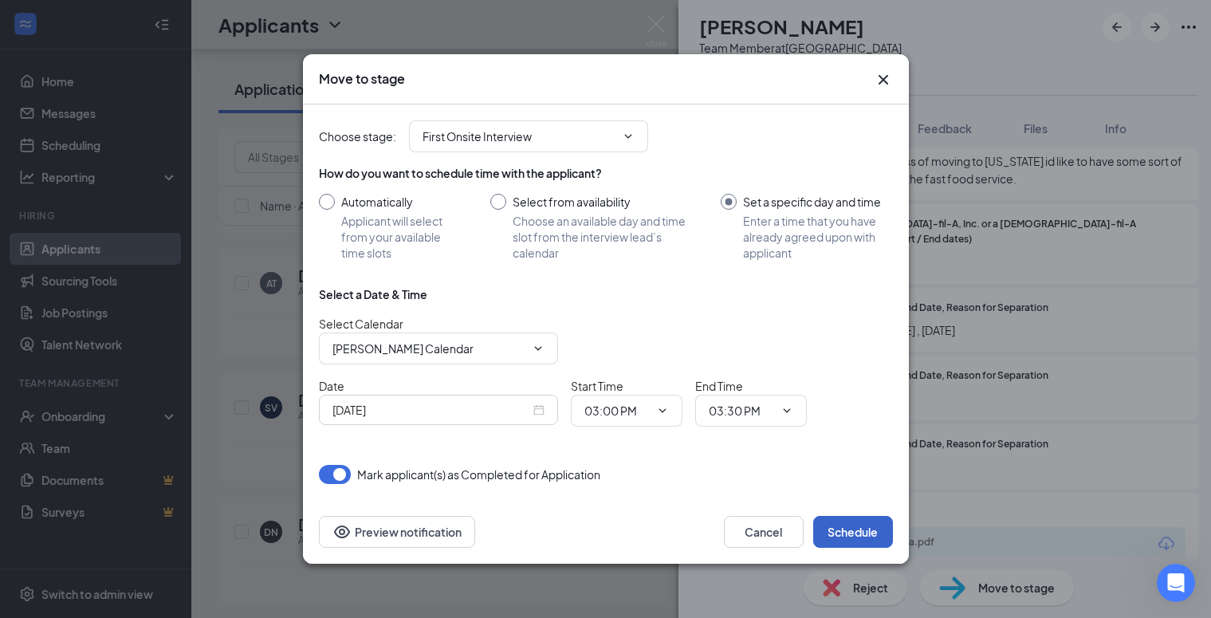
click at [861, 533] on button "Schedule" at bounding box center [853, 532] width 80 height 32
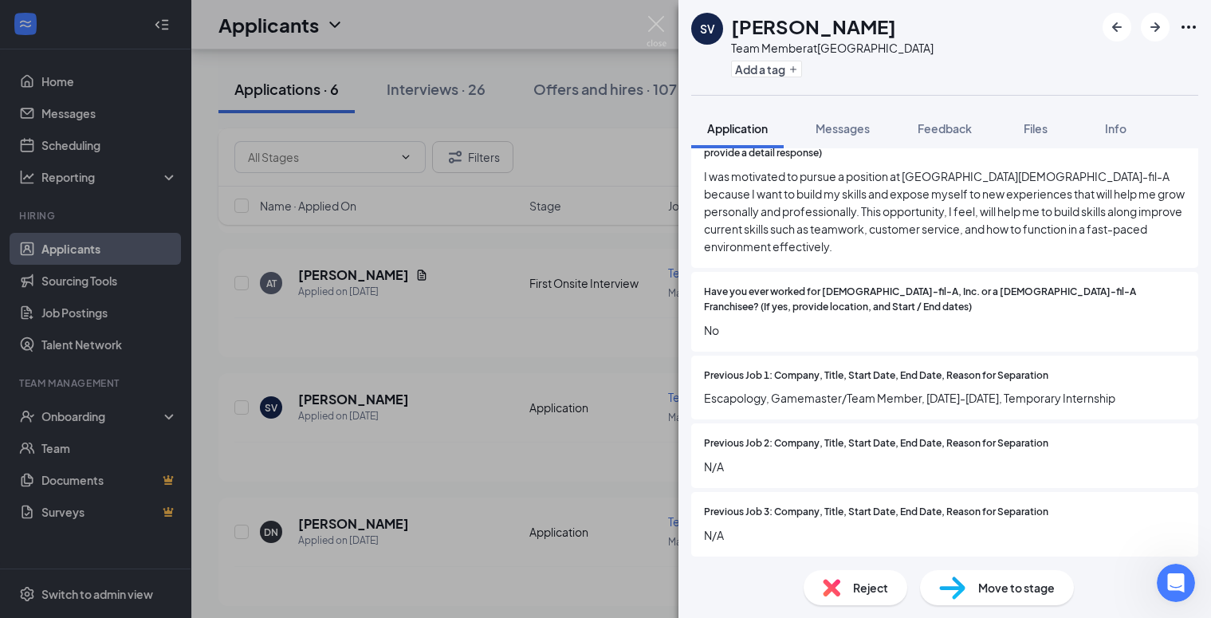
scroll to position [1178, 0]
click at [659, 25] on img at bounding box center [657, 31] width 20 height 31
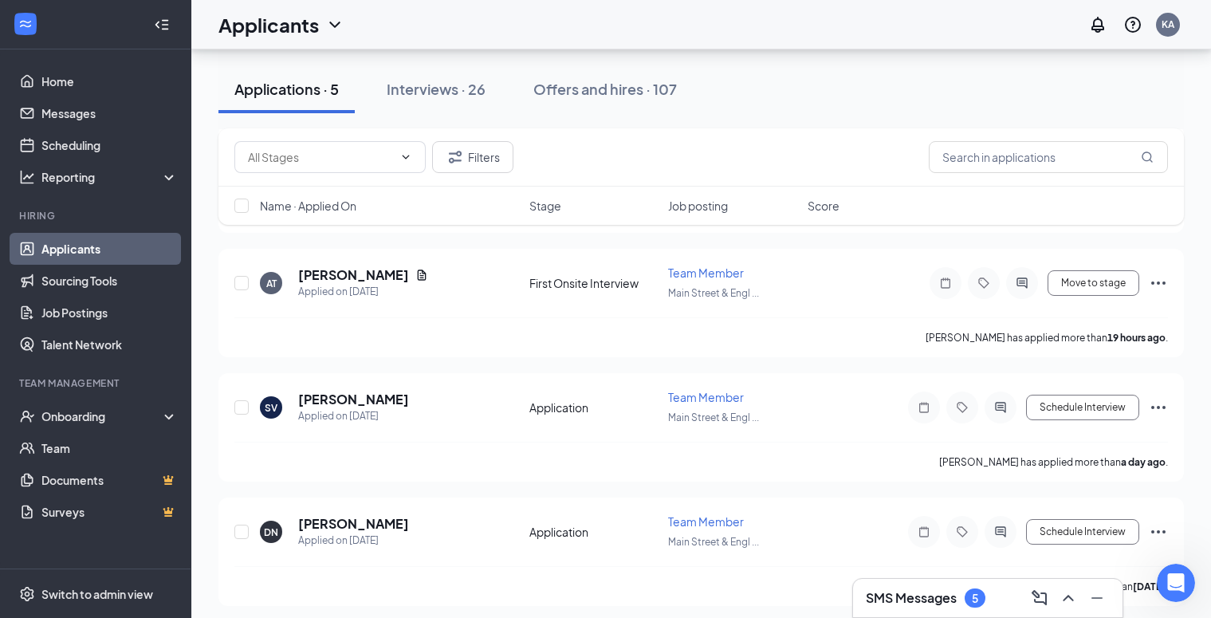
scroll to position [341, 0]
click at [428, 77] on button "Interviews · 26" at bounding box center [436, 89] width 131 height 48
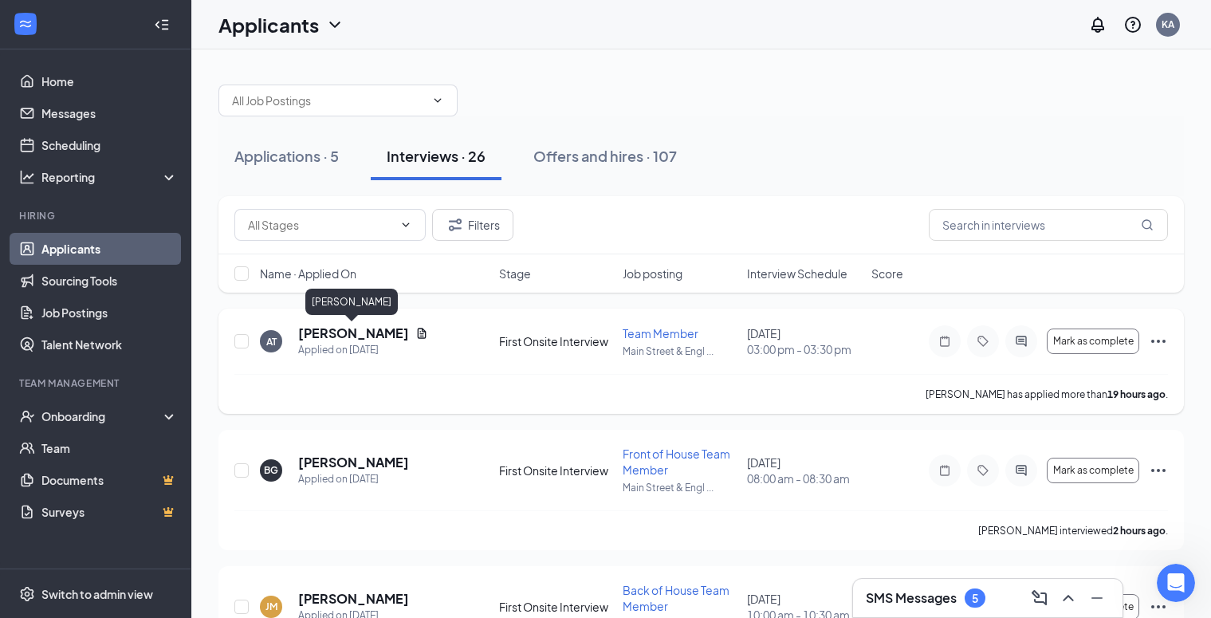
click at [352, 333] on h5 "[PERSON_NAME]" at bounding box center [353, 334] width 111 height 18
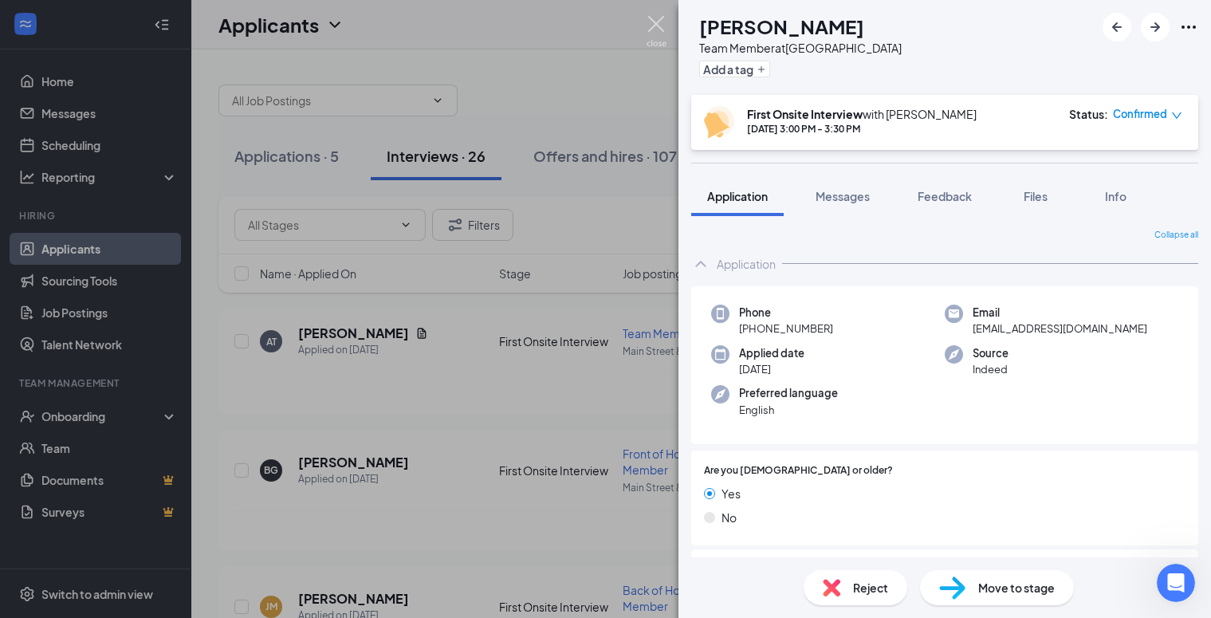
click at [664, 30] on img at bounding box center [657, 31] width 20 height 31
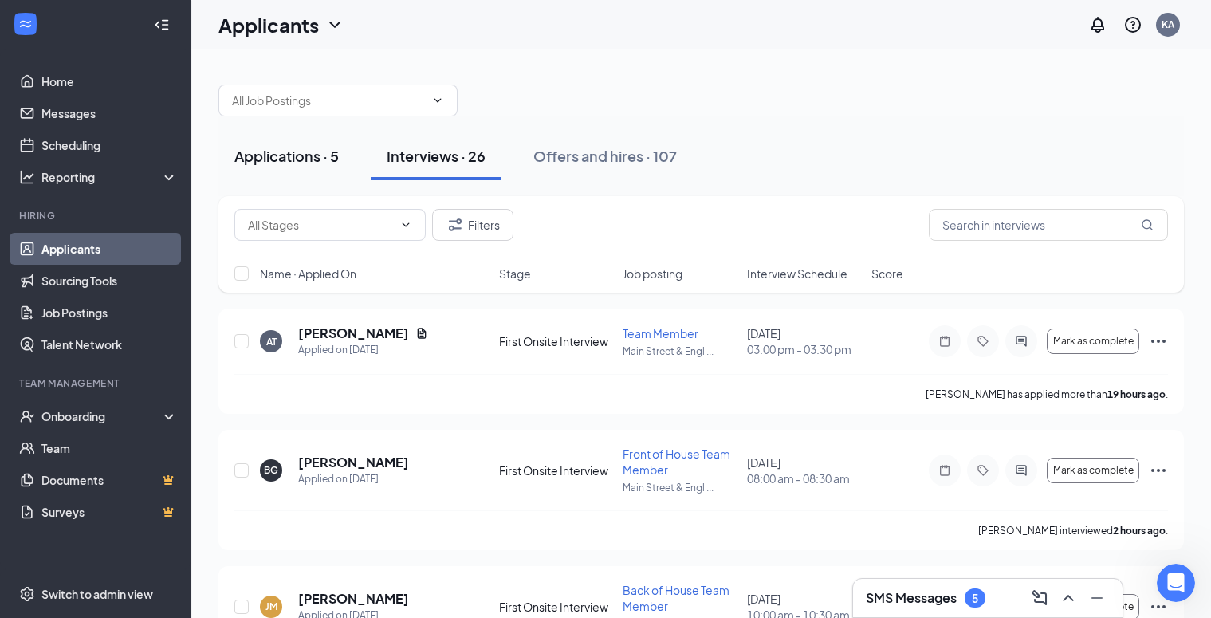
click at [269, 158] on div "Applications · 5" at bounding box center [286, 156] width 104 height 20
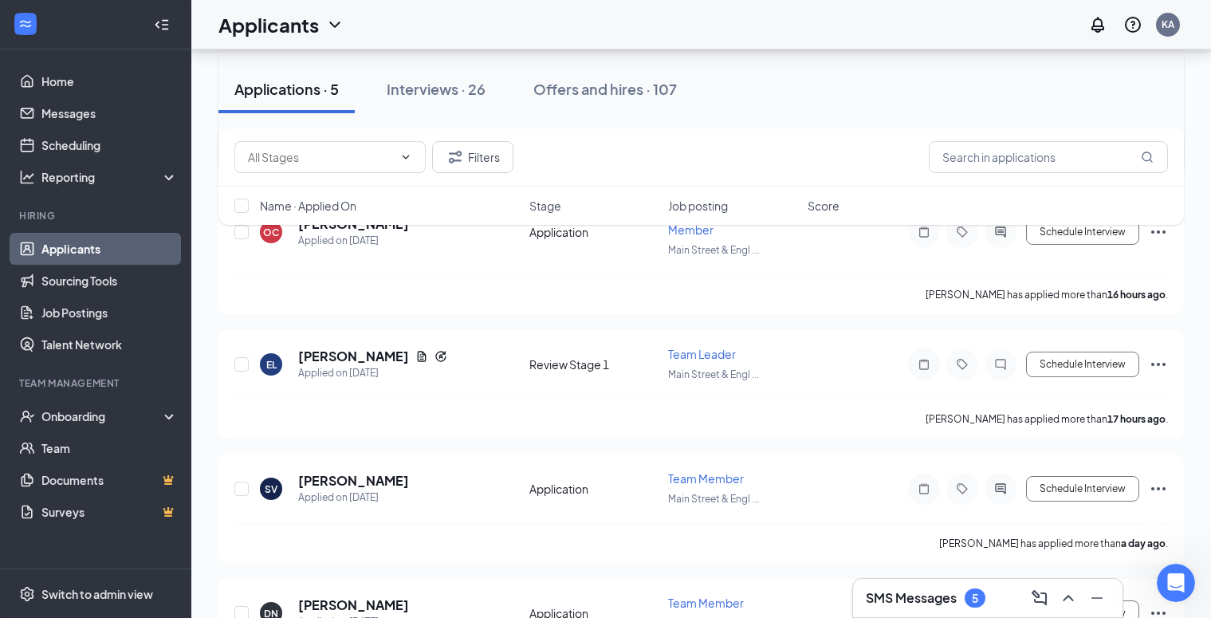
scroll to position [262, 0]
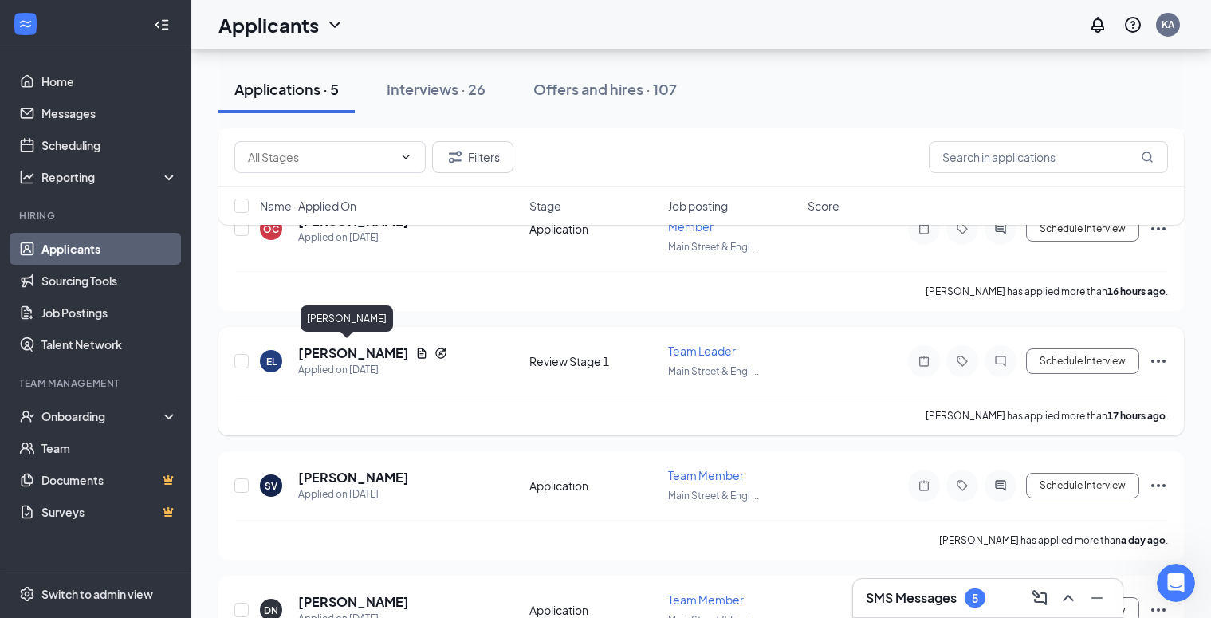
click at [313, 350] on h5 "[PERSON_NAME]" at bounding box center [353, 353] width 111 height 18
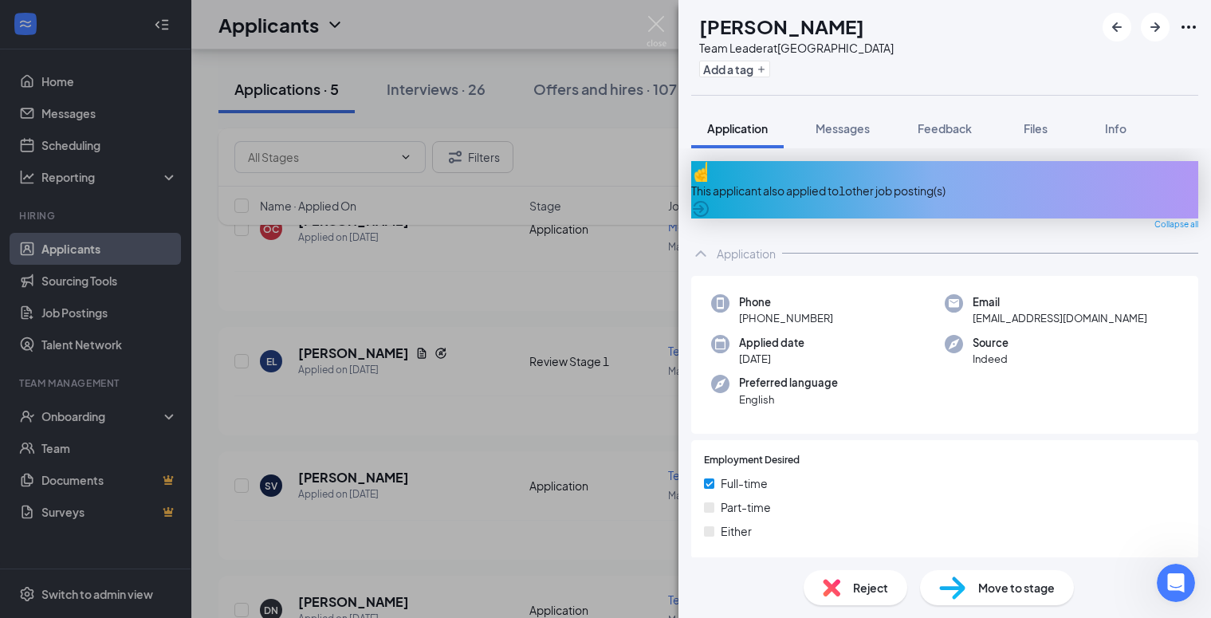
click at [996, 586] on span "Move to stage" at bounding box center [1016, 588] width 77 height 18
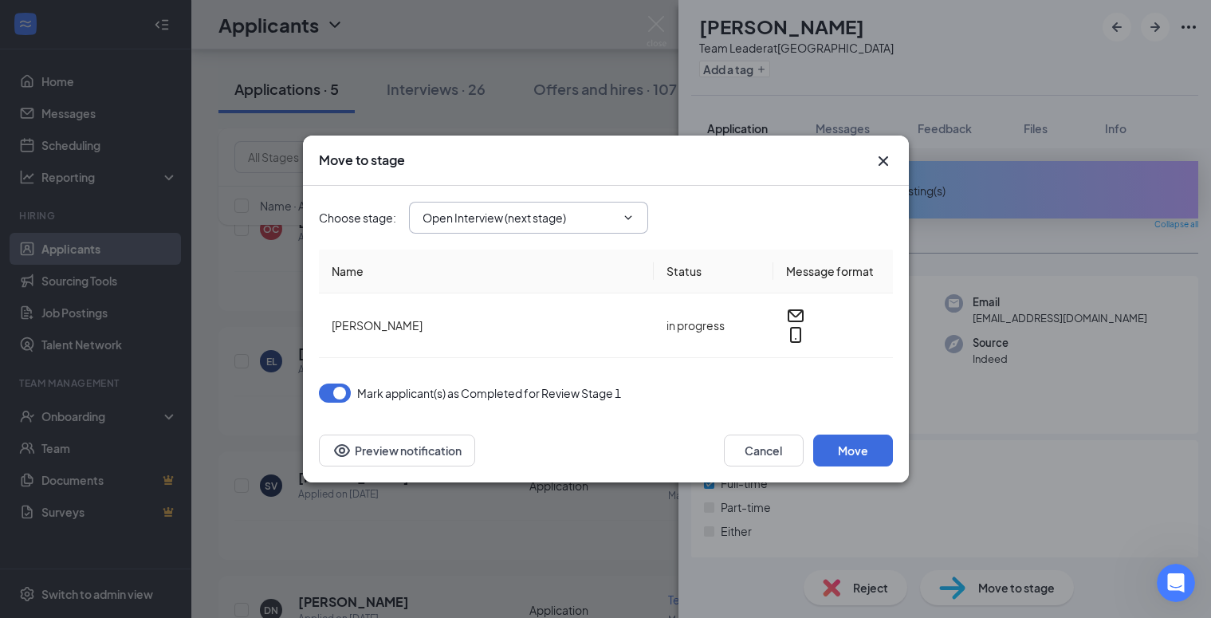
click at [515, 234] on span "Open Interview (next stage)" at bounding box center [528, 218] width 239 height 32
click at [481, 224] on input "Open Interview (next stage)" at bounding box center [519, 218] width 193 height 18
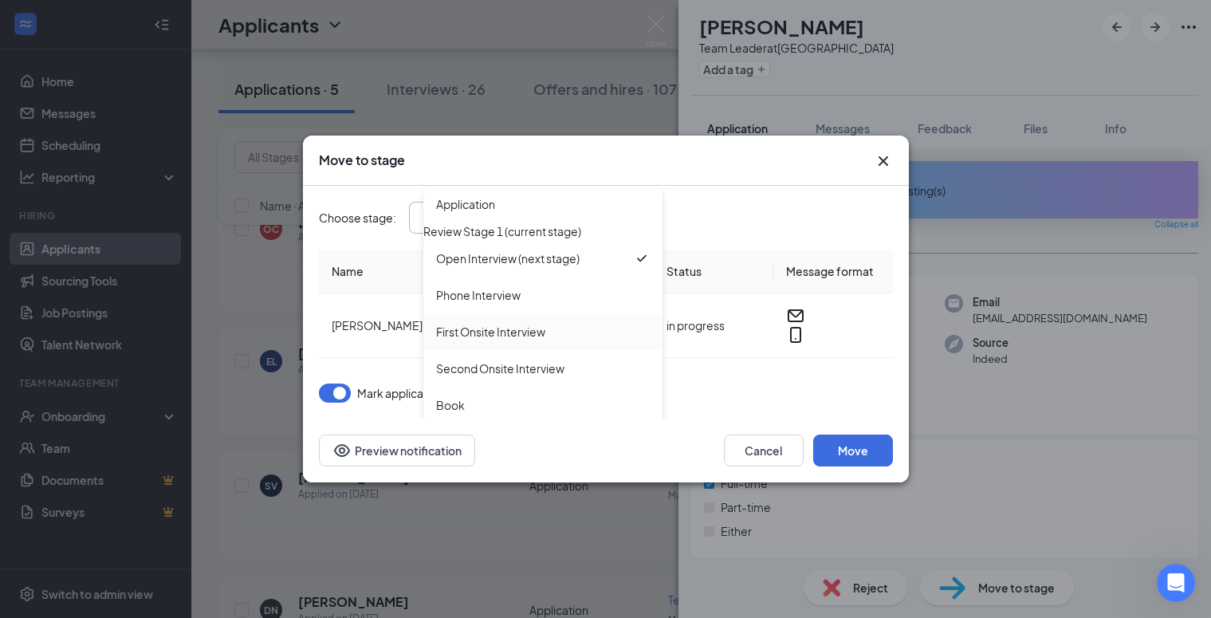
click at [477, 340] on div "First Onsite Interview" at bounding box center [490, 332] width 109 height 18
type input "First Onsite Interview"
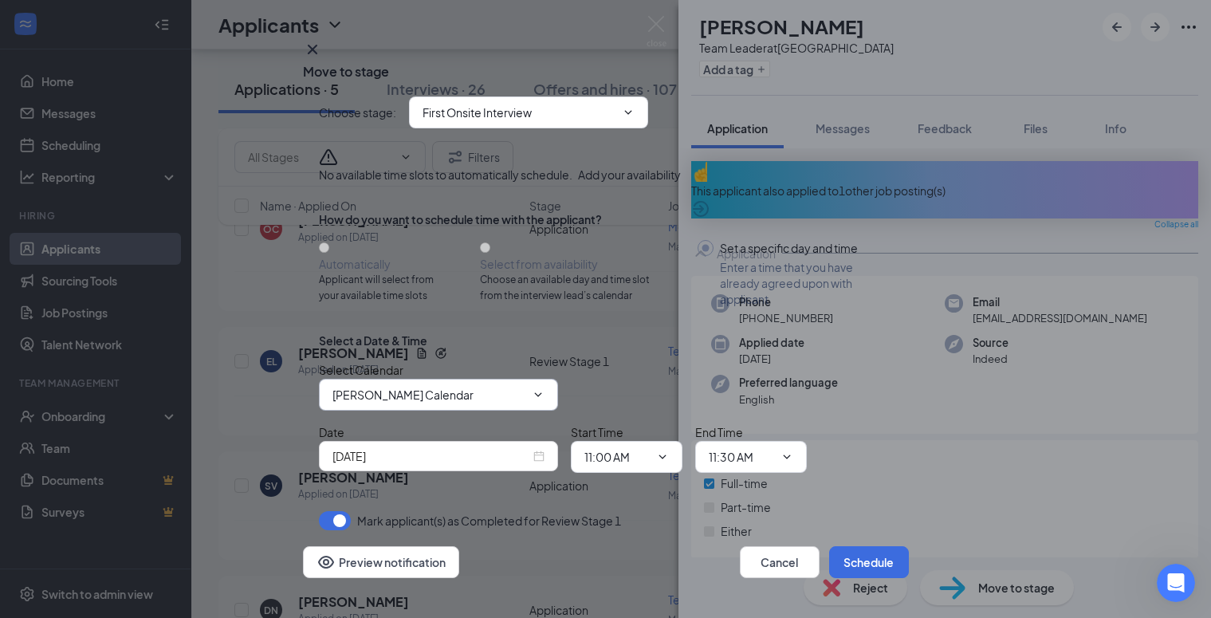
click at [433, 403] on input "[PERSON_NAME] Calendar" at bounding box center [429, 395] width 193 height 18
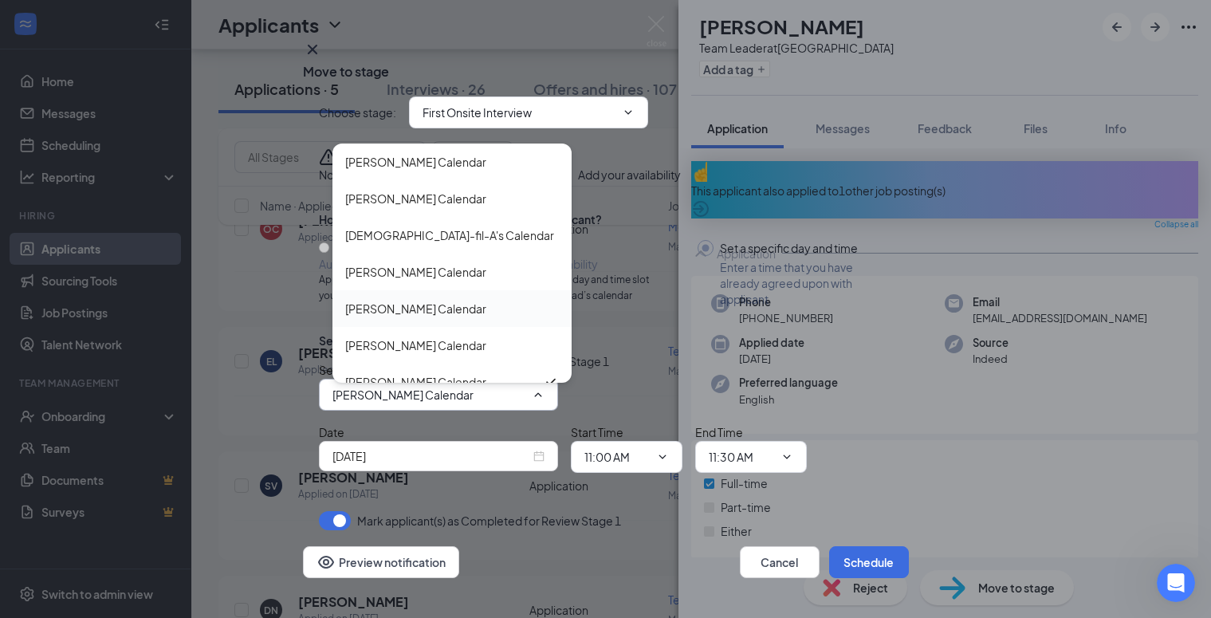
click at [406, 317] on div "[PERSON_NAME] Calendar" at bounding box center [415, 309] width 141 height 18
type input "[PERSON_NAME] Calendar"
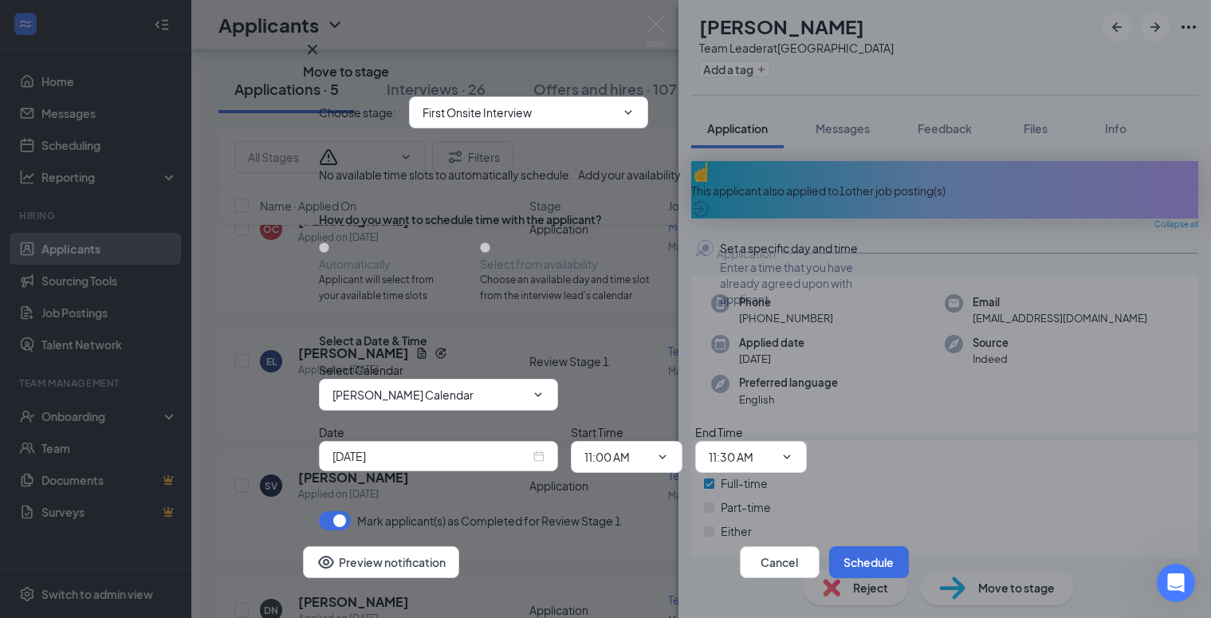
click at [449, 465] on input "[DATE]" at bounding box center [432, 456] width 198 height 18
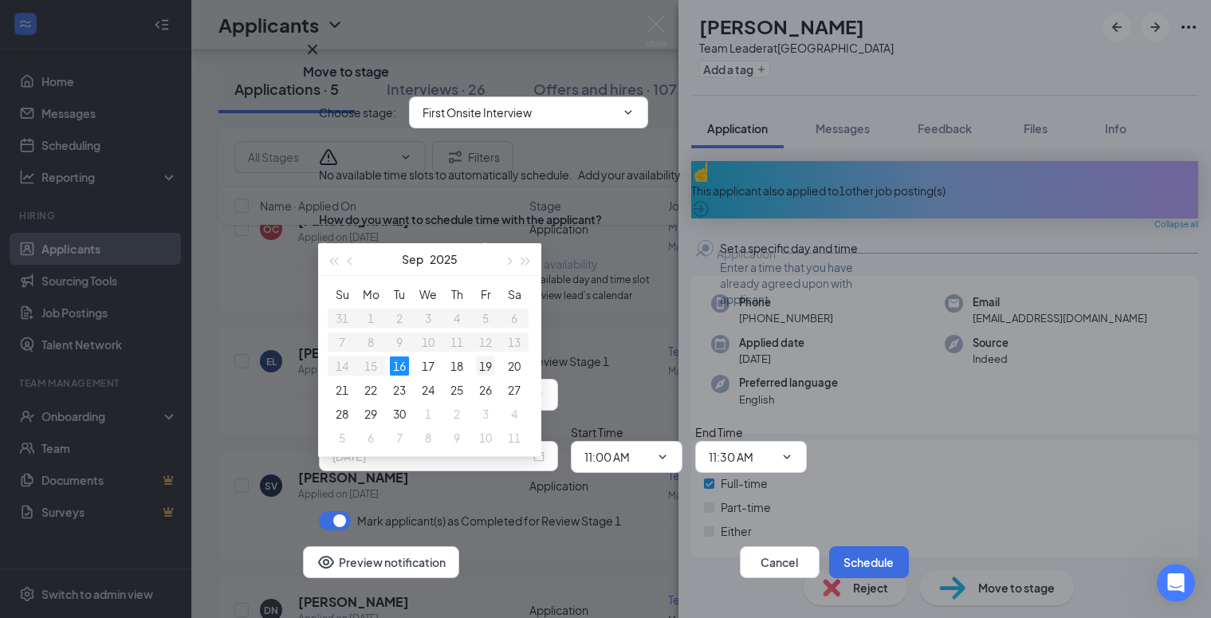
type input "[DATE]"
click at [482, 364] on div "19" at bounding box center [485, 365] width 19 height 19
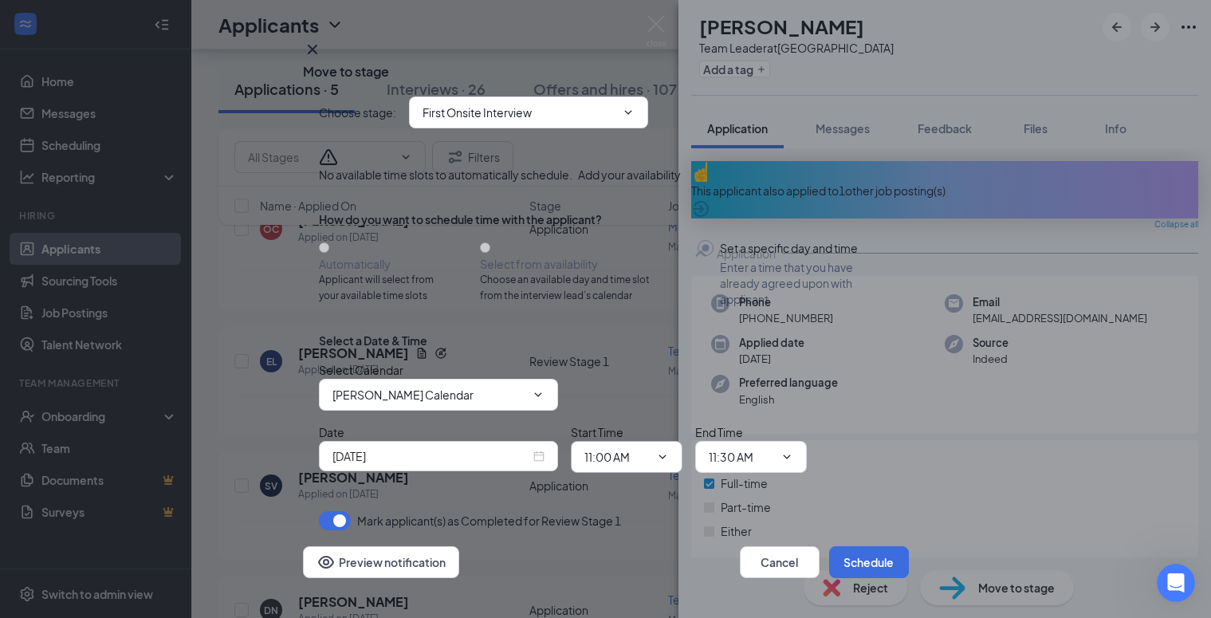
click at [599, 466] on input "11:00 AM" at bounding box center [617, 457] width 65 height 18
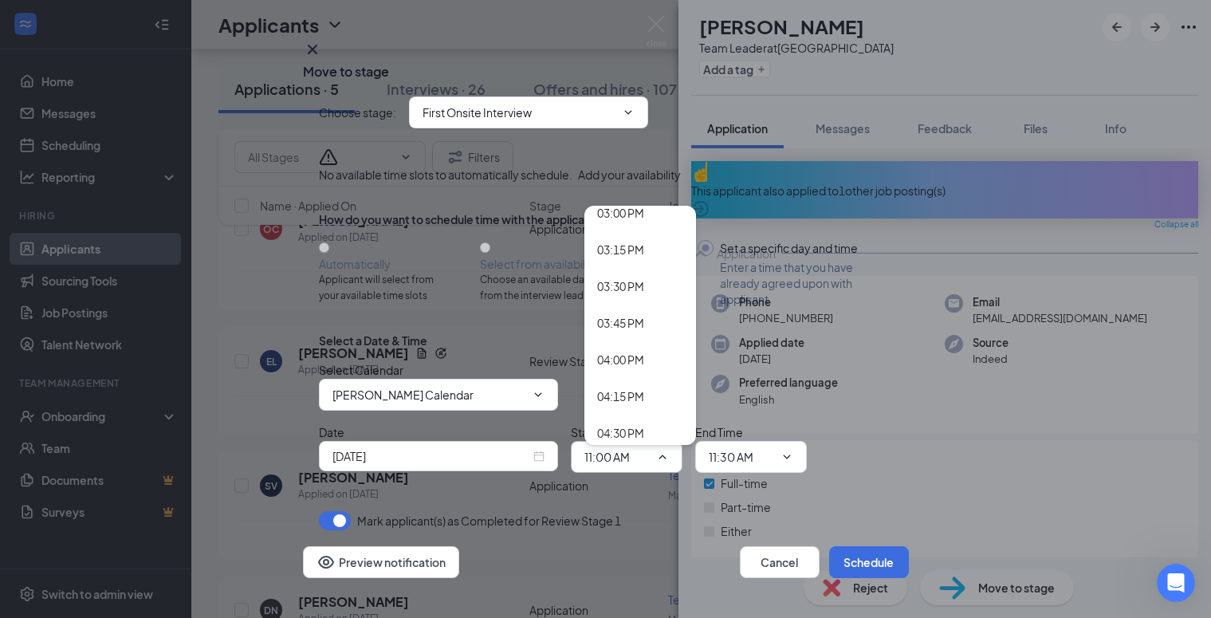
scroll to position [2213, 0]
click at [612, 368] on div "04:00 PM" at bounding box center [620, 359] width 47 height 18
type input "04:00 PM"
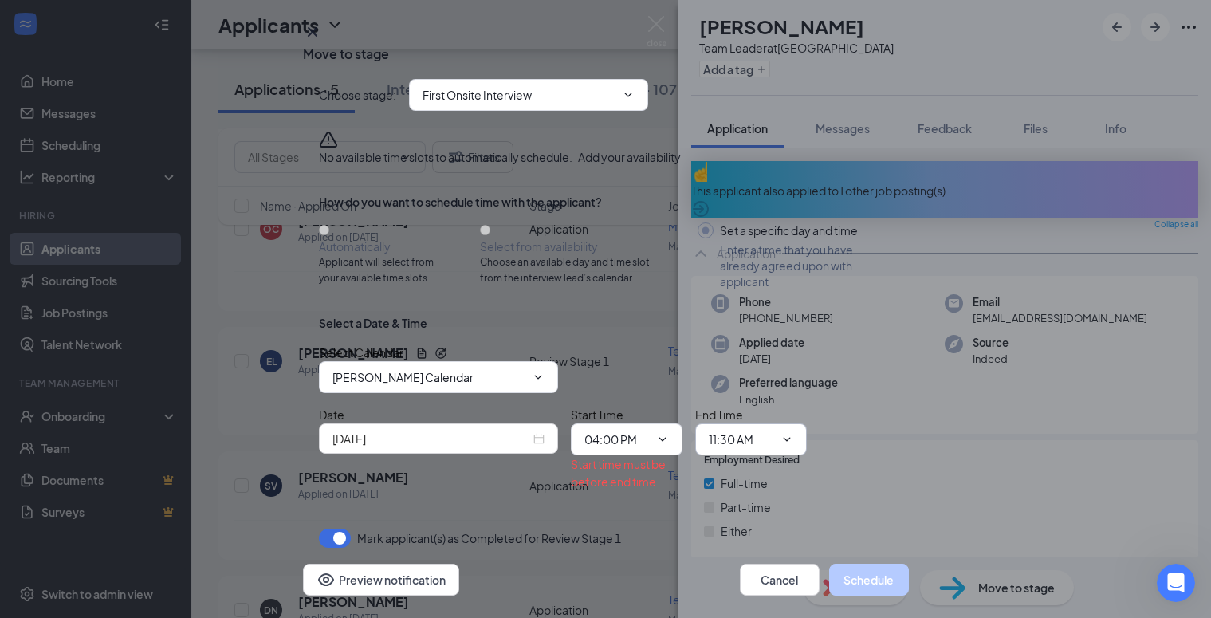
click at [729, 448] on input "11:30 AM" at bounding box center [741, 440] width 65 height 18
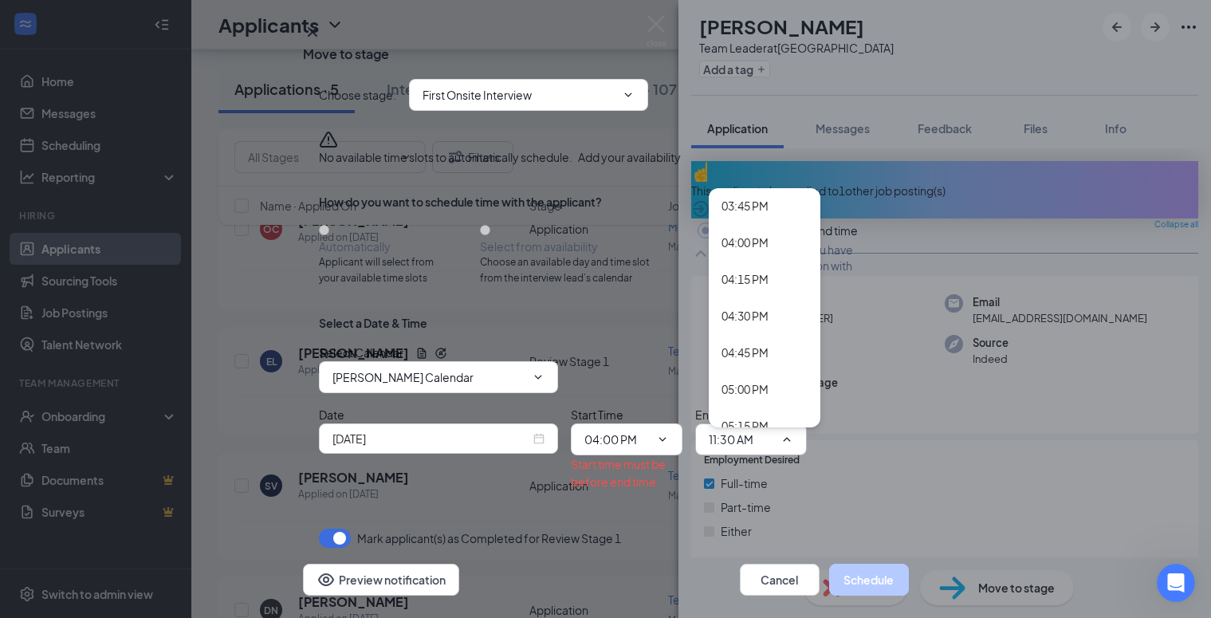
scroll to position [2324, 0]
click at [726, 312] on div "04:30 PM" at bounding box center [745, 303] width 47 height 18
type input "04:30 PM"
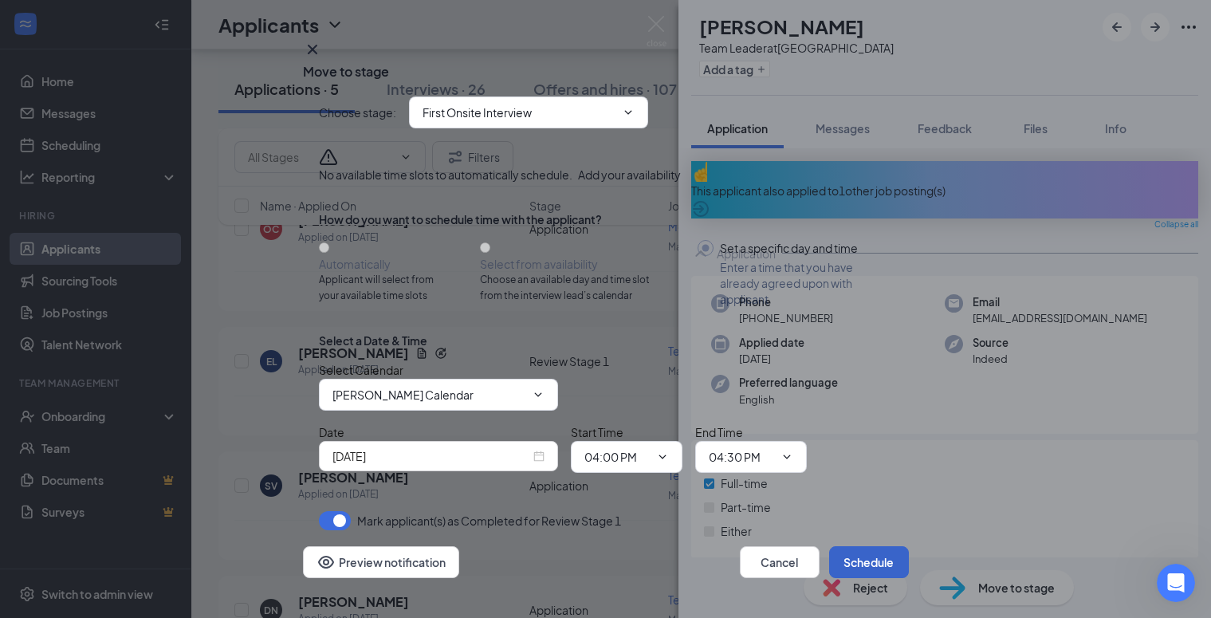
click at [847, 546] on button "Schedule" at bounding box center [869, 562] width 80 height 32
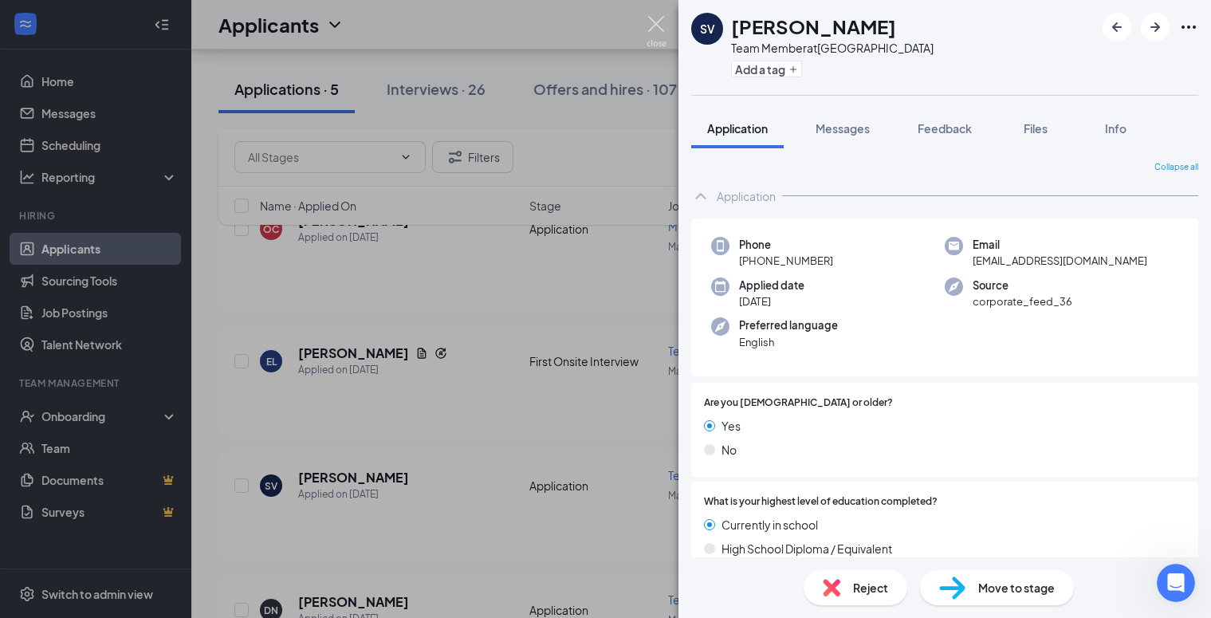
click at [655, 23] on img at bounding box center [657, 31] width 20 height 31
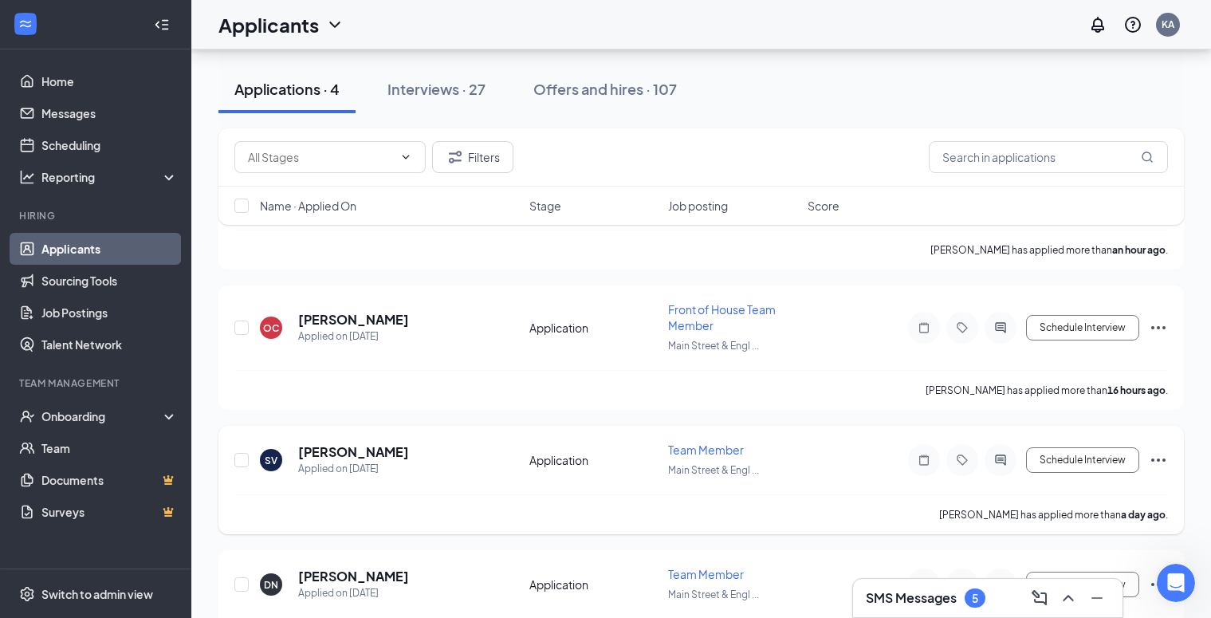
scroll to position [162, 0]
click at [340, 325] on h5 "[PERSON_NAME]" at bounding box center [353, 322] width 111 height 18
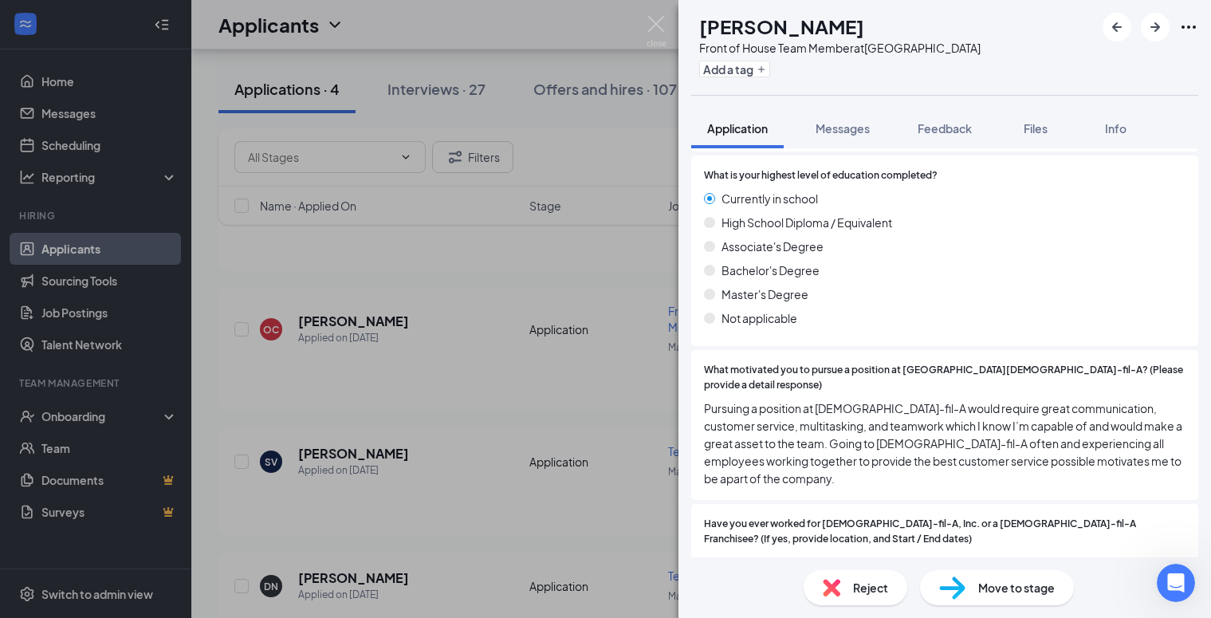
scroll to position [1044, 0]
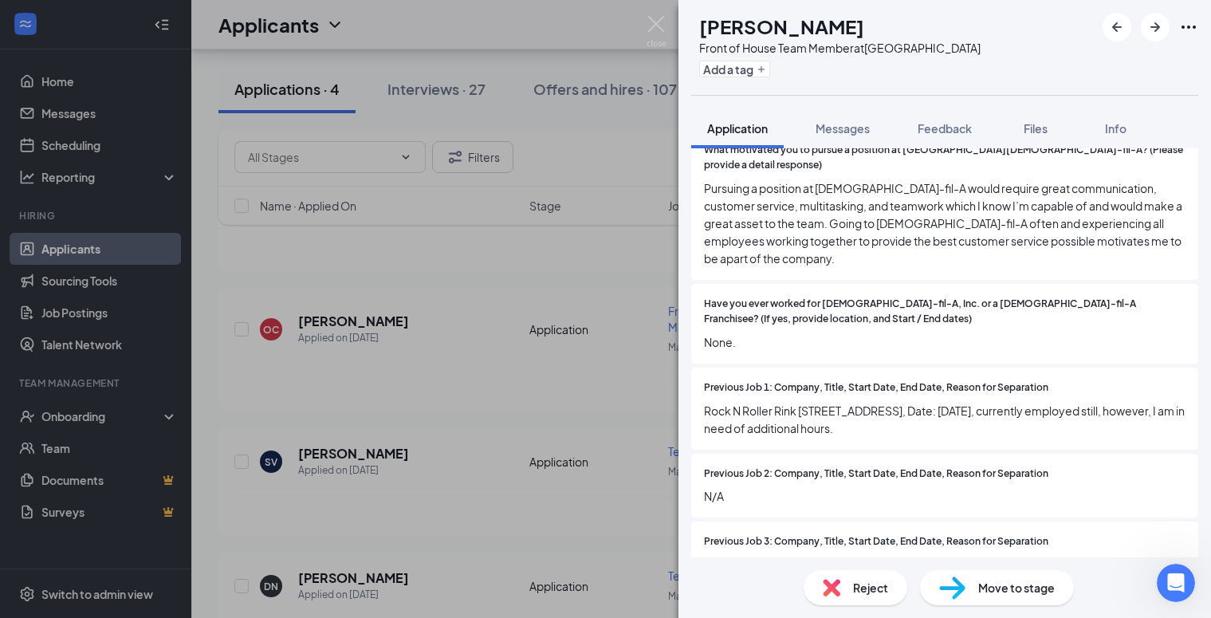
click at [860, 598] on div "Reject" at bounding box center [856, 587] width 104 height 35
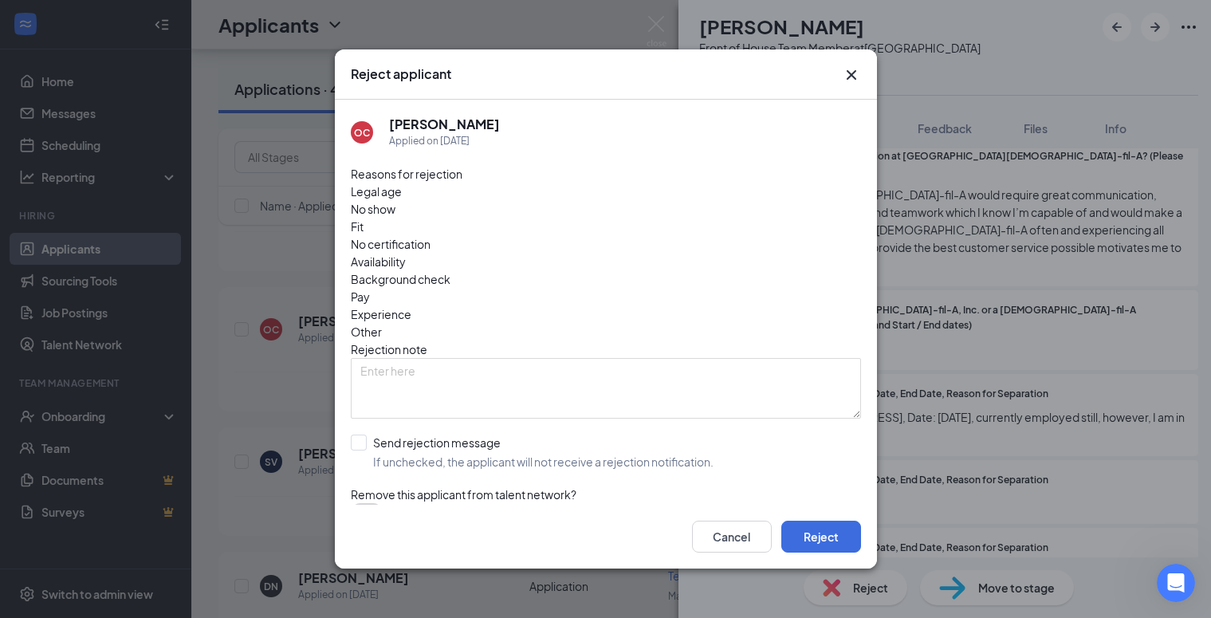
click at [406, 253] on span "Availability" at bounding box center [378, 262] width 55 height 18
click at [360, 435] on input "Send rejection message If unchecked, the applicant will not receive a rejection…" at bounding box center [532, 452] width 363 height 35
checkbox input "true"
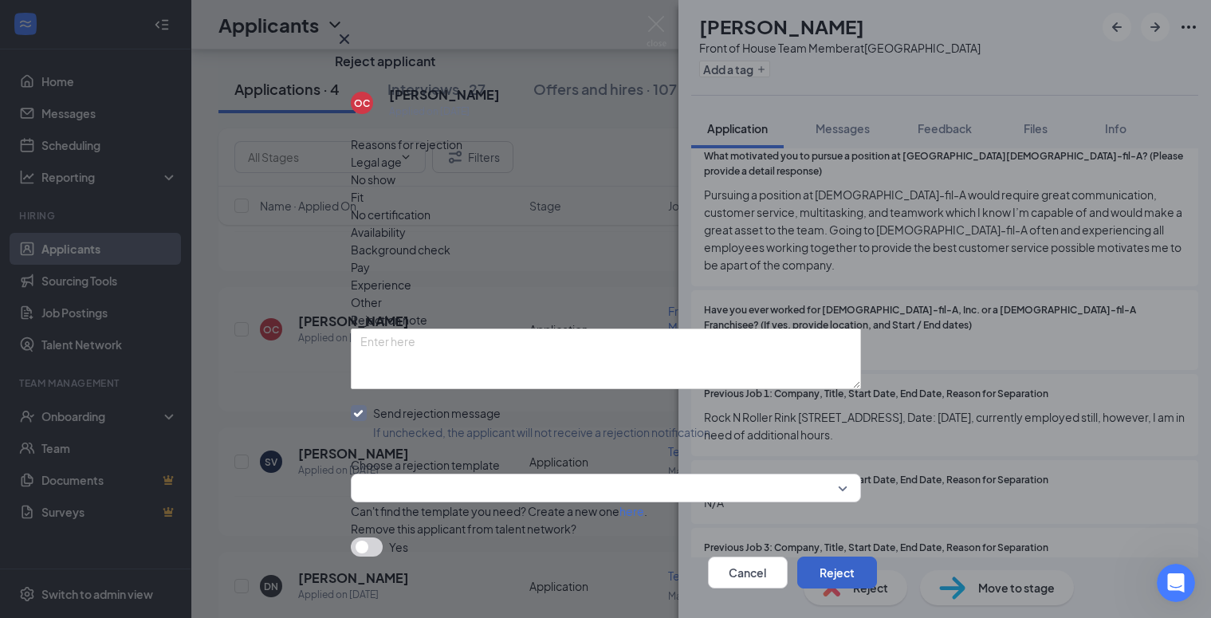
click at [806, 557] on button "Reject" at bounding box center [837, 573] width 80 height 32
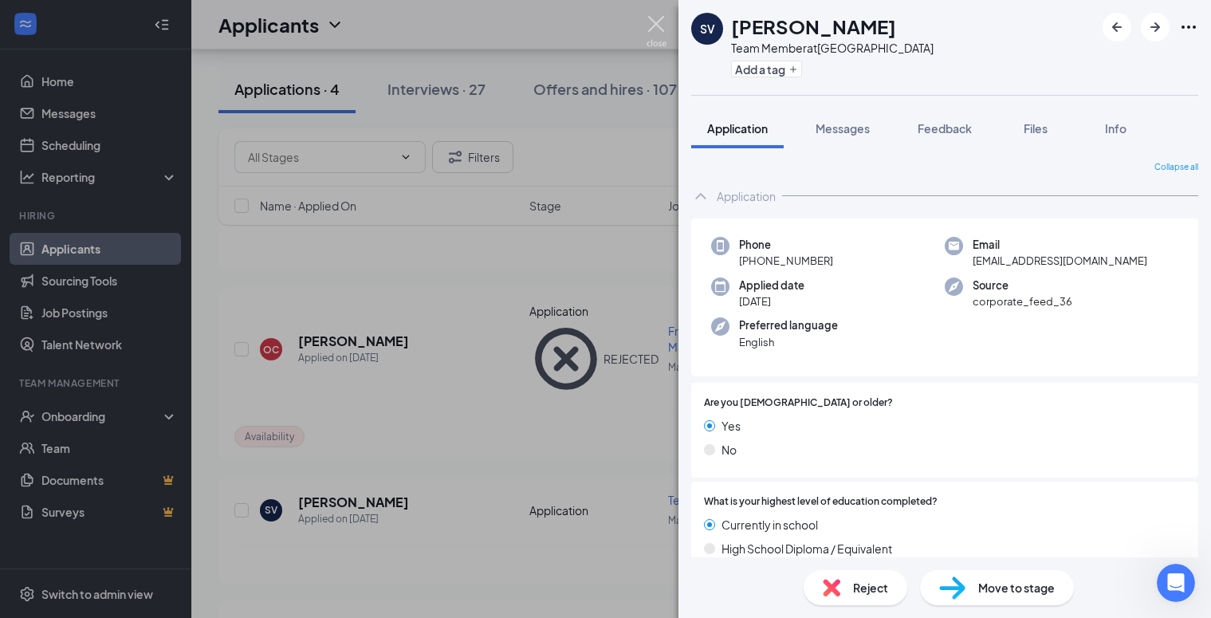
click at [655, 24] on img at bounding box center [657, 31] width 20 height 31
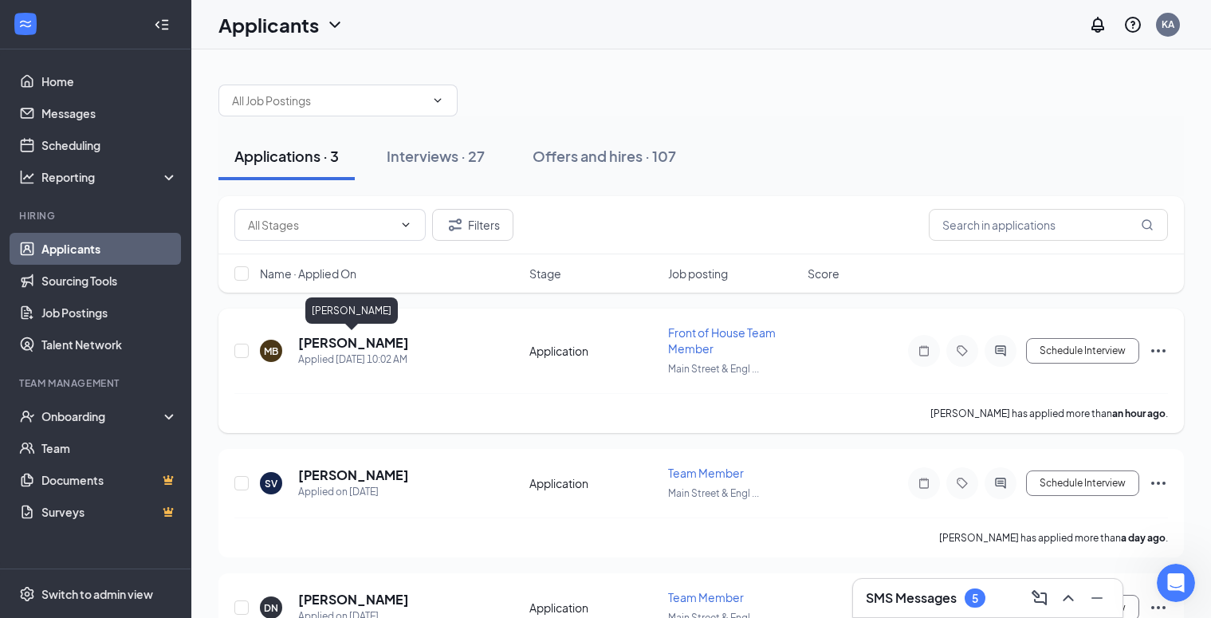
click at [357, 340] on h5 "[PERSON_NAME]" at bounding box center [353, 343] width 111 height 18
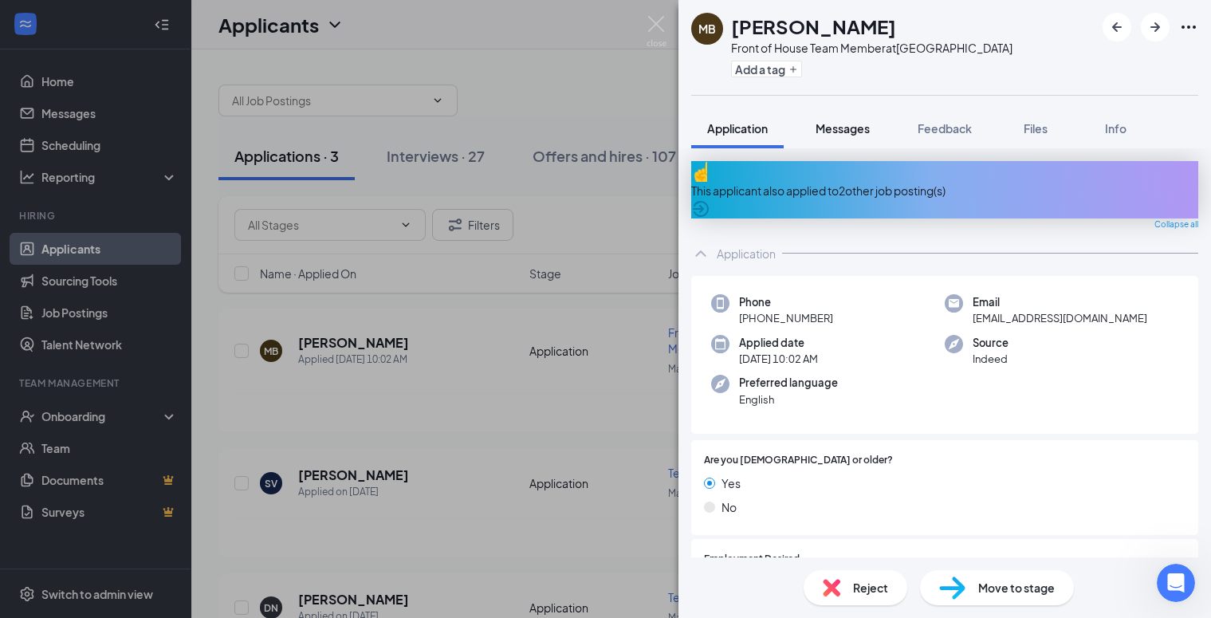
click at [837, 121] on span "Messages" at bounding box center [843, 128] width 54 height 14
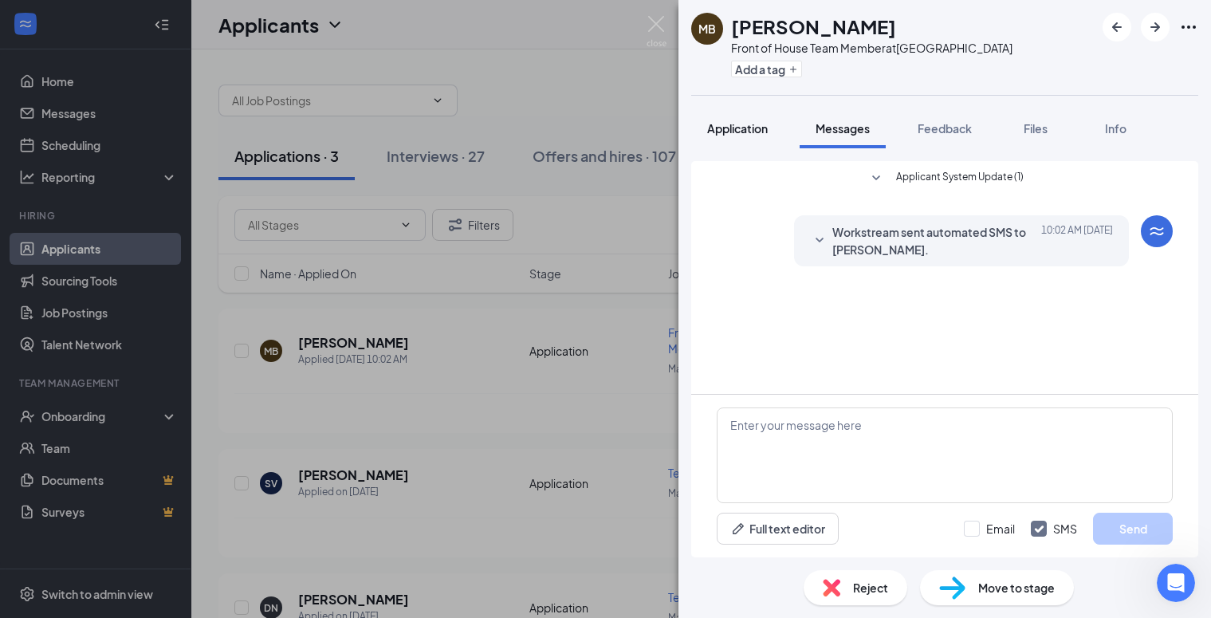
click at [738, 130] on span "Application" at bounding box center [737, 128] width 61 height 14
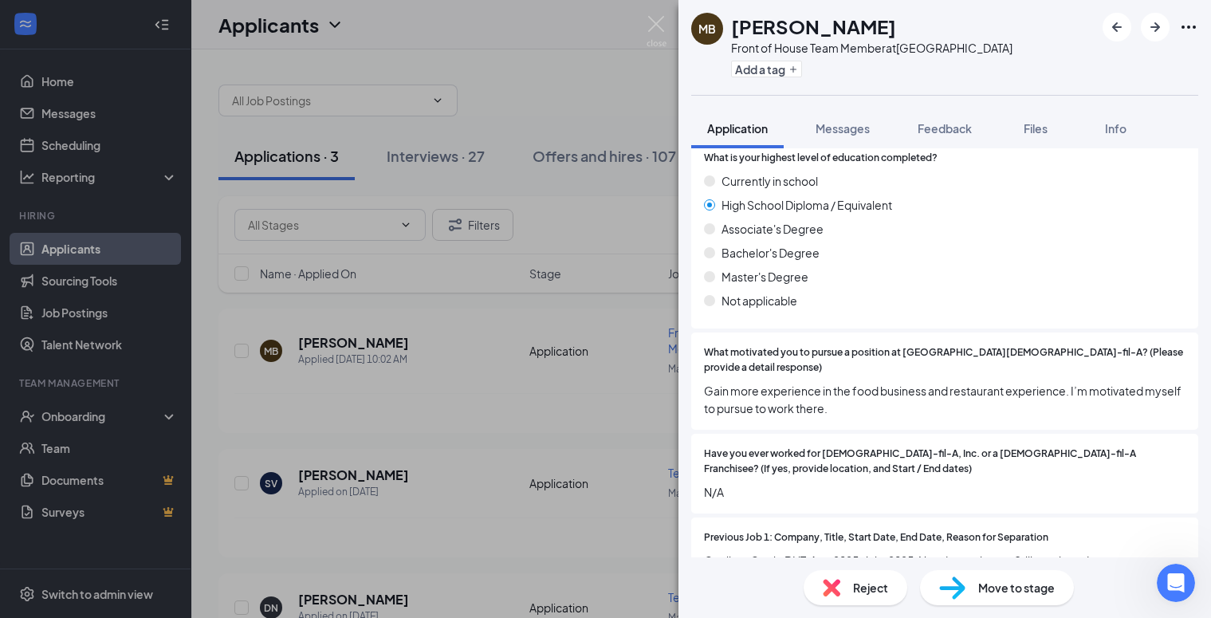
scroll to position [903, 0]
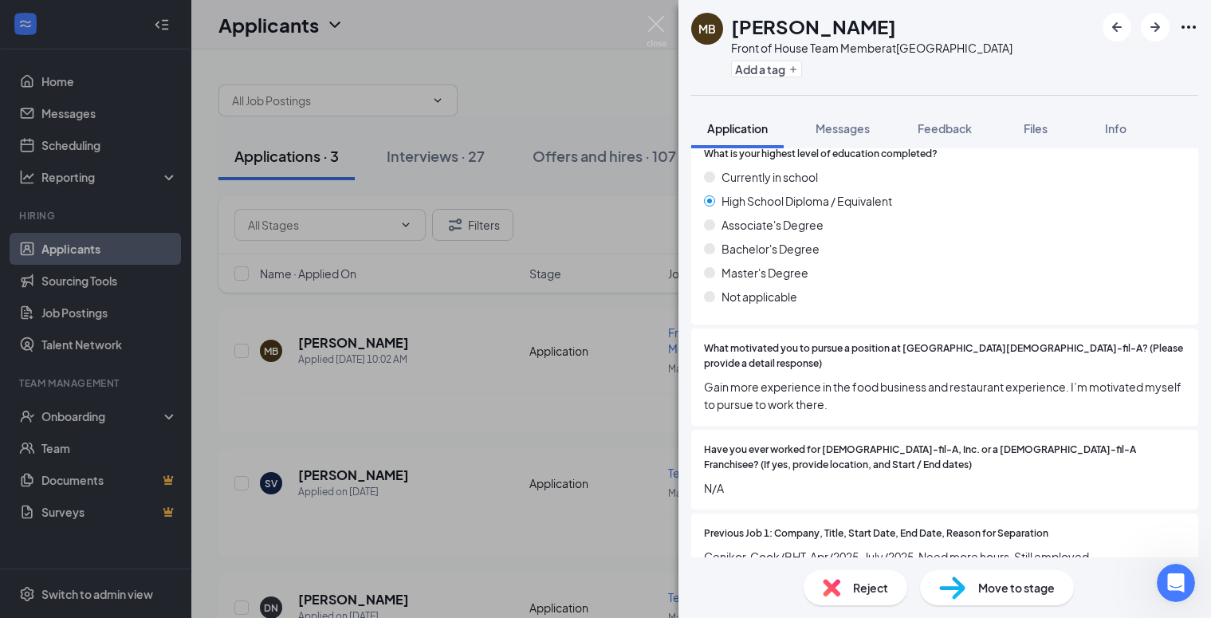
click at [998, 589] on span "Move to stage" at bounding box center [1016, 588] width 77 height 18
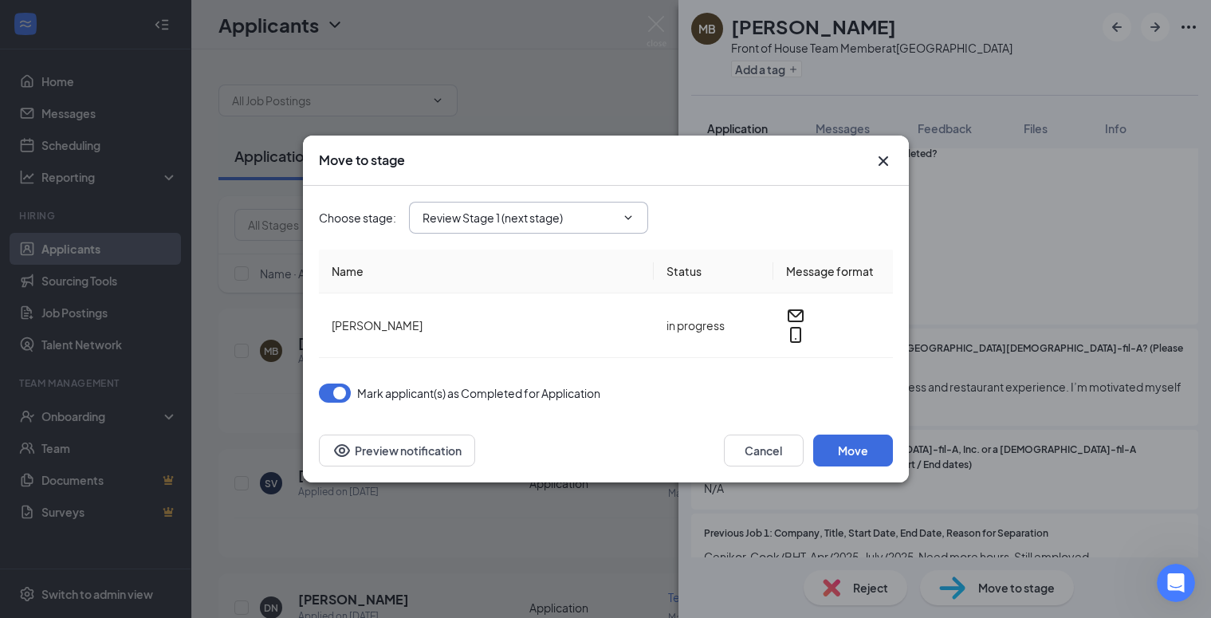
click at [462, 226] on input "Review Stage 1 (next stage)" at bounding box center [519, 218] width 193 height 18
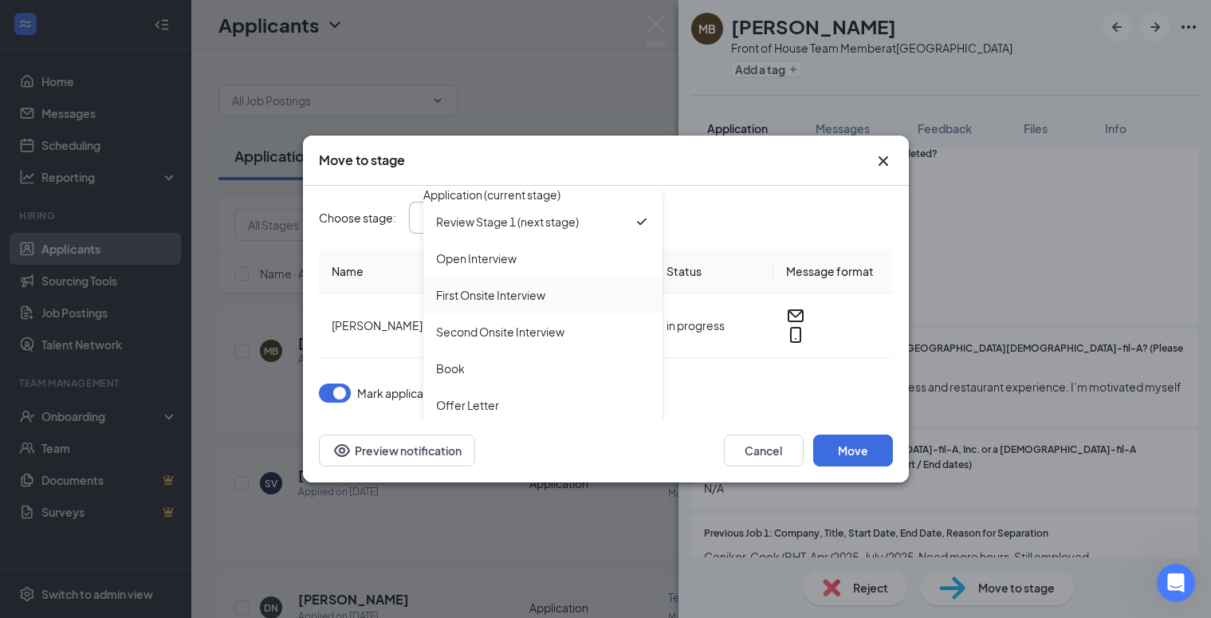
click at [459, 304] on div "First Onsite Interview" at bounding box center [490, 295] width 109 height 18
type input "First Onsite Interview"
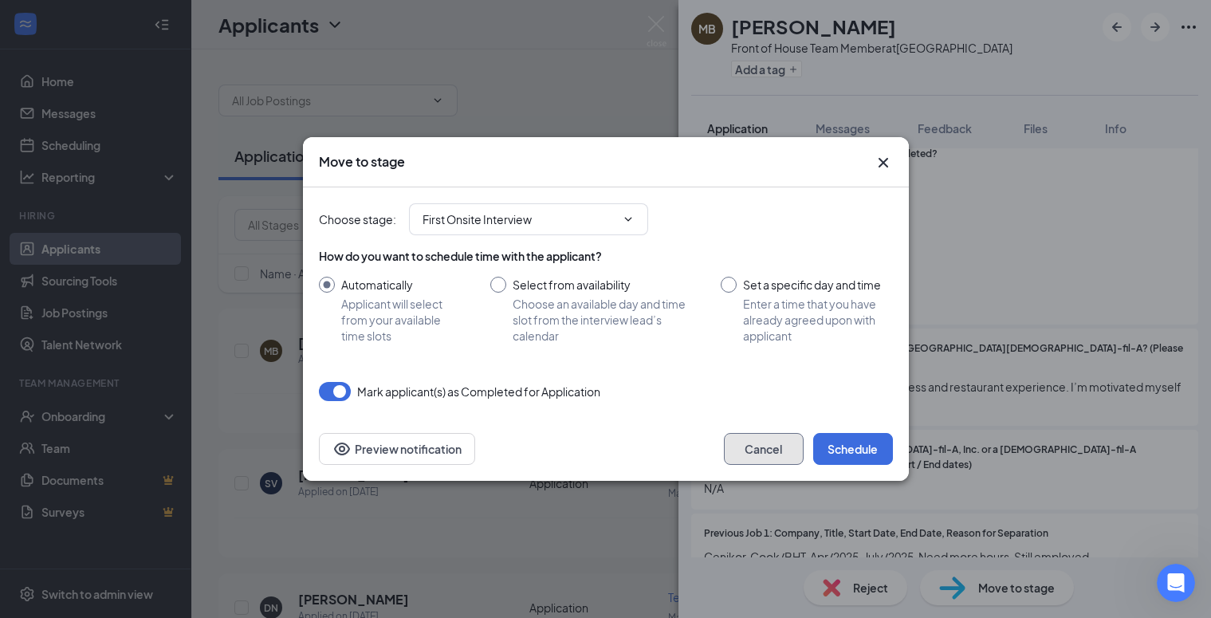
click at [738, 452] on button "Cancel" at bounding box center [764, 449] width 80 height 32
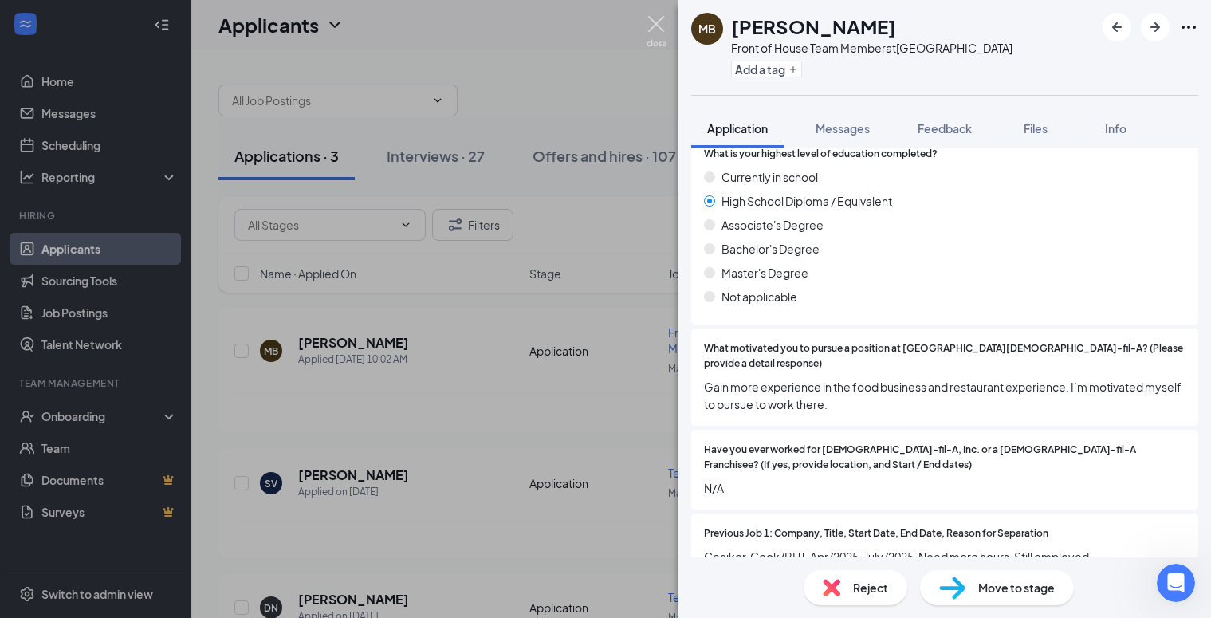
click at [655, 24] on img at bounding box center [657, 31] width 20 height 31
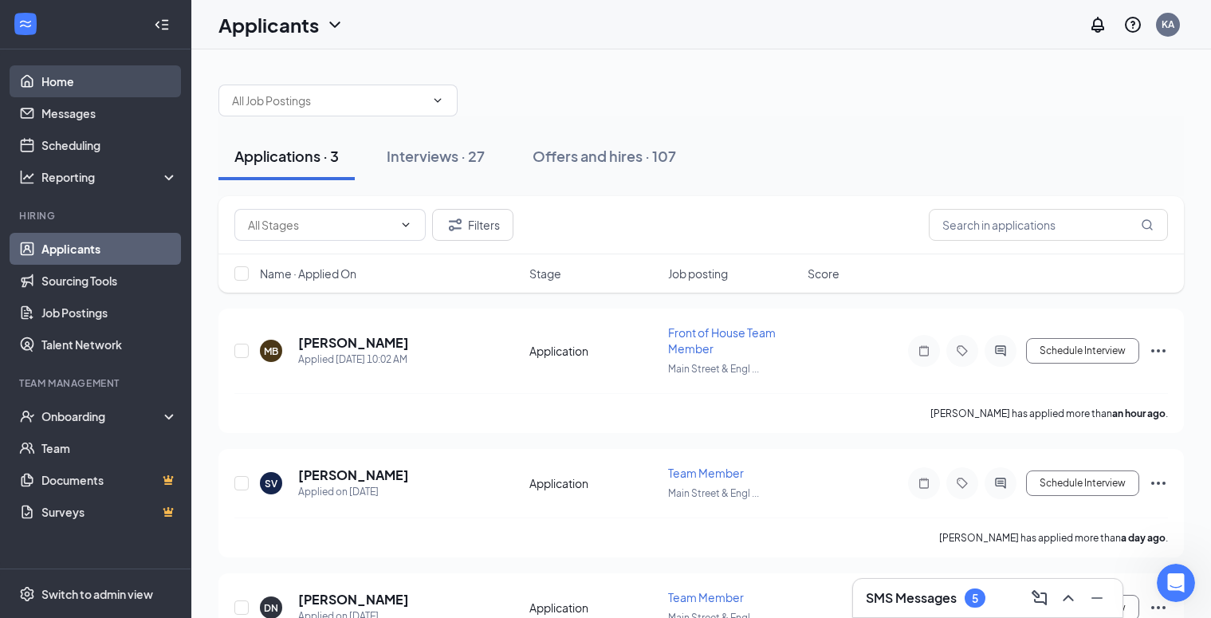
click at [60, 89] on link "Home" at bounding box center [109, 81] width 136 height 32
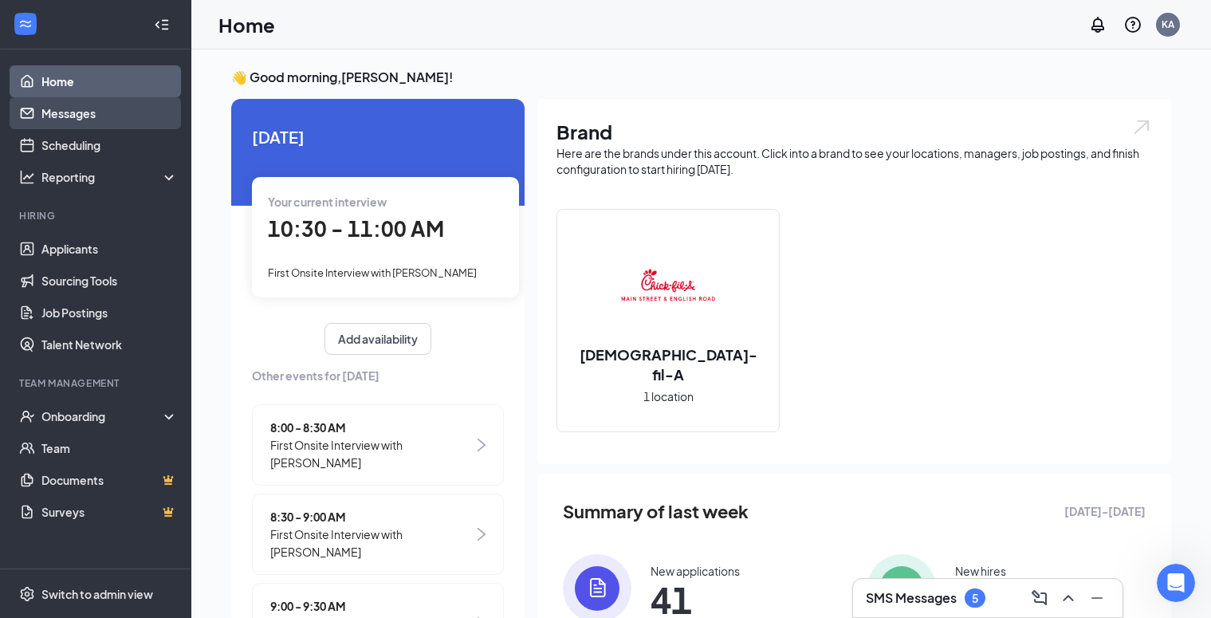
click at [65, 105] on link "Messages" at bounding box center [109, 113] width 136 height 32
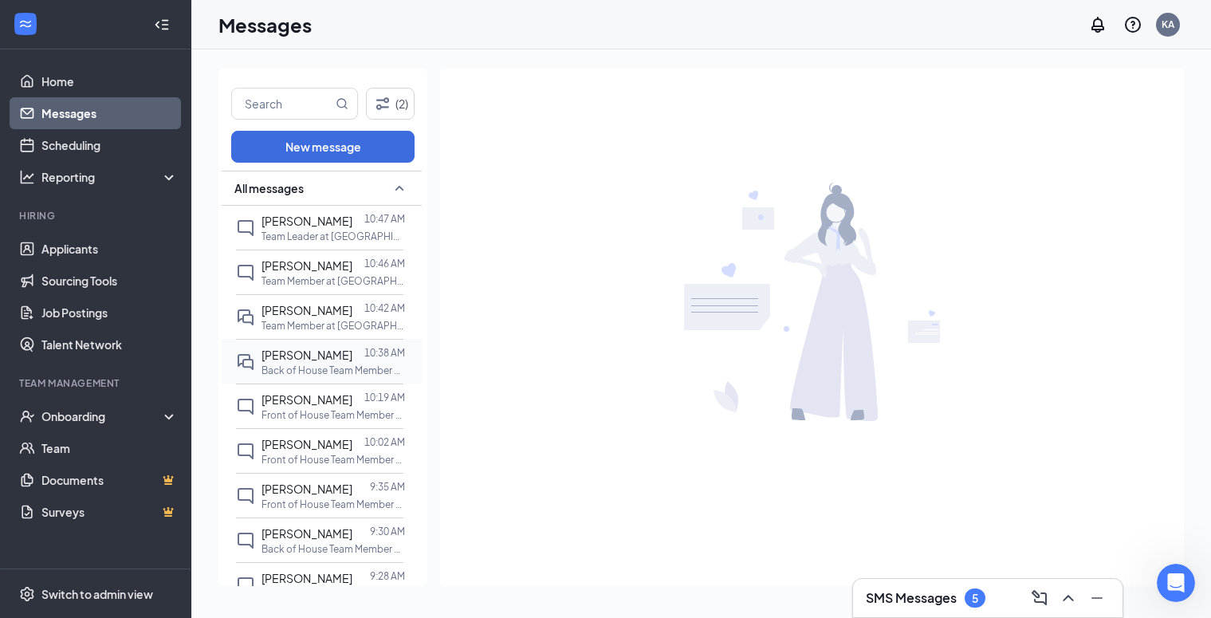
click at [283, 354] on span "[PERSON_NAME]" at bounding box center [307, 355] width 91 height 14
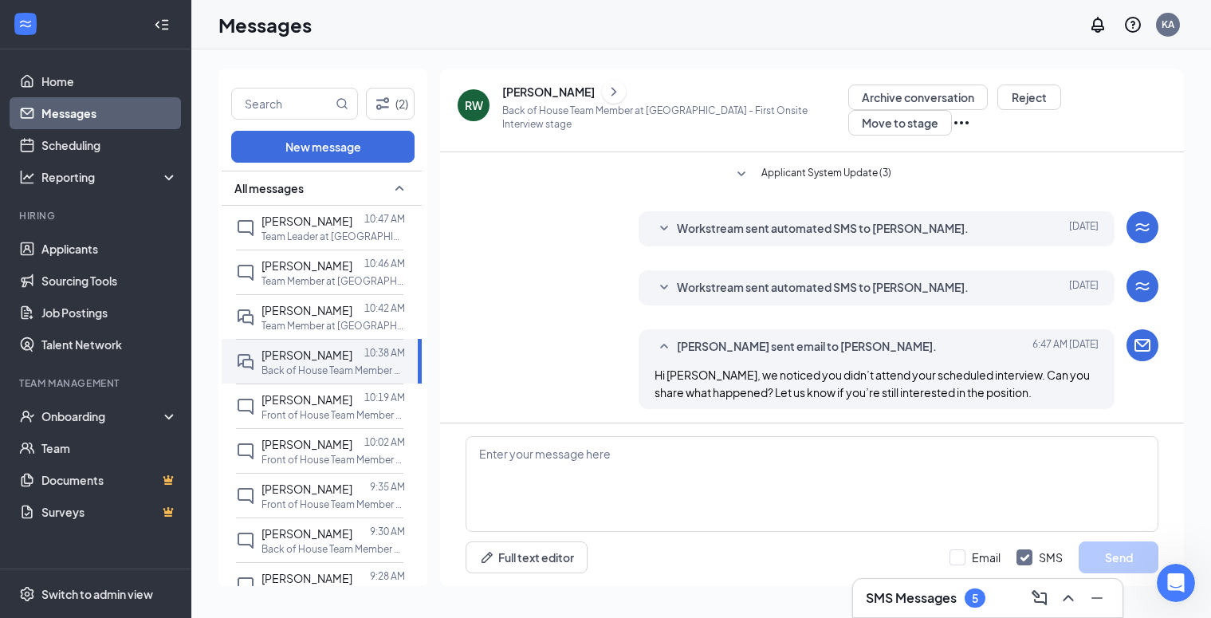
scroll to position [126, 0]
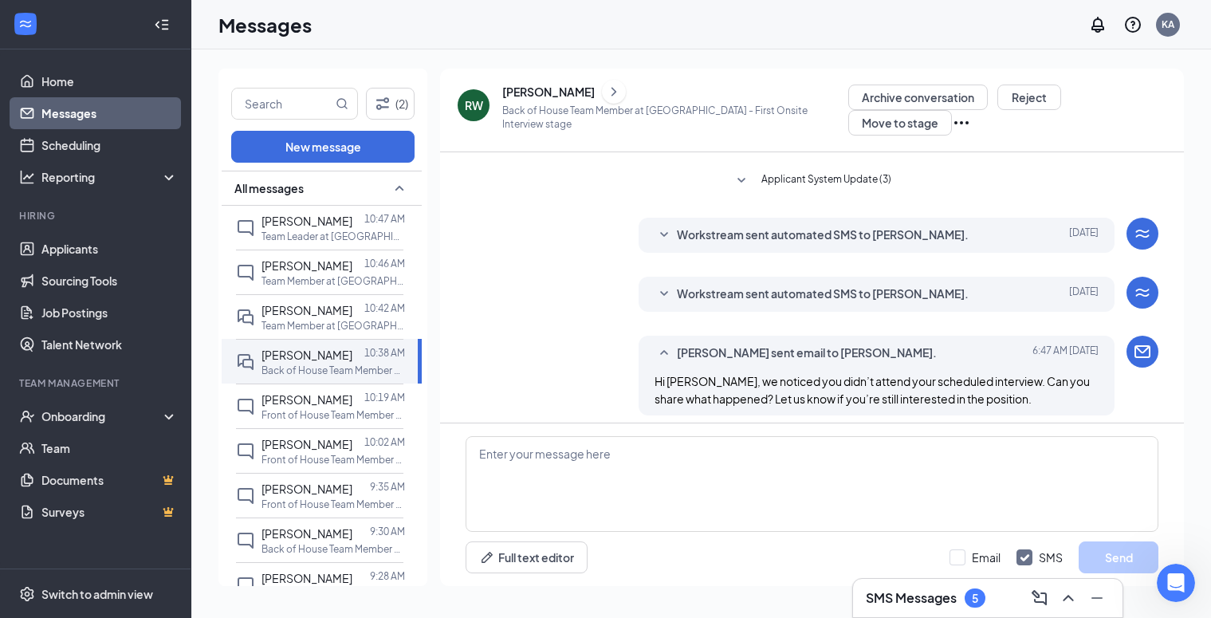
click at [667, 295] on icon "SmallChevronDown" at bounding box center [664, 294] width 19 height 19
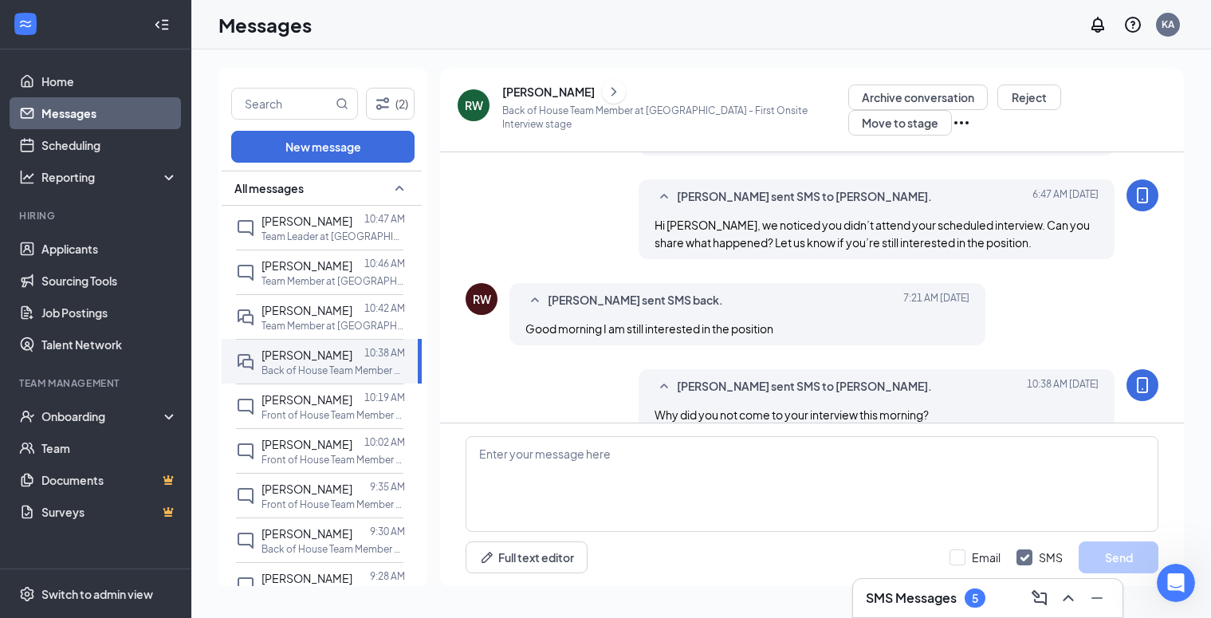
scroll to position [596, 0]
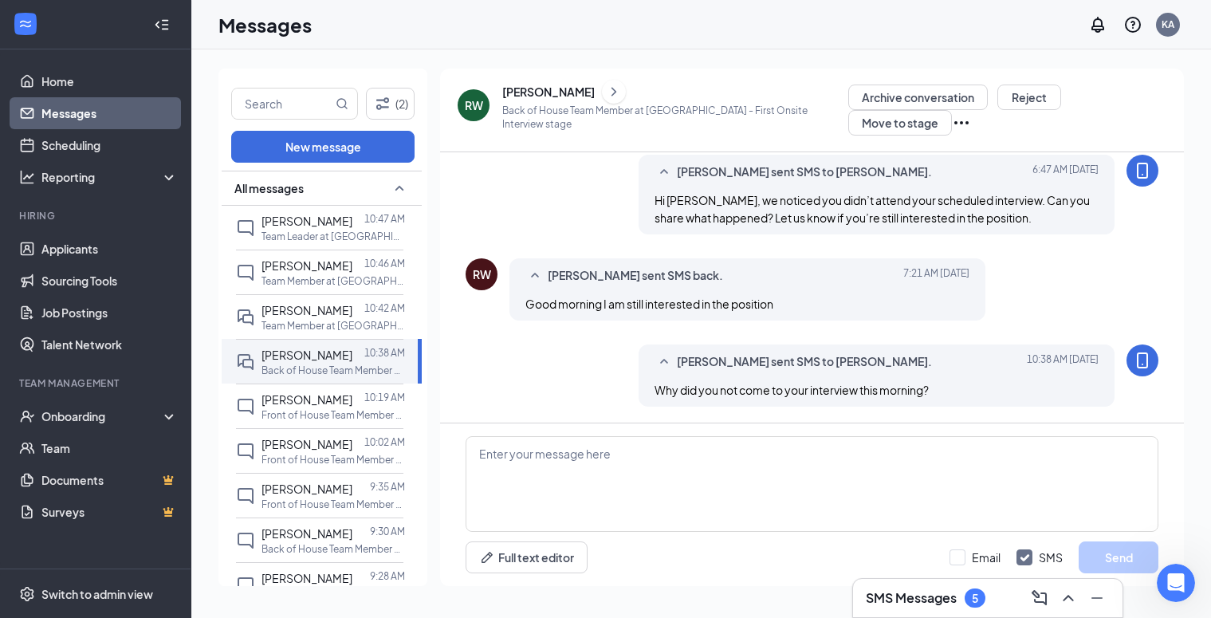
click at [884, 384] on span "Why did you not come to your interview this morning?" at bounding box center [792, 390] width 274 height 14
click at [664, 457] on textarea at bounding box center [812, 484] width 693 height 96
type textarea "I'm sorry my mistake- your interview was [DATE] at 10:30."
click at [1119, 553] on button "Send" at bounding box center [1119, 557] width 80 height 32
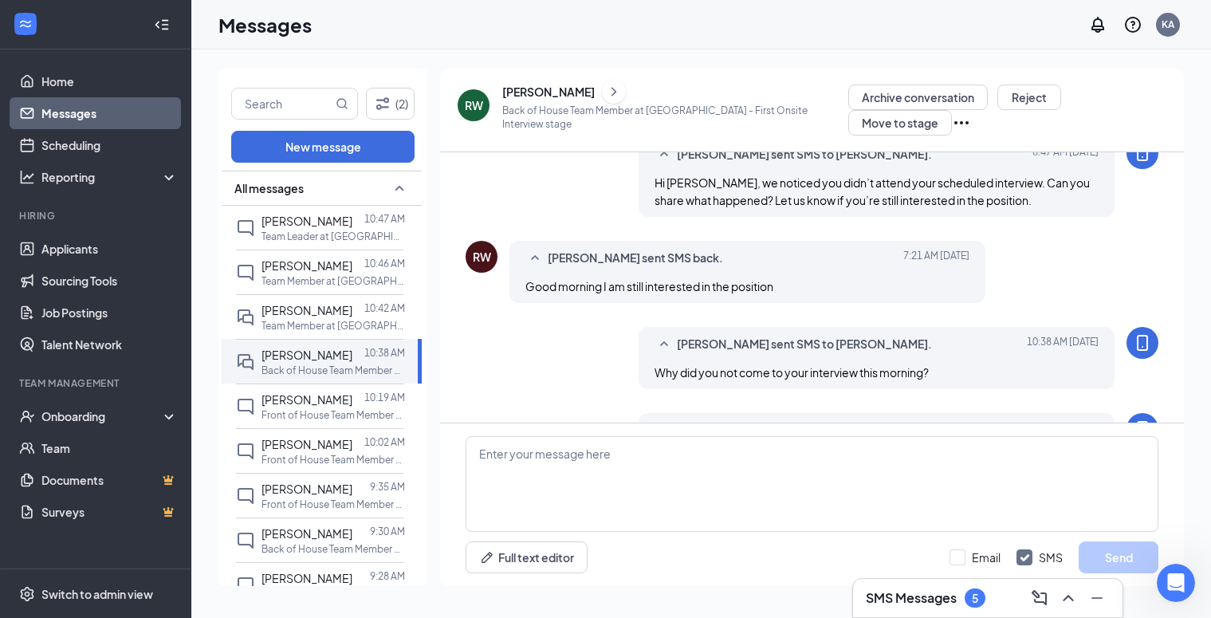
scroll to position [682, 0]
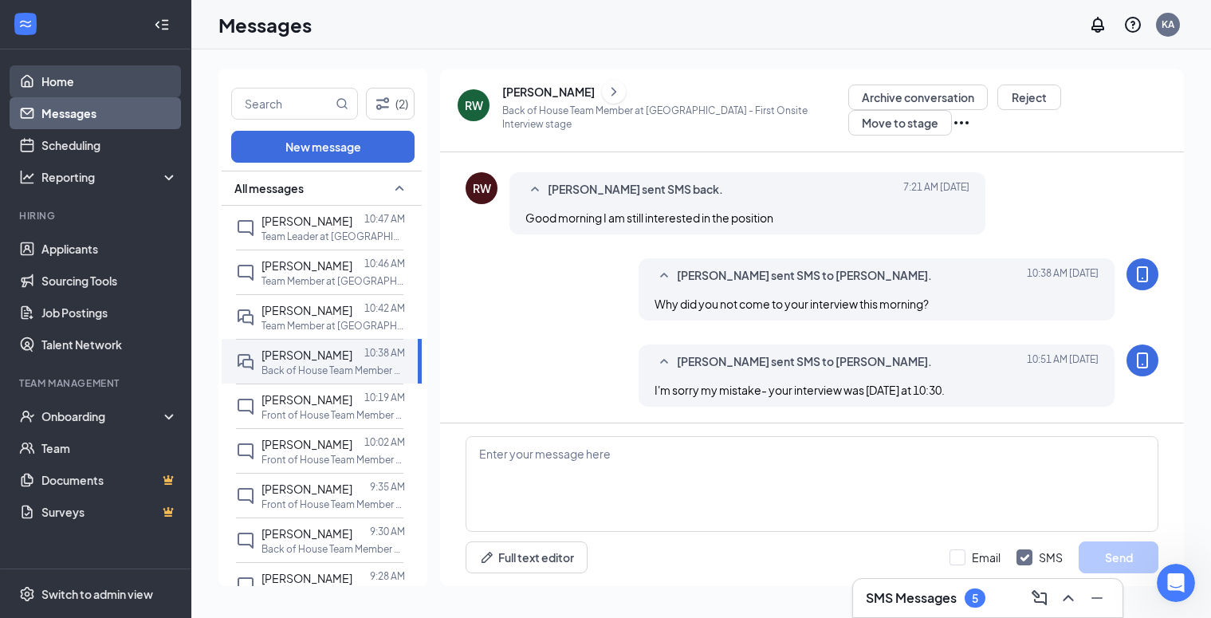
click at [57, 92] on link "Home" at bounding box center [109, 81] width 136 height 32
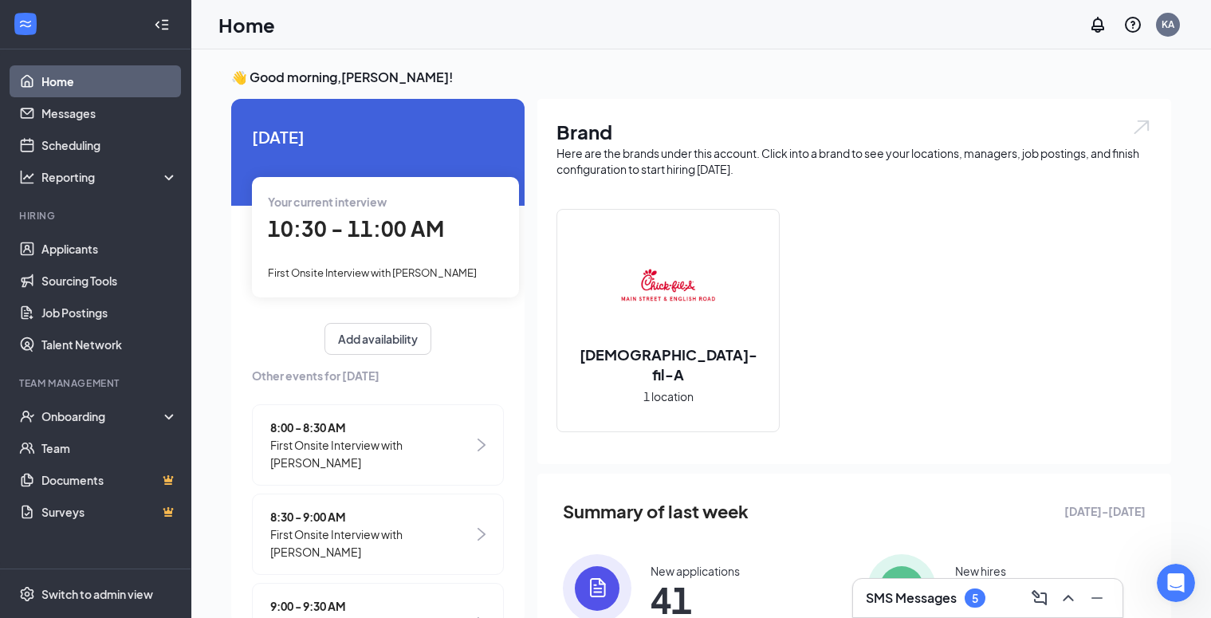
click at [372, 226] on span "10:30 - 11:00 AM" at bounding box center [356, 228] width 176 height 26
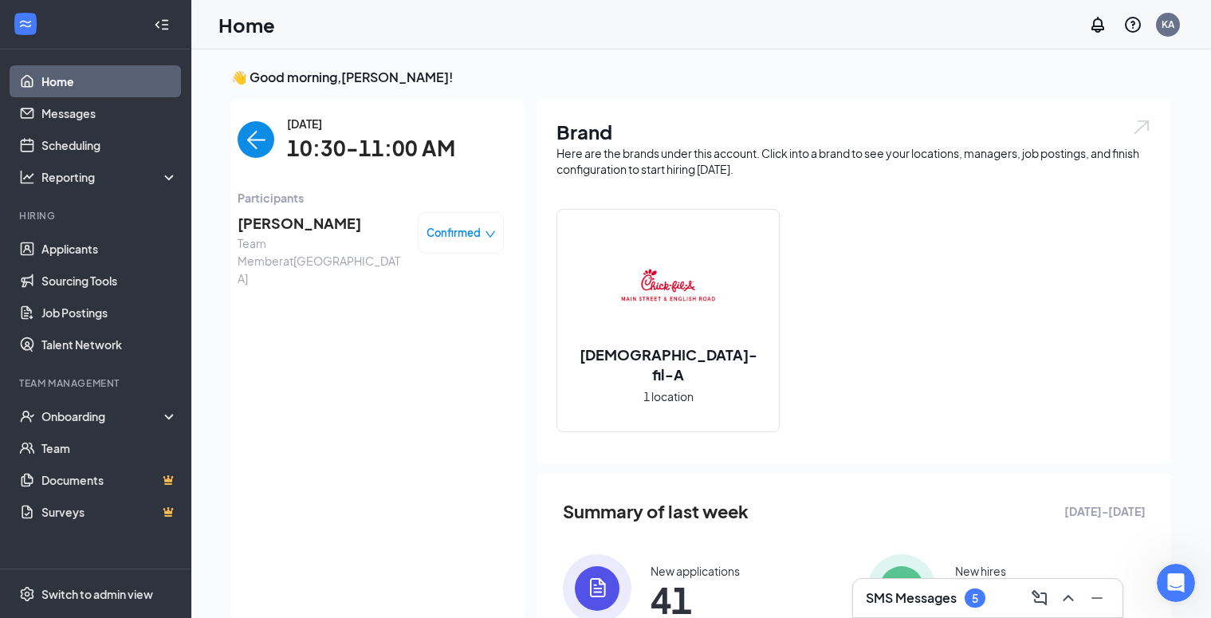
scroll to position [6, 0]
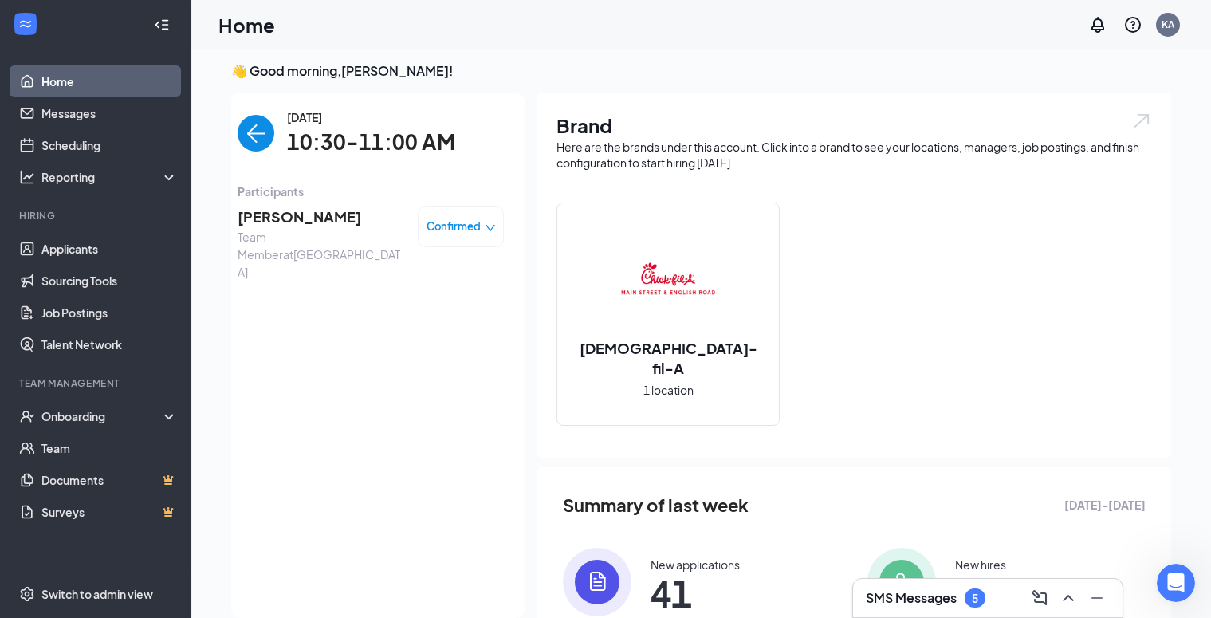
click at [317, 215] on span "[PERSON_NAME]" at bounding box center [321, 217] width 167 height 22
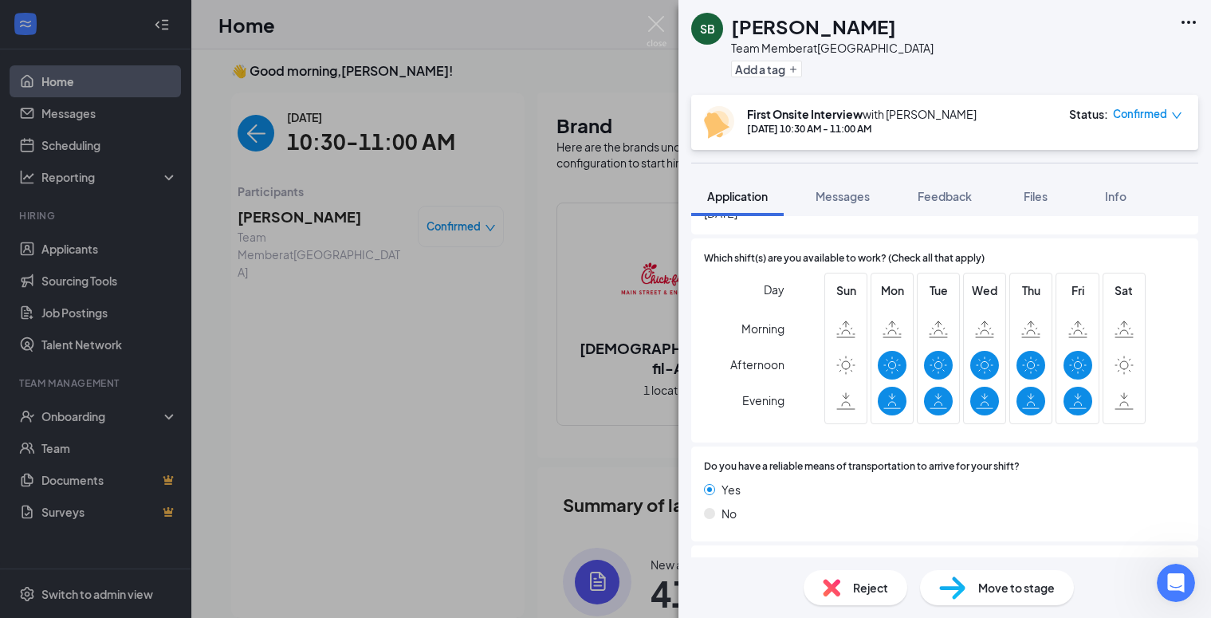
scroll to position [829, 0]
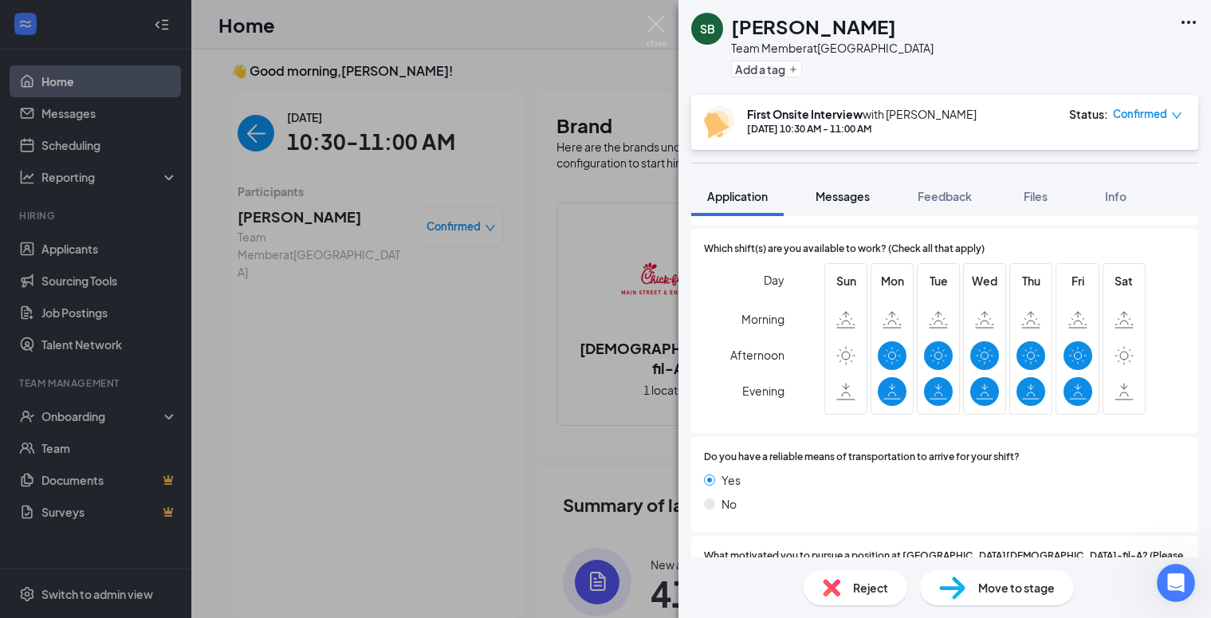
click at [844, 195] on span "Messages" at bounding box center [843, 196] width 54 height 14
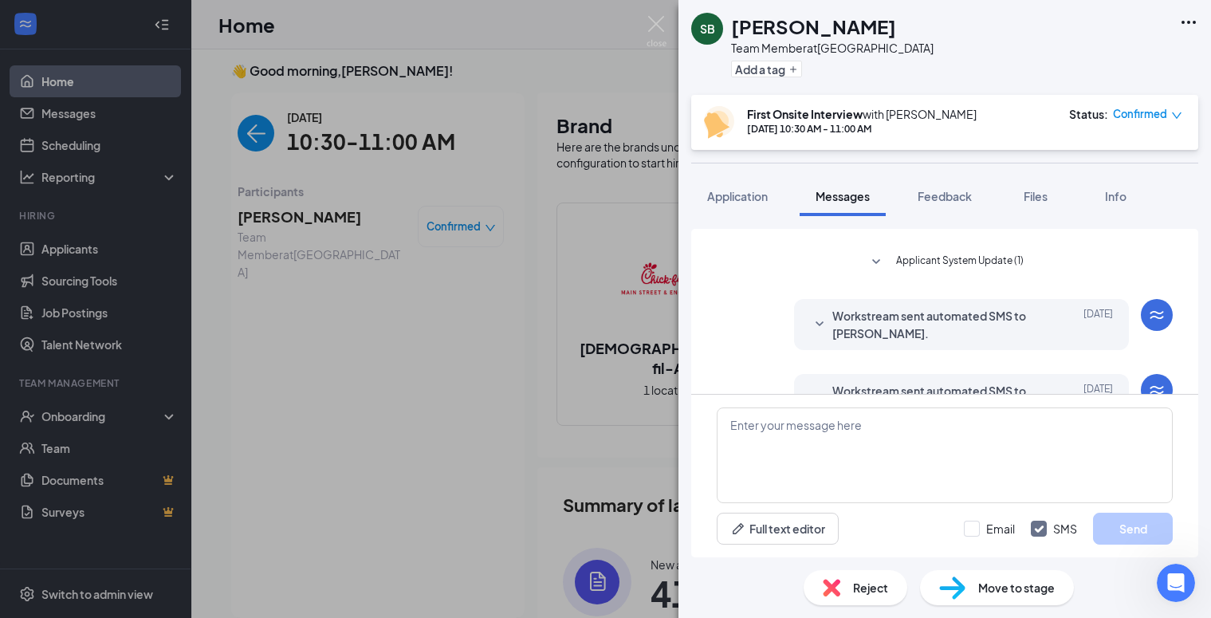
scroll to position [908, 0]
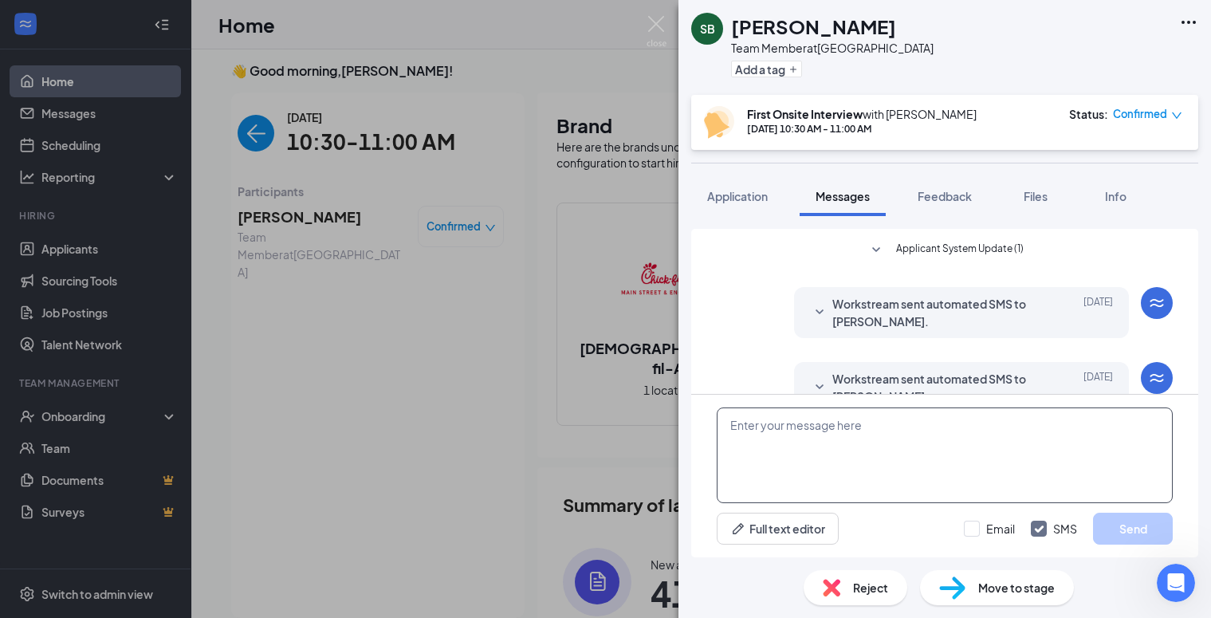
click at [749, 424] on textarea at bounding box center [945, 455] width 456 height 96
paste textarea "Hi (applicant), we noticed you didn’t attend your scheduled interview. Can you …"
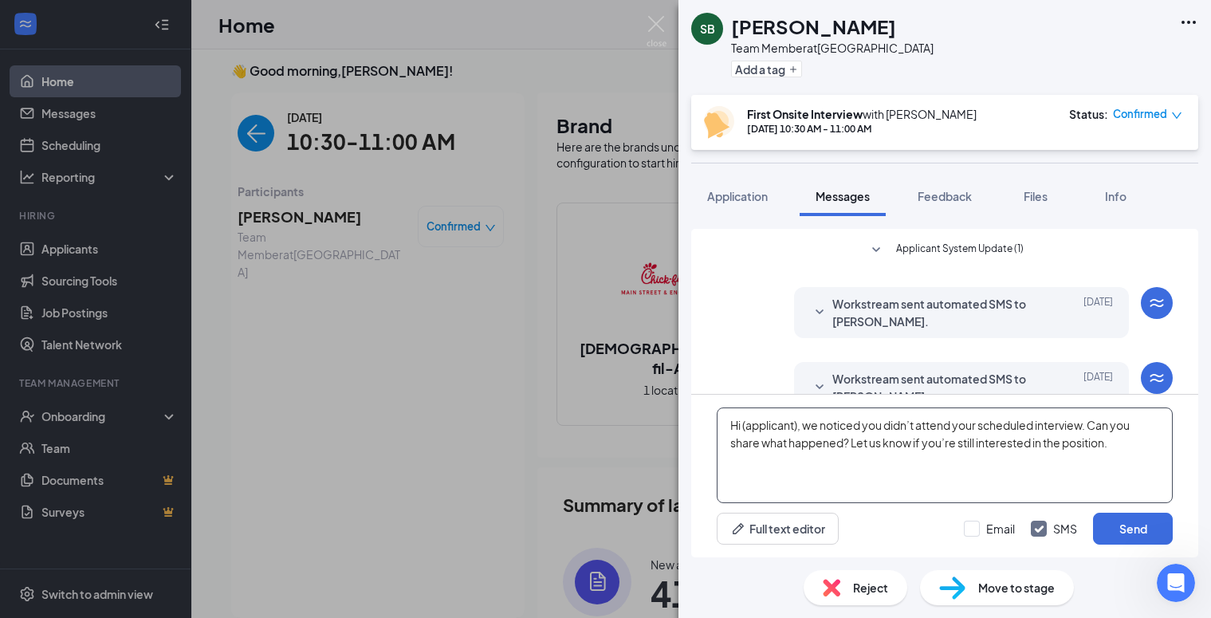
click at [797, 427] on textarea "Hi (applicant), we noticed you didn’t attend your scheduled interview. Can you …" at bounding box center [945, 455] width 456 height 96
type textarea "Hi [PERSON_NAME], we noticed you didn’t attend your scheduled interview. Can yo…"
click at [1127, 531] on button "Send" at bounding box center [1133, 529] width 80 height 32
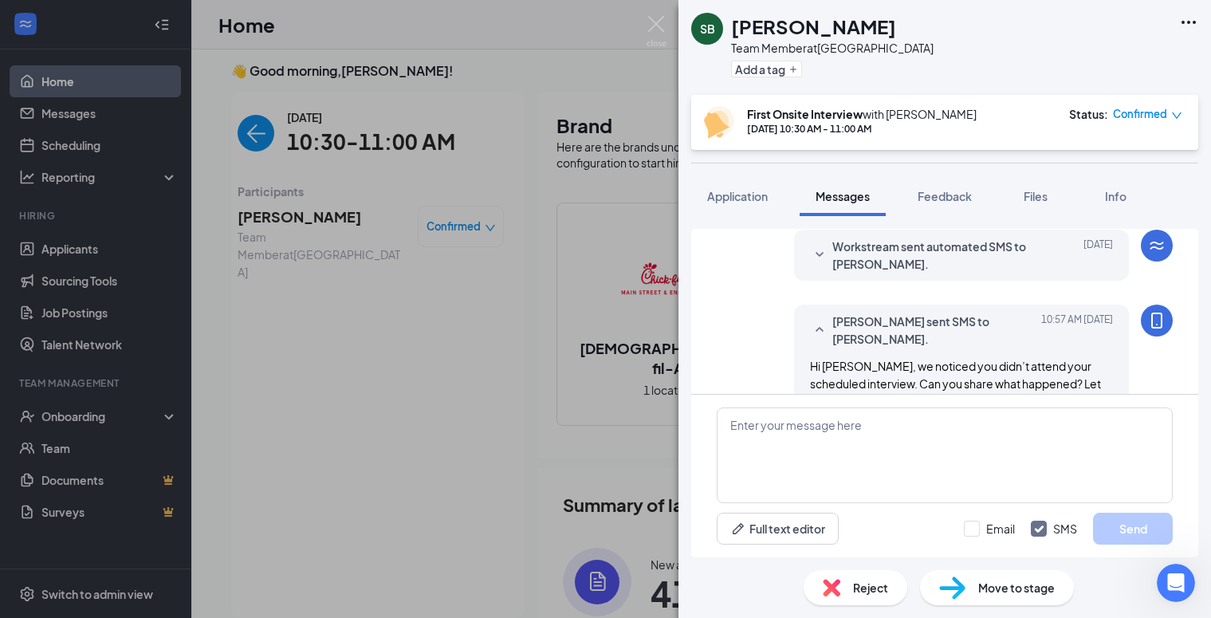
scroll to position [1045, 0]
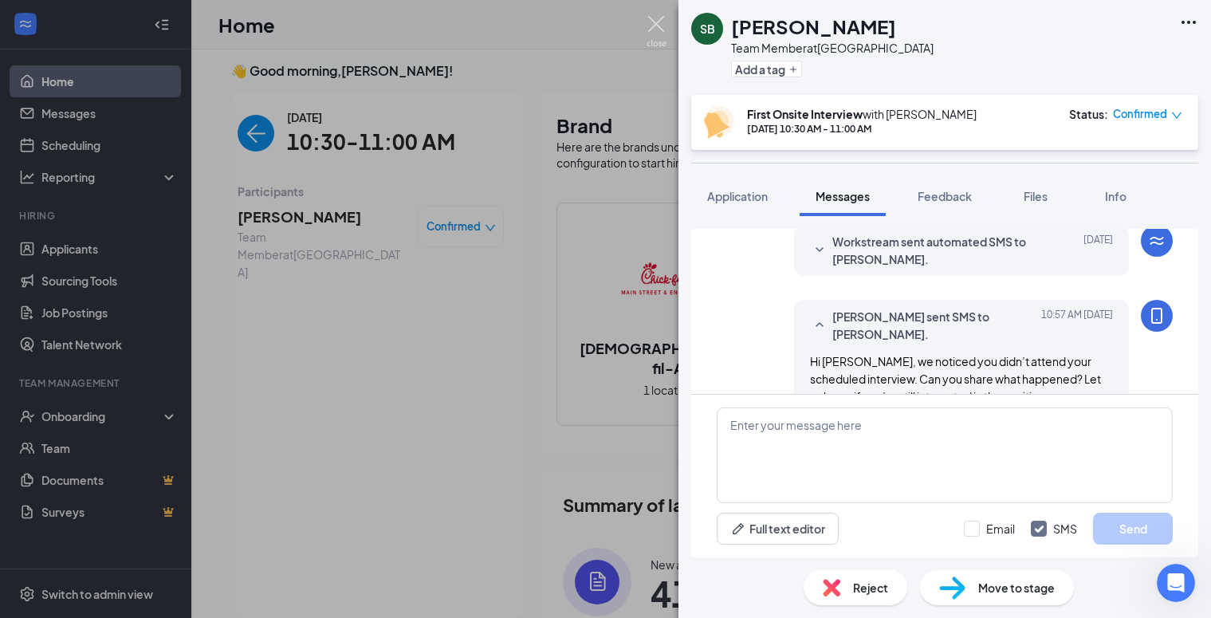
click at [658, 26] on img at bounding box center [657, 31] width 20 height 31
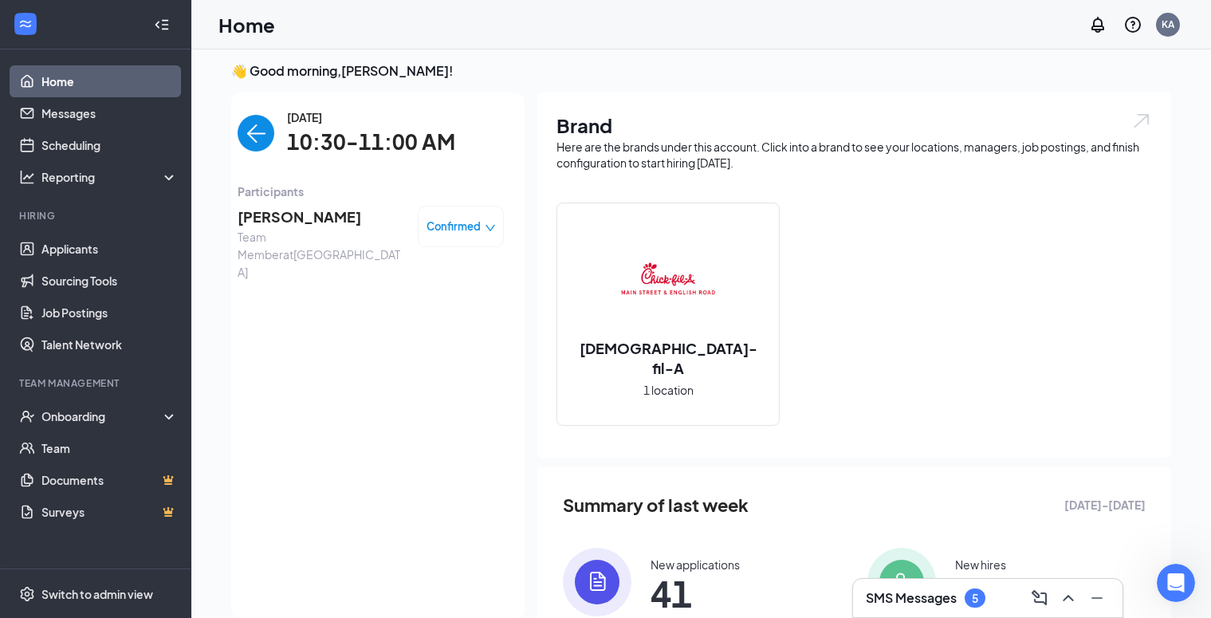
scroll to position [1450, 0]
